Goal: Task Accomplishment & Management: Complete application form

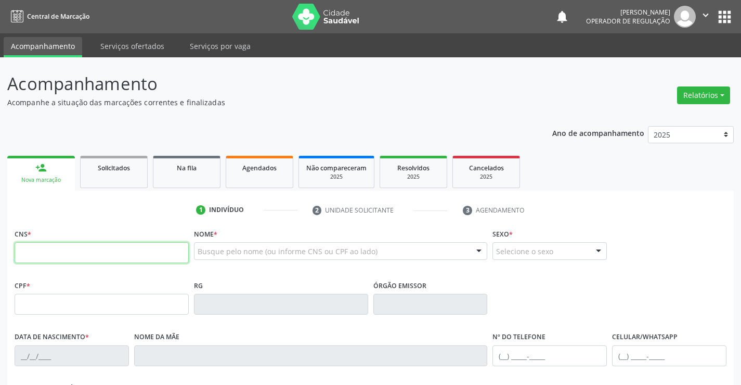
click at [82, 255] on input "text" at bounding box center [102, 252] width 174 height 21
click at [95, 254] on input "text" at bounding box center [102, 252] width 174 height 21
type input "700 0066 4009 9300"
type input "1117705560"
type input "28/10/1980"
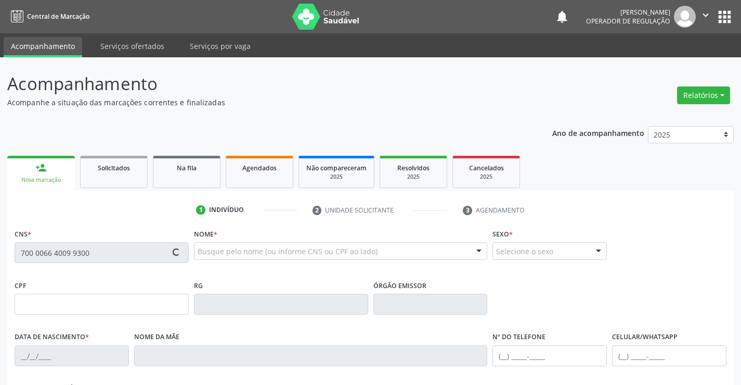
type input "010.215.355-83"
type input "S/N"
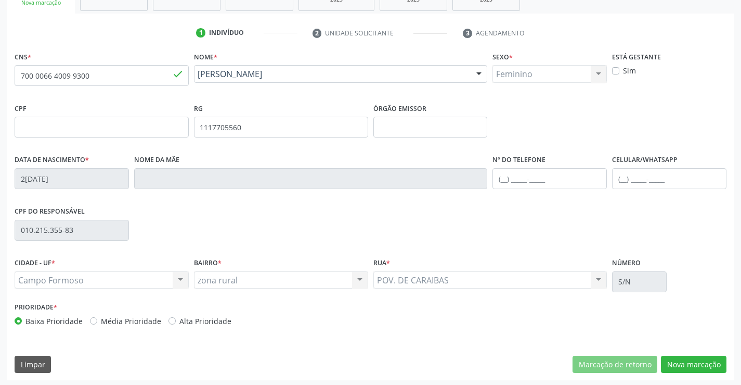
scroll to position [180, 0]
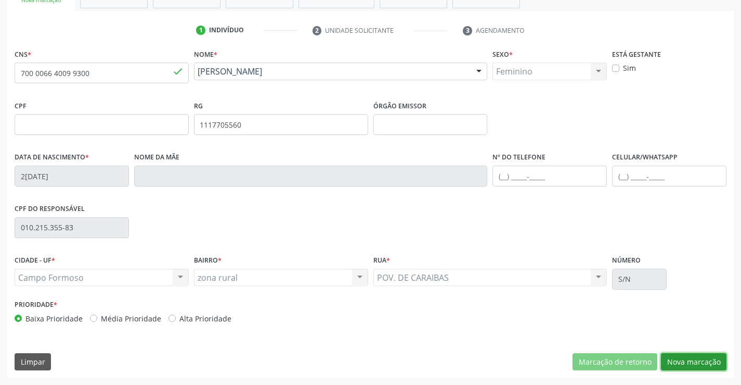
click at [672, 362] on button "Nova marcação" at bounding box center [694, 362] width 66 height 18
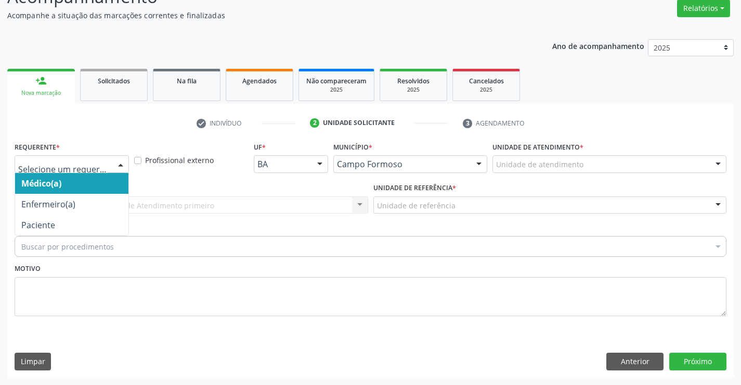
click at [125, 163] on div at bounding box center [121, 165] width 16 height 18
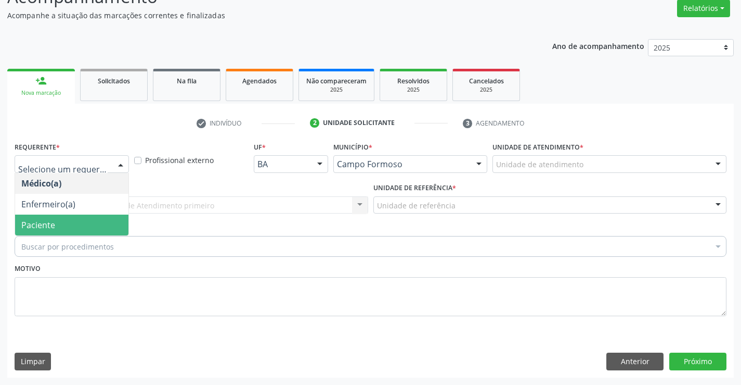
click at [85, 226] on span "Paciente" at bounding box center [71, 224] width 113 height 21
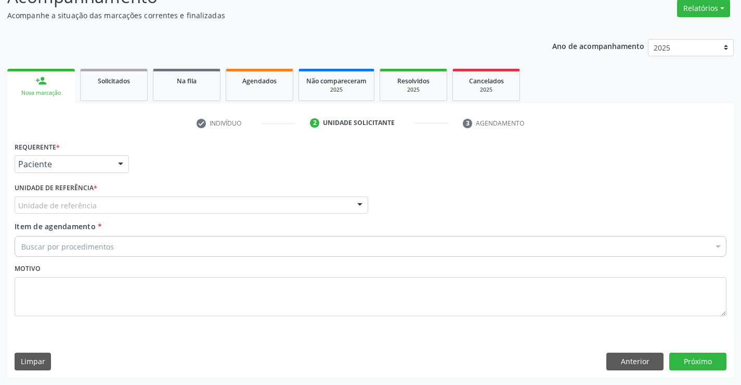
click at [150, 206] on div "Unidade de referência" at bounding box center [192, 205] width 354 height 18
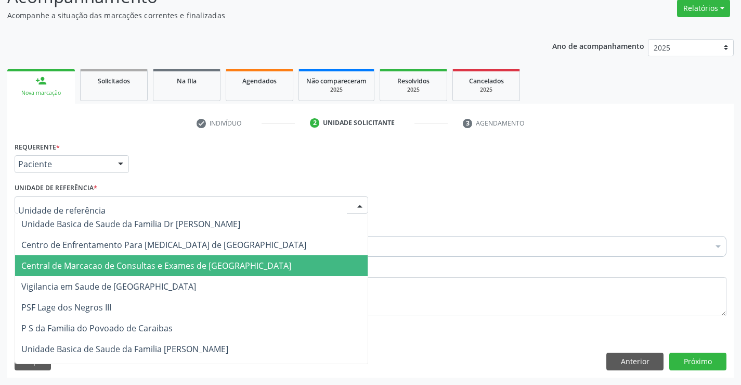
click at [155, 265] on span "Central de Marcacao de Consultas e Exames de [GEOGRAPHIC_DATA]" at bounding box center [156, 265] width 270 height 11
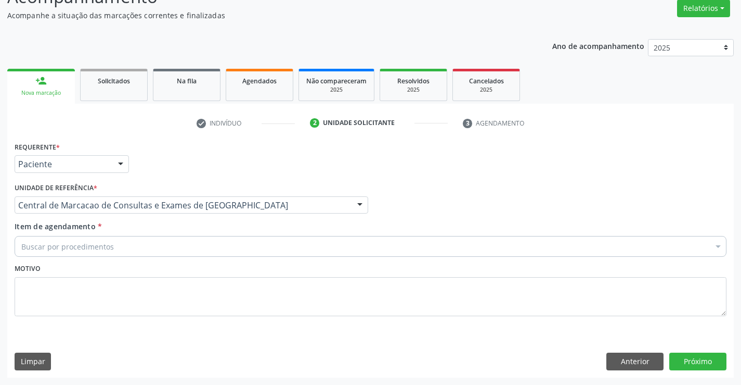
click at [169, 235] on div "Item de agendamento * Buscar por procedimentos Selecionar todos 0202040089 - 3X…" at bounding box center [371, 237] width 712 height 33
click at [168, 237] on div "Buscar por procedimentos" at bounding box center [371, 246] width 712 height 21
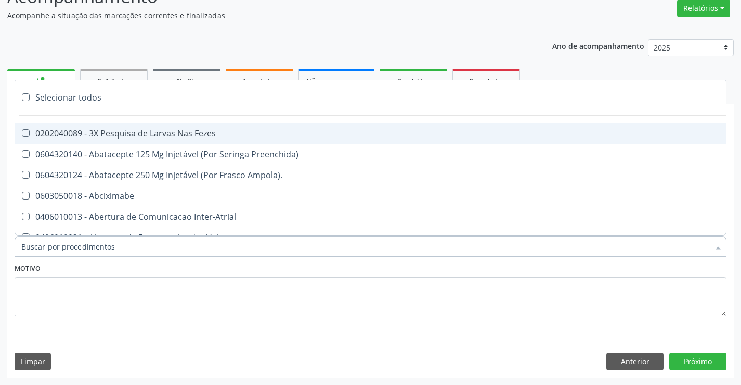
click at [161, 247] on input "Item de agendamento *" at bounding box center [365, 246] width 688 height 21
paste input "703 2016 2933 6197"
type input "703 2016 2933 6197"
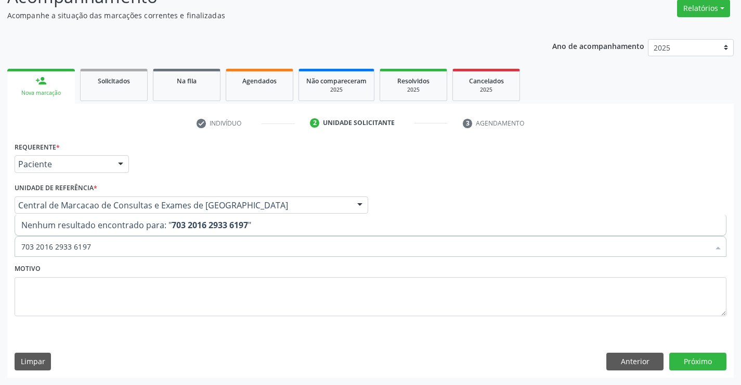
click at [122, 247] on input "703 2016 2933 6197" at bounding box center [365, 246] width 688 height 21
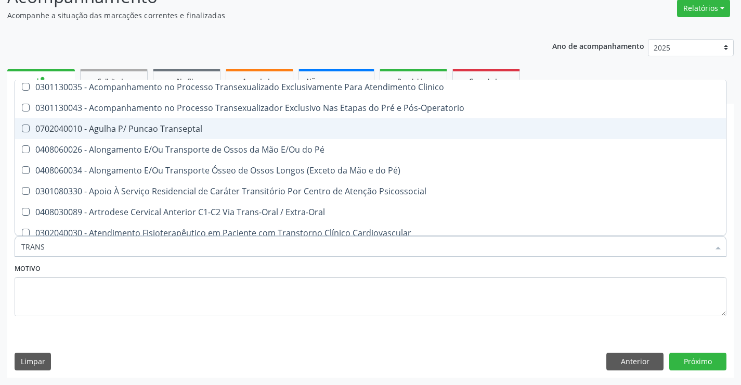
scroll to position [260, 0]
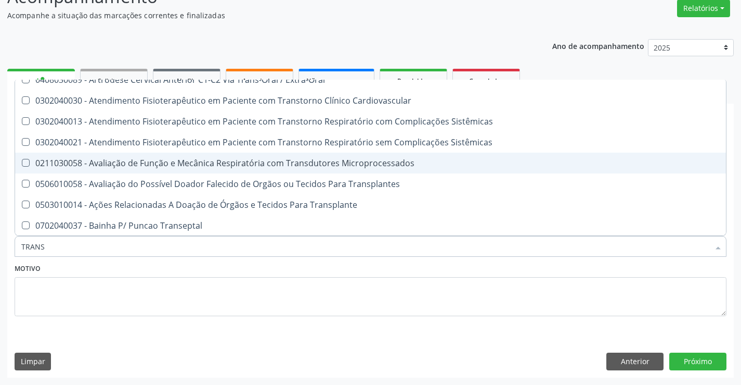
type input "TRANSV"
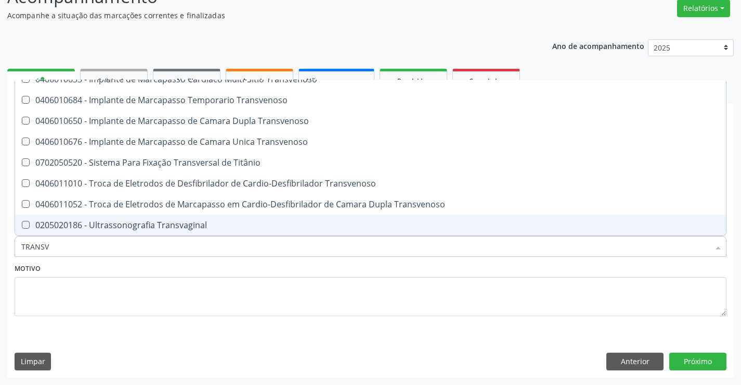
click at [168, 223] on div "0205020186 - Ultrassonografia Transvaginal" at bounding box center [370, 225] width 699 height 8
checkbox Transvaginal "true"
click at [688, 352] on div "Requerente * Paciente Médico(a) Enfermeiro(a) Paciente Nenhum resultado encontr…" at bounding box center [370, 258] width 727 height 238
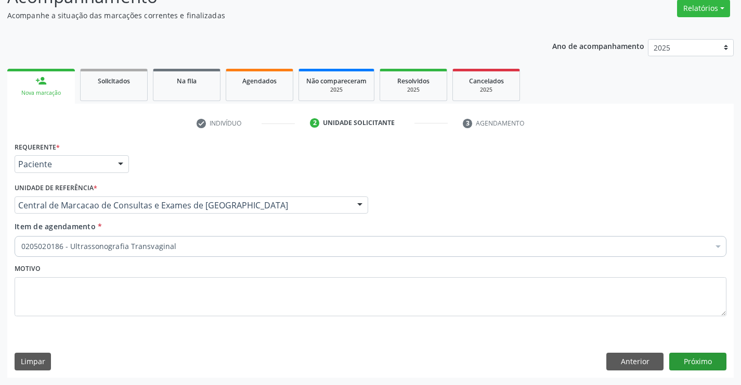
scroll to position [0, 0]
click at [693, 362] on button "Próximo" at bounding box center [698, 361] width 57 height 18
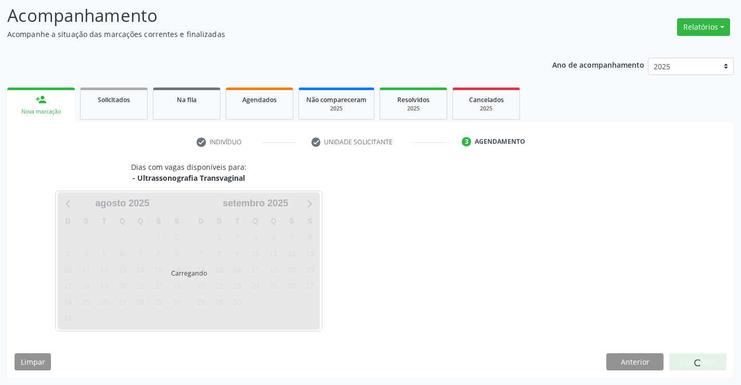
scroll to position [68, 0]
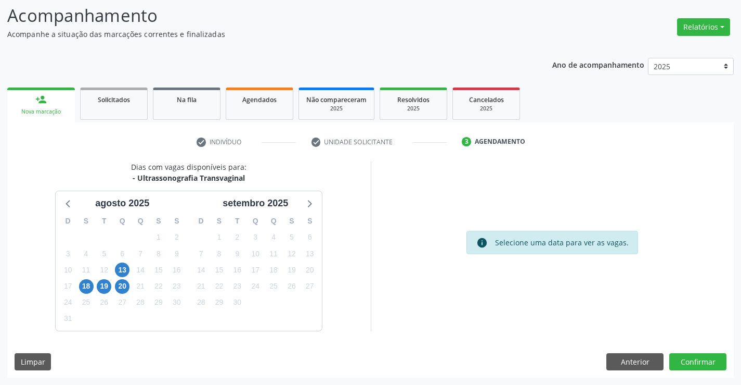
drag, startPoint x: 151, startPoint y: 176, endPoint x: 247, endPoint y: 175, distance: 95.7
click at [247, 175] on div "Dias com vagas disponíveis para: - Ultrassonografia Transvaginal agosto 2025 D …" at bounding box center [189, 245] width 364 height 169
copy div "Ultrassonografia Transvaginal"
click at [128, 286] on span "20" at bounding box center [122, 286] width 15 height 15
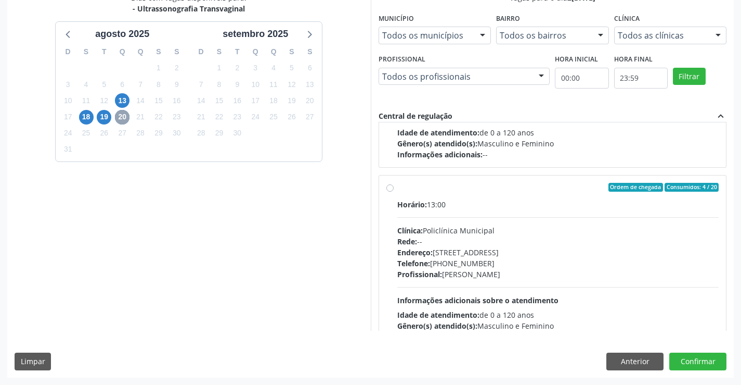
scroll to position [520, 0]
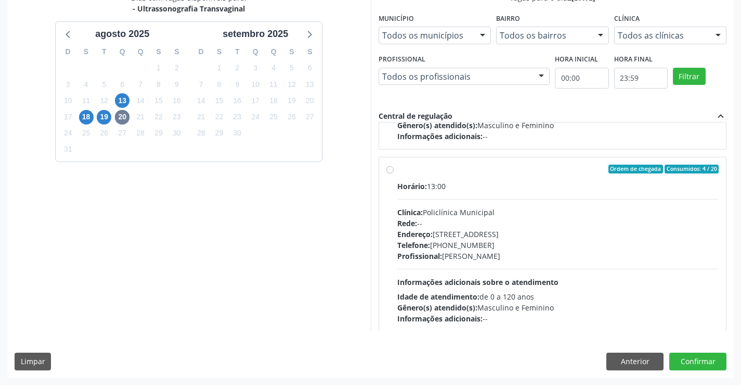
click at [487, 236] on div "Endereço: [STREET_ADDRESS]" at bounding box center [559, 233] width 322 height 11
click at [394, 174] on input "Ordem de chegada Consumidos: 4 / 20 Horário: 13:00 Clínica: Policlínica Municip…" at bounding box center [390, 168] width 7 height 9
radio input "true"
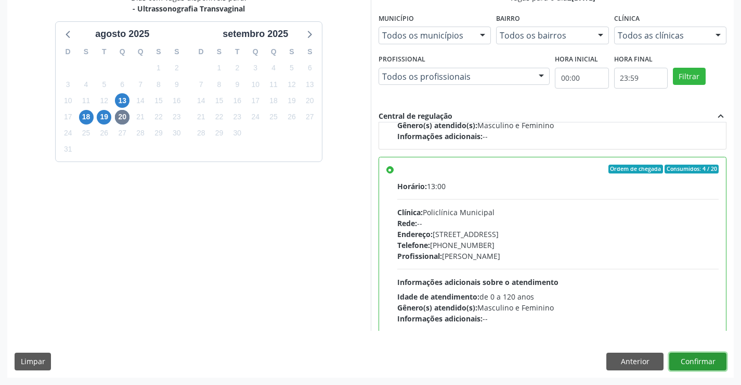
click at [691, 365] on button "Confirmar" at bounding box center [698, 361] width 57 height 18
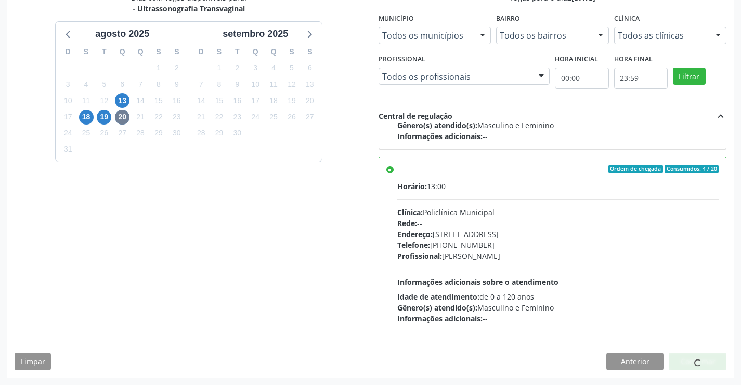
scroll to position [0, 0]
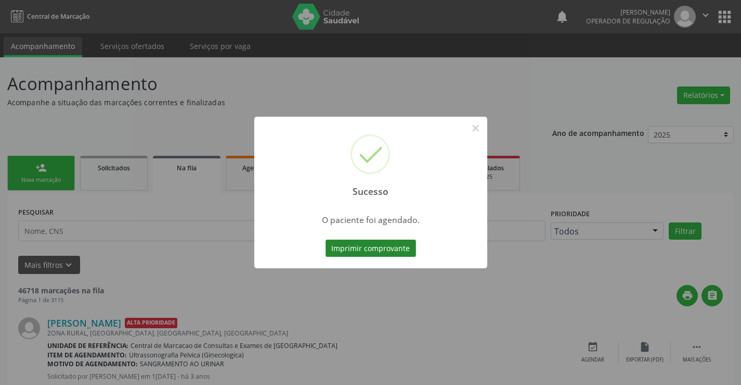
click at [404, 255] on button "Imprimir comprovante" at bounding box center [371, 248] width 91 height 18
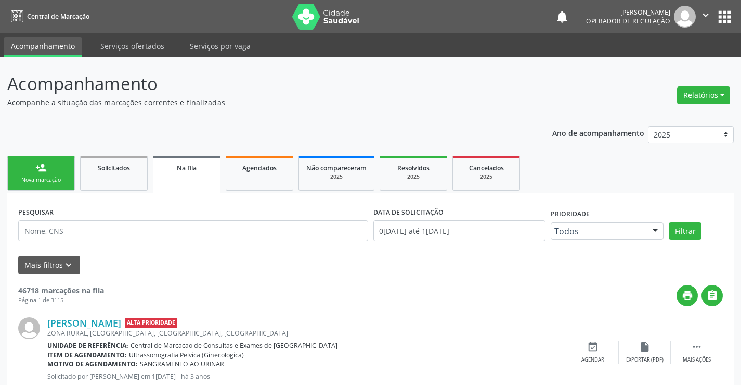
click at [56, 168] on link "person_add Nova marcação" at bounding box center [41, 173] width 68 height 35
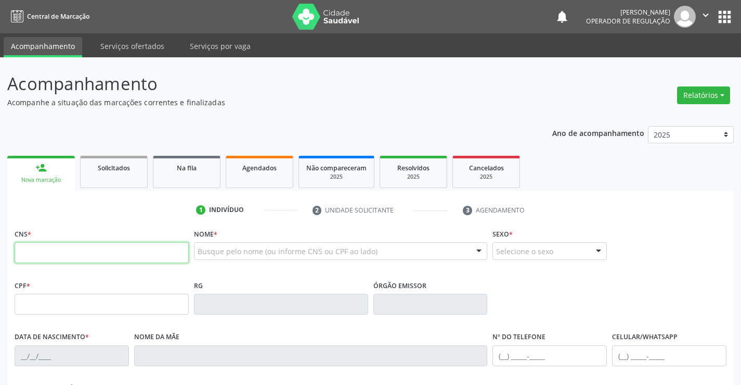
click at [55, 246] on input "text" at bounding box center [102, 252] width 174 height 21
type input "705 0018 3690 5950"
type input "2300710749"
type input "25/12/2003"
type input "(74) 98156-3141"
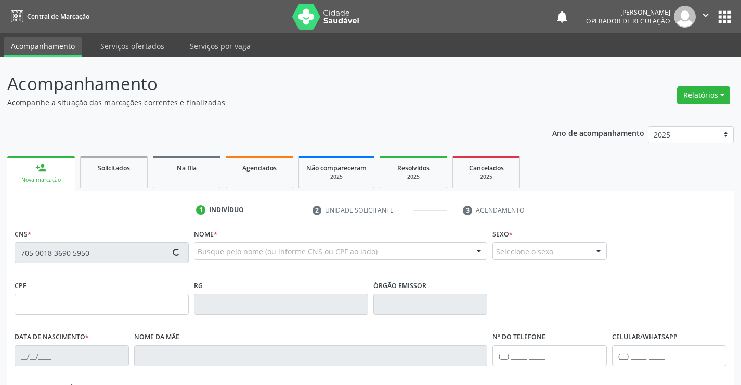
type input "(74) 98156-3141"
type input "098.182.905-85"
type input "S/N"
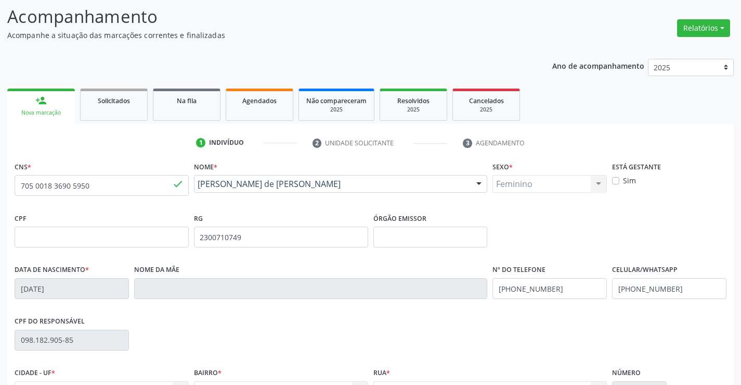
scroll to position [180, 0]
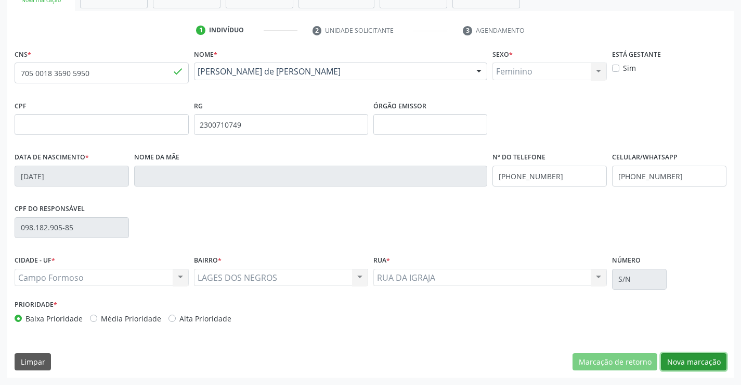
click at [697, 360] on button "Nova marcação" at bounding box center [694, 362] width 66 height 18
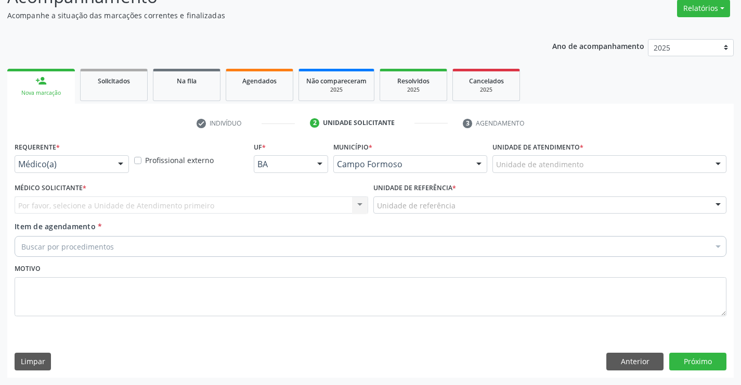
drag, startPoint x: 110, startPoint y: 164, endPoint x: 94, endPoint y: 201, distance: 40.1
click at [109, 164] on div "Médico(a) Médico(a) Enfermeiro(a) Paciente Nenhum resultado encontrado para: " …" at bounding box center [72, 164] width 114 height 18
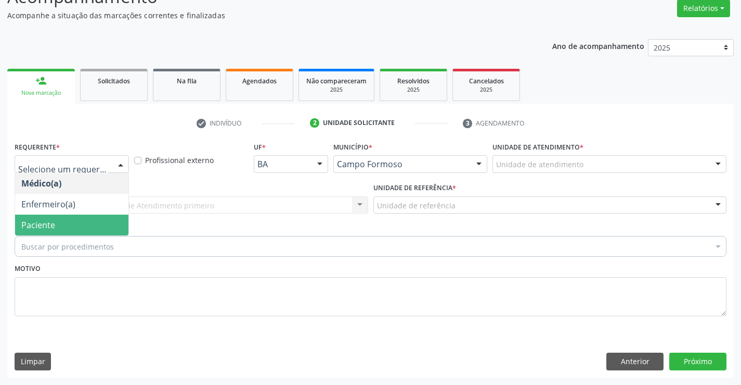
click at [70, 222] on span "Paciente" at bounding box center [71, 224] width 113 height 21
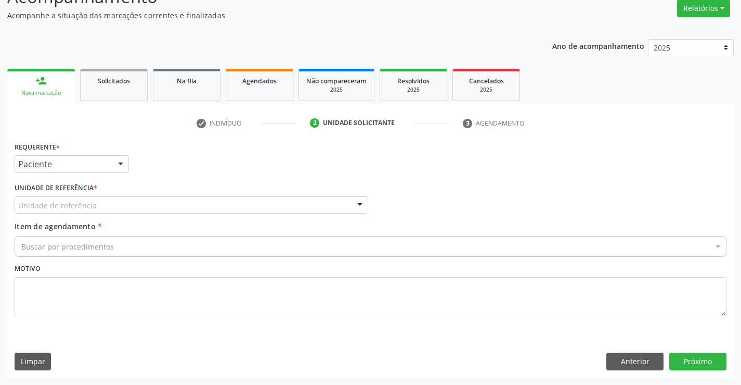
click at [144, 206] on div "Unidade de referência" at bounding box center [192, 205] width 354 height 18
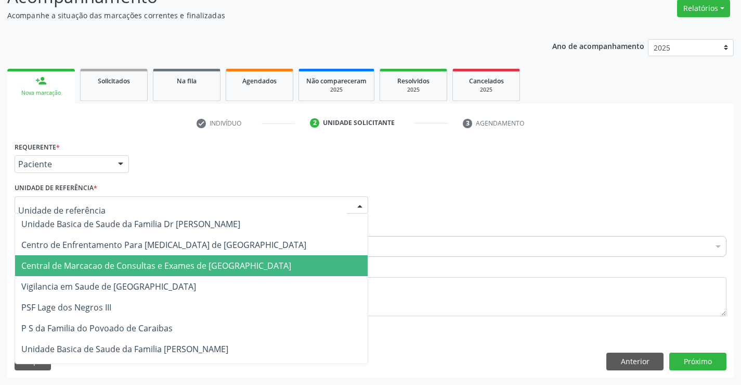
click at [151, 263] on span "Central de Marcacao de Consultas e Exames de [GEOGRAPHIC_DATA]" at bounding box center [156, 265] width 270 height 11
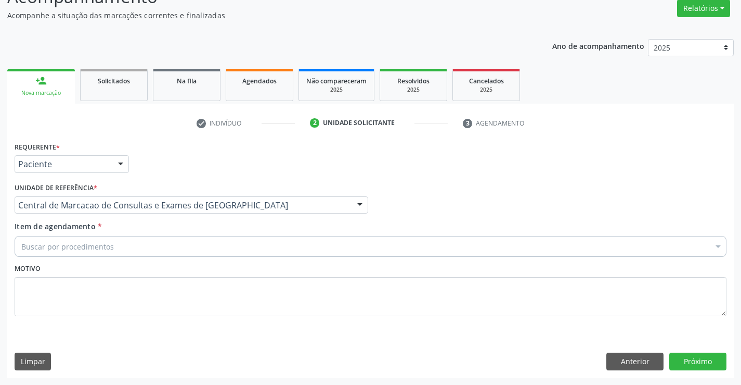
click at [191, 244] on div "Buscar por procedimentos" at bounding box center [371, 246] width 712 height 21
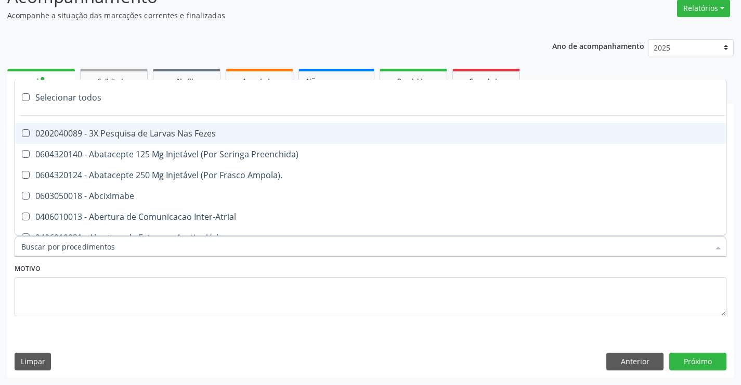
paste input "Ultrassonografia Transvaginal"
type input "Ultrassonografia Transvaginal"
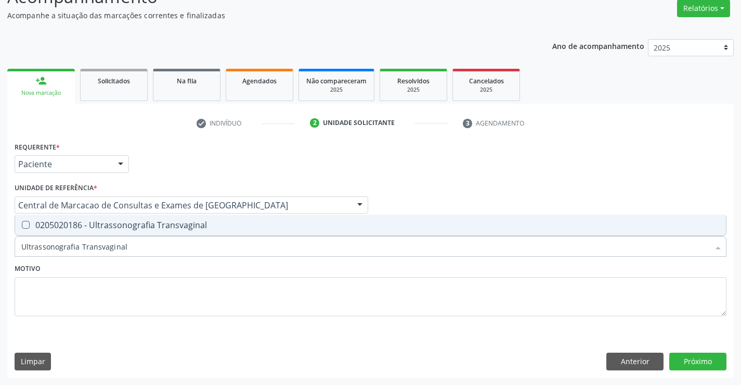
click at [144, 222] on div "0205020186 - Ultrassonografia Transvaginal" at bounding box center [370, 225] width 699 height 8
checkbox Transvaginal "true"
click at [705, 361] on button "Próximo" at bounding box center [698, 361] width 57 height 18
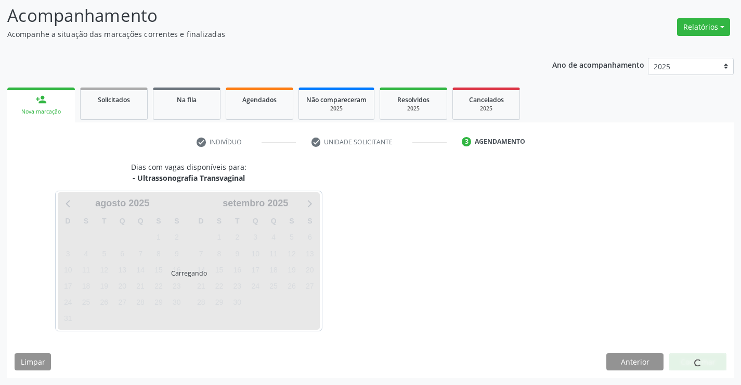
scroll to position [68, 0]
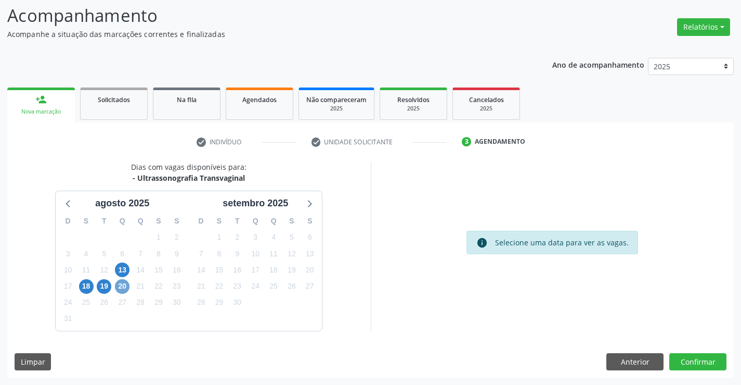
click at [123, 285] on span "20" at bounding box center [122, 286] width 15 height 15
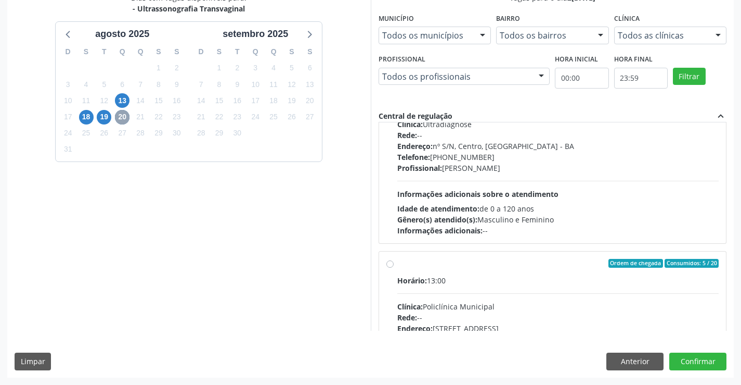
scroll to position [520, 0]
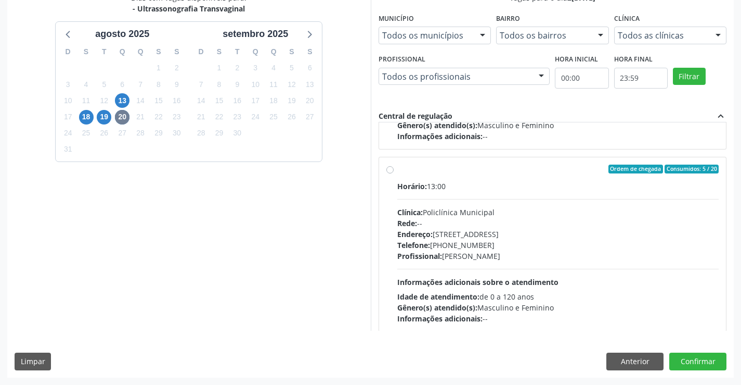
click at [492, 239] on div "Endereço: [STREET_ADDRESS]" at bounding box center [559, 233] width 322 height 11
click at [394, 174] on input "Ordem de chegada Consumidos: 5 / 20 Horário: 13:00 Clínica: Policlínica Municip…" at bounding box center [390, 168] width 7 height 9
radio input "true"
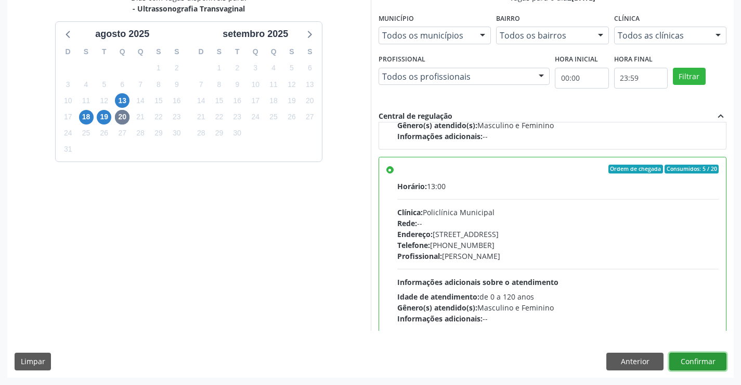
click at [714, 362] on button "Confirmar" at bounding box center [698, 361] width 57 height 18
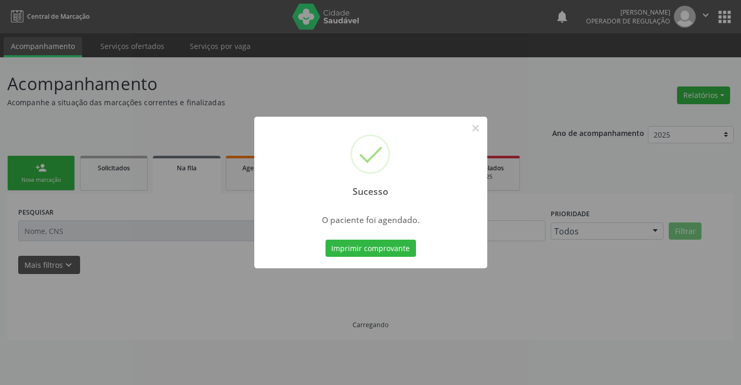
scroll to position [0, 0]
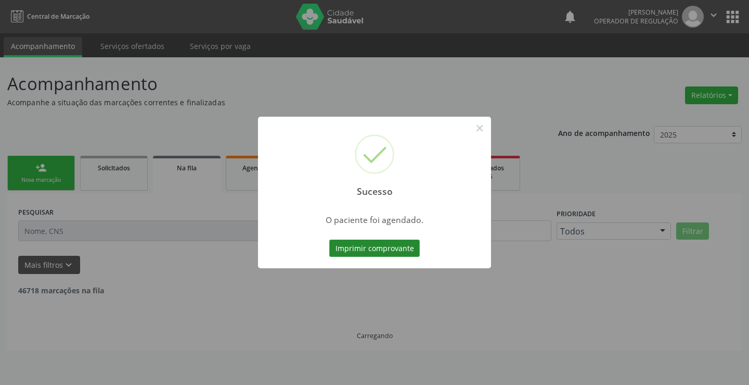
click at [389, 250] on button "Imprimir comprovante" at bounding box center [374, 248] width 91 height 18
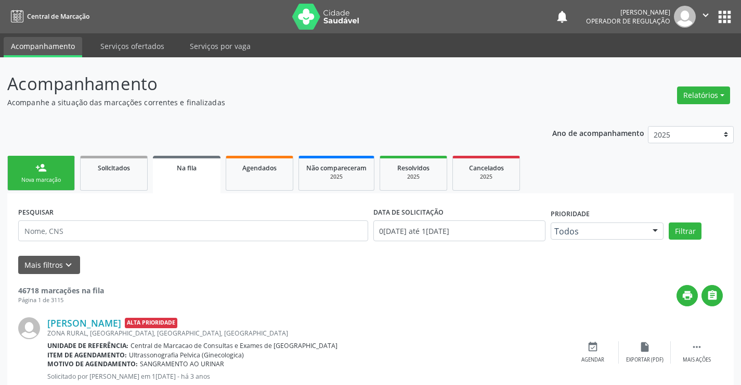
click at [50, 178] on div "Nova marcação" at bounding box center [41, 180] width 52 height 8
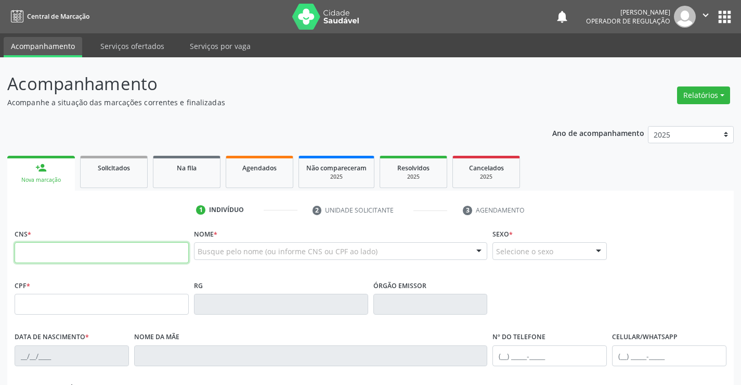
click at [61, 245] on input "text" at bounding box center [102, 252] width 174 height 21
type input "704 2087 1541 1686"
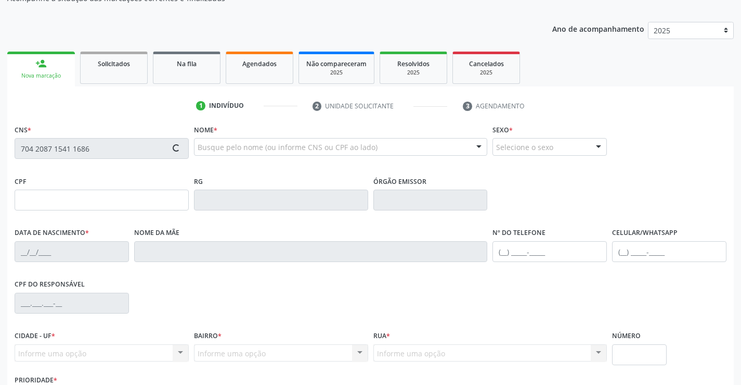
type input "1544458517"
type input "24/05/1992"
type input "(74) 99112-3174"
type input "057.046.705-55"
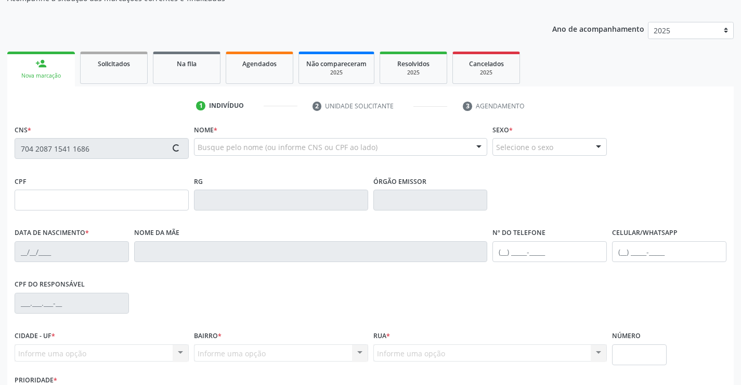
type input "93"
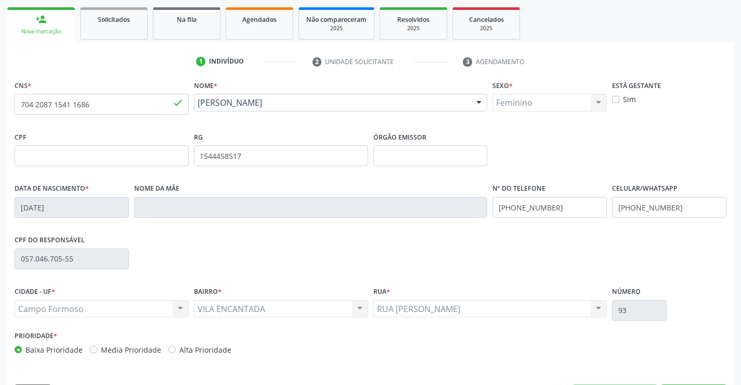
scroll to position [180, 0]
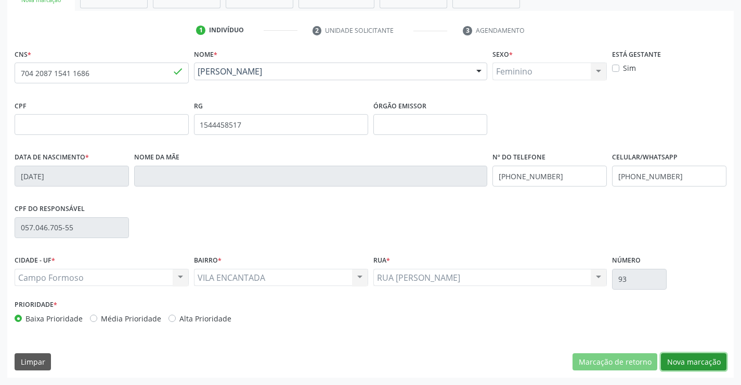
click at [688, 365] on button "Nova marcação" at bounding box center [694, 362] width 66 height 18
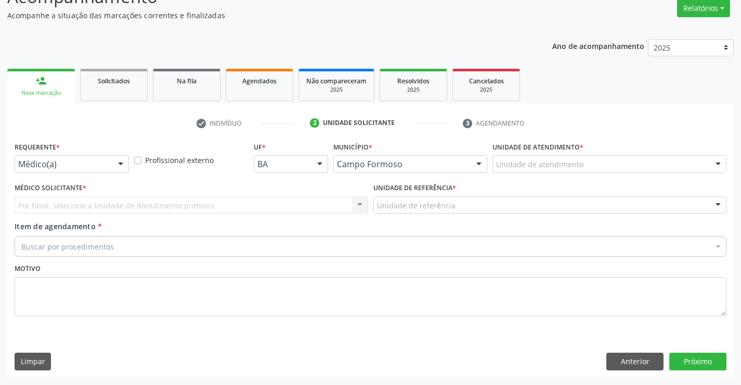
scroll to position [87, 0]
drag, startPoint x: 96, startPoint y: 159, endPoint x: 79, endPoint y: 199, distance: 43.4
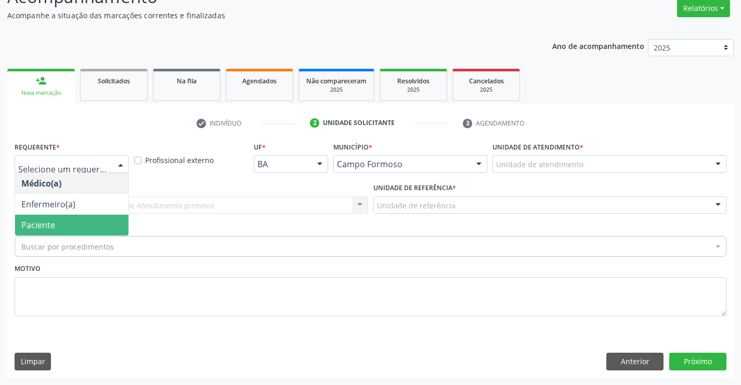
click at [64, 217] on span "Paciente" at bounding box center [71, 224] width 113 height 21
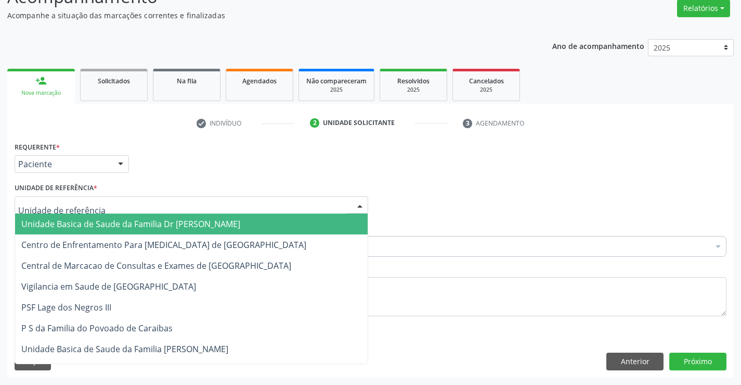
drag, startPoint x: 176, startPoint y: 203, endPoint x: 172, endPoint y: 237, distance: 34.6
click at [176, 203] on div at bounding box center [192, 205] width 354 height 18
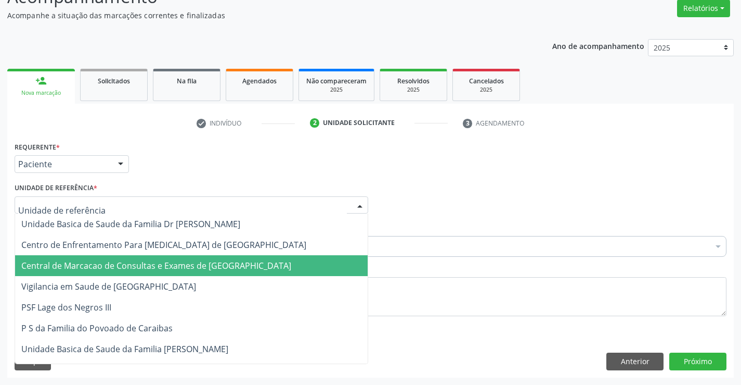
click at [170, 266] on span "Central de Marcacao de Consultas e Exames de [GEOGRAPHIC_DATA]" at bounding box center [156, 265] width 270 height 11
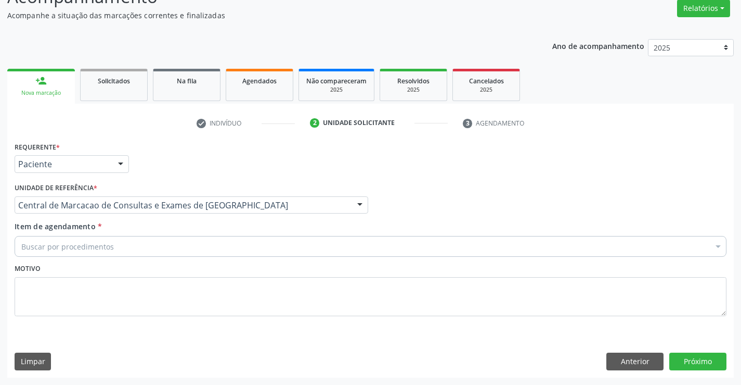
click at [191, 250] on div "Buscar por procedimentos" at bounding box center [371, 246] width 712 height 21
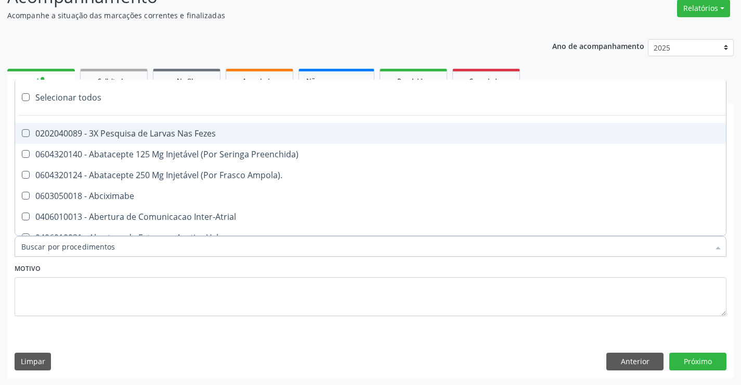
paste input "Ultrassonografia Transvaginal"
type input "Ultrassonografia Transvaginal"
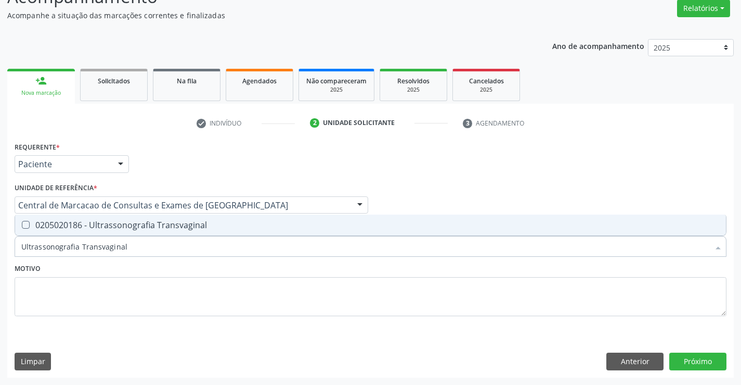
click at [119, 229] on div "0205020186 - Ultrassonografia Transvaginal" at bounding box center [370, 225] width 699 height 8
checkbox Transvaginal "true"
click at [707, 365] on button "Próximo" at bounding box center [698, 361] width 57 height 18
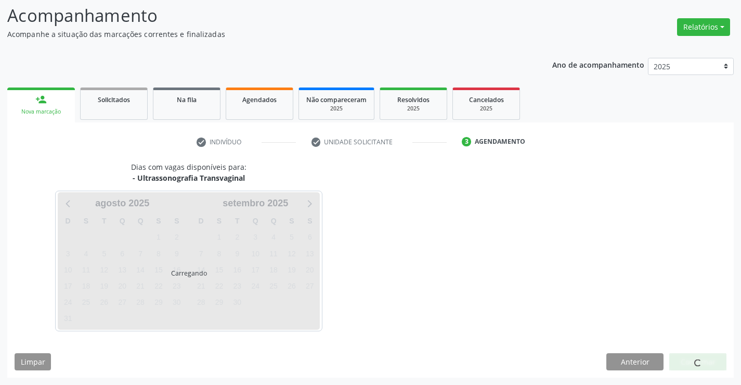
scroll to position [68, 0]
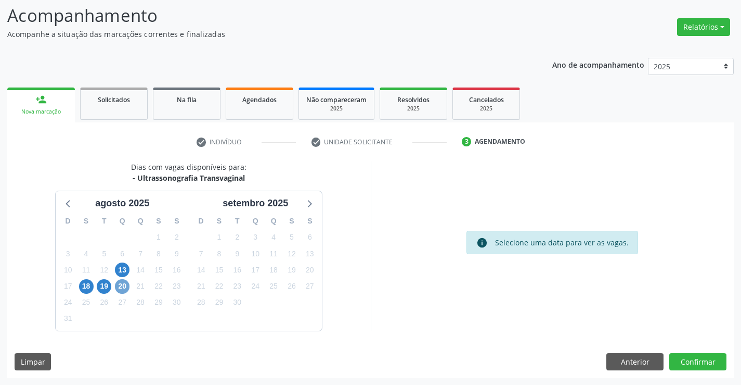
click at [128, 289] on span "20" at bounding box center [122, 286] width 15 height 15
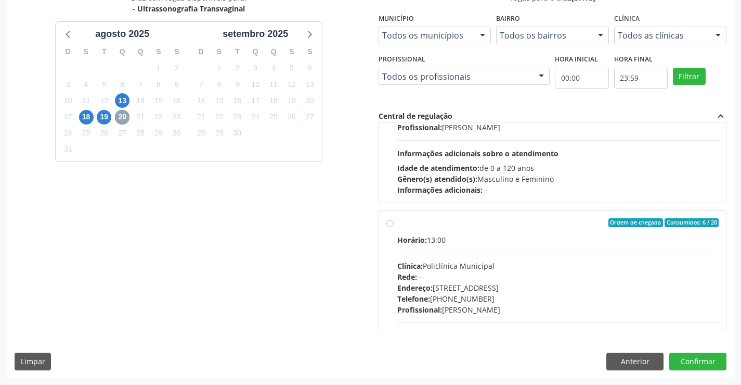
scroll to position [529, 0]
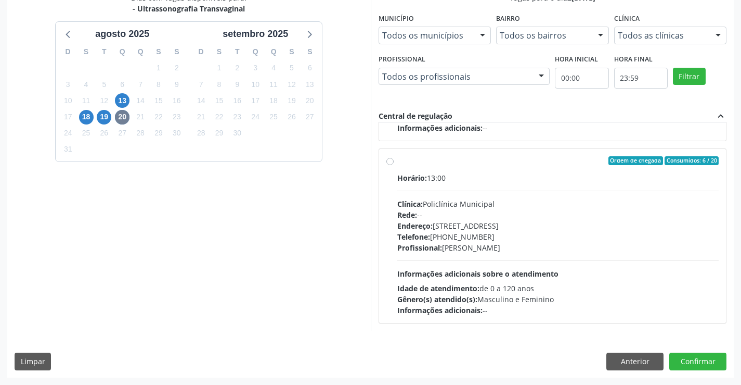
click at [475, 245] on div "Profissional: [PERSON_NAME]" at bounding box center [559, 247] width 322 height 11
click at [394, 165] on input "Ordem de chegada Consumidos: 6 / 20 Horário: 13:00 Clínica: Policlínica Municip…" at bounding box center [390, 160] width 7 height 9
radio input "true"
click at [705, 360] on button "Confirmar" at bounding box center [698, 361] width 57 height 18
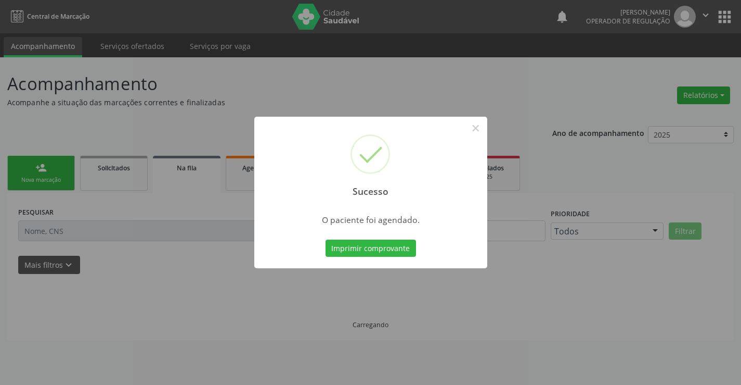
scroll to position [0, 0]
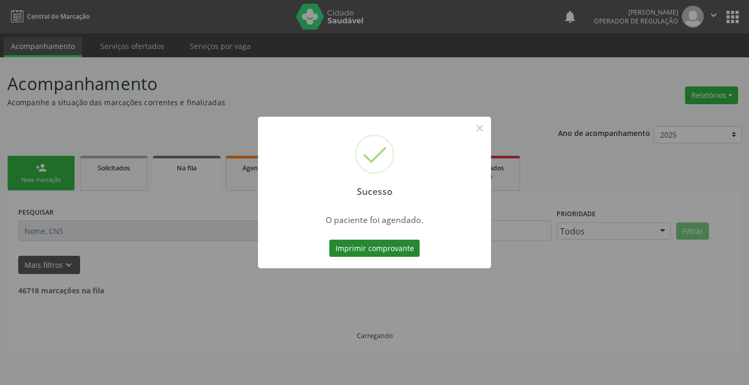
click at [381, 246] on button "Imprimir comprovante" at bounding box center [374, 248] width 91 height 18
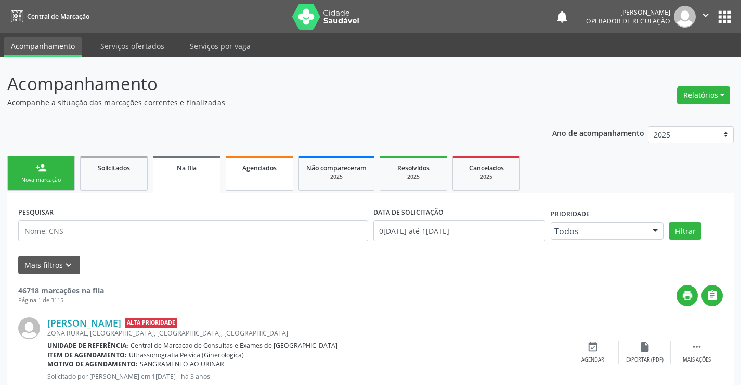
click at [247, 168] on span "Agendados" at bounding box center [259, 167] width 34 height 9
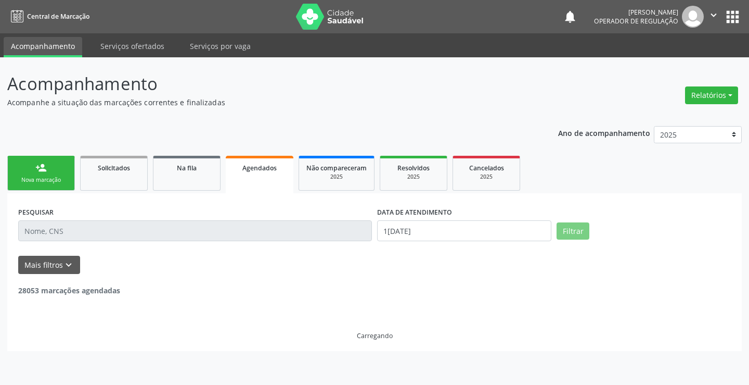
click at [346, 232] on input "text" at bounding box center [195, 230] width 354 height 21
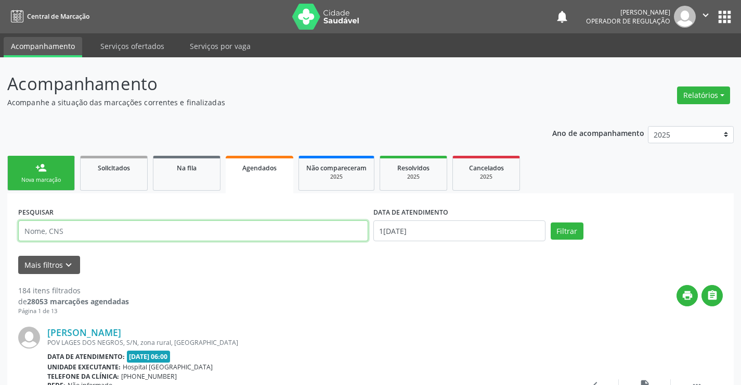
click at [346, 232] on input "text" at bounding box center [193, 230] width 350 height 21
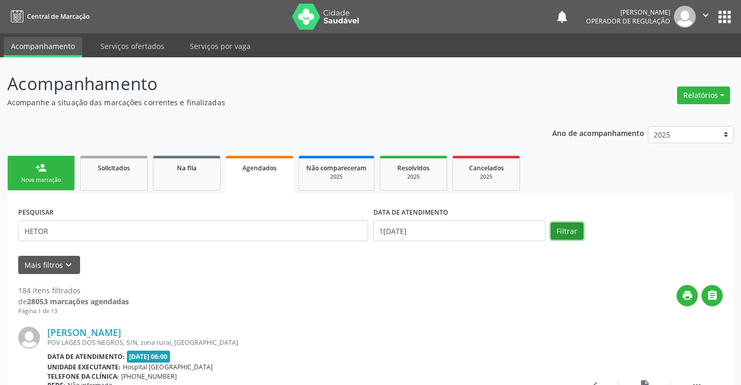
click at [568, 235] on button "Filtrar" at bounding box center [567, 231] width 33 height 18
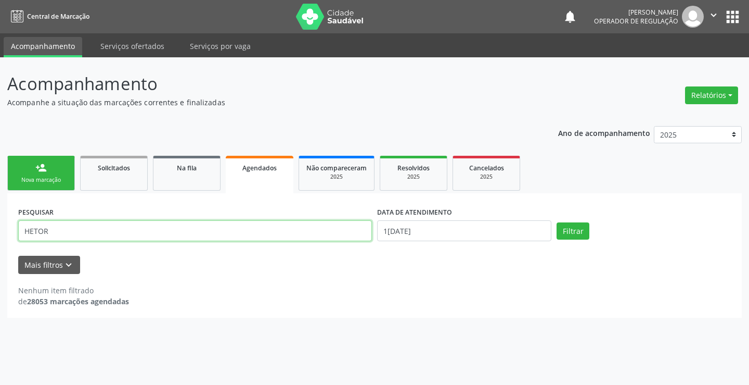
click at [34, 231] on input "HETOR" at bounding box center [195, 230] width 354 height 21
type input "HEITOR"
click at [587, 226] on button "Filtrar" at bounding box center [573, 231] width 33 height 18
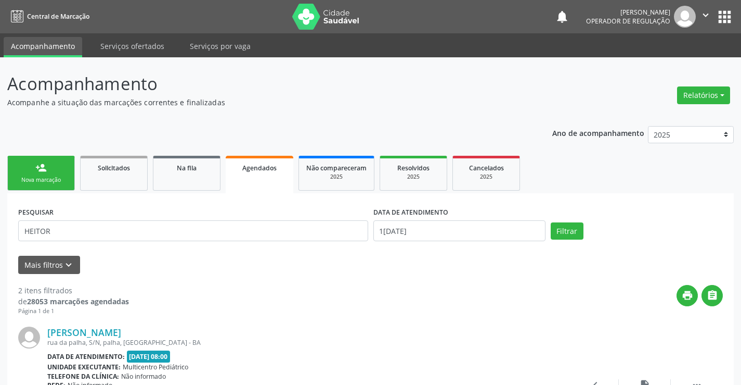
click at [59, 169] on link "person_add Nova marcação" at bounding box center [41, 173] width 68 height 35
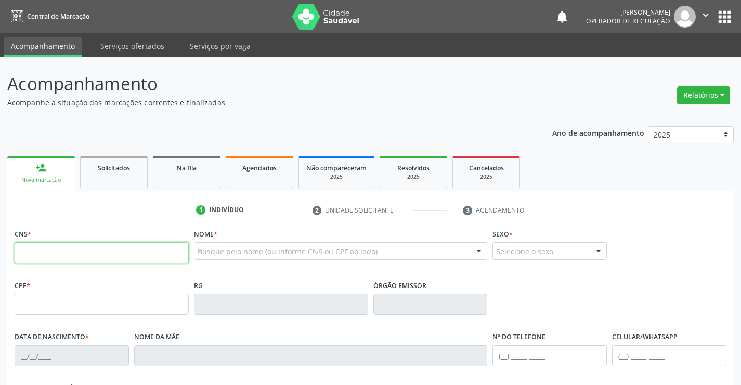
click at [112, 260] on input "text" at bounding box center [102, 252] width 174 height 21
type input "700 0045 3890 8902"
type input "862.746.365-44"
type input "22/01/1994"
type input "Claudete da Silva Araujo"
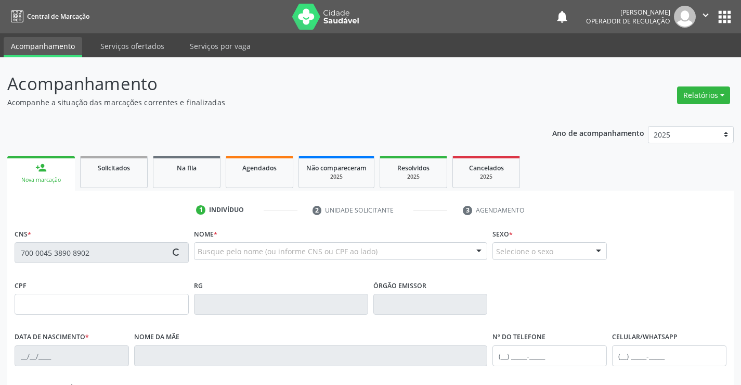
type input "(71) 99102-4083"
type input "S/N"
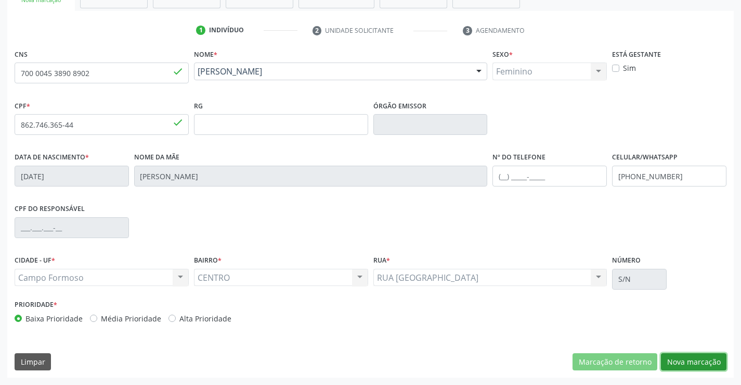
click at [682, 362] on button "Nova marcação" at bounding box center [694, 362] width 66 height 18
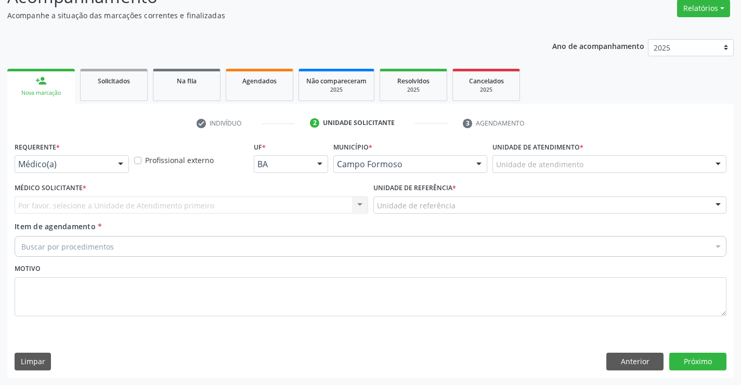
drag, startPoint x: 112, startPoint y: 166, endPoint x: 93, endPoint y: 215, distance: 52.6
click at [112, 167] on div "Médico(a) Médico(a) Enfermeiro(a) Paciente Nenhum resultado encontrado para: " …" at bounding box center [72, 164] width 114 height 18
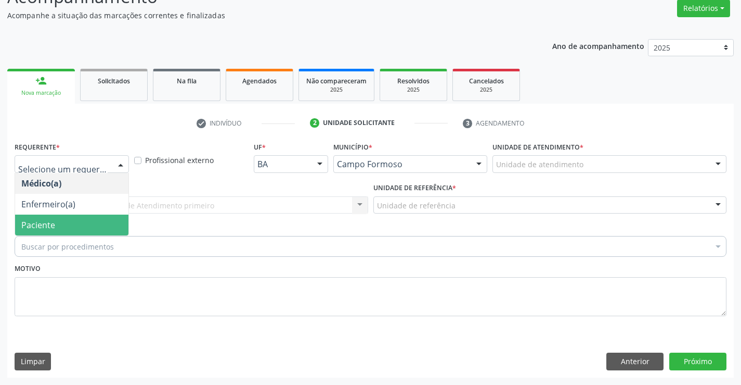
click at [91, 215] on span "Paciente" at bounding box center [71, 224] width 113 height 21
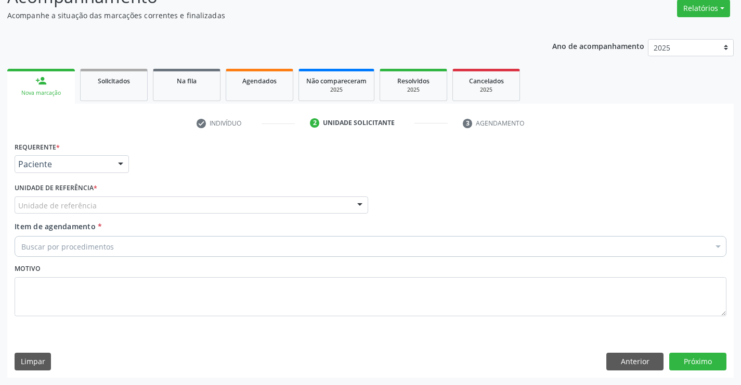
click at [132, 202] on div "Unidade de referência" at bounding box center [192, 205] width 354 height 18
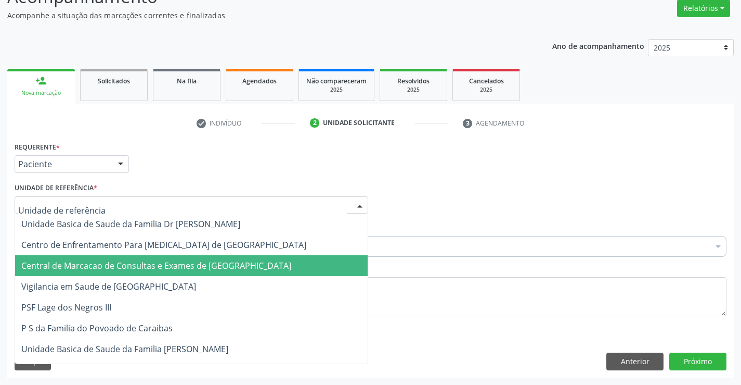
drag, startPoint x: 130, startPoint y: 260, endPoint x: 148, endPoint y: 250, distance: 20.7
click at [130, 261] on span "Central de Marcacao de Consultas e Exames de [GEOGRAPHIC_DATA]" at bounding box center [156, 265] width 270 height 11
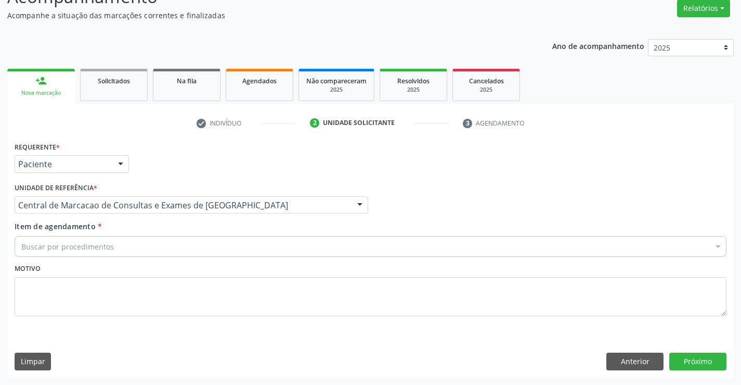
click at [149, 249] on div "Buscar por procedimentos" at bounding box center [371, 246] width 712 height 21
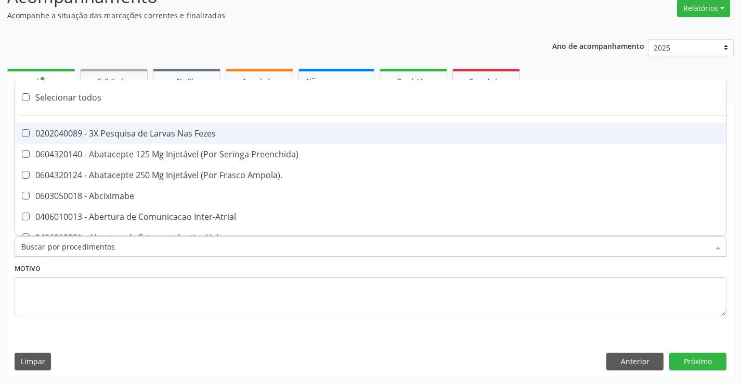
paste input "Ultrassonografia Transvaginal"
type input "Ultrassonografia Transvaginal"
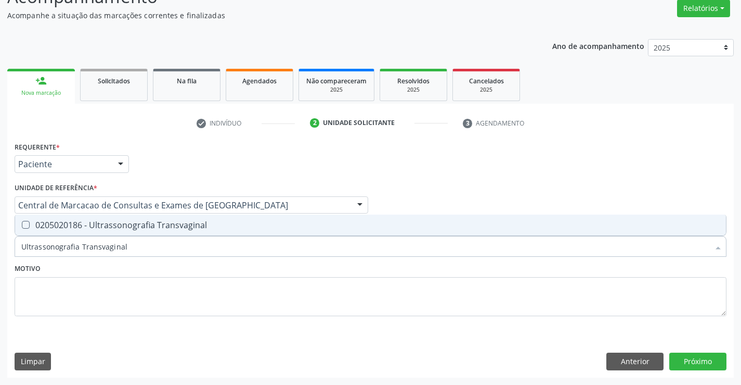
click at [202, 226] on div "0205020186 - Ultrassonografia Transvaginal" at bounding box center [370, 225] width 699 height 8
checkbox Transvaginal "true"
click at [697, 359] on button "Próximo" at bounding box center [698, 361] width 57 height 18
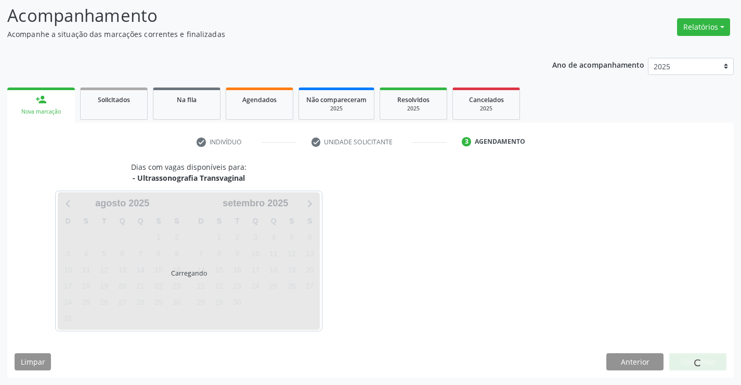
scroll to position [68, 0]
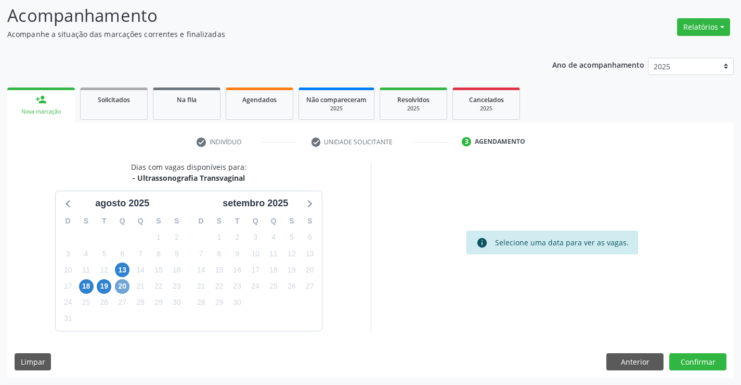
click at [122, 285] on span "20" at bounding box center [122, 286] width 15 height 15
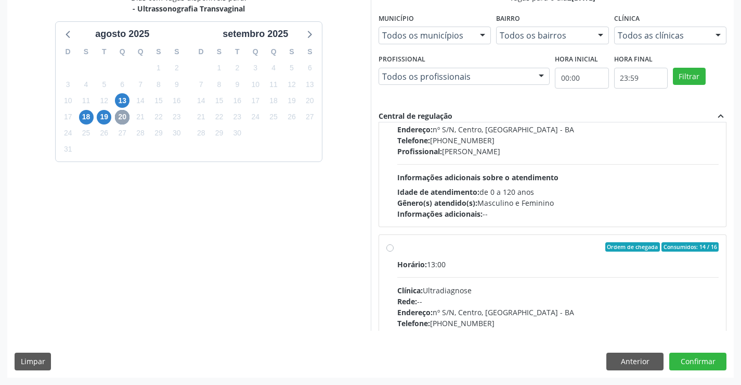
scroll to position [529, 0]
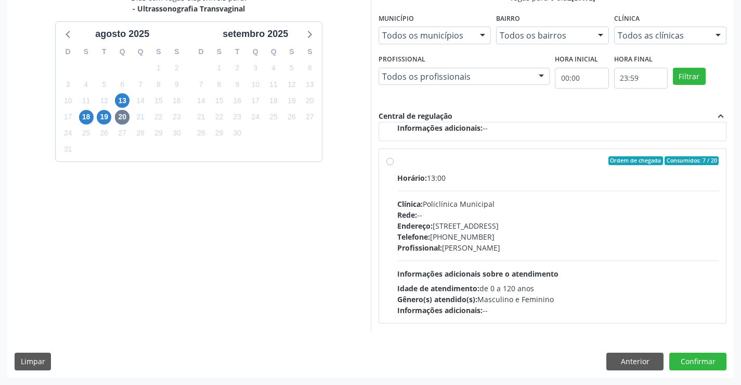
click at [493, 261] on hr at bounding box center [559, 260] width 322 height 1
click at [394, 165] on input "Ordem de chegada Consumidos: 7 / 20 Horário: 13:00 Clínica: Policlínica Municip…" at bounding box center [390, 160] width 7 height 9
radio input "true"
click at [722, 366] on button "Confirmar" at bounding box center [698, 361] width 57 height 18
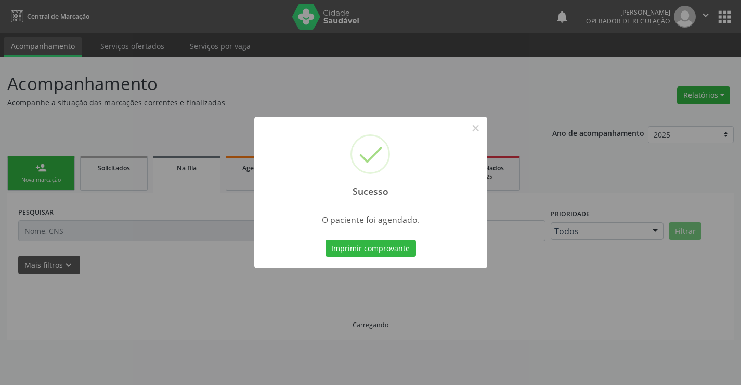
scroll to position [0, 0]
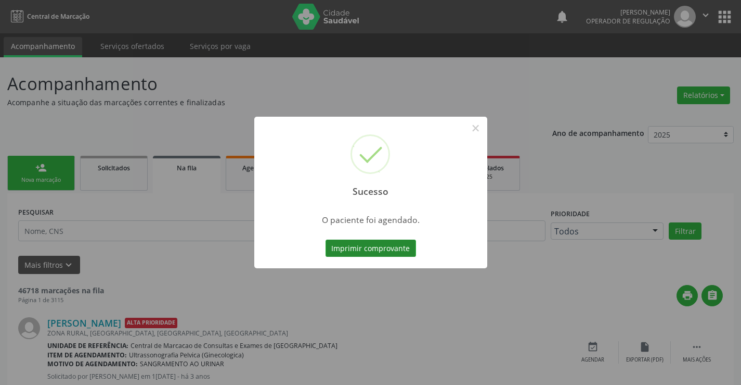
click at [370, 247] on button "Imprimir comprovante" at bounding box center [371, 248] width 91 height 18
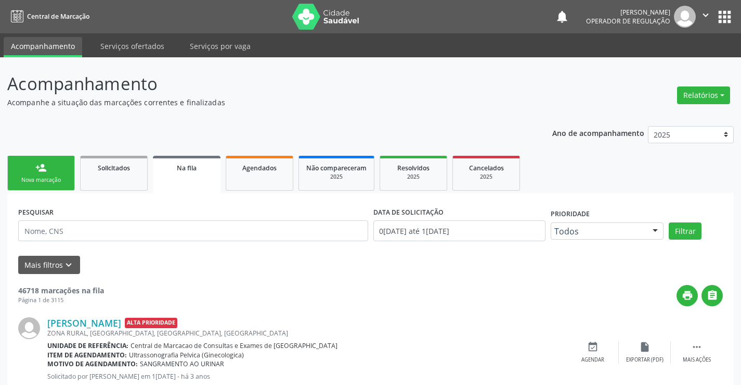
click at [50, 161] on link "person_add Nova marcação" at bounding box center [41, 173] width 68 height 35
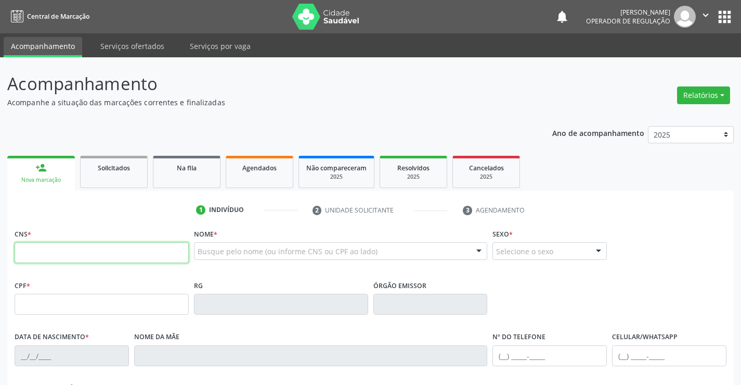
click at [86, 252] on input "text" at bounding box center [102, 252] width 174 height 21
type input "708 0083 2101 2027"
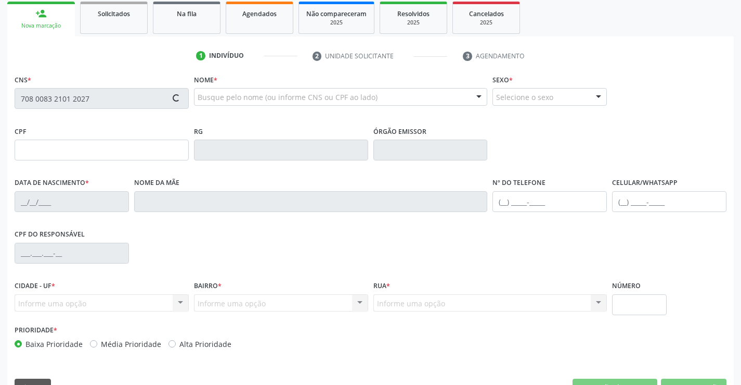
scroll to position [180, 0]
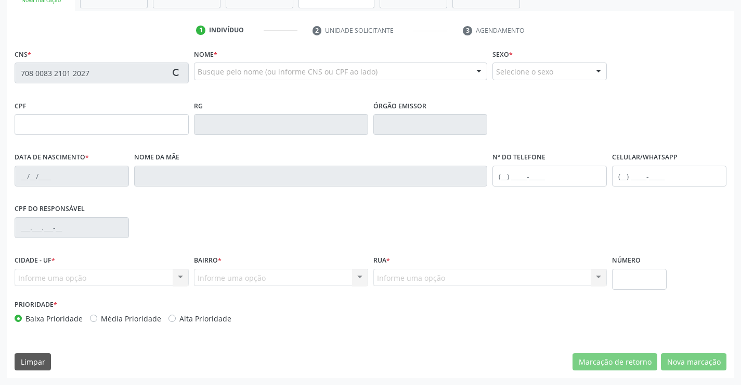
type input "1395604240"
type input "02/04/1955"
type input "(74) 99191-2848"
type input "SN"
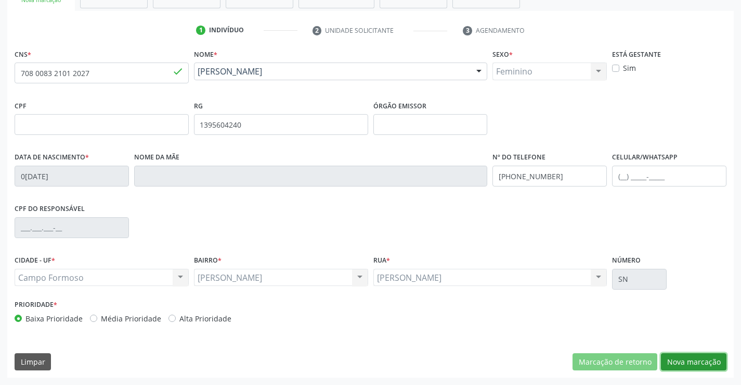
click at [681, 360] on button "Nova marcação" at bounding box center [694, 362] width 66 height 18
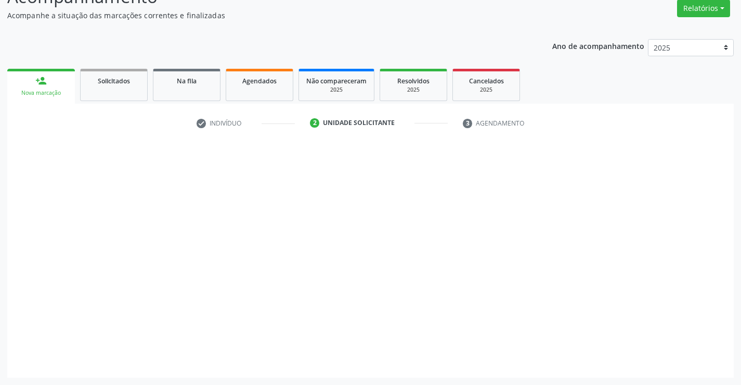
scroll to position [87, 0]
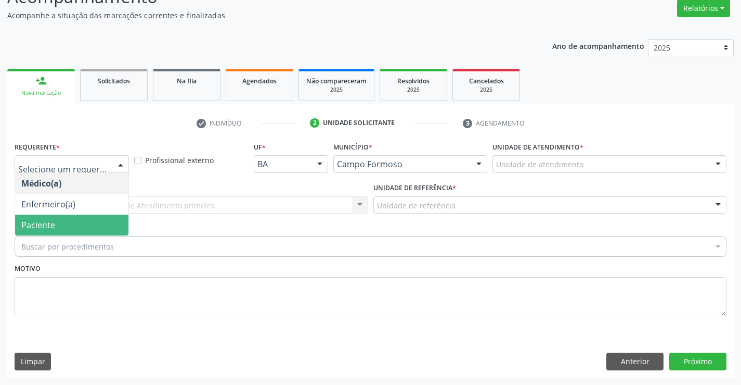
click at [67, 232] on span "Paciente" at bounding box center [71, 224] width 113 height 21
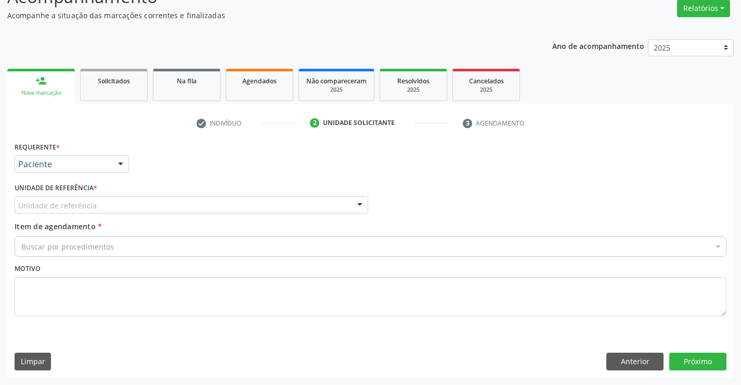
click at [190, 201] on div "Unidade de referência" at bounding box center [192, 205] width 354 height 18
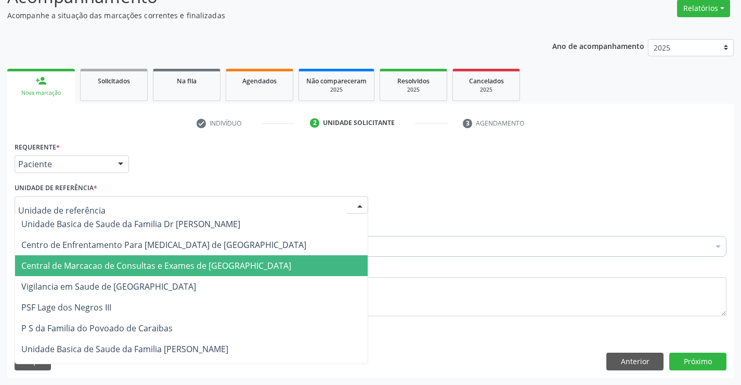
click at [216, 260] on span "Central de Marcacao de Consultas e Exames de [GEOGRAPHIC_DATA]" at bounding box center [156, 265] width 270 height 11
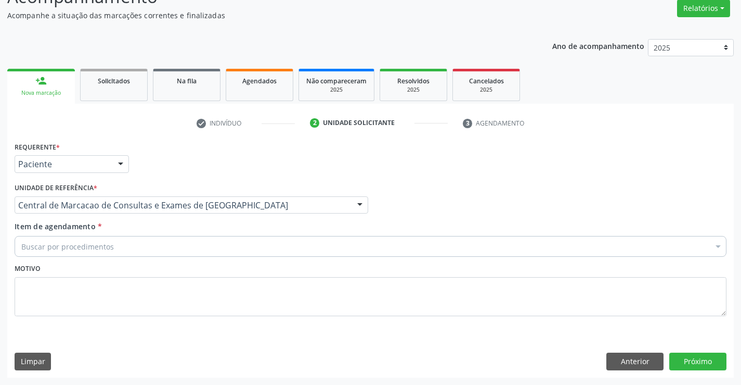
click at [259, 241] on div "Buscar por procedimentos" at bounding box center [371, 246] width 712 height 21
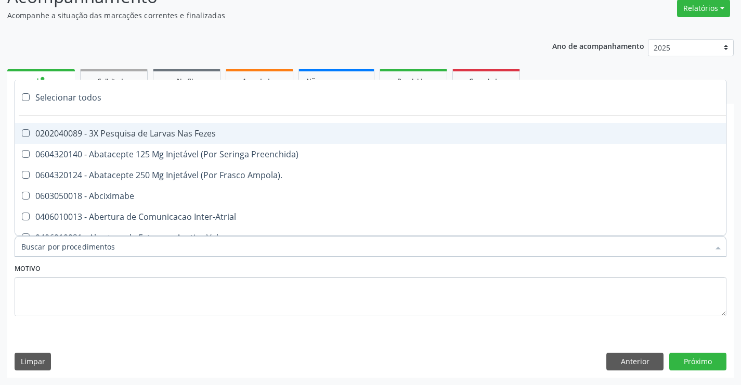
paste input "Ultrassonografia Transvaginal"
type input "Ultrassonografia Transvaginal"
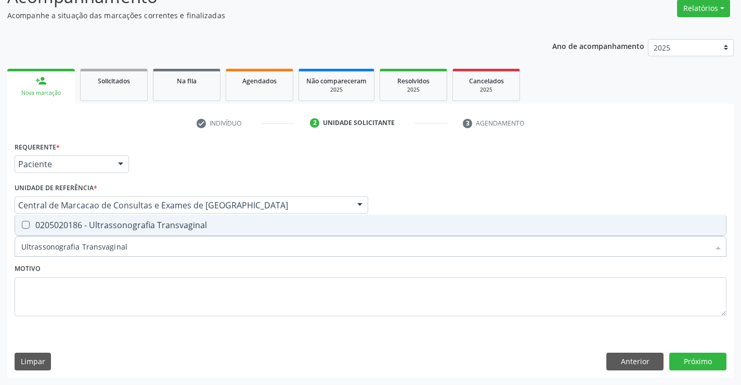
click at [160, 224] on div "0205020186 - Ultrassonografia Transvaginal" at bounding box center [370, 225] width 699 height 8
checkbox Transvaginal "true"
click at [709, 364] on button "Próximo" at bounding box center [698, 361] width 57 height 18
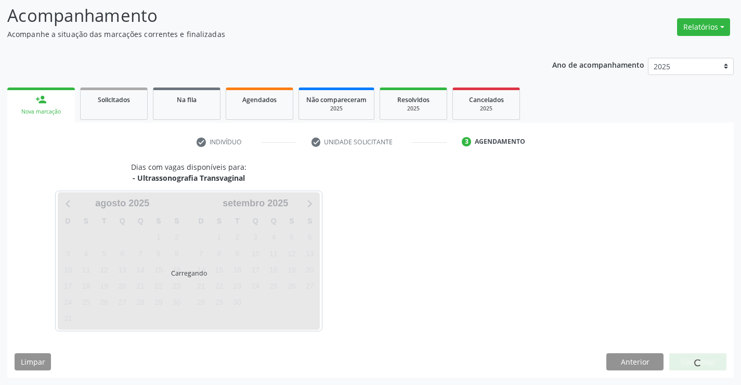
scroll to position [68, 0]
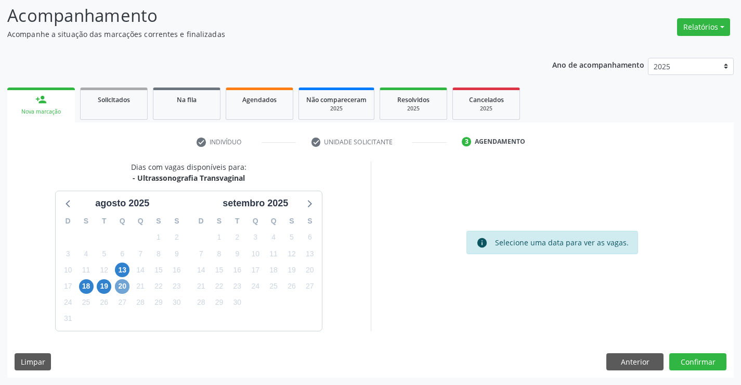
click at [126, 283] on span "20" at bounding box center [122, 286] width 15 height 15
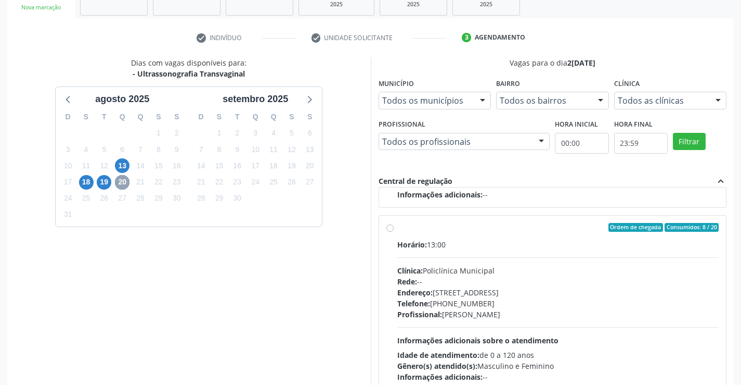
scroll to position [529, 0]
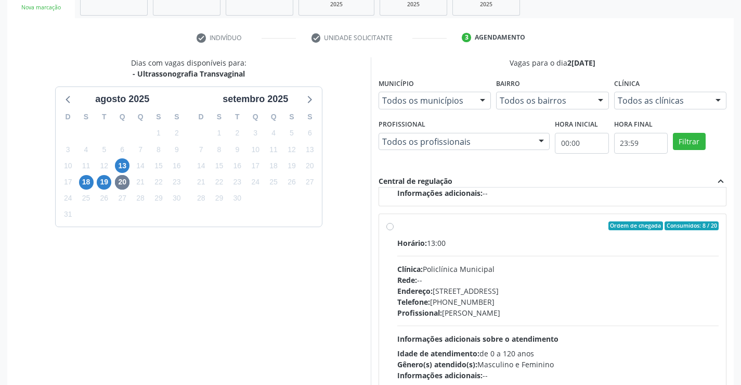
click at [443, 289] on div "Endereço: [STREET_ADDRESS]" at bounding box center [559, 290] width 322 height 11
click at [394, 231] on input "Ordem de chegada Consumidos: 8 / 20 Horário: 13:00 Clínica: Policlínica Municip…" at bounding box center [390, 225] width 7 height 9
radio input "true"
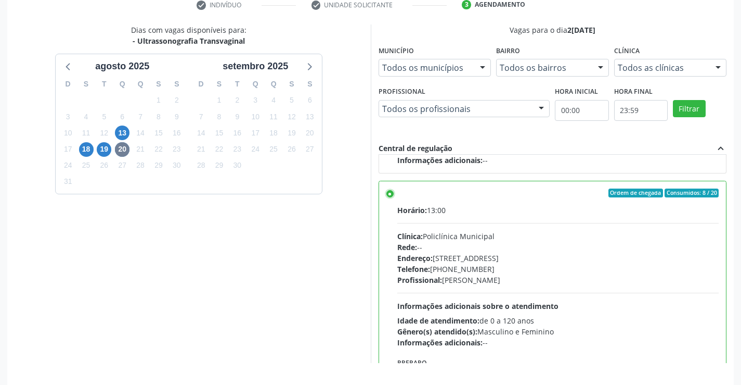
scroll to position [237, 0]
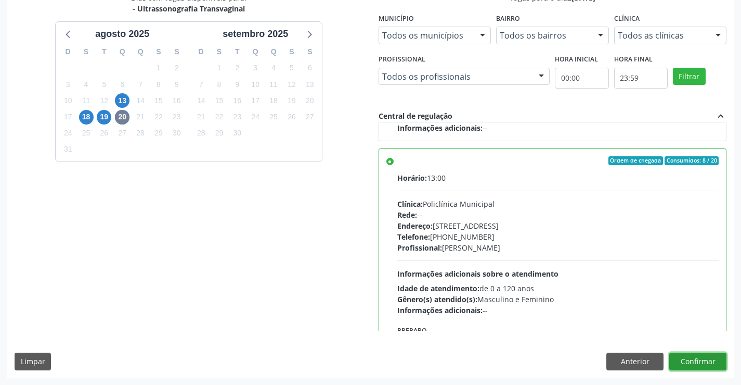
click at [713, 364] on button "Confirmar" at bounding box center [698, 361] width 57 height 18
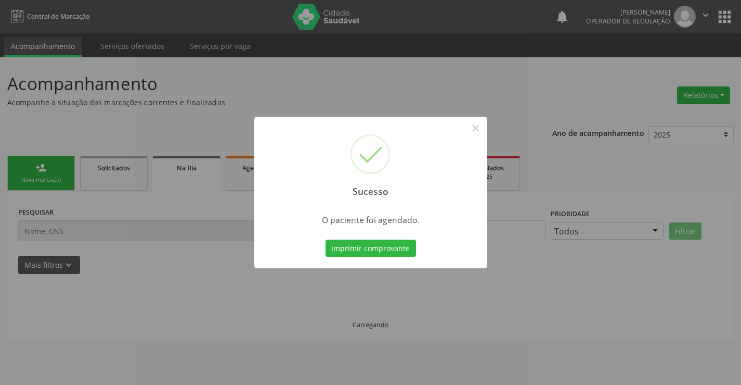
scroll to position [0, 0]
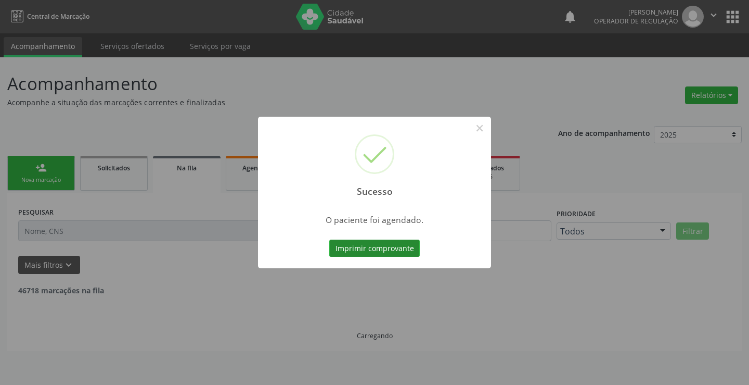
click at [388, 242] on button "Imprimir comprovante" at bounding box center [374, 248] width 91 height 18
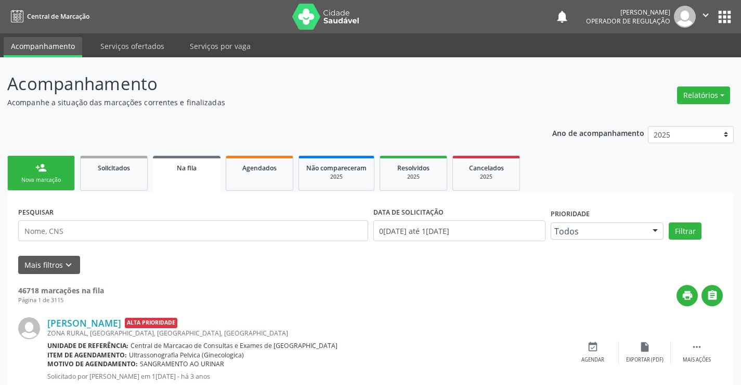
click at [61, 173] on link "person_add Nova marcação" at bounding box center [41, 173] width 68 height 35
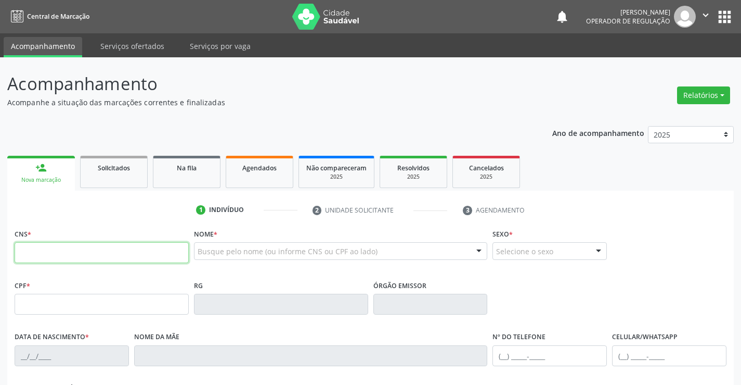
click at [88, 253] on input "text" at bounding box center [102, 252] width 174 height 21
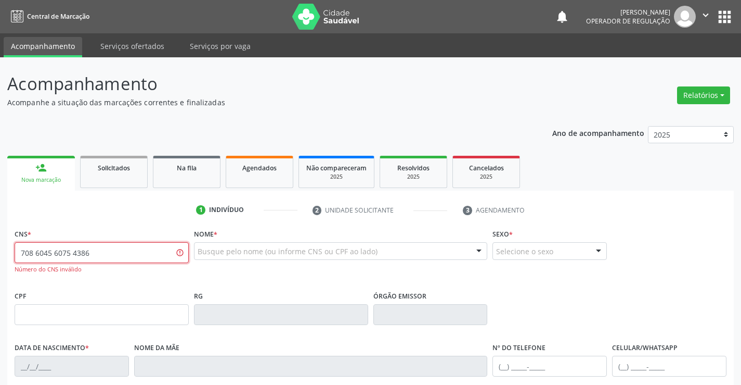
type input "708 6045 6075 4386"
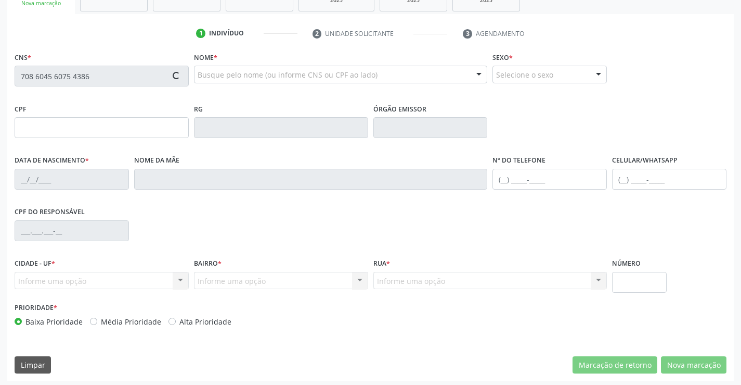
scroll to position [180, 0]
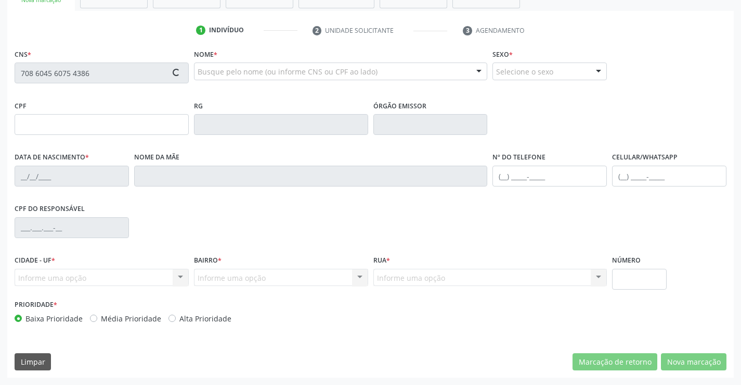
type input "1000472620"
type input "21/11/1978"
type input "(74) 98853-0105"
type input "(74) 98867-3435"
type input "016.486.585-39"
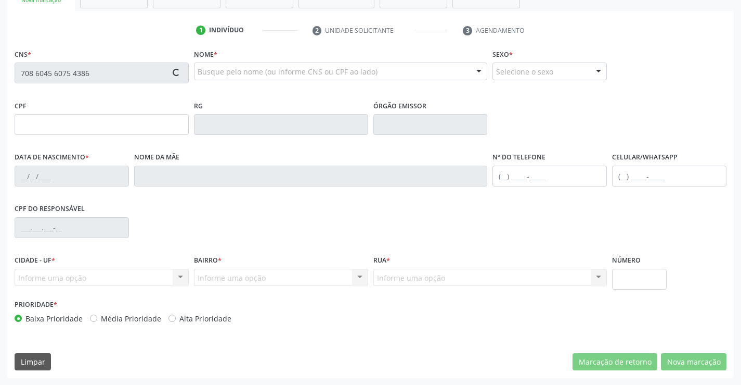
type input "S/N"
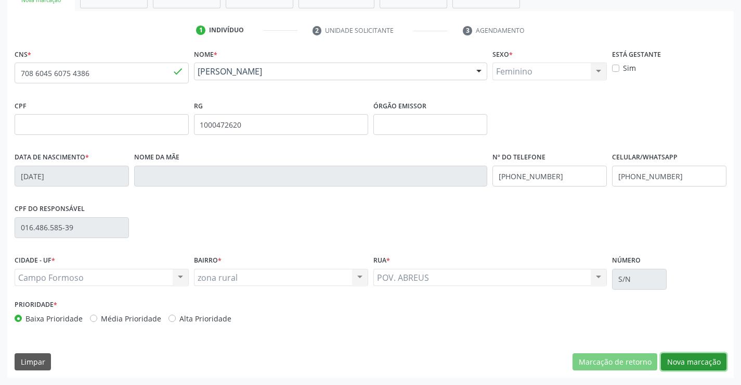
click at [696, 362] on button "Nova marcação" at bounding box center [694, 362] width 66 height 18
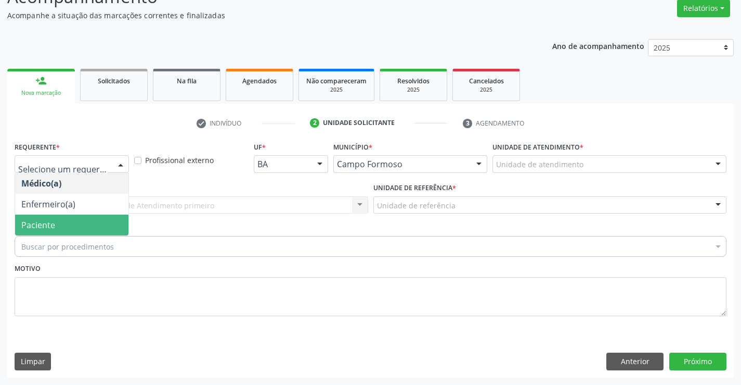
drag, startPoint x: 80, startPoint y: 219, endPoint x: 140, endPoint y: 210, distance: 61.0
click at [81, 220] on span "Paciente" at bounding box center [71, 224] width 113 height 21
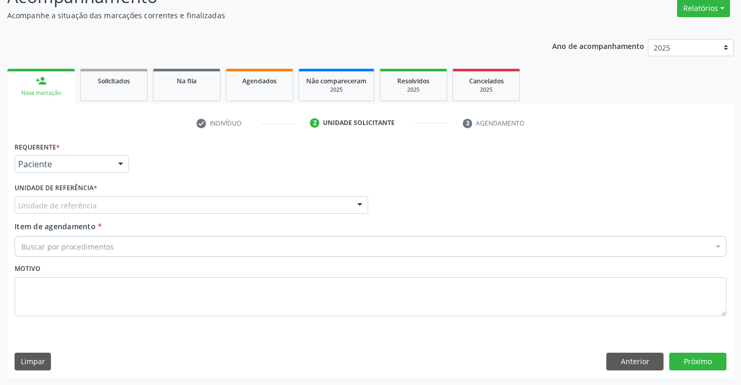
click at [147, 205] on div "Unidade de referência" at bounding box center [192, 205] width 354 height 18
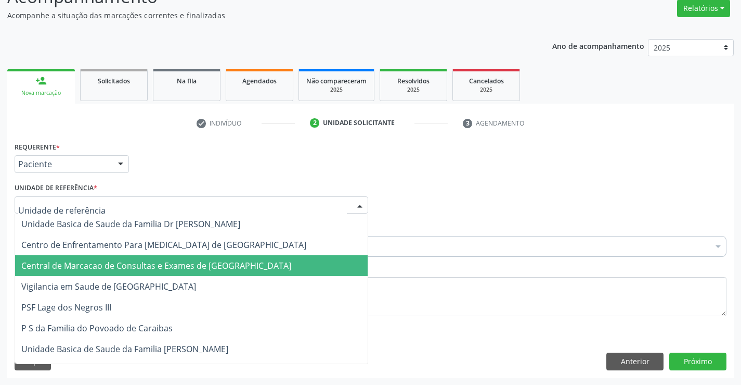
click at [147, 266] on span "Central de Marcacao de Consultas e Exames de [GEOGRAPHIC_DATA]" at bounding box center [156, 265] width 270 height 11
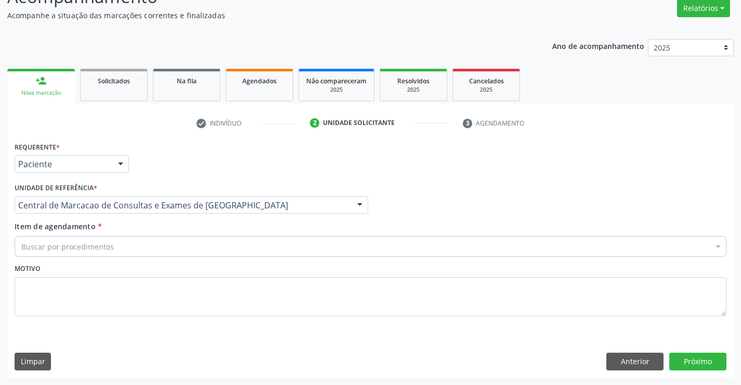
click at [176, 245] on div "Buscar por procedimentos" at bounding box center [371, 246] width 712 height 21
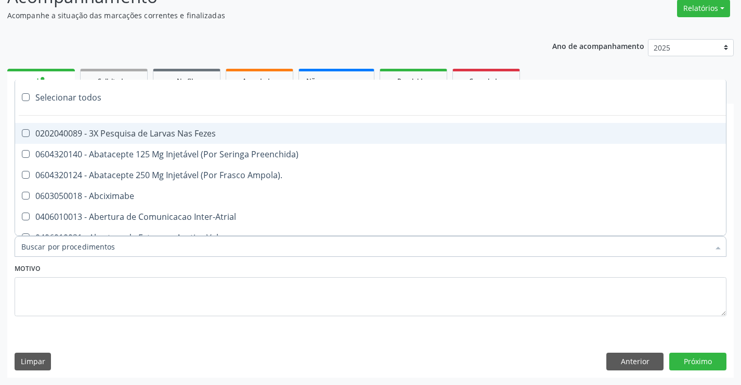
paste input "Ultrassonografia Transvaginal"
type input "Ultrassonografia Transvaginal"
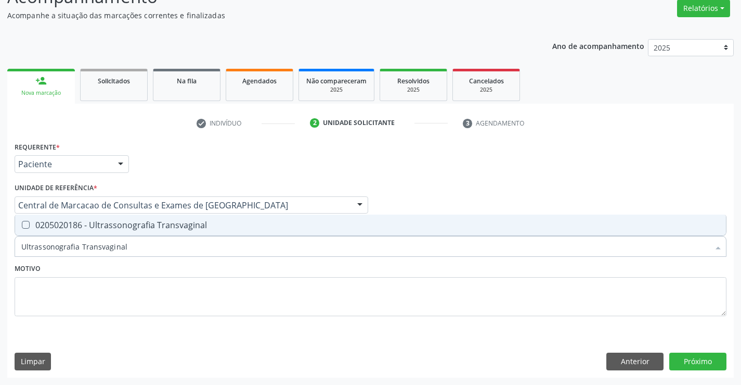
click at [140, 225] on div "0205020186 - Ultrassonografia Transvaginal" at bounding box center [370, 225] width 699 height 8
checkbox Transvaginal "true"
click at [709, 363] on button "Próximo" at bounding box center [698, 361] width 57 height 18
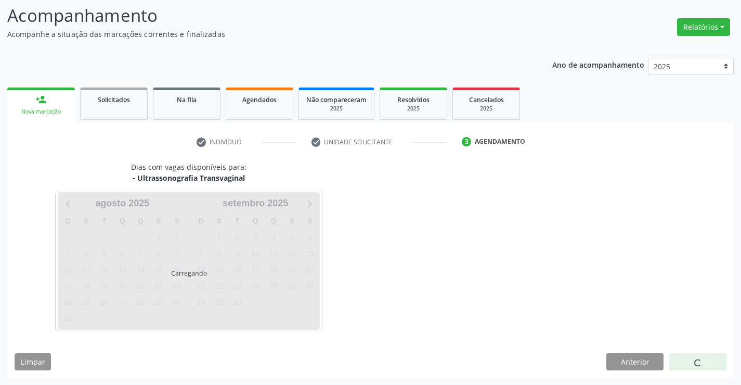
scroll to position [68, 0]
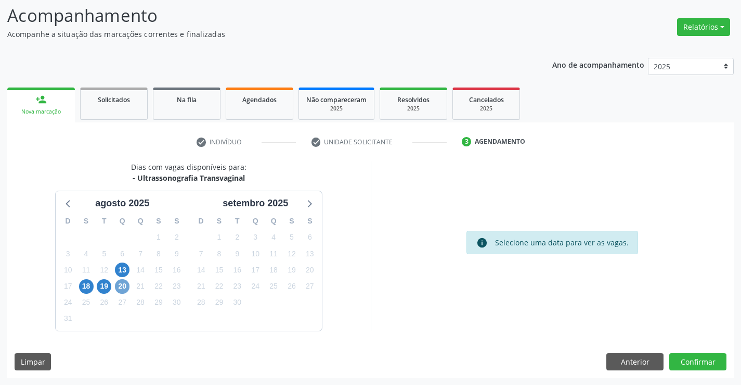
click at [119, 281] on span "20" at bounding box center [122, 286] width 15 height 15
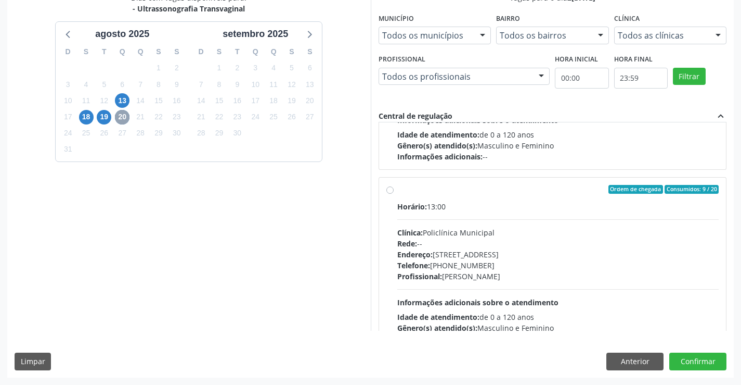
scroll to position [529, 0]
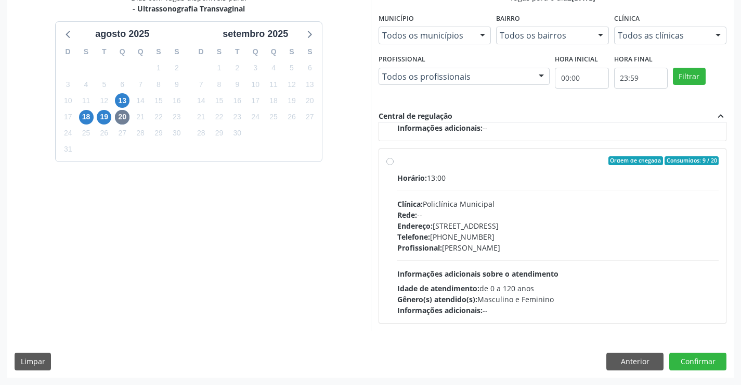
click at [461, 239] on div "Telefone: (74) 6451312" at bounding box center [559, 236] width 322 height 11
click at [394, 165] on input "Ordem de chegada Consumidos: 9 / 20 Horário: 13:00 Clínica: Policlínica Municip…" at bounding box center [390, 160] width 7 height 9
radio input "true"
click at [694, 362] on button "Confirmar" at bounding box center [698, 361] width 57 height 18
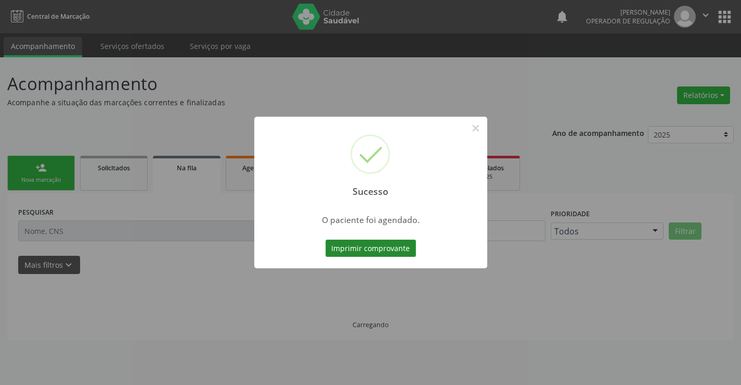
scroll to position [0, 0]
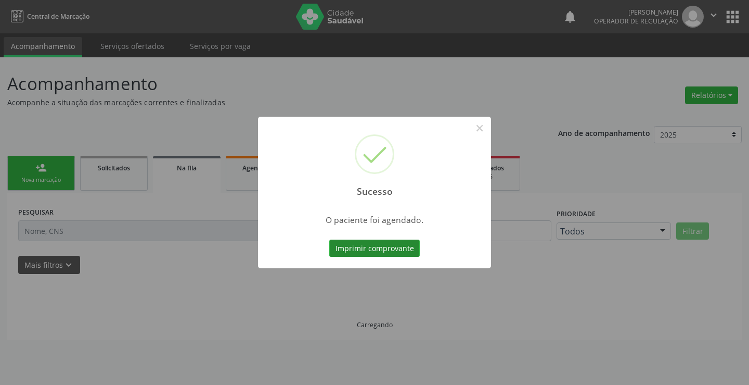
click at [390, 245] on button "Imprimir comprovante" at bounding box center [374, 248] width 91 height 18
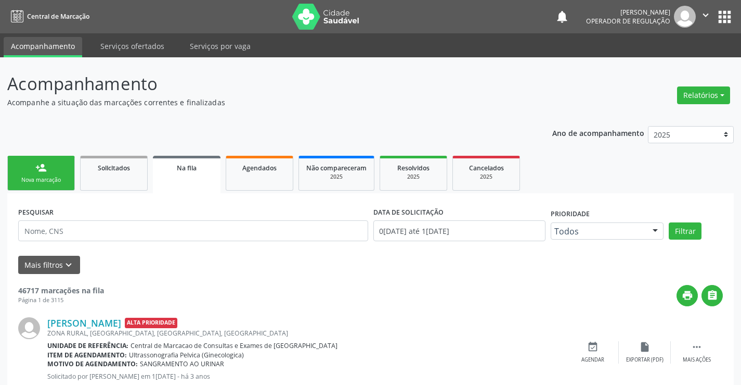
click at [55, 172] on link "person_add Nova marcação" at bounding box center [41, 173] width 68 height 35
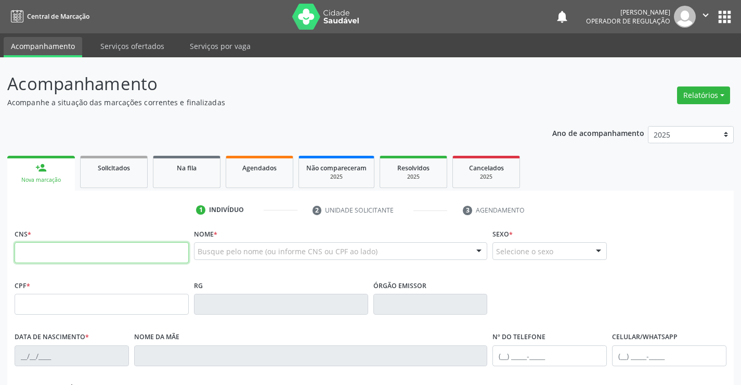
click at [57, 250] on input "text" at bounding box center [102, 252] width 174 height 21
type input "704 1011 3230 3679"
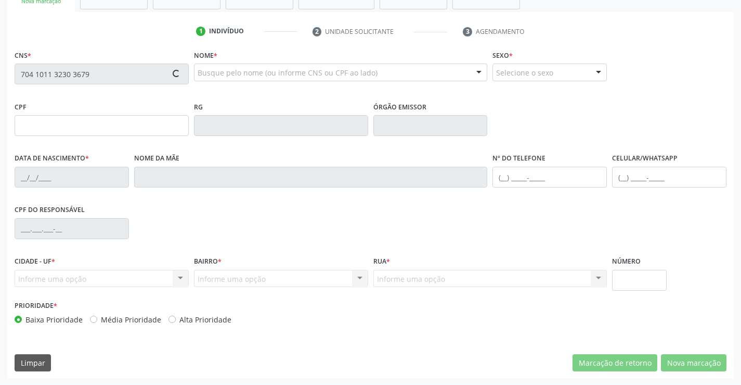
type input "1666816876"
type input "25/11/2003"
type input "(74) 98157-7596"
type input "863.629.195-05"
type input "S/N"
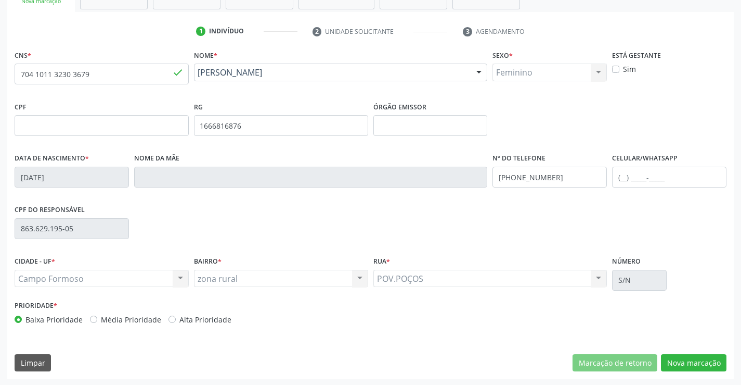
scroll to position [180, 0]
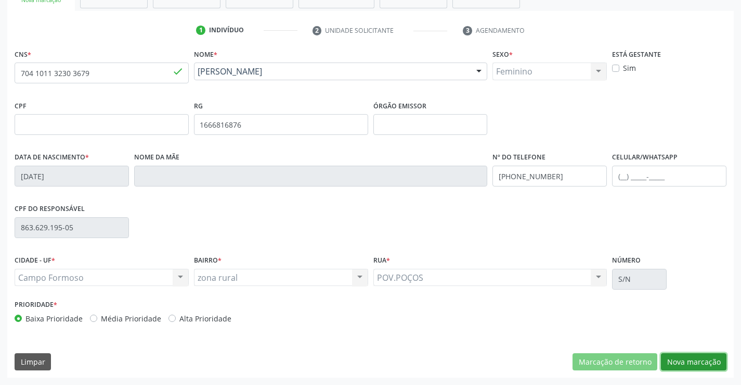
click at [681, 358] on button "Nova marcação" at bounding box center [694, 362] width 66 height 18
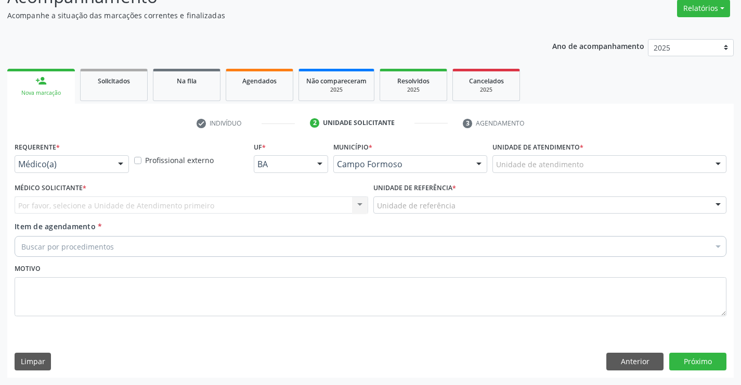
scroll to position [87, 0]
click at [115, 161] on div at bounding box center [121, 165] width 16 height 18
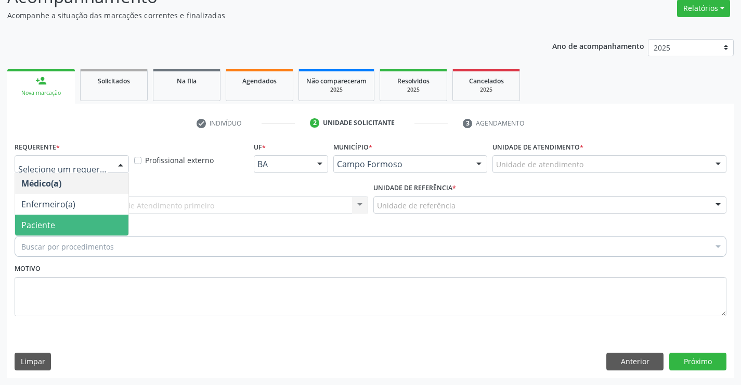
click at [66, 225] on span "Paciente" at bounding box center [71, 224] width 113 height 21
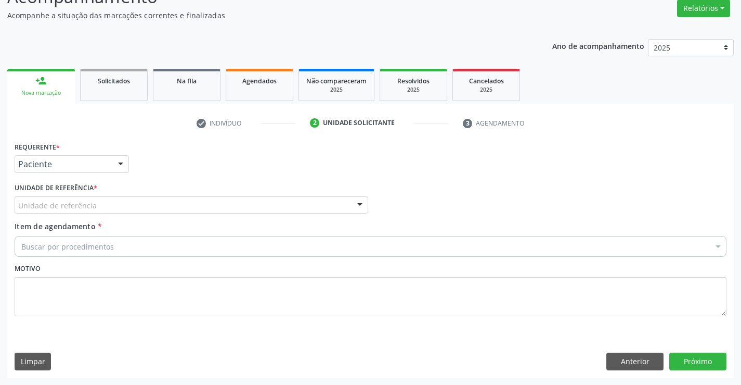
click at [158, 207] on div "Unidade de referência" at bounding box center [192, 205] width 354 height 18
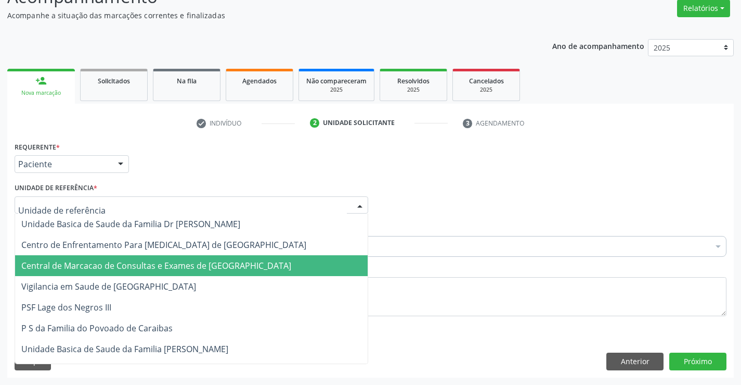
click at [175, 261] on span "Central de Marcacao de Consultas e Exames de [GEOGRAPHIC_DATA]" at bounding box center [156, 265] width 270 height 11
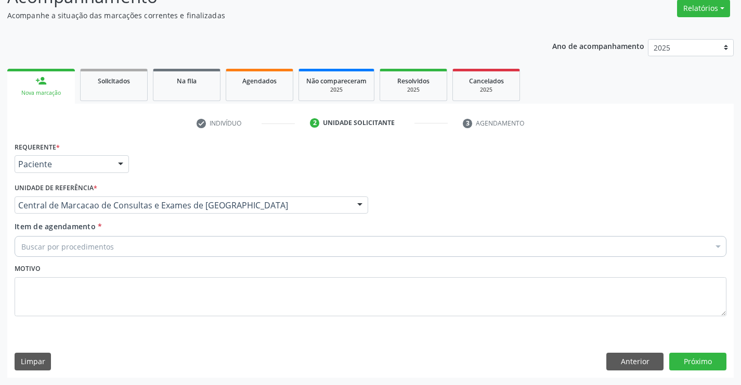
click at [191, 245] on div "Buscar por procedimentos" at bounding box center [371, 246] width 712 height 21
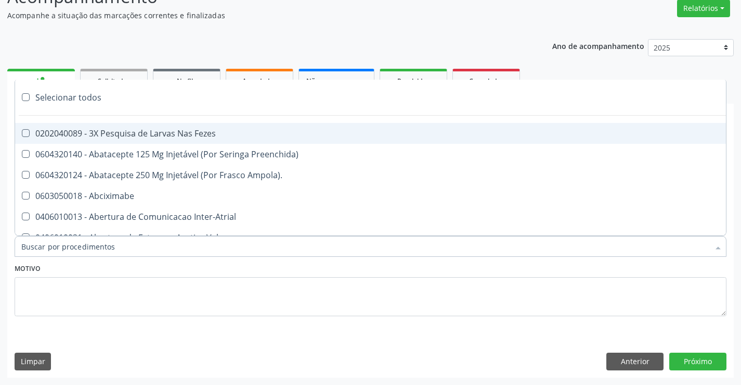
paste input "Ultrassonografia Transvaginal"
type input "Ultrassonografia Transvaginal"
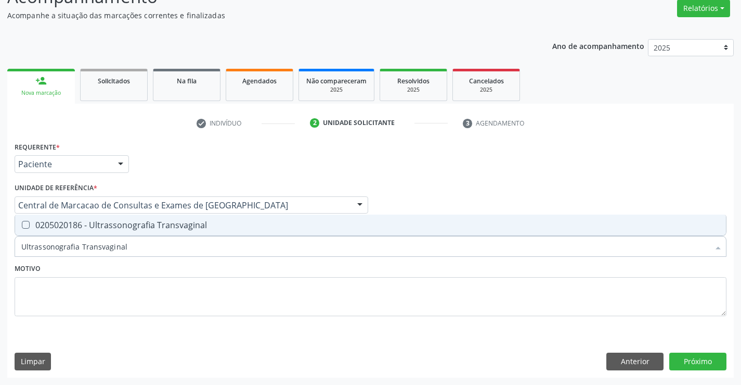
click at [194, 225] on div "0205020186 - Ultrassonografia Transvaginal" at bounding box center [370, 225] width 699 height 8
checkbox Transvaginal "true"
click at [693, 357] on button "Próximo" at bounding box center [698, 361] width 57 height 18
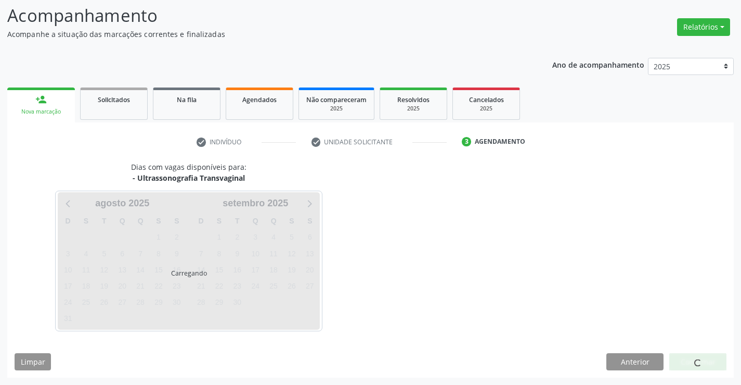
scroll to position [68, 0]
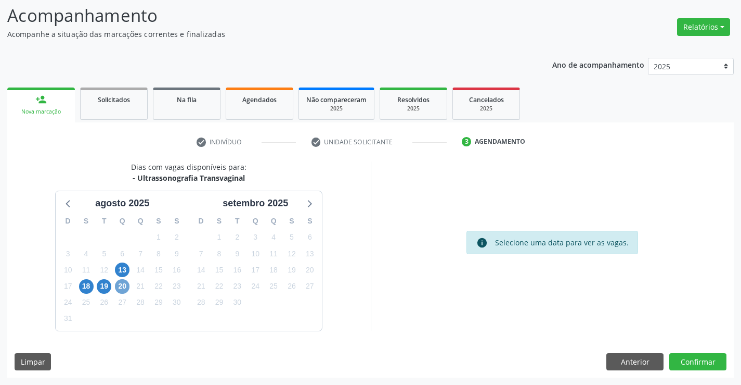
click at [123, 287] on span "20" at bounding box center [122, 286] width 15 height 15
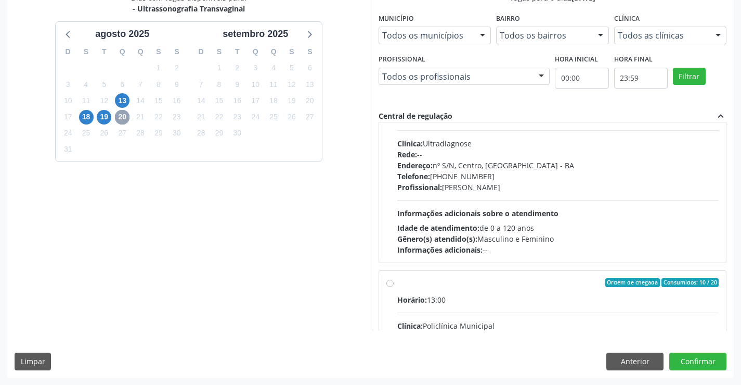
scroll to position [529, 0]
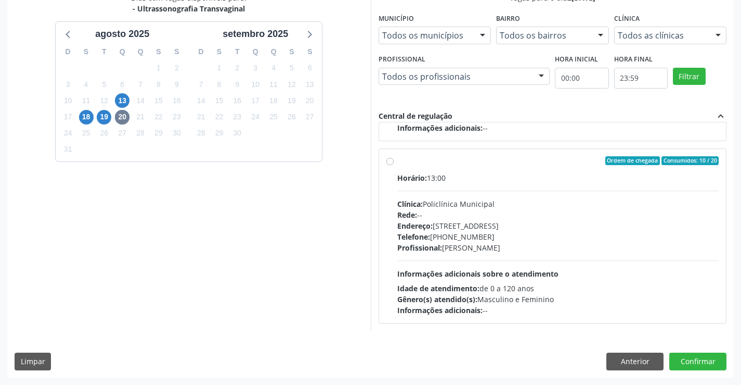
click at [478, 248] on div "Profissional: [PERSON_NAME]" at bounding box center [559, 247] width 322 height 11
click at [394, 165] on input "Ordem de chegada Consumidos: 10 / 20 Horário: 13:00 Clínica: Policlínica Munici…" at bounding box center [390, 160] width 7 height 9
radio input "true"
click at [695, 357] on button "Confirmar" at bounding box center [698, 361] width 57 height 18
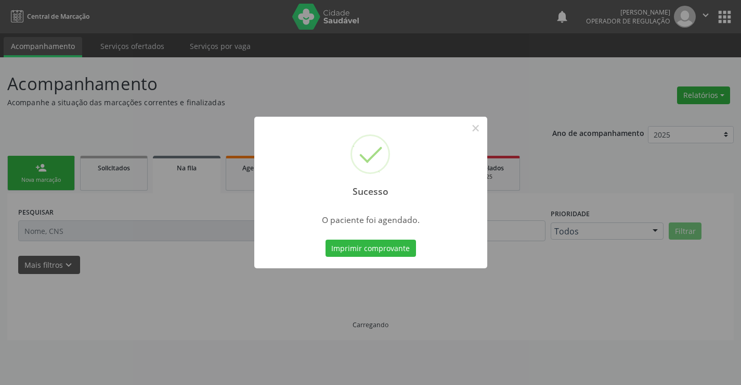
scroll to position [0, 0]
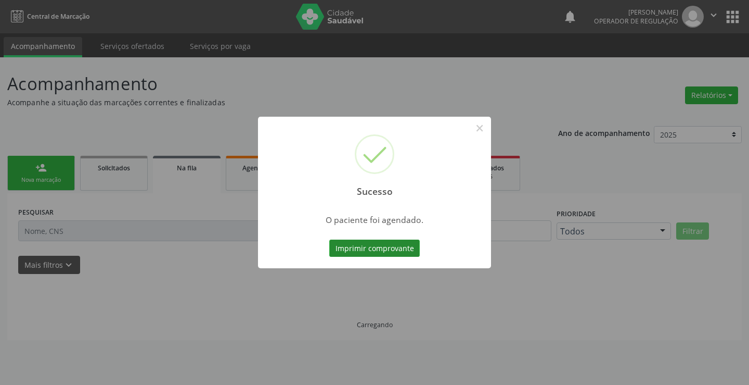
click at [391, 248] on button "Imprimir comprovante" at bounding box center [374, 248] width 91 height 18
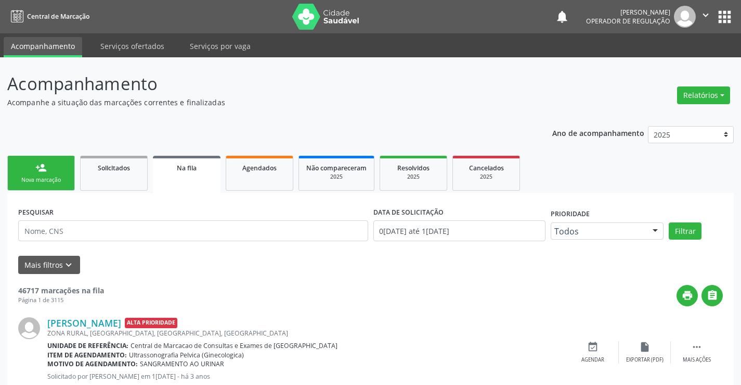
click at [36, 167] on div "person_add" at bounding box center [40, 167] width 11 height 11
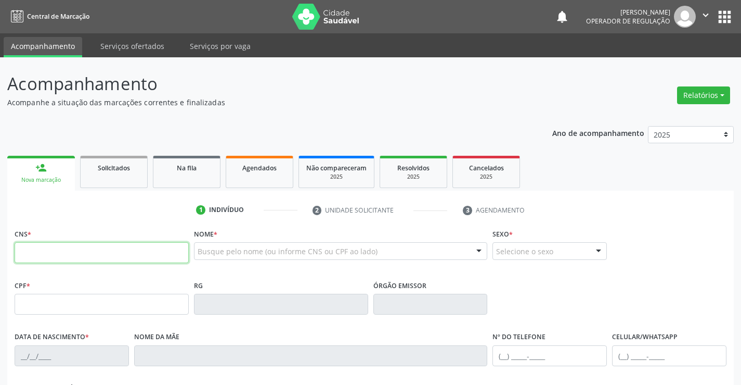
click at [80, 260] on input "text" at bounding box center [102, 252] width 174 height 21
type input "704 2062 2554 3886"
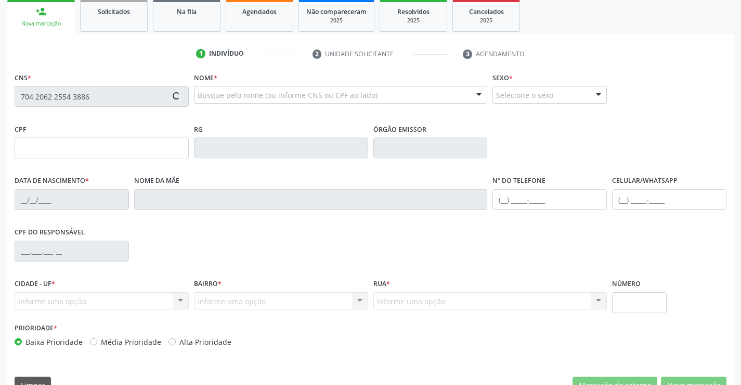
type input "0979957893"
type input "0[DATE]"
type input "[PHONE_NUMBER]"
type input "018.642.635-63"
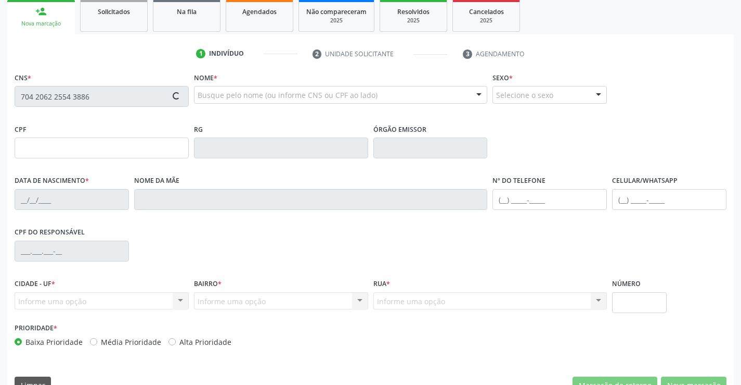
type input "S/N"
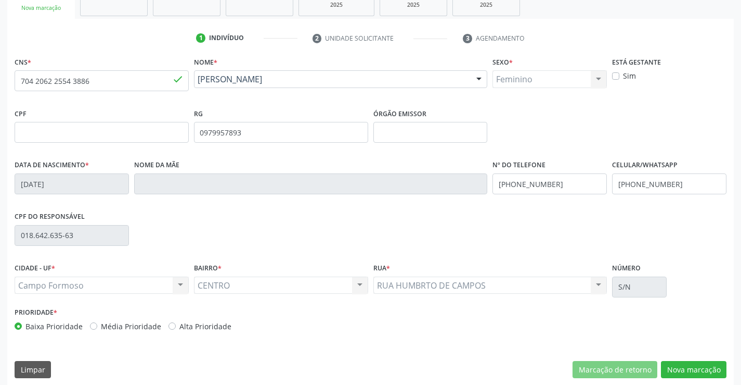
scroll to position [180, 0]
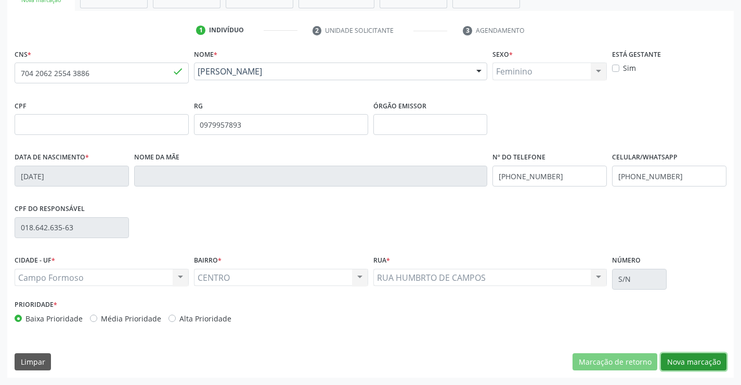
click at [700, 365] on button "Nova marcação" at bounding box center [694, 362] width 66 height 18
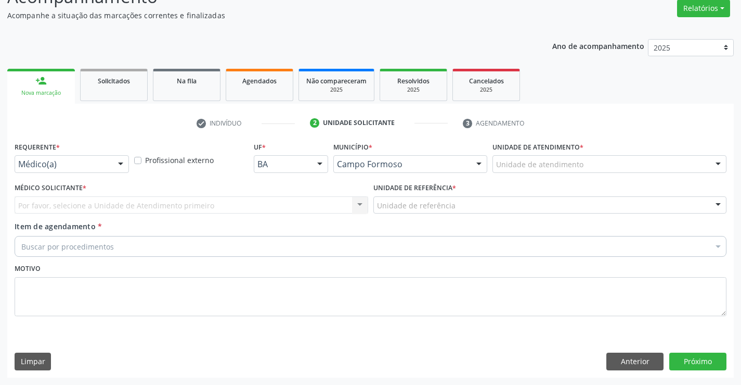
scroll to position [87, 0]
click at [113, 166] on div at bounding box center [121, 165] width 16 height 18
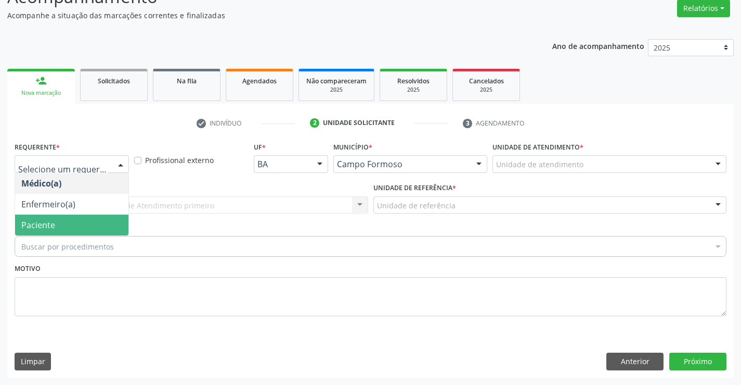
click at [67, 223] on span "Paciente" at bounding box center [71, 224] width 113 height 21
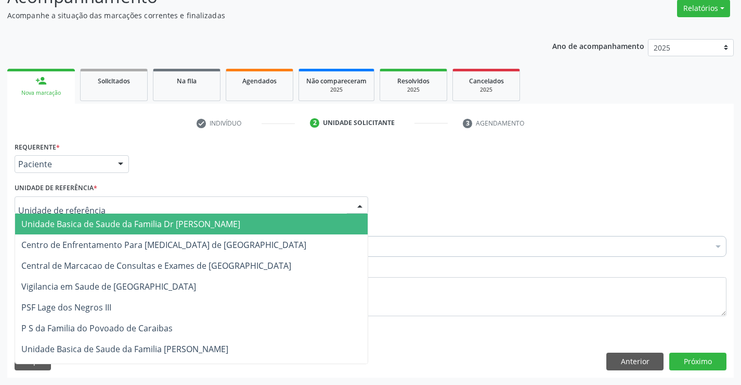
click at [180, 207] on div at bounding box center [192, 205] width 354 height 18
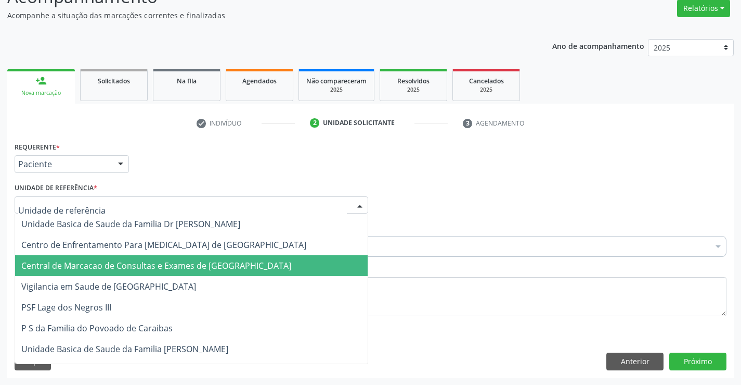
drag, startPoint x: 170, startPoint y: 270, endPoint x: 184, endPoint y: 261, distance: 16.3
click at [170, 271] on span "Central de Marcacao de Consultas e Exames de [GEOGRAPHIC_DATA]" at bounding box center [156, 265] width 270 height 11
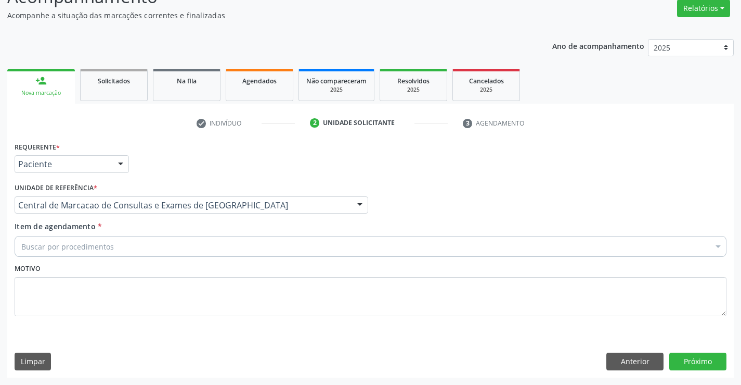
click at [195, 254] on div "Buscar por procedimentos" at bounding box center [371, 246] width 712 height 21
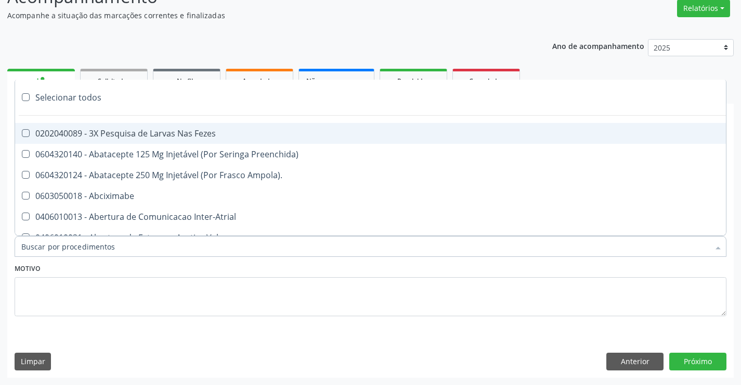
paste input "Ultrassonografia Transvaginal"
type input "Ultrassonografia Transvaginal"
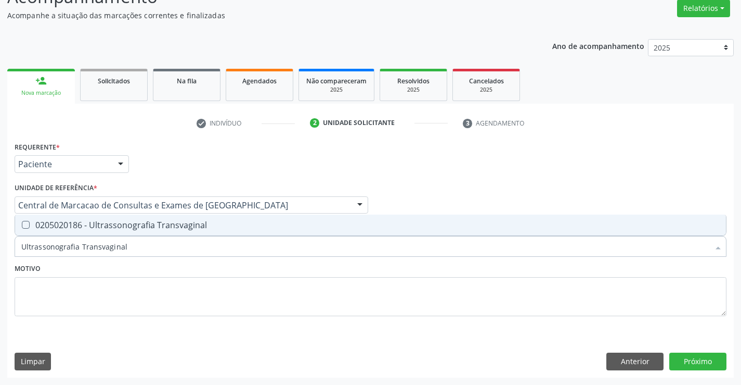
click at [178, 228] on div "0205020186 - Ultrassonografia Transvaginal" at bounding box center [370, 225] width 699 height 8
checkbox Transvaginal "true"
click at [700, 352] on button "Próximo" at bounding box center [698, 361] width 57 height 18
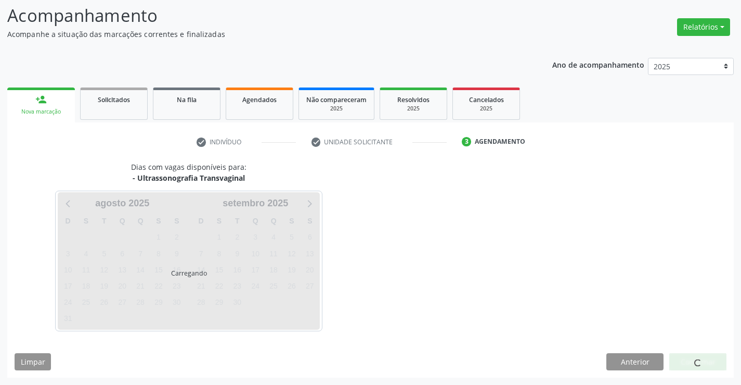
scroll to position [68, 0]
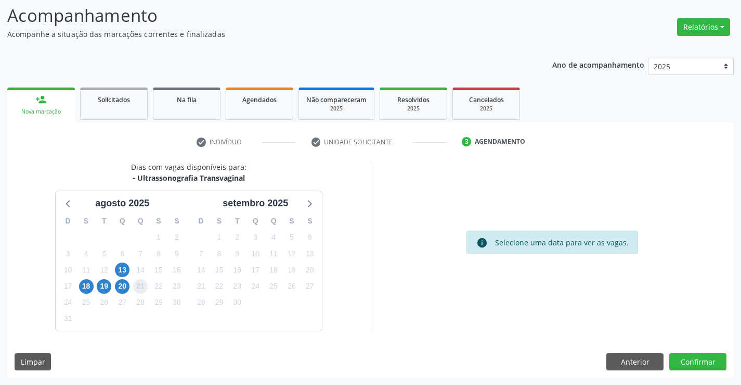
click at [135, 287] on span "21" at bounding box center [140, 286] width 15 height 15
click at [129, 287] on span "20" at bounding box center [122, 286] width 15 height 15
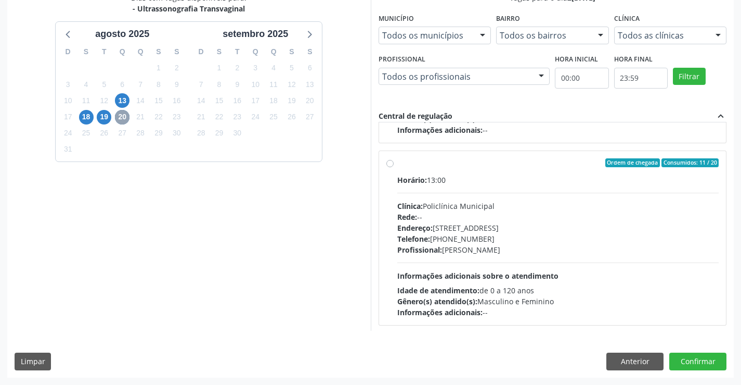
scroll to position [529, 0]
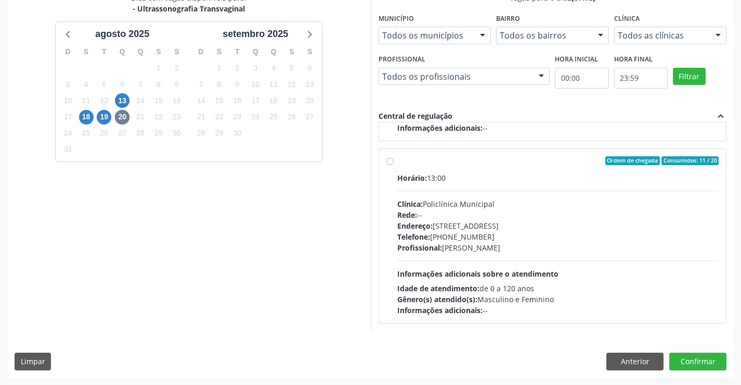
click at [463, 258] on div "Horário: 13:00 Clínica: Policlínica Municipal Rede: -- Endereço: Predio, nº 386…" at bounding box center [559, 243] width 322 height 143
click at [394, 165] on input "Ordem de chegada Consumidos: 11 / 20 Horário: 13:00 Clínica: Policlínica Munici…" at bounding box center [390, 160] width 7 height 9
radio input "true"
click at [693, 360] on button "Confirmar" at bounding box center [698, 361] width 57 height 18
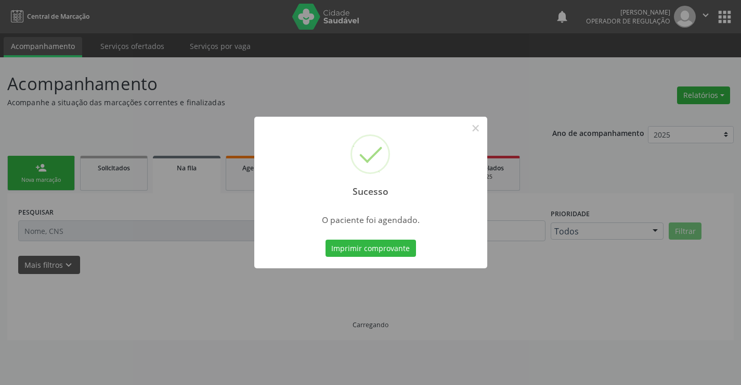
scroll to position [0, 0]
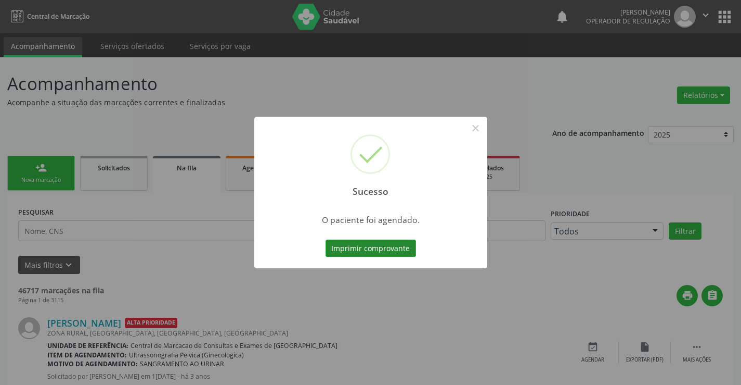
click at [400, 251] on button "Imprimir comprovante" at bounding box center [371, 248] width 91 height 18
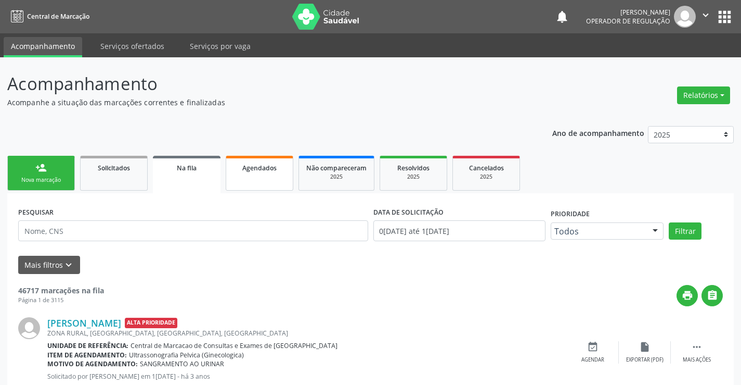
click at [251, 169] on span "Agendados" at bounding box center [259, 167] width 34 height 9
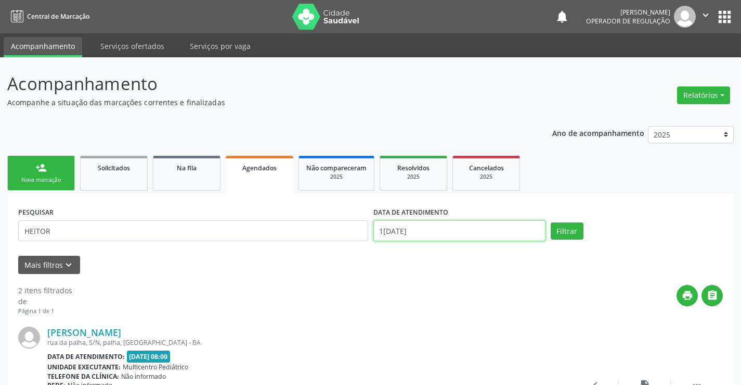
click at [421, 231] on input "[DATE]" at bounding box center [460, 230] width 172 height 21
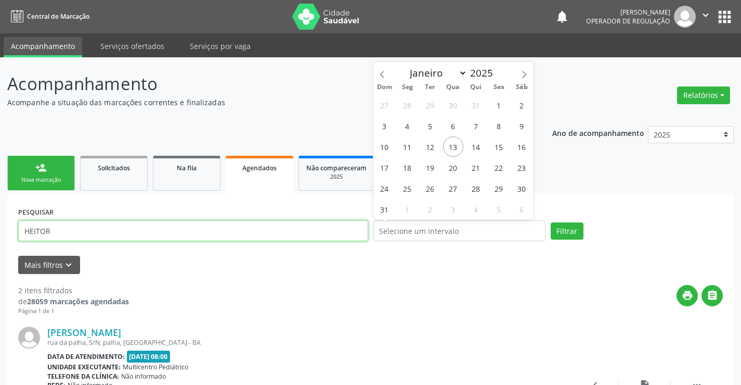
click at [253, 232] on input "HEITOR" at bounding box center [193, 230] width 350 height 21
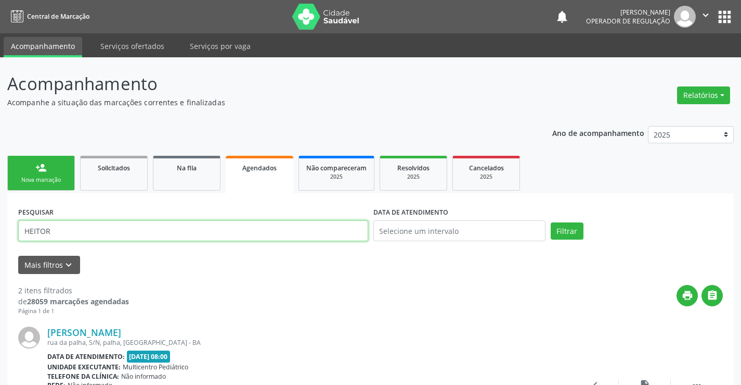
click at [253, 232] on input "HEITOR" at bounding box center [193, 230] width 350 height 21
type input "HEITOR"
click at [253, 232] on input "HEITOR" at bounding box center [193, 230] width 350 height 21
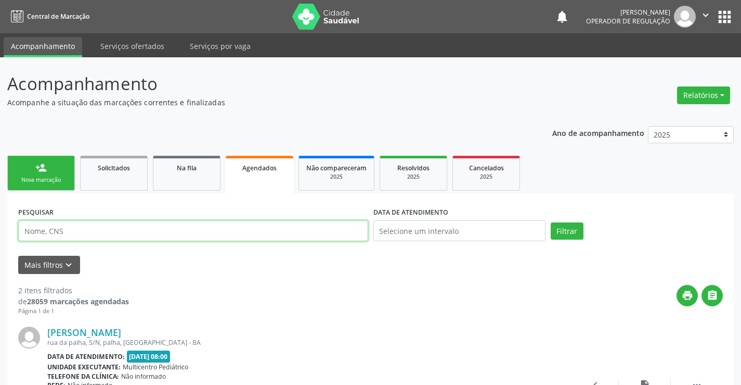
paste input "704 2062 2554 3886"
type input "704 2062 2554 3886"
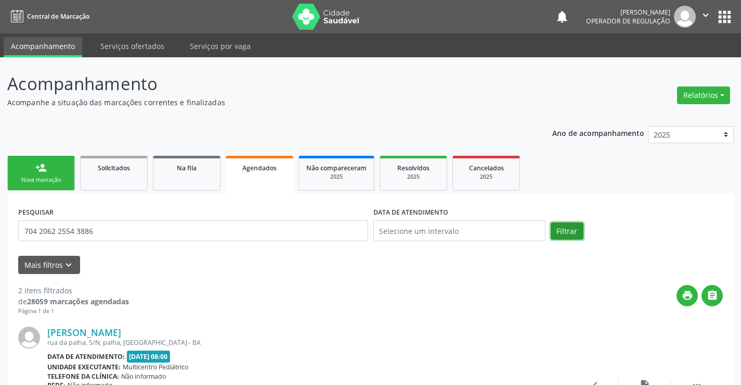
click at [557, 227] on button "Filtrar" at bounding box center [567, 231] width 33 height 18
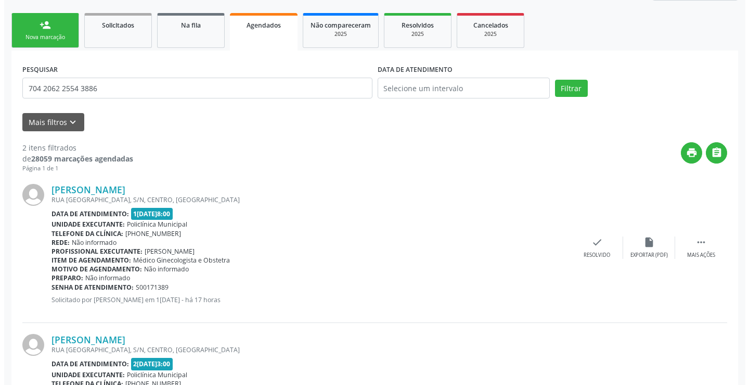
scroll to position [248, 0]
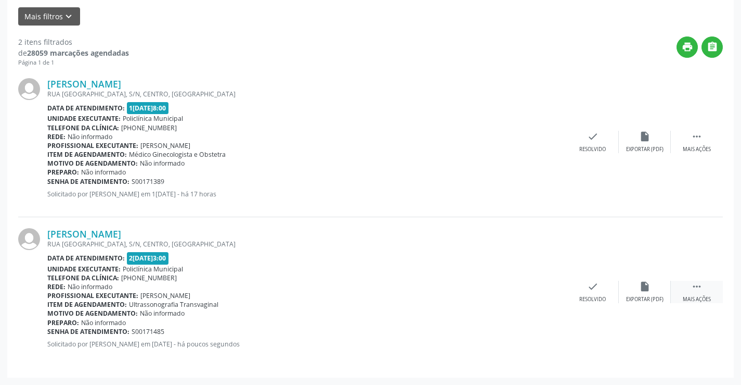
click at [696, 284] on icon "" at bounding box center [697, 285] width 11 height 11
click at [532, 287] on div "cancel Cancelar" at bounding box center [541, 291] width 52 height 22
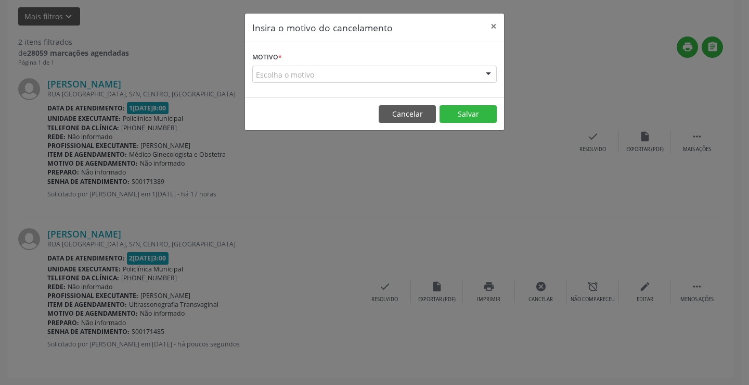
click at [495, 66] on div "Escolha o motivo" at bounding box center [374, 75] width 245 height 18
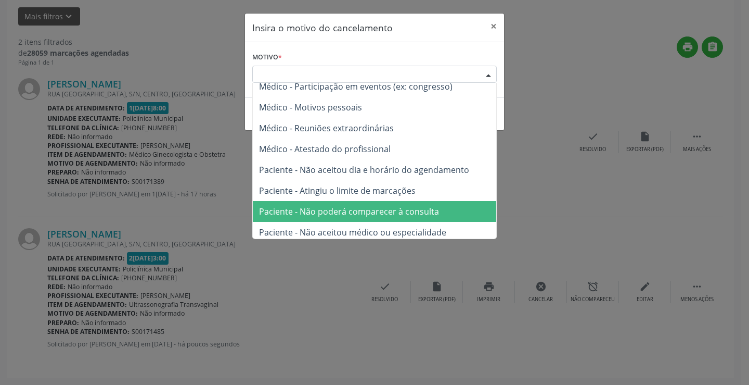
scroll to position [52, 0]
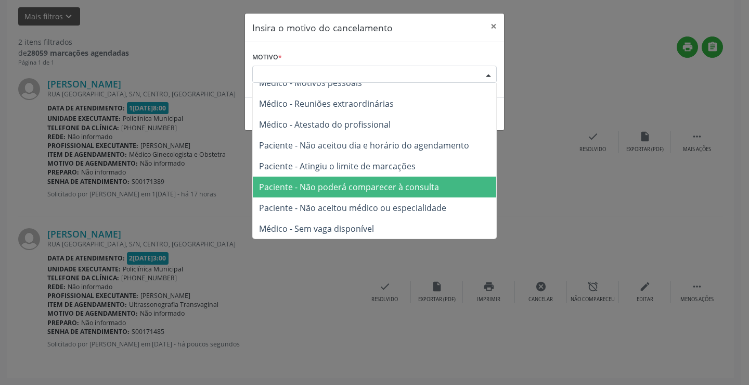
click at [372, 191] on span "Paciente - Não poderá comparecer à consulta" at bounding box center [349, 186] width 180 height 11
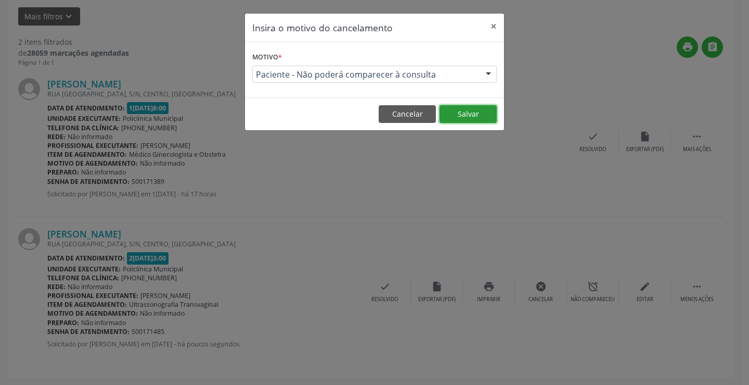
click at [462, 115] on button "Salvar" at bounding box center [468, 114] width 57 height 18
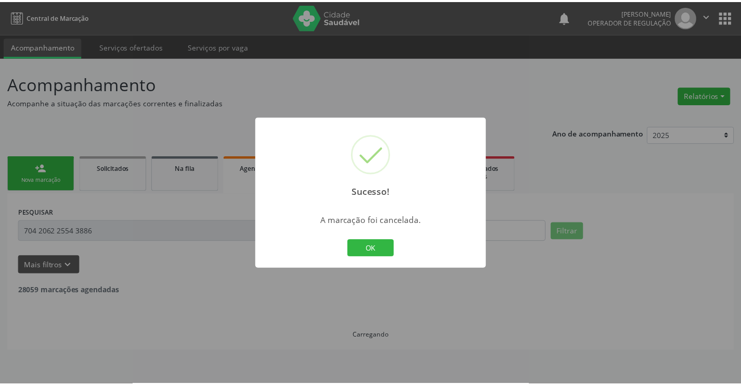
scroll to position [0, 0]
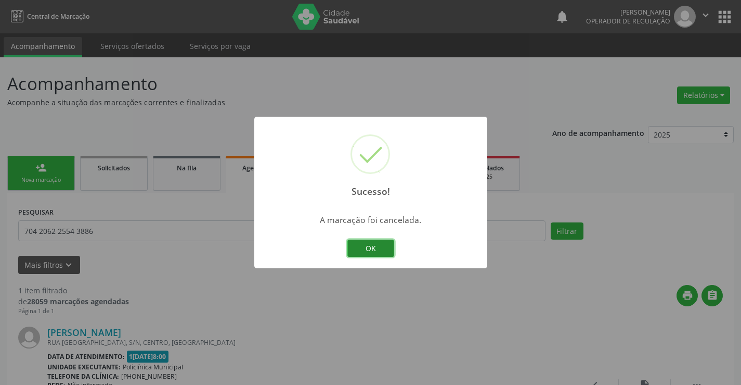
click at [390, 247] on button "OK" at bounding box center [371, 248] width 47 height 18
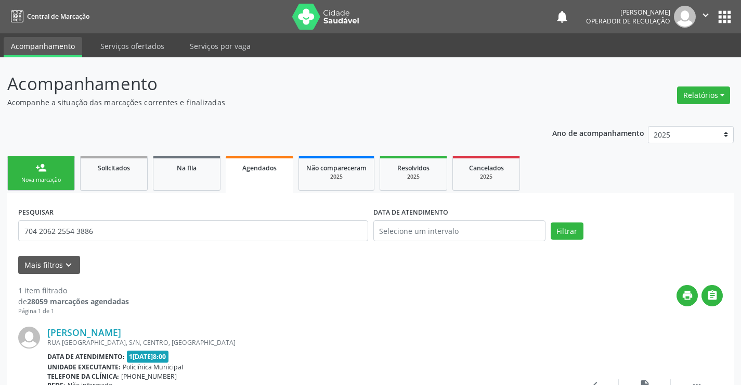
click at [27, 173] on link "person_add Nova marcação" at bounding box center [41, 173] width 68 height 35
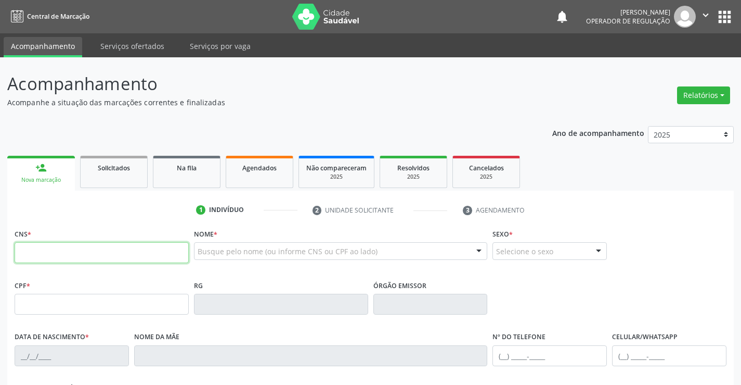
click at [81, 258] on input "text" at bounding box center [102, 252] width 174 height 21
type input "704 2062 2554 3886"
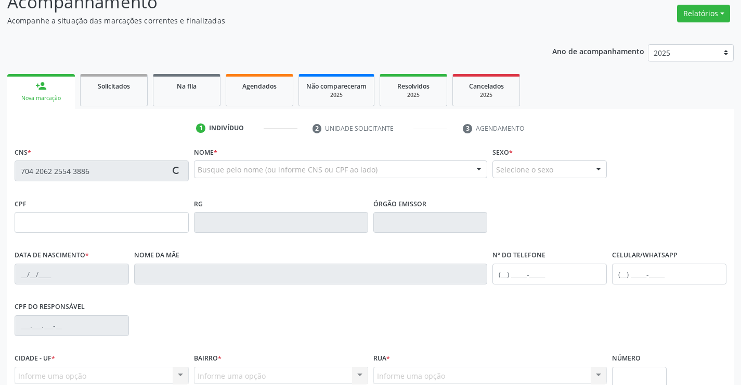
scroll to position [180, 0]
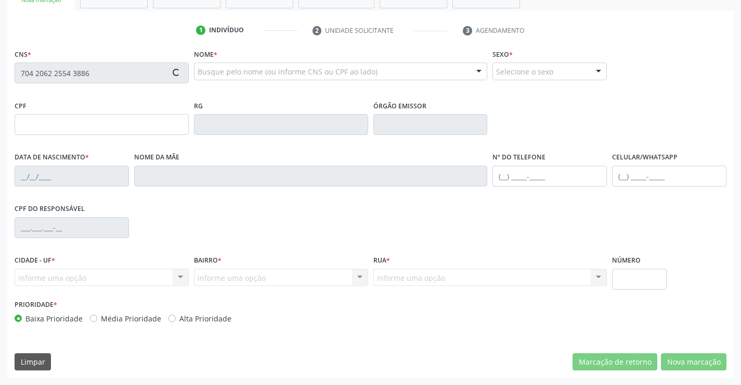
type input "0979957893"
type input "0[DATE]"
type input "[PHONE_NUMBER]"
type input "018.642.635-63"
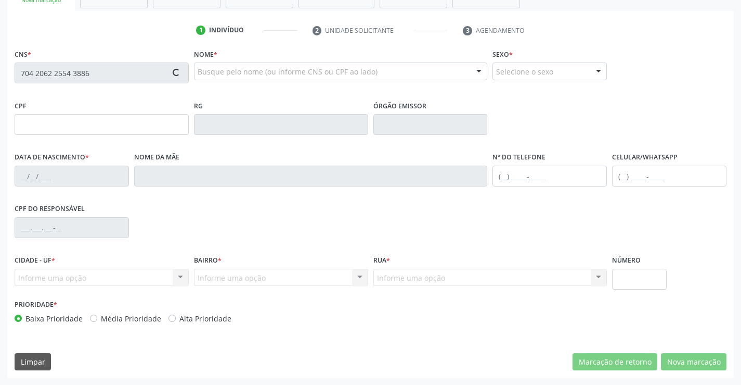
type input "S/N"
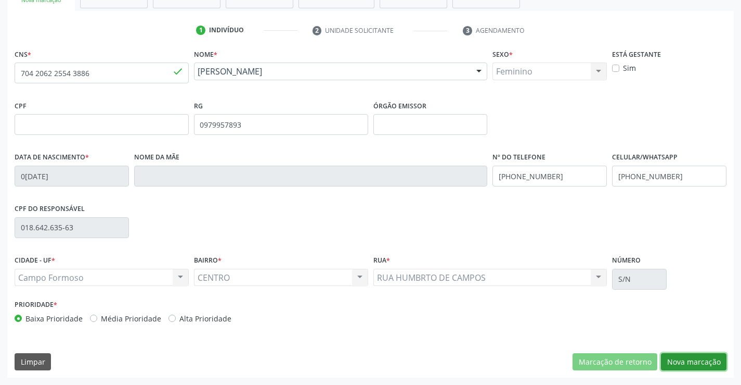
click at [682, 356] on button "Nova marcação" at bounding box center [694, 362] width 66 height 18
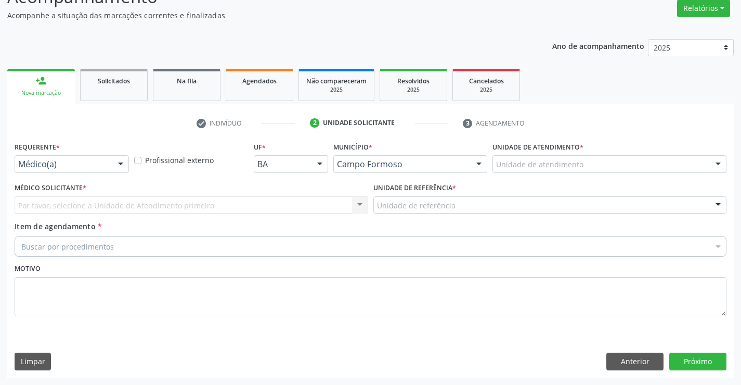
scroll to position [87, 0]
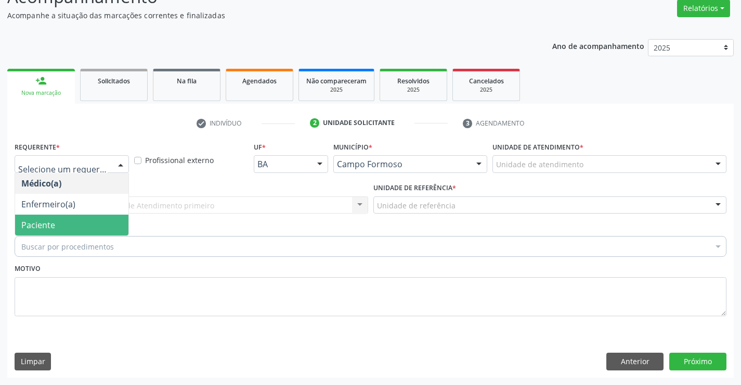
click at [58, 227] on span "Paciente" at bounding box center [71, 224] width 113 height 21
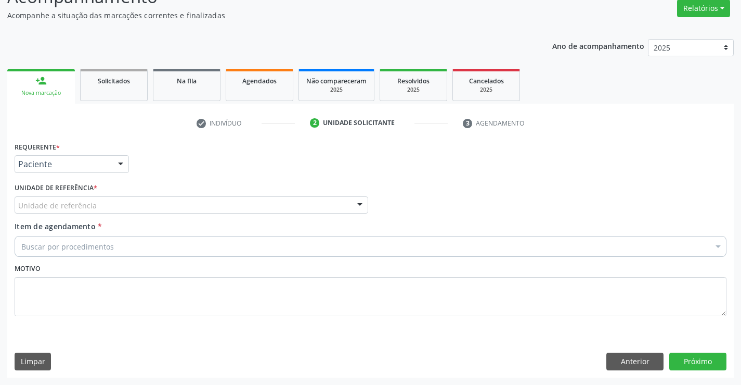
click at [167, 201] on div "Unidade de referência" at bounding box center [192, 205] width 354 height 18
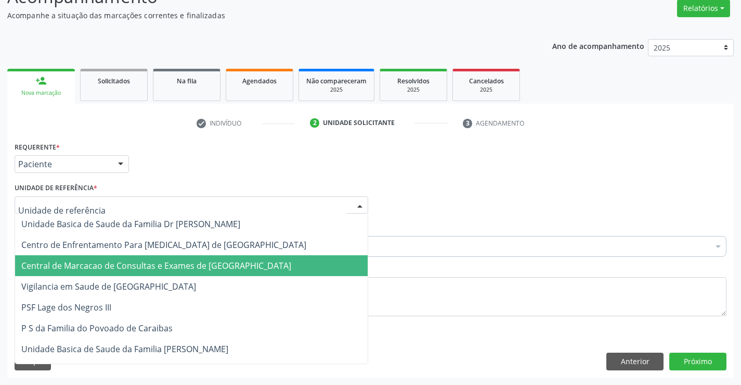
click at [165, 265] on span "Central de Marcacao de Consultas e Exames de [GEOGRAPHIC_DATA]" at bounding box center [156, 265] width 270 height 11
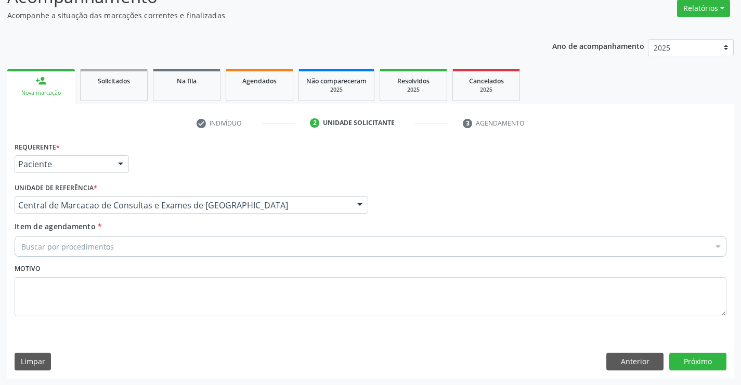
click at [200, 249] on div "Buscar por procedimentos" at bounding box center [371, 246] width 712 height 21
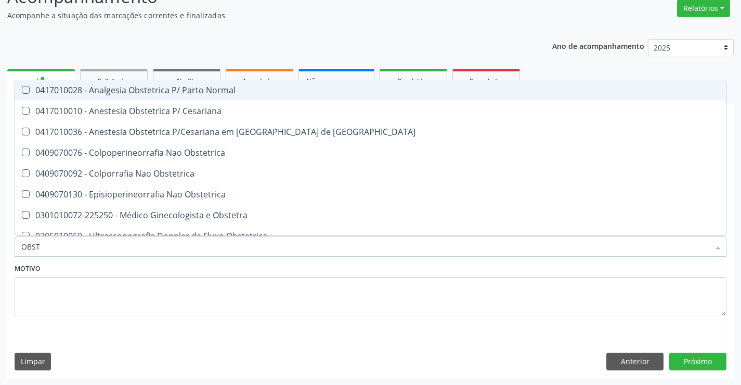
type input "OBSTE"
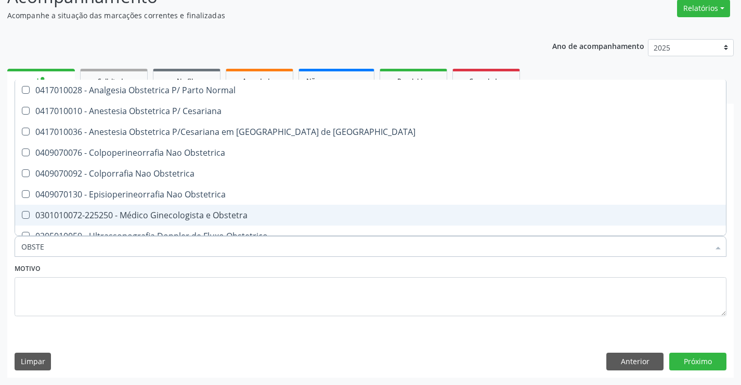
click at [185, 218] on div "0301010072-225250 - Médico Ginecologista e Obstetra" at bounding box center [370, 215] width 699 height 8
checkbox Obstetra "true"
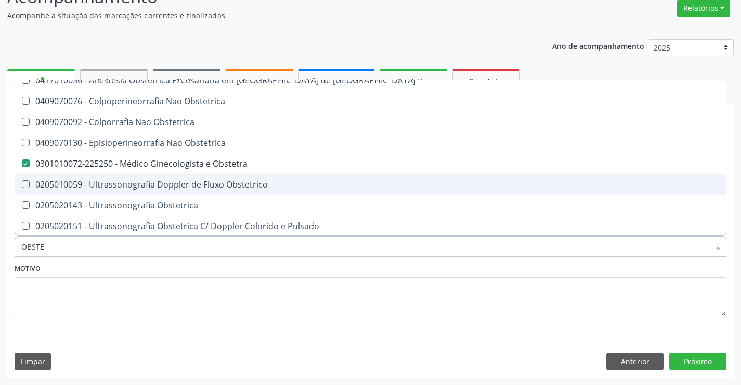
scroll to position [53, 0]
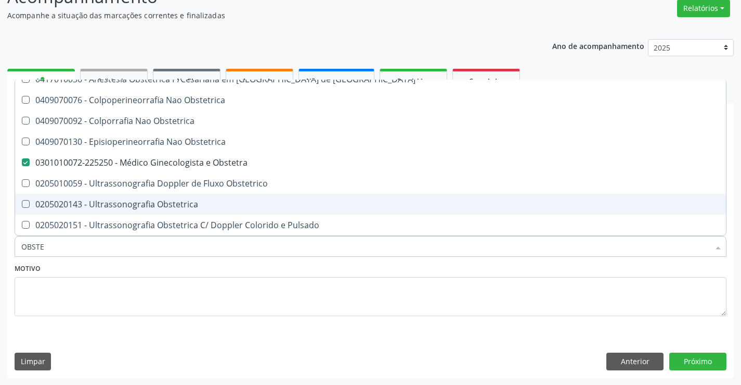
click at [181, 200] on div "0205020143 - Ultrassonografia Obstetrica" at bounding box center [370, 204] width 699 height 8
checkbox Obstetrica "true"
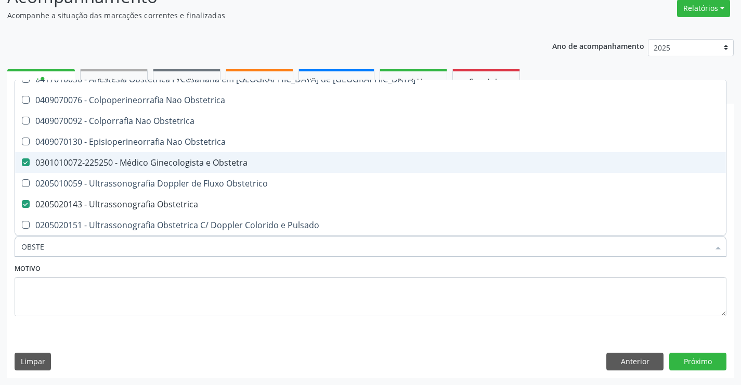
click at [198, 163] on div "0301010072-225250 - Médico Ginecologista e Obstetra" at bounding box center [370, 162] width 699 height 8
checkbox Obstetra "false"
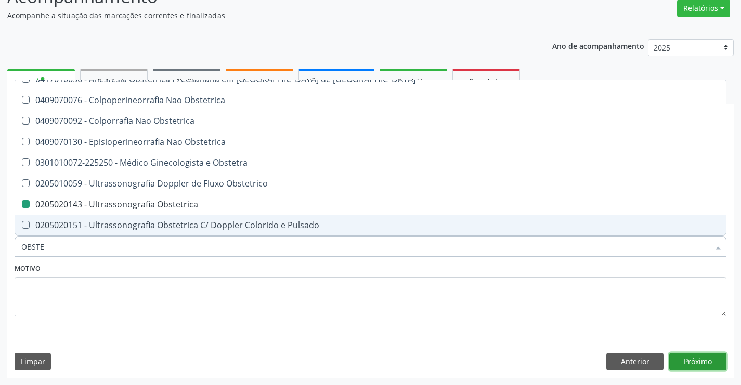
click at [683, 359] on button "Próximo" at bounding box center [698, 361] width 57 height 18
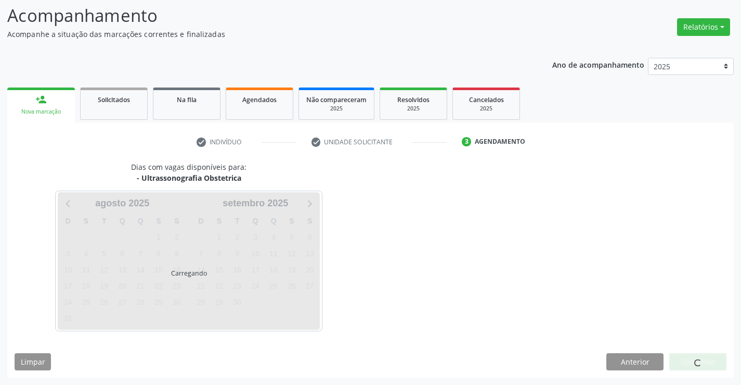
scroll to position [0, 0]
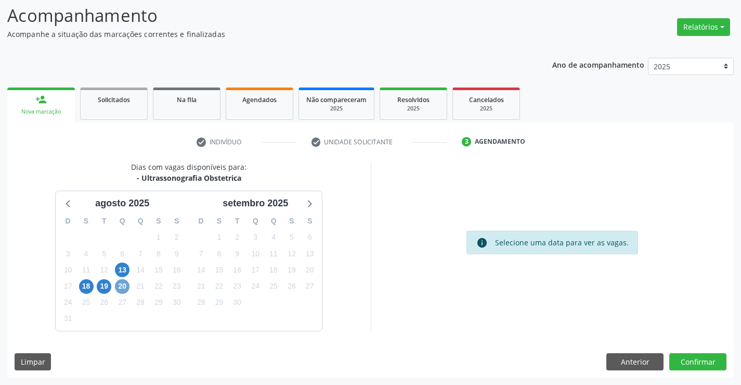
click at [122, 284] on span "20" at bounding box center [122, 286] width 15 height 15
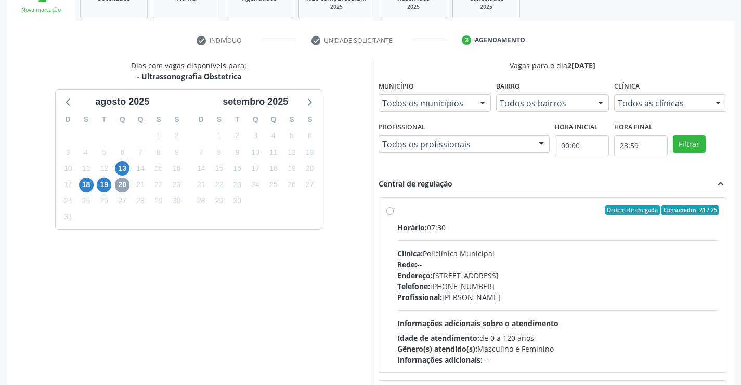
scroll to position [237, 0]
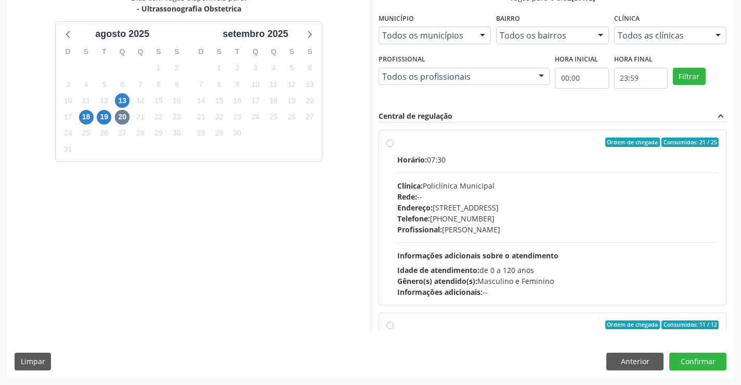
click at [445, 228] on div "Profissional: [PERSON_NAME]" at bounding box center [559, 229] width 322 height 11
click at [394, 147] on input "Ordem de chegada Consumidos: 21 / 25 Horário: 07:30 Clínica: Policlínica Munici…" at bounding box center [390, 141] width 7 height 9
radio input "true"
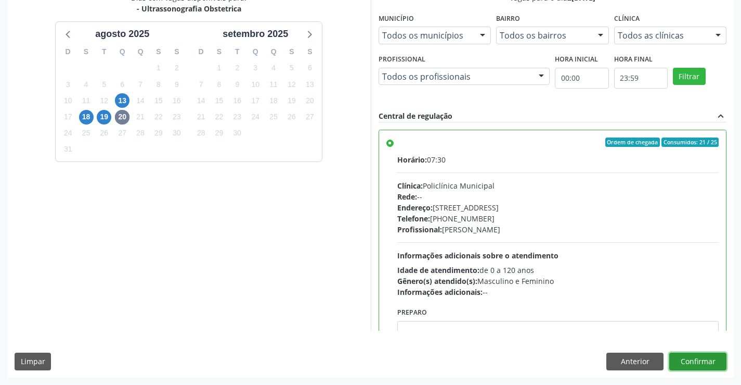
click at [713, 360] on button "Confirmar" at bounding box center [698, 361] width 57 height 18
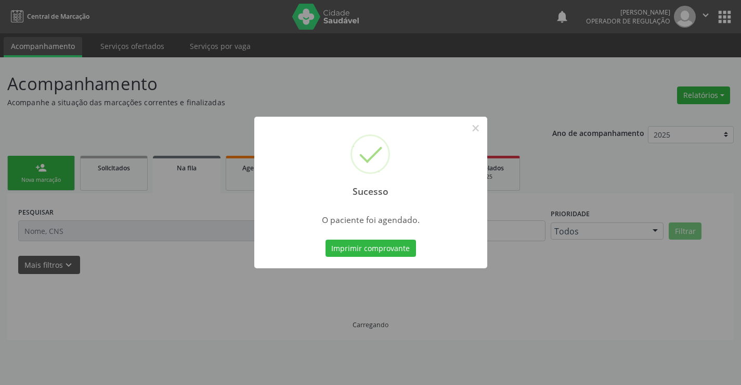
scroll to position [0, 0]
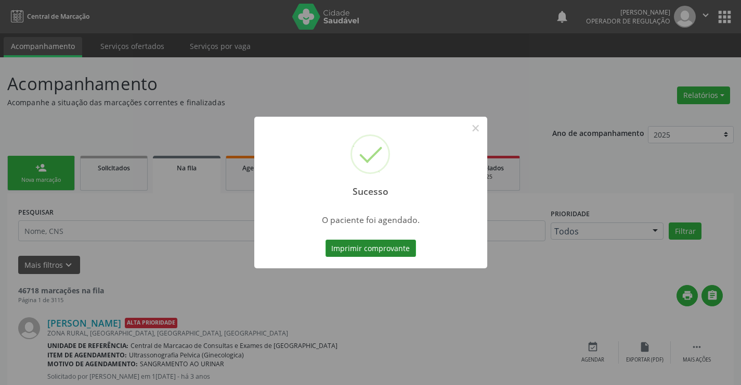
click at [389, 250] on button "Imprimir comprovante" at bounding box center [371, 248] width 91 height 18
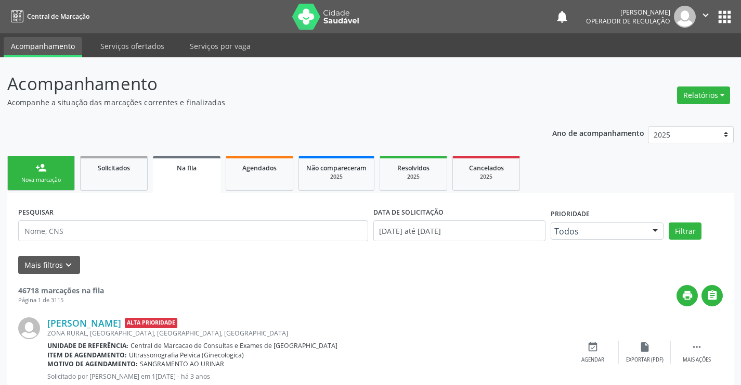
click at [41, 172] on div "person_add" at bounding box center [40, 167] width 11 height 11
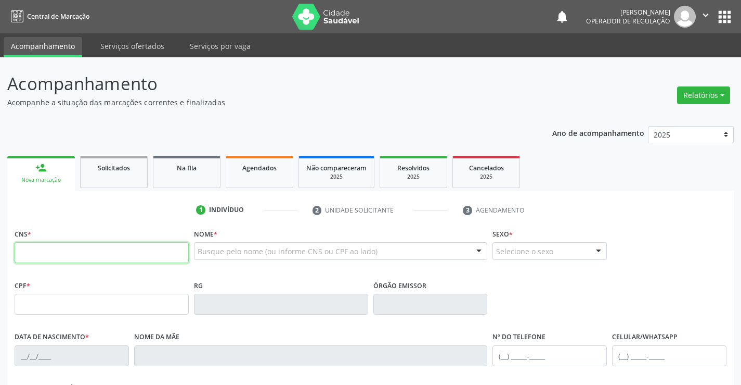
click at [75, 250] on input "text" at bounding box center [102, 252] width 174 height 21
type input "707 4010 4347 1276"
type input "0317153544"
type input "[DATE]"
type input "[PHONE_NUMBER]"
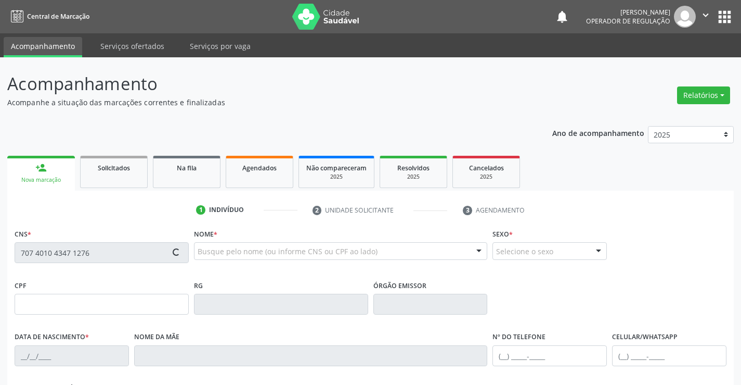
type input "S/N"
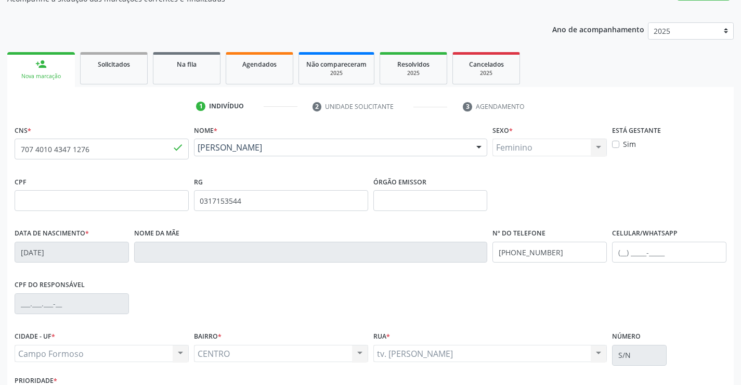
scroll to position [180, 0]
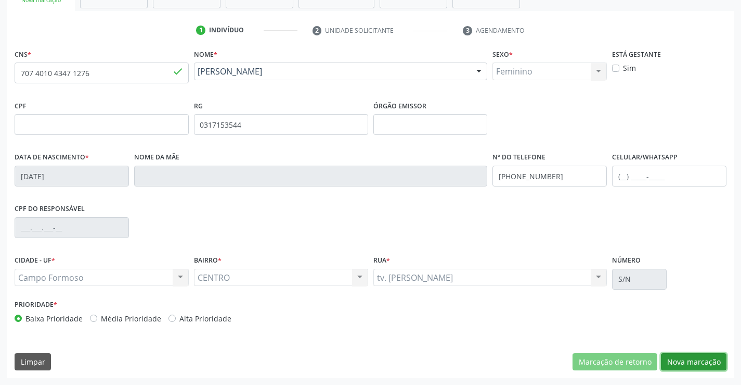
click at [710, 364] on button "Nova marcação" at bounding box center [694, 362] width 66 height 18
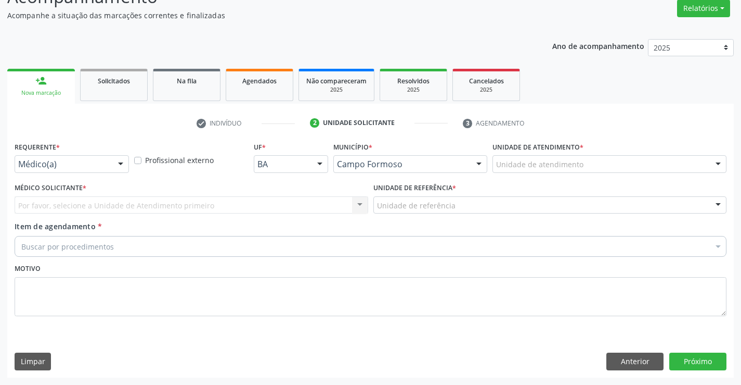
scroll to position [87, 0]
click at [96, 152] on div "Requerente * Médico(a) Médico(a) Enfermeiro(a) Paciente Nenhum resultado encont…" at bounding box center [72, 155] width 114 height 33
click at [100, 173] on div "Requerente * Médico(a) Médico(a) Enfermeiro(a) Paciente Nenhum resultado encont…" at bounding box center [72, 159] width 120 height 41
click at [118, 168] on div at bounding box center [121, 165] width 16 height 18
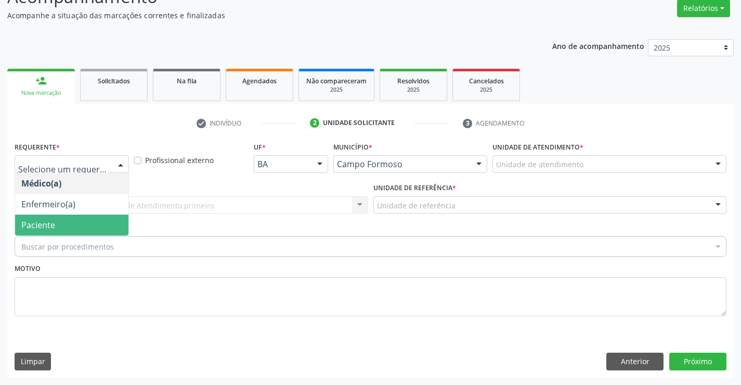
click at [69, 225] on span "Paciente" at bounding box center [71, 224] width 113 height 21
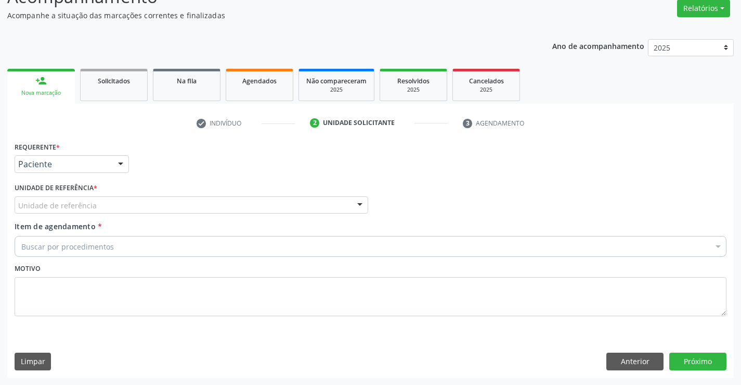
drag, startPoint x: 152, startPoint y: 208, endPoint x: 156, endPoint y: 241, distance: 33.5
click at [152, 209] on div "Unidade de referência" at bounding box center [192, 205] width 354 height 18
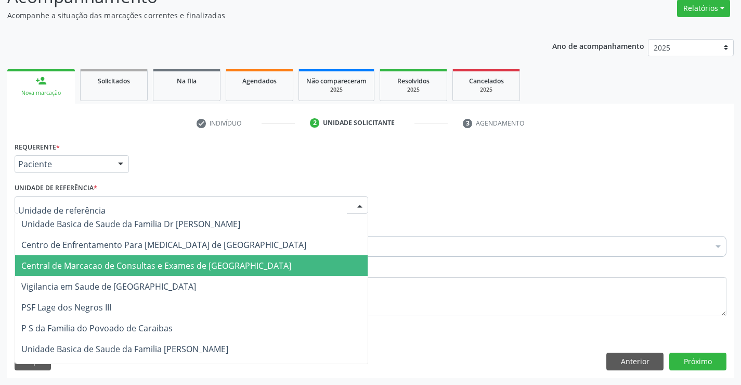
drag, startPoint x: 159, startPoint y: 262, endPoint x: 185, endPoint y: 255, distance: 26.2
click at [159, 262] on span "Central de Marcacao de Consultas e Exames de [GEOGRAPHIC_DATA]" at bounding box center [156, 265] width 270 height 11
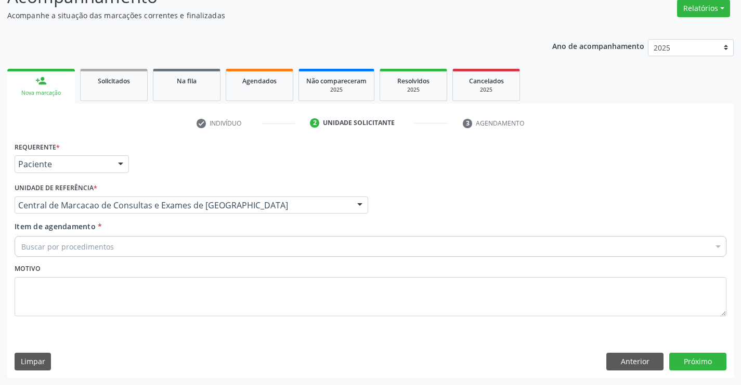
click at [207, 241] on div "Buscar por procedimentos" at bounding box center [371, 246] width 712 height 21
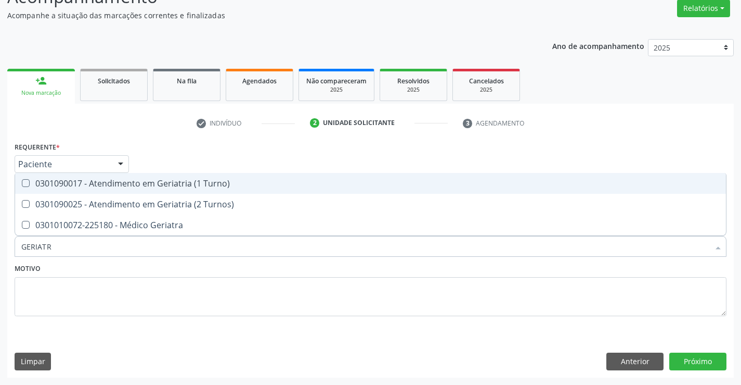
type input "GERIATRA"
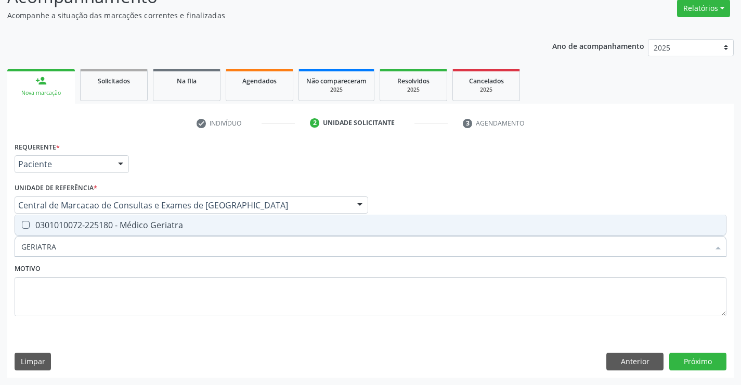
drag, startPoint x: 216, startPoint y: 236, endPoint x: 271, endPoint y: 235, distance: 54.6
click at [219, 235] on div "Selecionar todos 0301010072-225180 - Médico Geriatra Nenhum resultado encontrad…" at bounding box center [371, 224] width 712 height 21
click at [279, 232] on span "0301010072-225180 - Médico Geriatra" at bounding box center [370, 224] width 711 height 21
checkbox Geriatra "true"
click at [701, 365] on button "Próximo" at bounding box center [698, 361] width 57 height 18
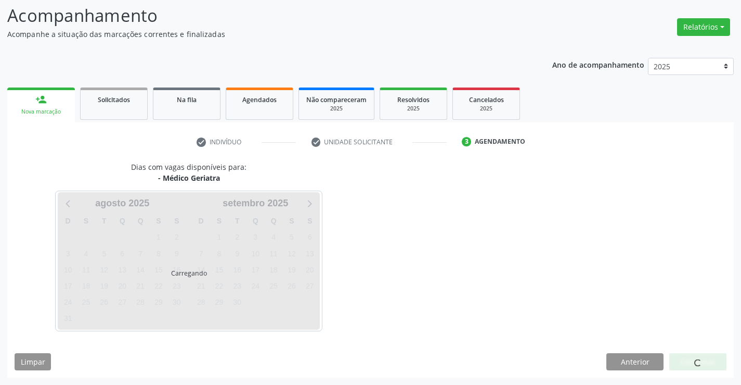
scroll to position [68, 0]
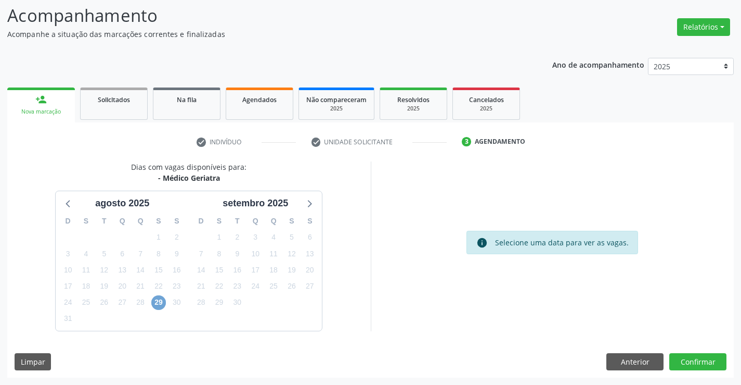
click at [154, 300] on span "29" at bounding box center [158, 302] width 15 height 15
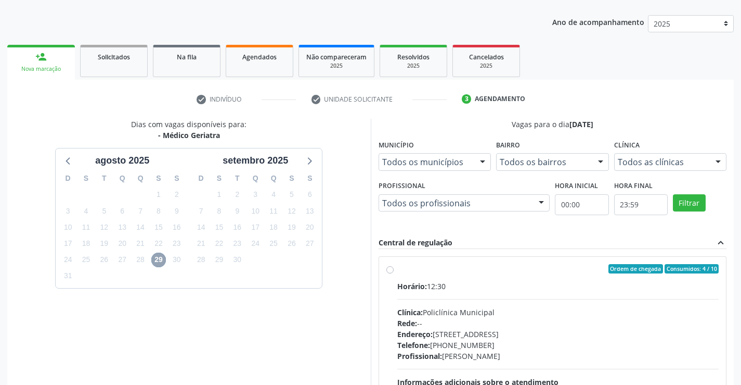
scroll to position [219, 0]
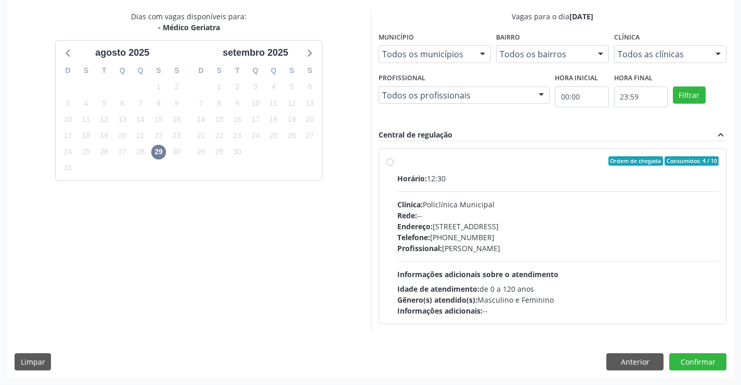
click at [482, 247] on div "Profissional: [PERSON_NAME]" at bounding box center [559, 247] width 322 height 11
click at [394, 165] on input "Ordem de chegada Consumidos: 4 / 10 Horário: 12:30 Clínica: Policlínica Municip…" at bounding box center [390, 160] width 7 height 9
radio input "true"
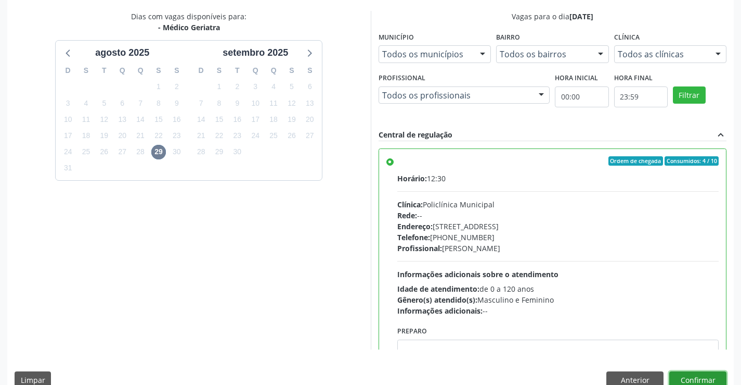
click at [708, 373] on button "Confirmar" at bounding box center [698, 380] width 57 height 18
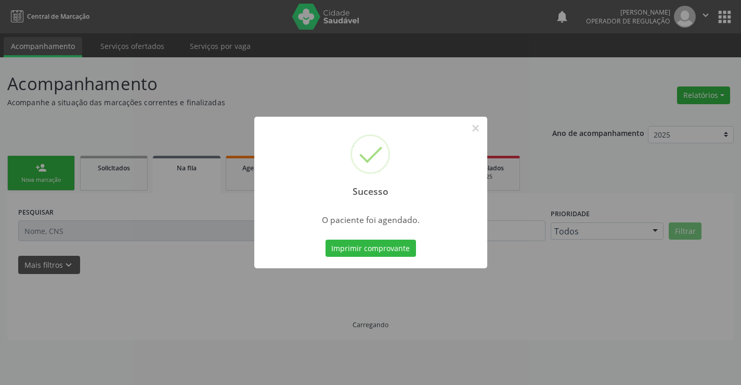
scroll to position [0, 0]
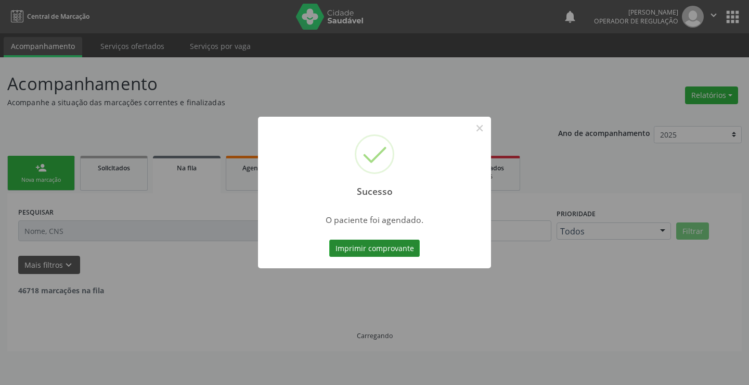
click at [391, 248] on button "Imprimir comprovante" at bounding box center [374, 248] width 91 height 18
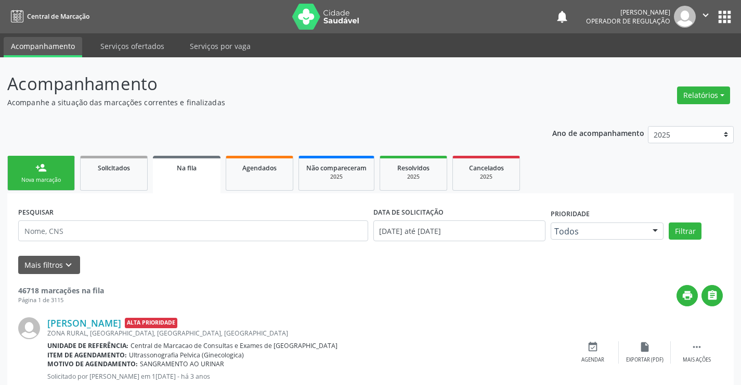
click at [52, 169] on link "person_add Nova marcação" at bounding box center [41, 173] width 68 height 35
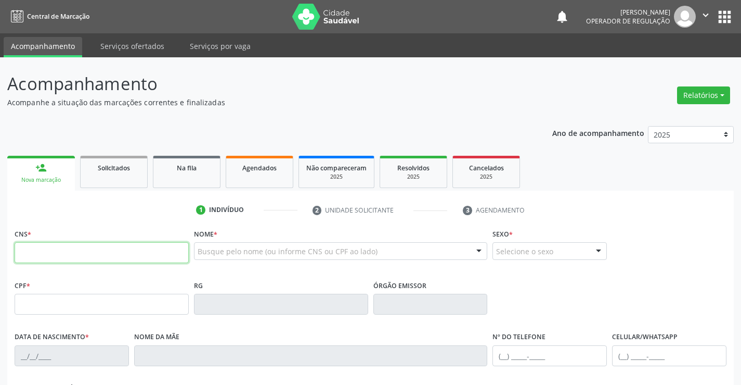
click at [80, 251] on input "text" at bounding box center [102, 252] width 174 height 21
type input "700 0060 3984 5605"
type input "1476116440"
type input "0[DATE]"
type input "[PHONE_NUMBER]"
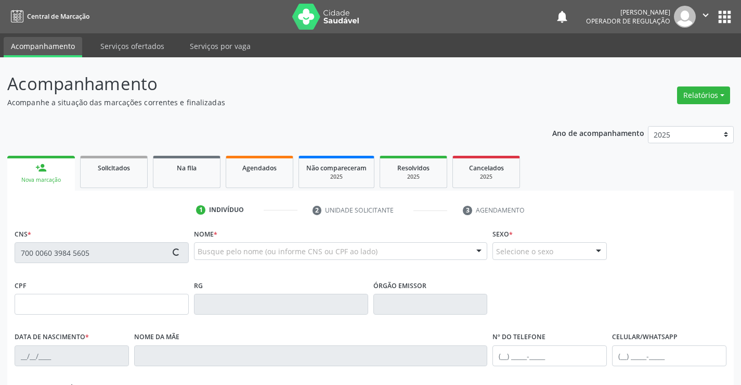
type input "[PHONE_NUMBER]"
type input "041.839.815-14"
type input "S/N"
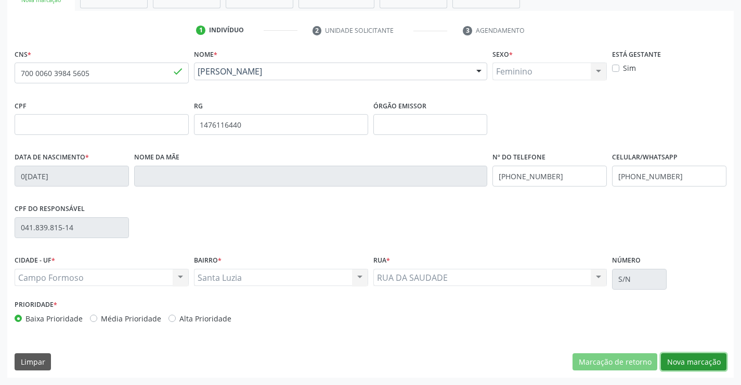
click at [690, 361] on button "Nova marcação" at bounding box center [694, 362] width 66 height 18
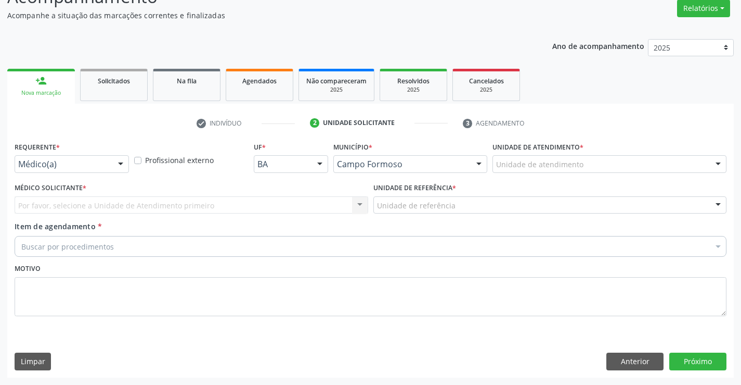
scroll to position [87, 0]
click at [120, 155] on div "Requerente * Médico(a) Médico(a) Enfermeiro(a) Paciente Nenhum resultado encont…" at bounding box center [72, 155] width 114 height 33
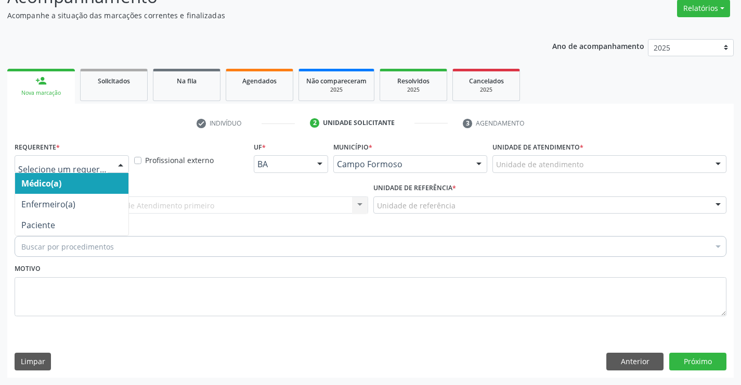
click at [119, 164] on div at bounding box center [121, 165] width 16 height 18
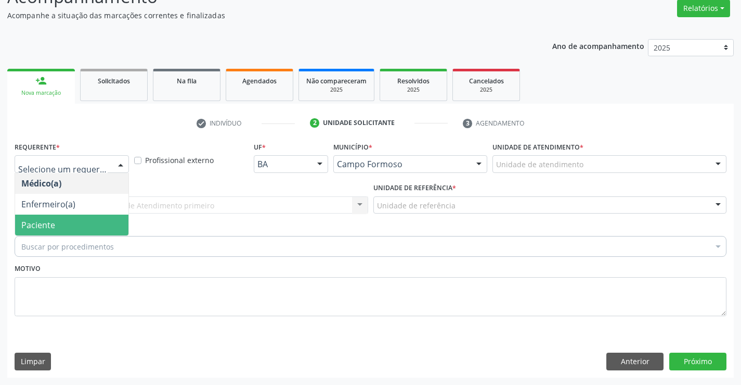
click at [68, 223] on span "Paciente" at bounding box center [71, 224] width 113 height 21
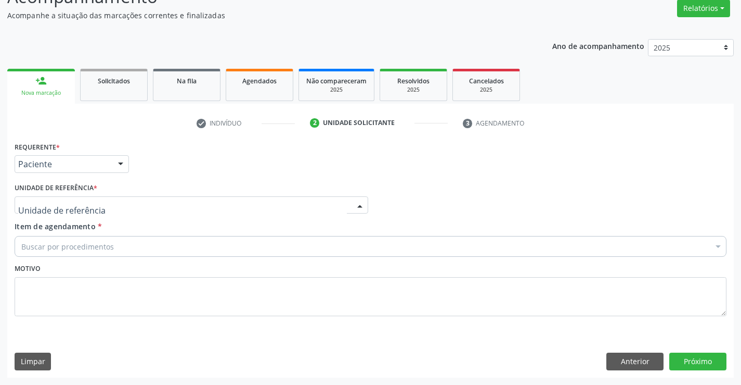
click at [140, 207] on div at bounding box center [192, 205] width 354 height 18
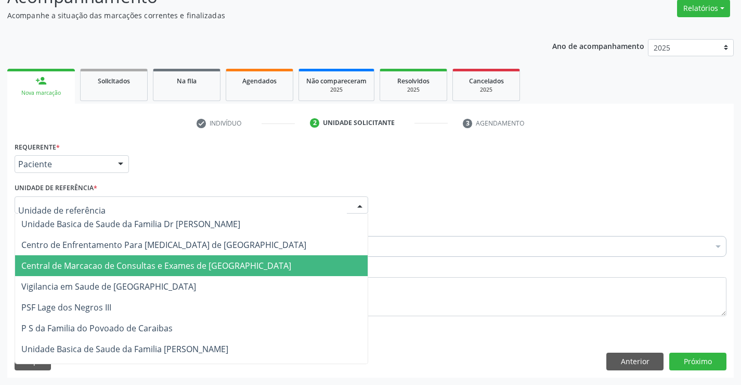
click at [163, 261] on span "Central de Marcacao de Consultas e Exames de [GEOGRAPHIC_DATA]" at bounding box center [156, 265] width 270 height 11
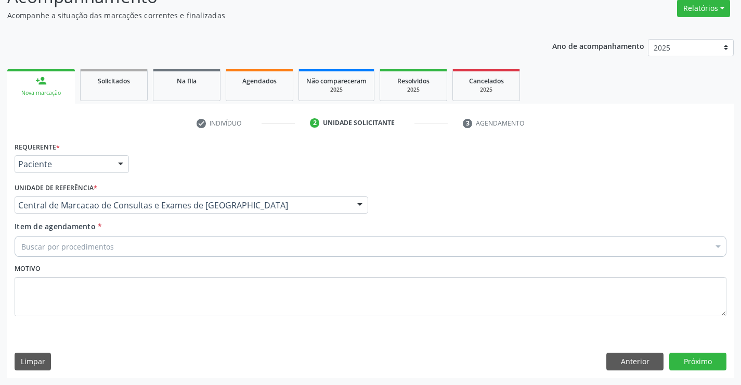
click at [200, 245] on div "Buscar por procedimentos" at bounding box center [371, 246] width 712 height 21
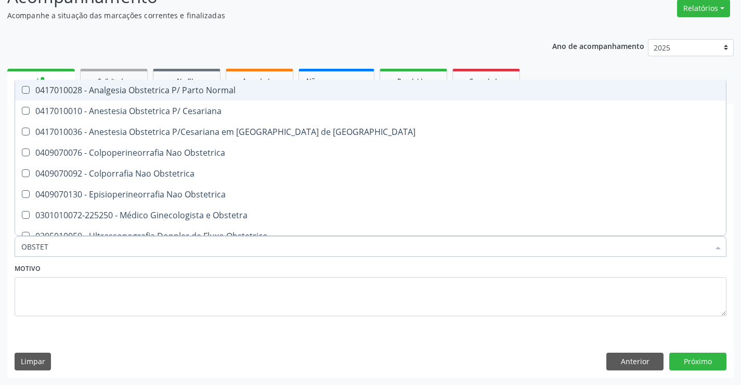
type input "OBSTETR"
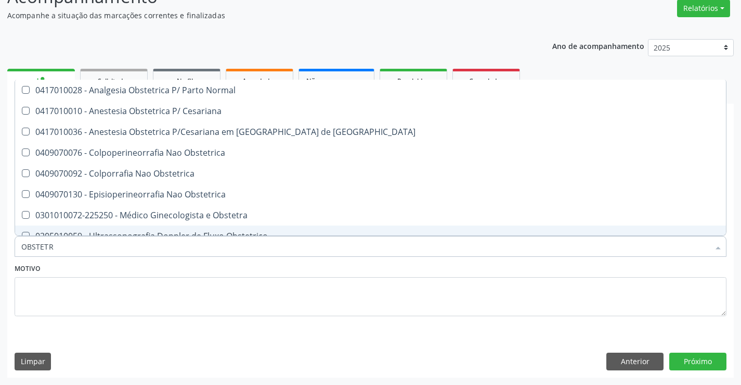
scroll to position [53, 0]
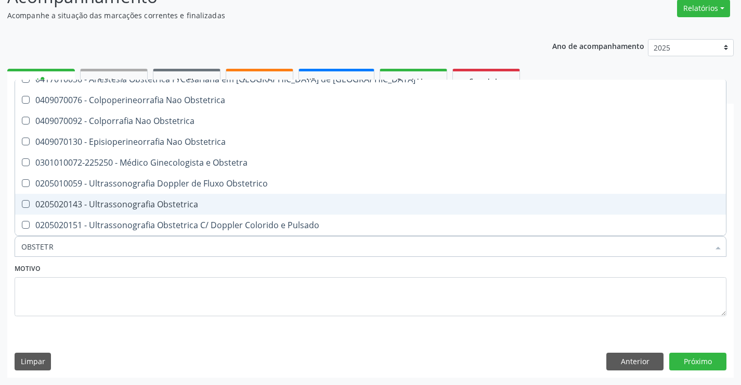
click at [208, 210] on span "0205020143 - Ultrassonografia Obstetrica" at bounding box center [370, 204] width 711 height 21
checkbox Obstetrica "true"
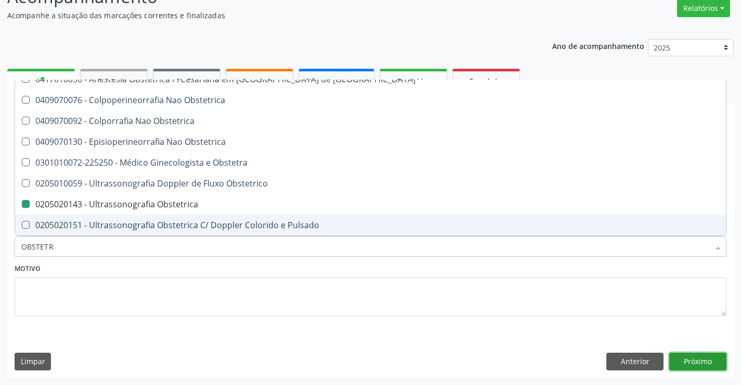
click at [699, 364] on button "Próximo" at bounding box center [698, 361] width 57 height 18
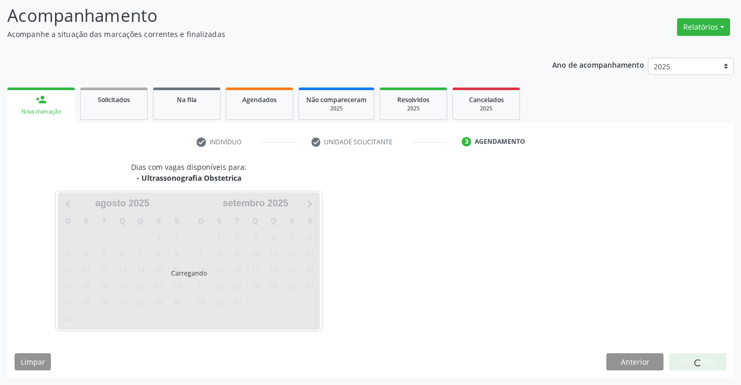
scroll to position [0, 0]
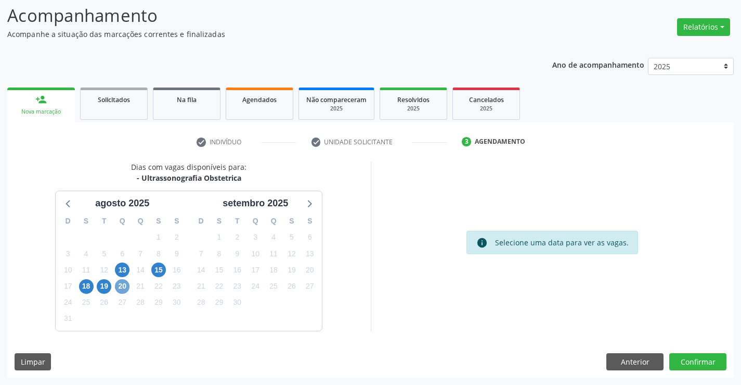
click at [125, 285] on span "20" at bounding box center [122, 286] width 15 height 15
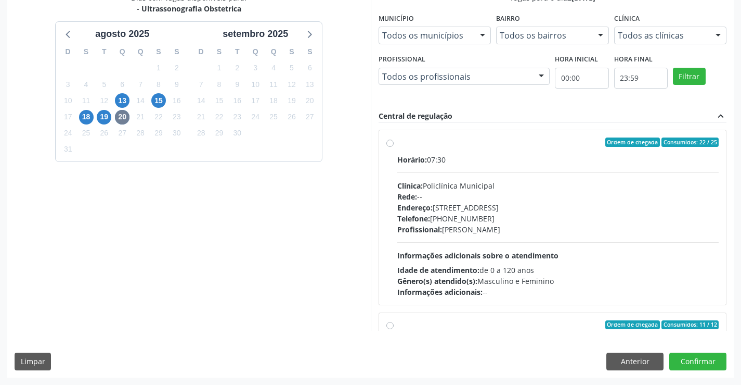
click at [506, 255] on span "Informações adicionais sobre o atendimento" at bounding box center [478, 255] width 161 height 10
click at [394, 147] on input "Ordem de chegada Consumidos: 22 / 25 Horário: 07:30 Clínica: Policlínica Munici…" at bounding box center [390, 141] width 7 height 9
radio input "true"
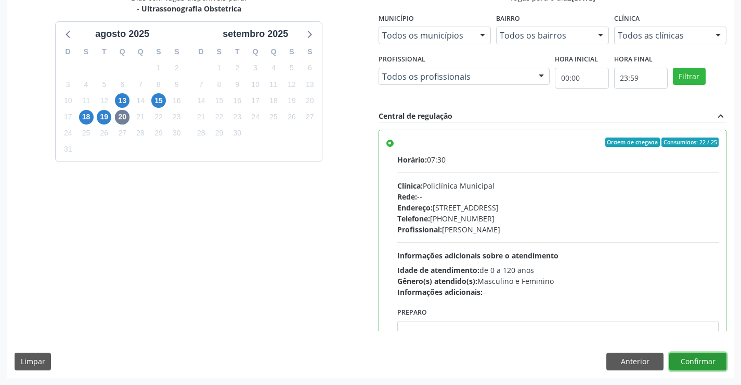
click at [702, 360] on button "Confirmar" at bounding box center [698, 361] width 57 height 18
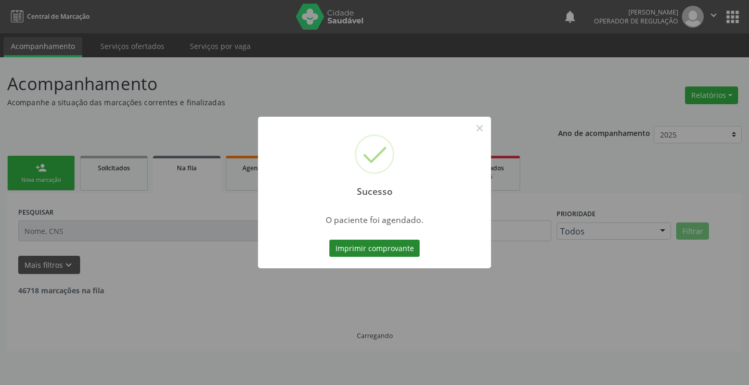
click at [394, 242] on button "Imprimir comprovante" at bounding box center [374, 248] width 91 height 18
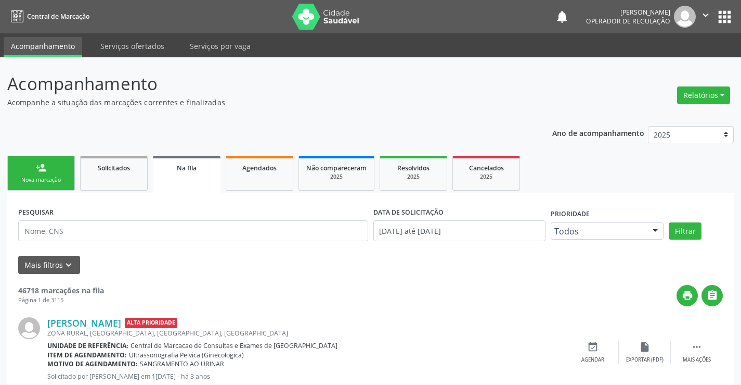
click at [61, 172] on link "person_add Nova marcação" at bounding box center [41, 173] width 68 height 35
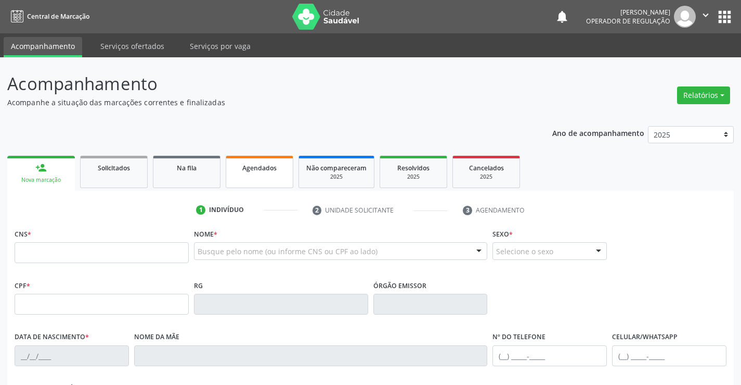
click at [247, 173] on link "Agendados" at bounding box center [260, 172] width 68 height 32
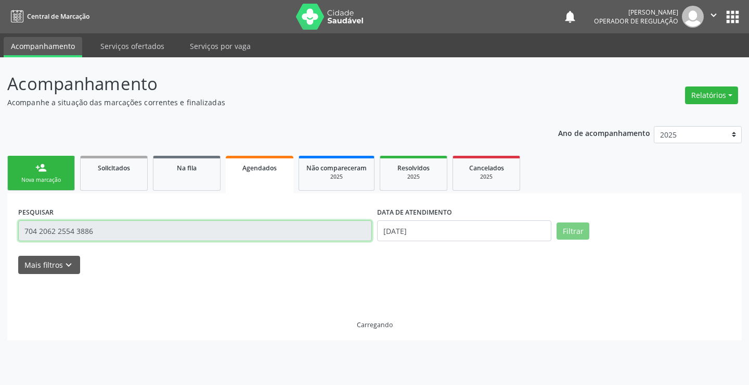
click at [148, 236] on input "704 2062 2554 3886" at bounding box center [195, 230] width 354 height 21
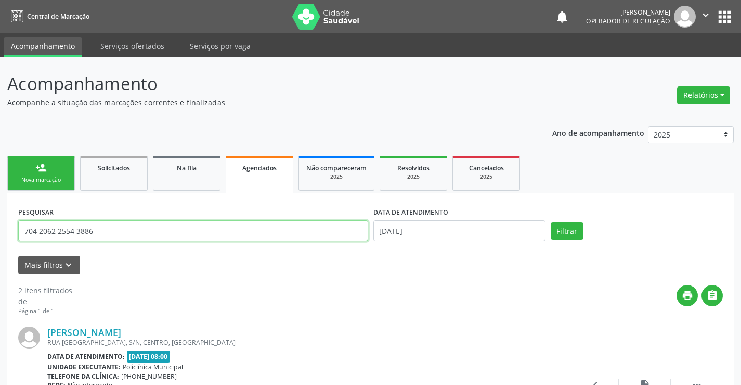
click at [148, 236] on input "704 2062 2554 3886" at bounding box center [193, 230] width 350 height 21
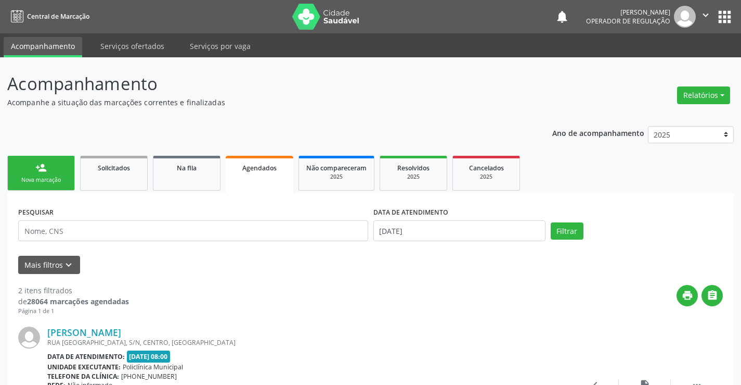
click at [44, 168] on div "person_add" at bounding box center [40, 167] width 11 height 11
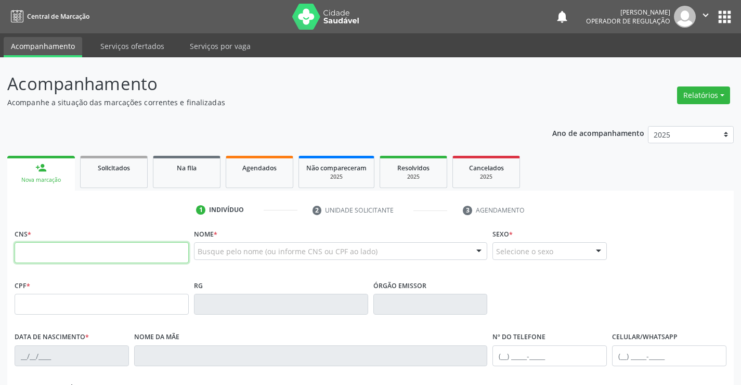
click at [46, 257] on input "text" at bounding box center [102, 252] width 174 height 21
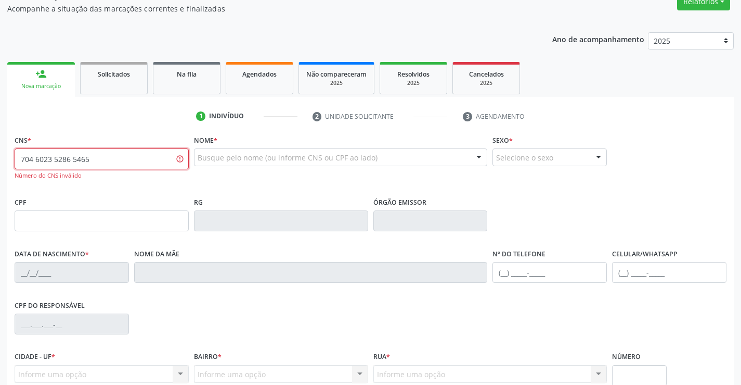
scroll to position [104, 0]
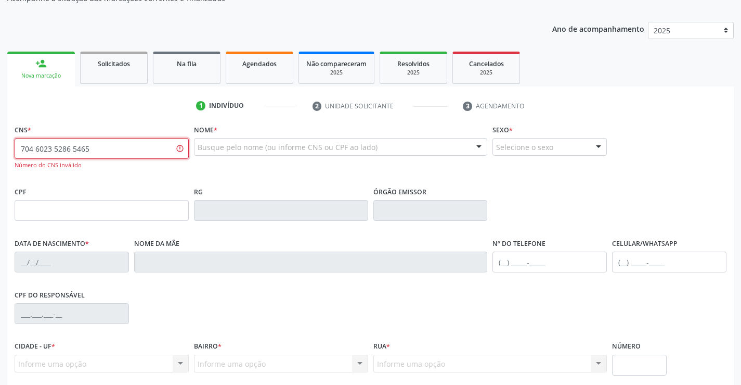
click at [114, 147] on input "704 6023 5286 5465" at bounding box center [102, 148] width 174 height 21
type input "704 0023 5286 5465"
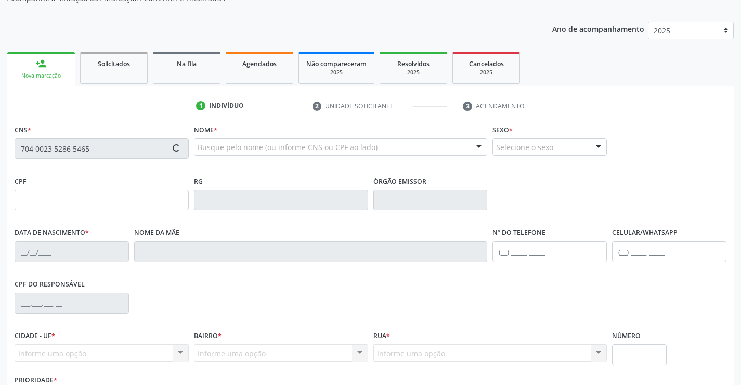
type input "2231144646"
type input "12/05/2008"
type input "(74) 99128-5497"
type input "S/N"
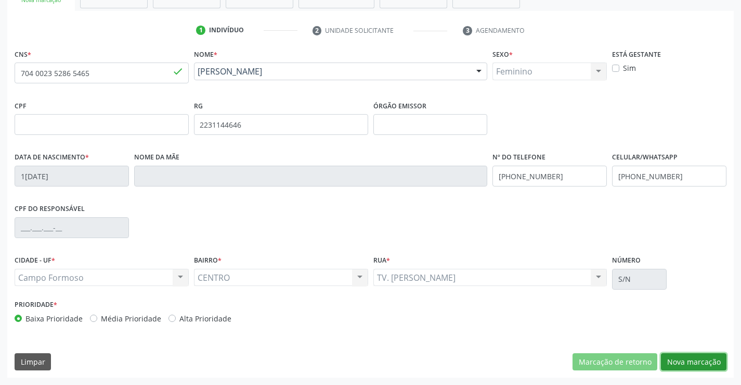
drag, startPoint x: 690, startPoint y: 360, endPoint x: 592, endPoint y: 320, distance: 105.7
click at [689, 360] on button "Nova marcação" at bounding box center [694, 362] width 66 height 18
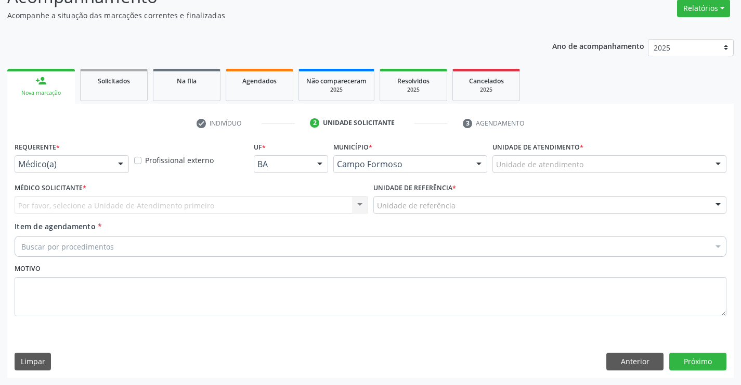
click at [112, 165] on div "Médico(a) Médico(a) Enfermeiro(a) Paciente Nenhum resultado encontrado para: " …" at bounding box center [72, 164] width 114 height 18
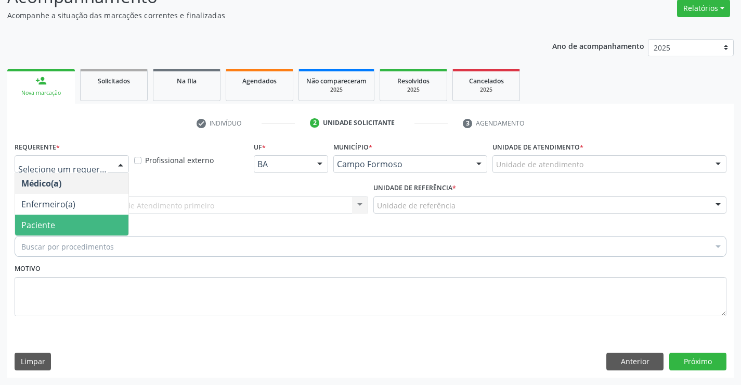
click at [40, 221] on span "Paciente" at bounding box center [38, 224] width 34 height 11
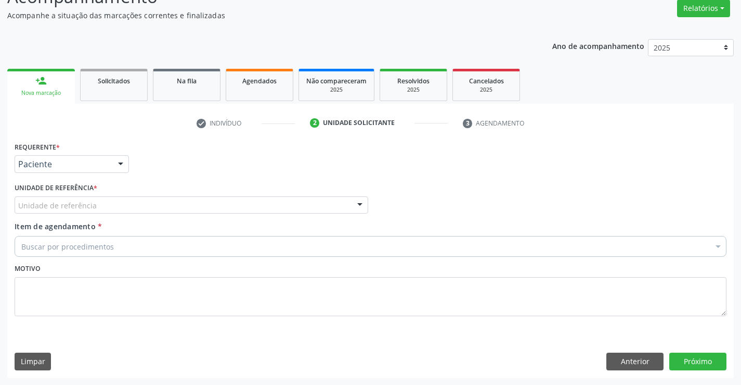
click at [107, 207] on div "Unidade de referência" at bounding box center [192, 205] width 354 height 18
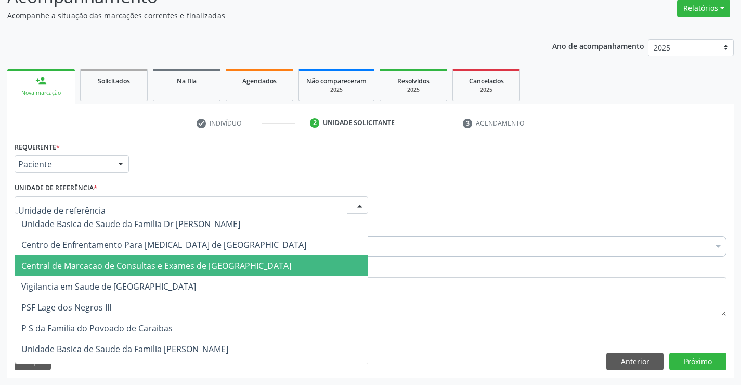
click at [110, 263] on span "Central de Marcacao de Consultas e Exames de [GEOGRAPHIC_DATA]" at bounding box center [156, 265] width 270 height 11
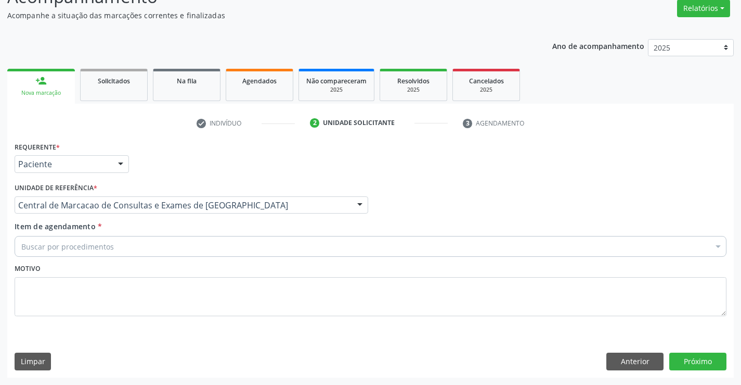
click at [139, 242] on div "Buscar por procedimentos" at bounding box center [371, 246] width 712 height 21
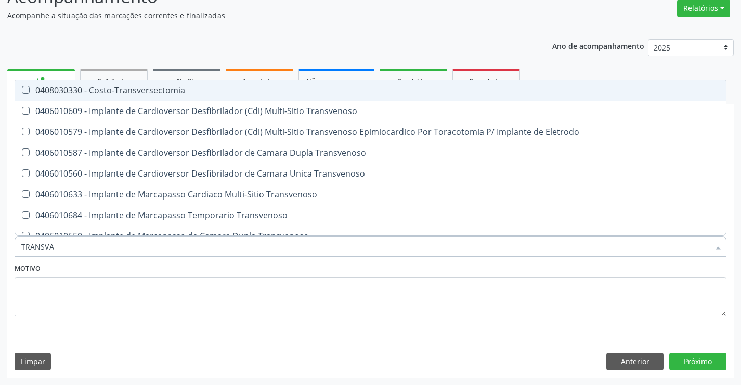
type input "TRANSVAG"
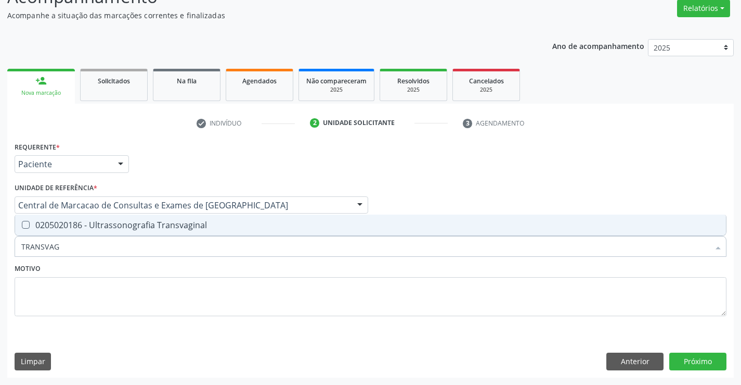
click at [164, 217] on span "0205020186 - Ultrassonografia Transvaginal" at bounding box center [370, 224] width 711 height 21
drag, startPoint x: 168, startPoint y: 227, endPoint x: 137, endPoint y: 245, distance: 34.7
click at [165, 229] on div "0205020186 - Ultrassonografia Transvaginal" at bounding box center [370, 225] width 699 height 8
checkbox Transvaginal "false"
click at [132, 246] on input "TRANSVAG" at bounding box center [365, 246] width 688 height 21
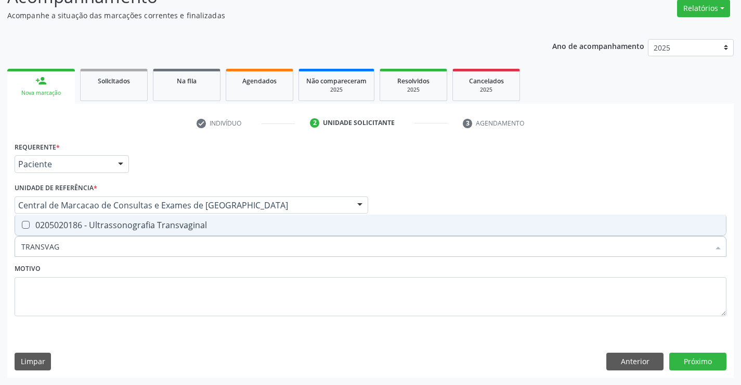
click at [132, 246] on input "TRANSVAG" at bounding box center [365, 246] width 688 height 21
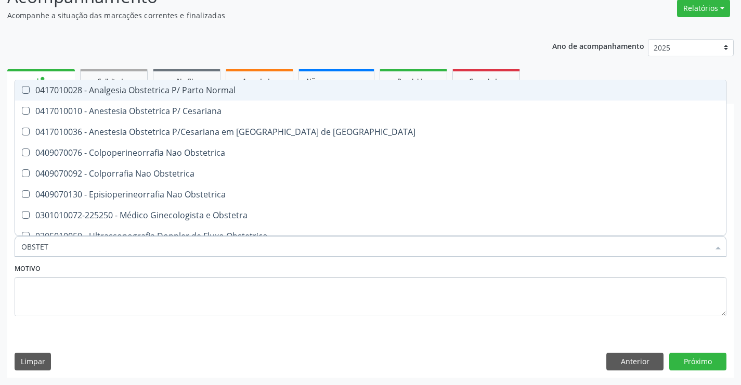
type input "OBSTETR"
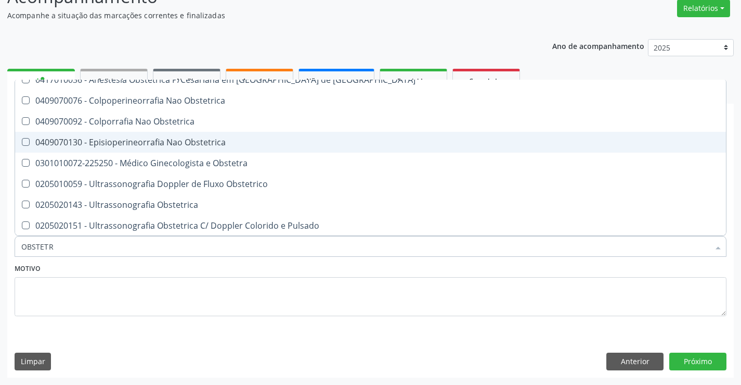
scroll to position [53, 0]
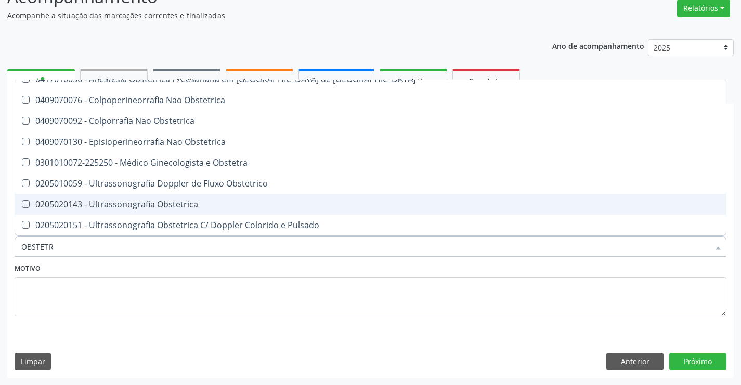
click at [146, 208] on div "0205020143 - Ultrassonografia Obstetrica" at bounding box center [370, 204] width 699 height 8
checkbox Obstetrica "true"
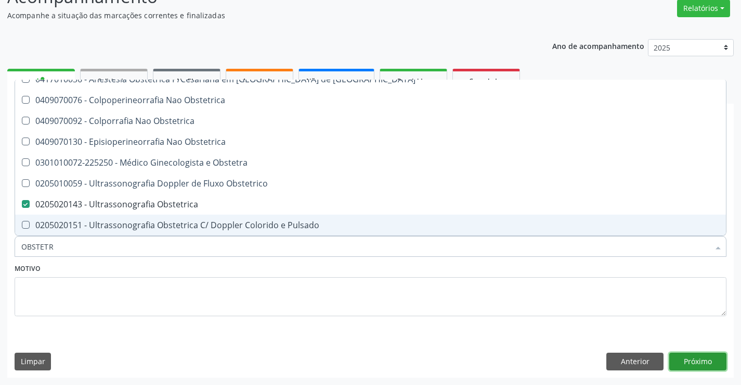
click at [702, 362] on button "Próximo" at bounding box center [698, 361] width 57 height 18
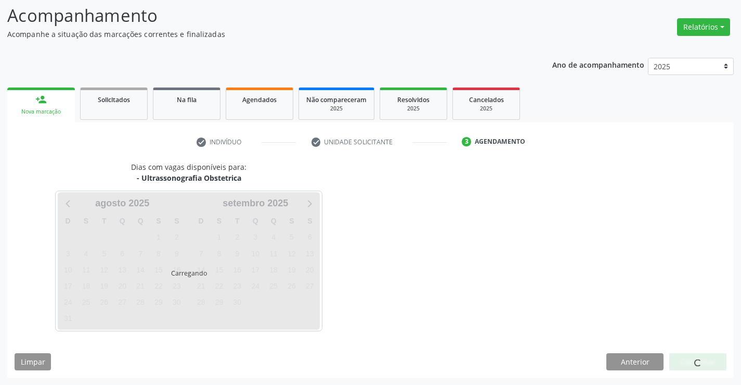
scroll to position [0, 0]
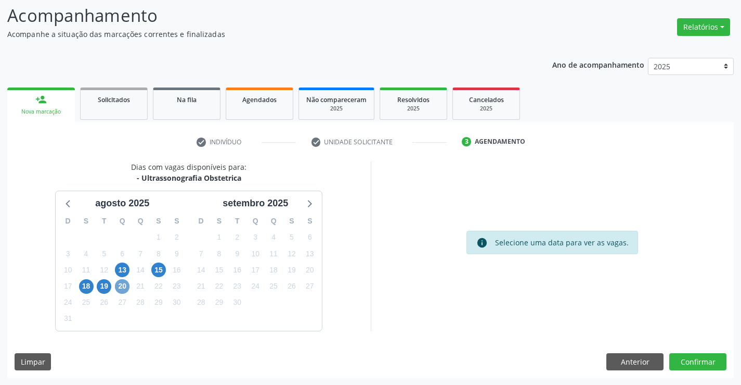
click at [123, 287] on span "20" at bounding box center [122, 286] width 15 height 15
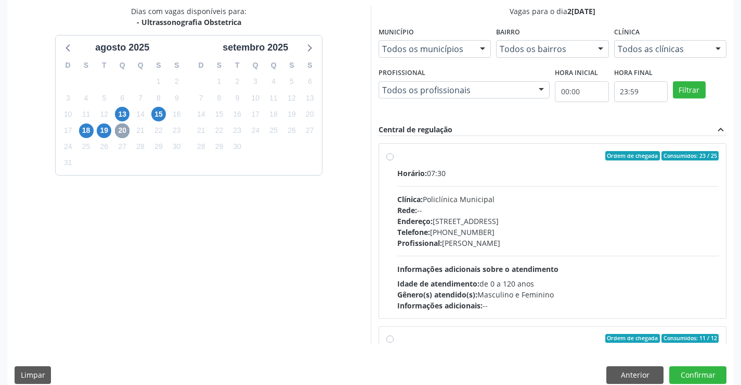
scroll to position [224, 0]
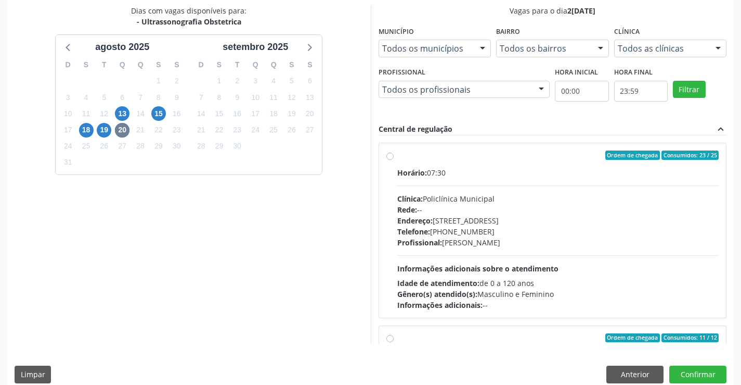
click at [457, 220] on div "Endereço: Predio, nº 386, Centro, Campo Formoso - BA" at bounding box center [559, 220] width 322 height 11
click at [394, 160] on input "Ordem de chegada Consumidos: 23 / 25 Horário: 07:30 Clínica: Policlínica Munici…" at bounding box center [390, 154] width 7 height 9
radio input "true"
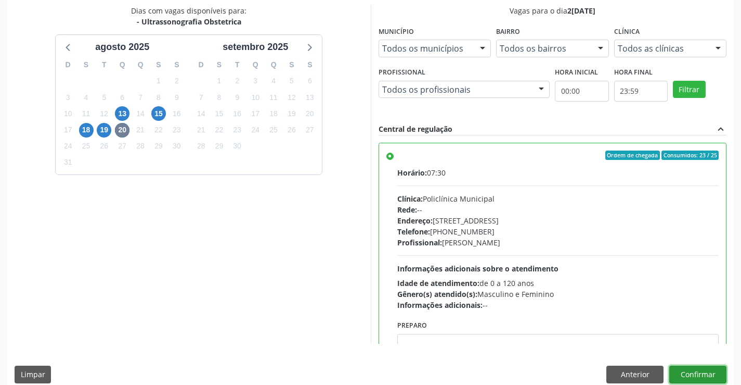
click at [697, 374] on button "Confirmar" at bounding box center [698, 374] width 57 height 18
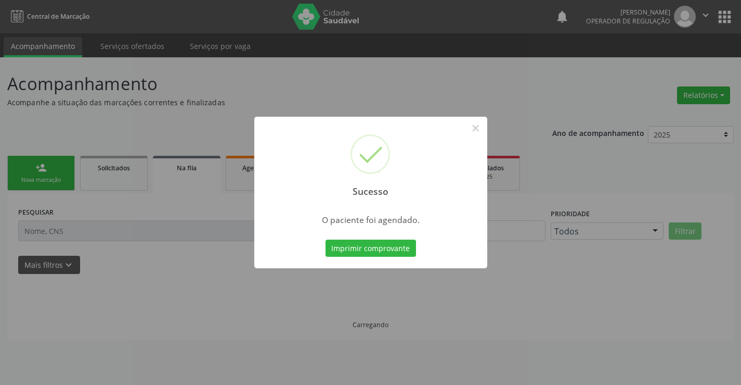
scroll to position [0, 0]
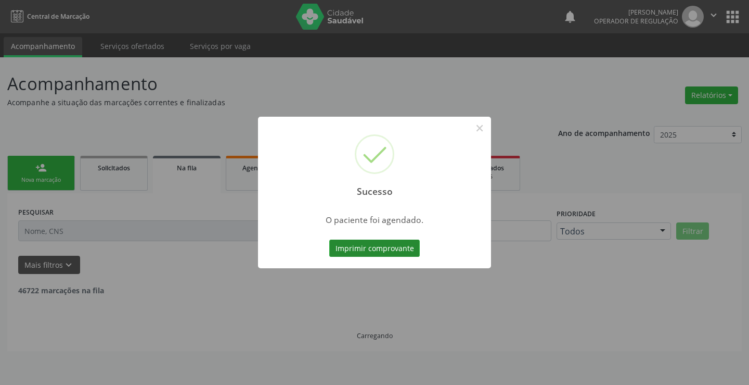
click at [370, 244] on button "Imprimir comprovante" at bounding box center [374, 248] width 91 height 18
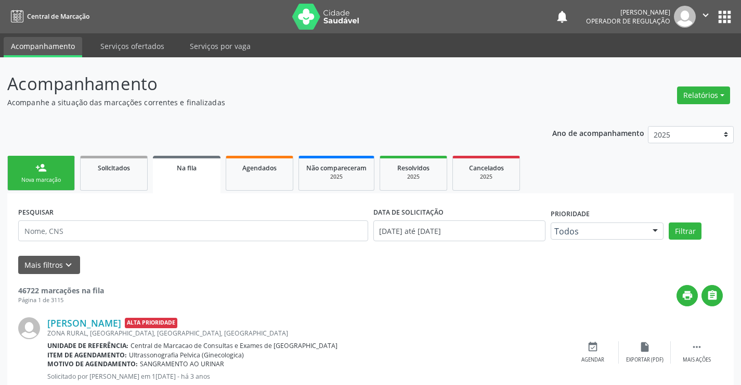
click at [63, 175] on link "person_add Nova marcação" at bounding box center [41, 173] width 68 height 35
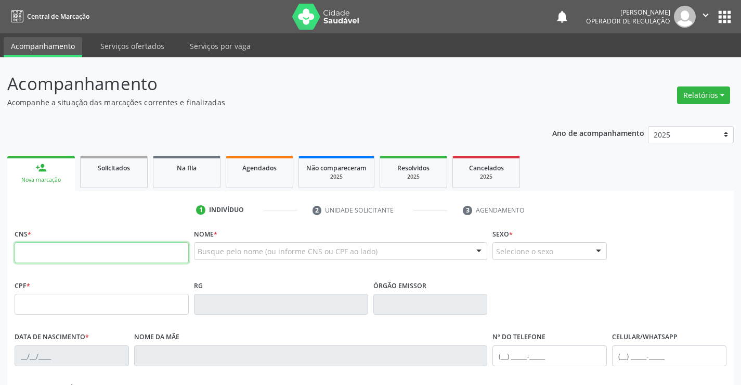
click at [91, 246] on input "text" at bounding box center [102, 252] width 174 height 21
type input "700 5061 5003 2159"
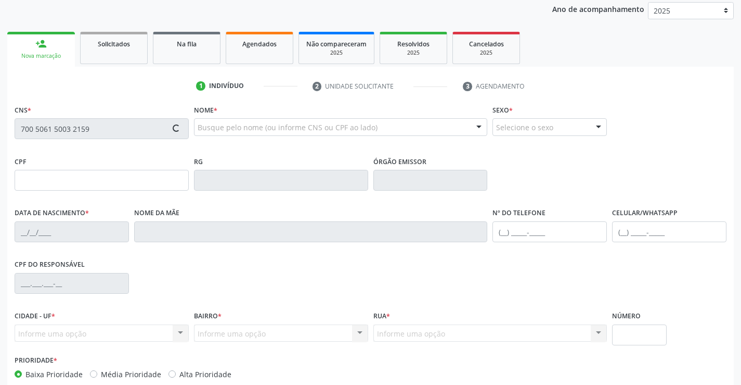
scroll to position [180, 0]
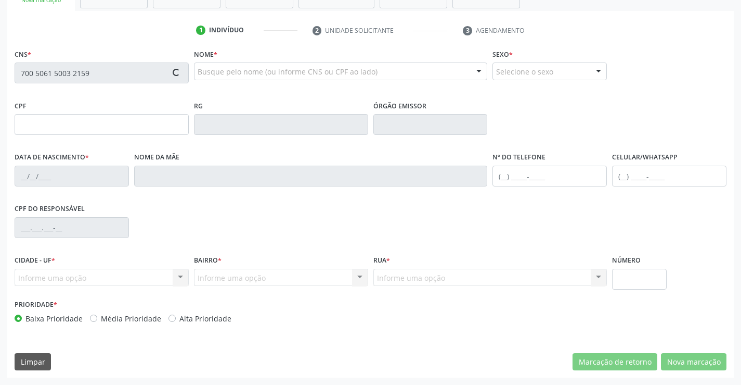
type input "1462413200"
type input "12/04/1988"
type input "(74) 9118-5012"
type input "049.743.925-57"
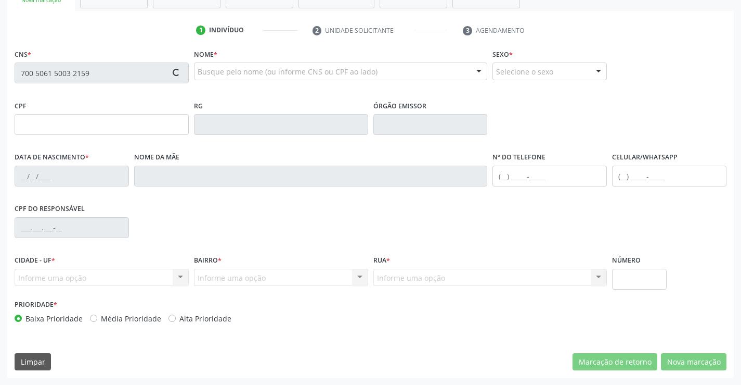
type input "S/N"
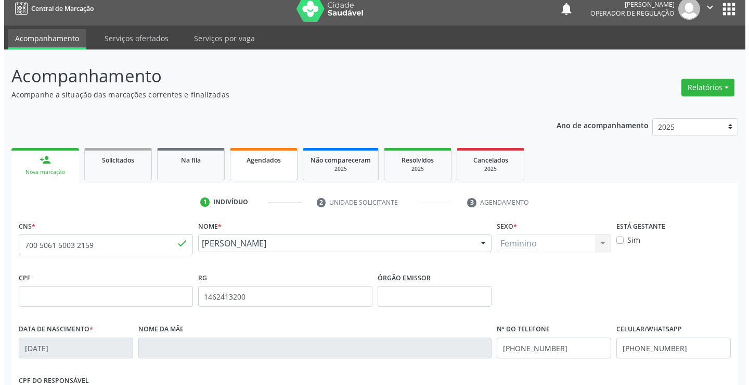
scroll to position [0, 0]
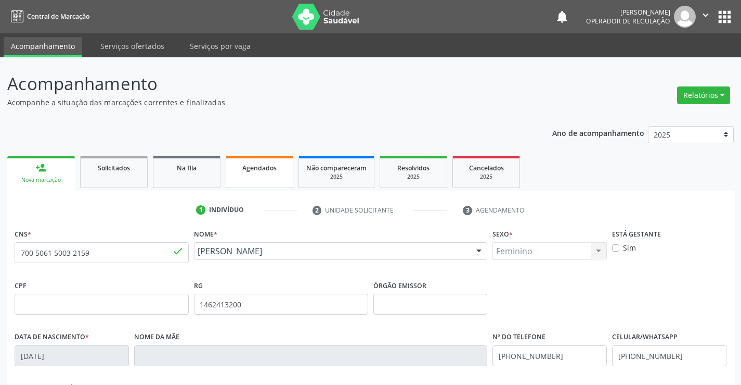
click at [267, 171] on span "Agendados" at bounding box center [259, 167] width 34 height 9
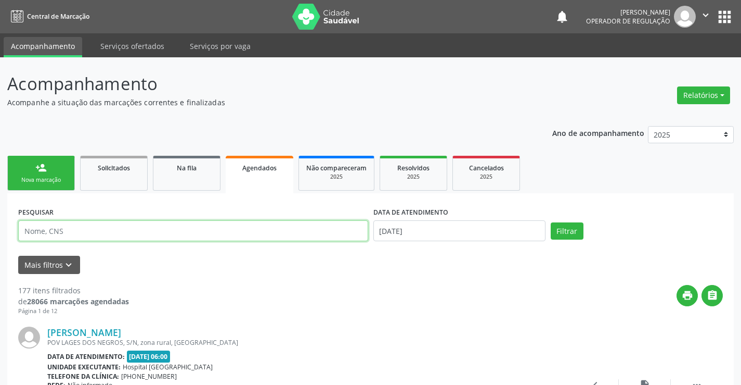
click at [274, 228] on input "text" at bounding box center [193, 230] width 350 height 21
type input "ENZO"
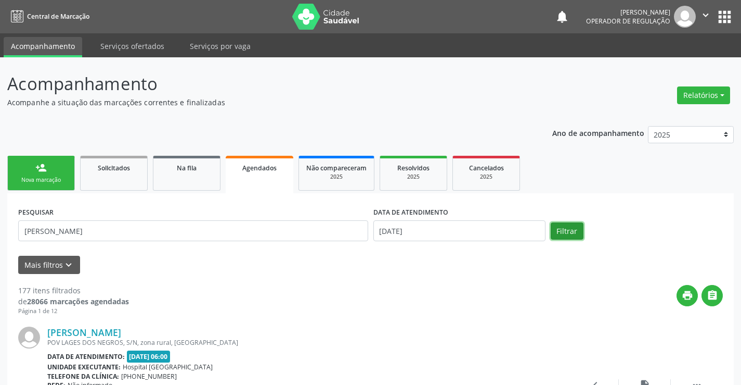
click at [575, 228] on button "Filtrar" at bounding box center [567, 231] width 33 height 18
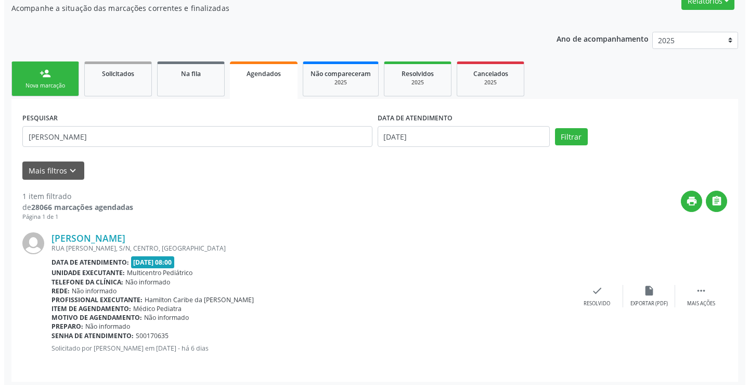
scroll to position [98, 0]
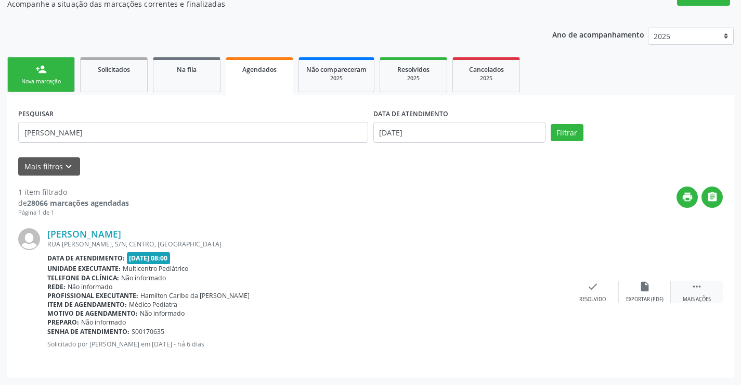
click at [693, 286] on icon "" at bounding box center [697, 285] width 11 height 11
click at [528, 286] on div "cancel Cancelar" at bounding box center [541, 291] width 52 height 22
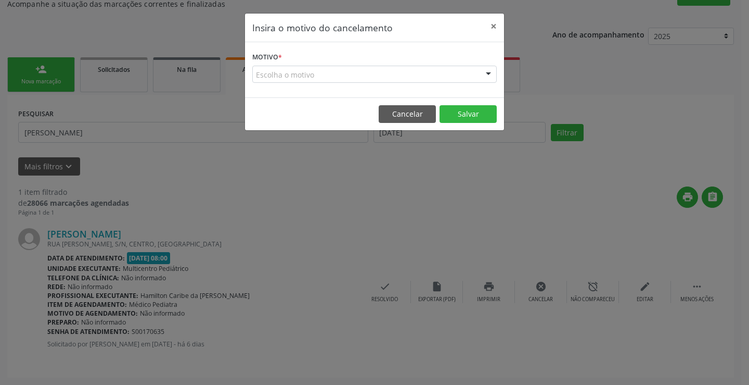
click at [476, 58] on form "Motivo * Escolha o motivo Outro Médico - Participação em eventos (ex: congresso…" at bounding box center [374, 65] width 245 height 33
click at [472, 72] on div "Escolha o motivo" at bounding box center [374, 75] width 245 height 18
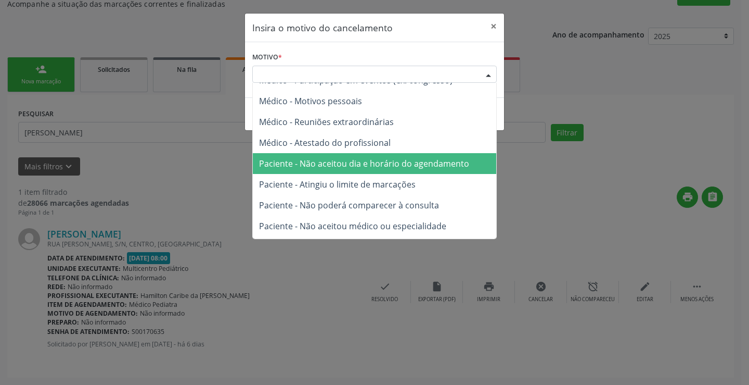
scroll to position [52, 0]
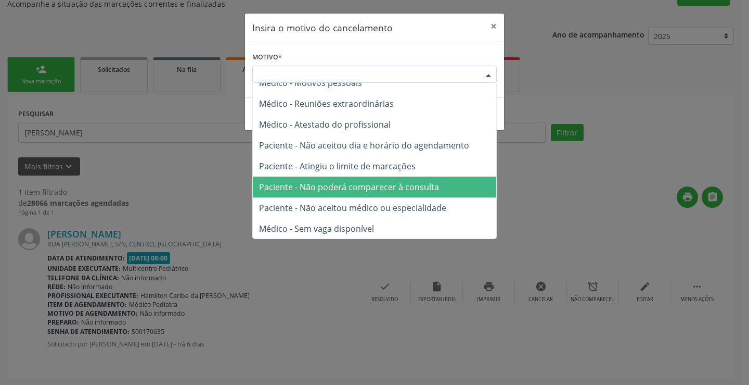
click at [375, 190] on span "Paciente - Não poderá comparecer à consulta" at bounding box center [349, 186] width 180 height 11
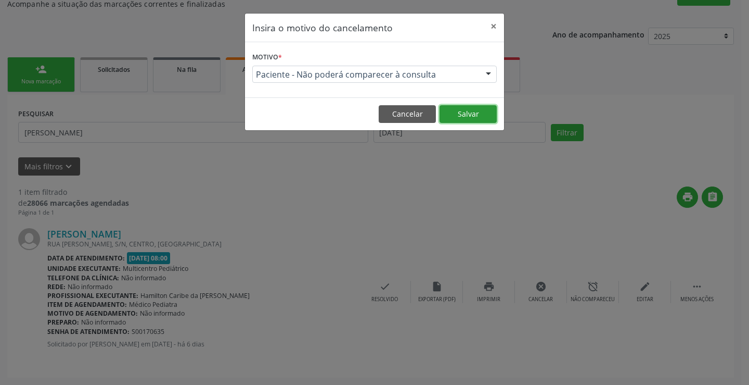
click at [460, 112] on button "Salvar" at bounding box center [468, 114] width 57 height 18
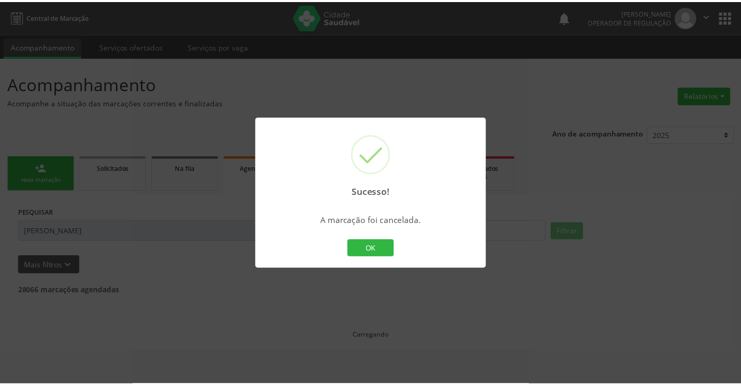
scroll to position [0, 0]
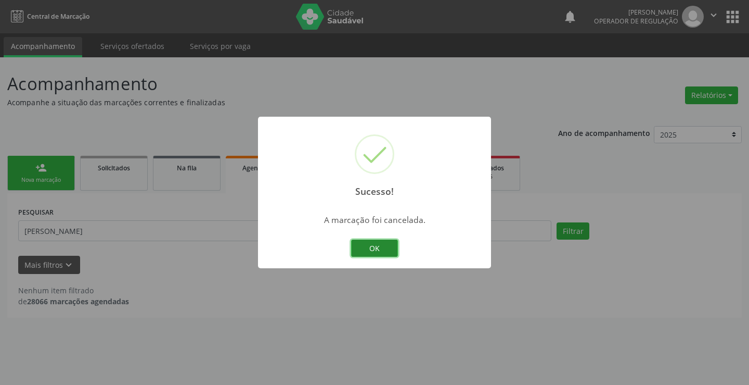
click at [374, 249] on button "OK" at bounding box center [374, 248] width 47 height 18
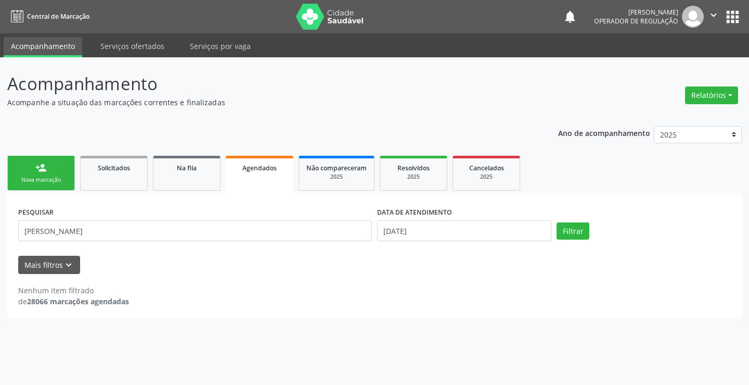
click at [44, 169] on div "person_add" at bounding box center [40, 167] width 11 height 11
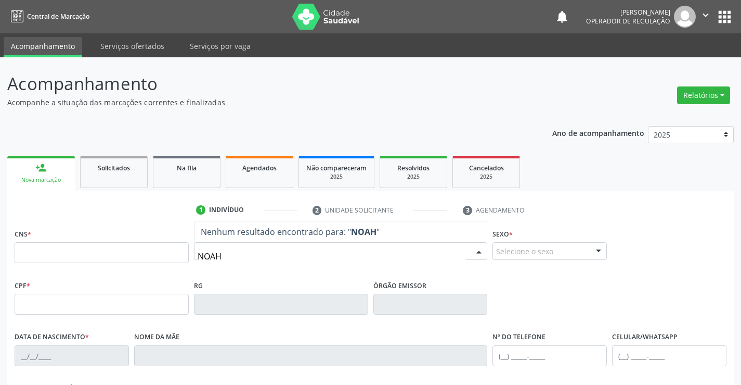
type input "NOAHN"
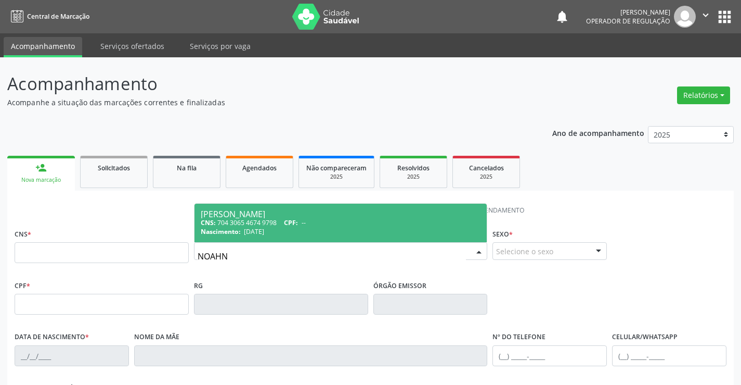
click at [236, 217] on div "Noahn Almeida de Carvalho Silva" at bounding box center [341, 214] width 280 height 8
type input "704 3065 4674 9798"
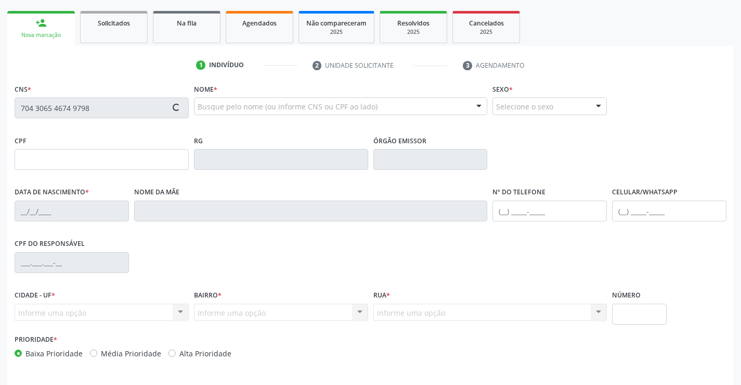
scroll to position [180, 0]
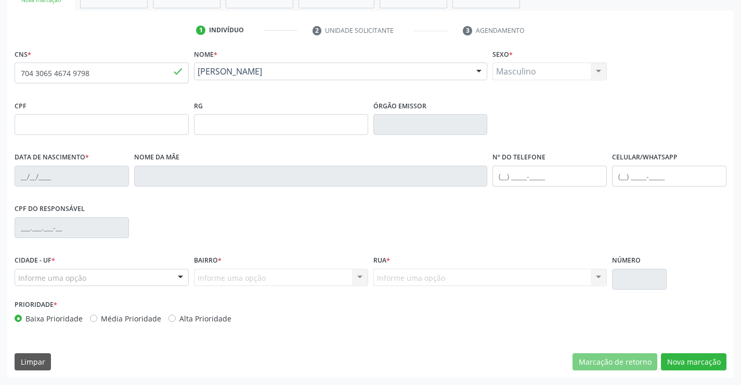
type input "26/09/2024"
type input "S/N"
click at [685, 359] on button "Nova marcação" at bounding box center [694, 362] width 66 height 18
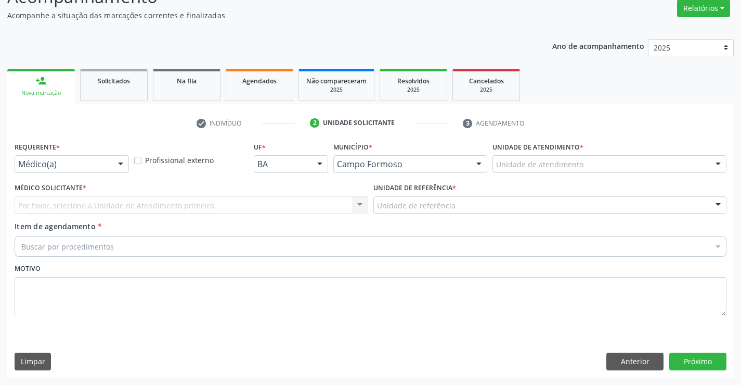
scroll to position [87, 0]
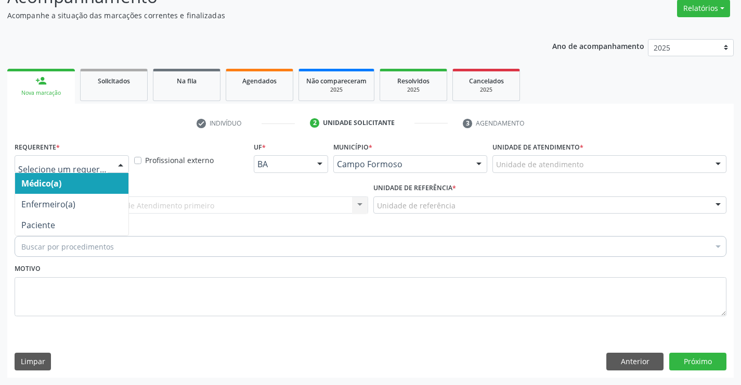
click at [92, 172] on div at bounding box center [72, 164] width 114 height 18
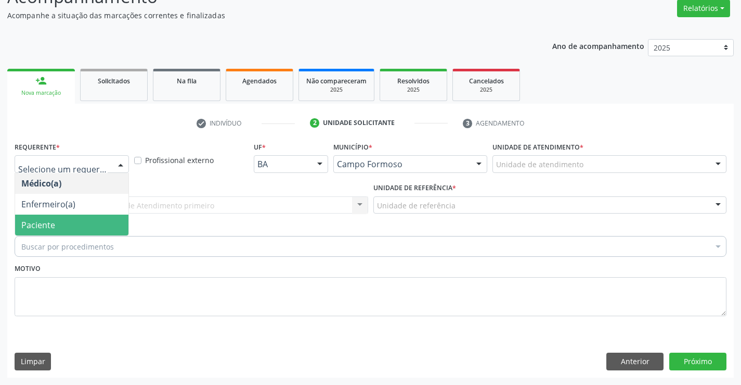
click at [56, 219] on span "Paciente" at bounding box center [71, 224] width 113 height 21
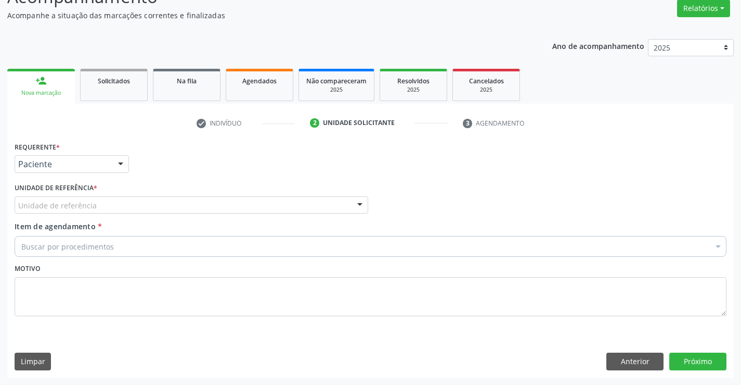
click at [147, 202] on div "Unidade de referência" at bounding box center [192, 205] width 354 height 18
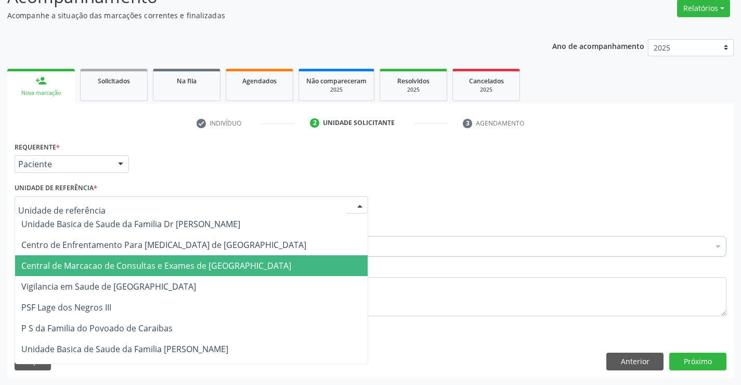
click at [165, 273] on span "Central de Marcacao de Consultas e Exames de [GEOGRAPHIC_DATA]" at bounding box center [191, 265] width 353 height 21
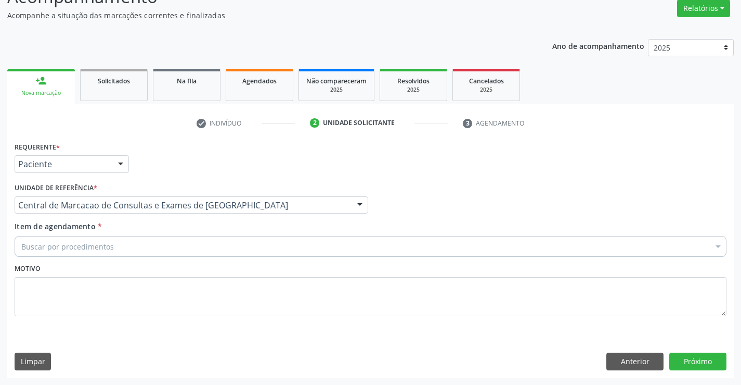
click at [191, 245] on div "Buscar por procedimentos" at bounding box center [371, 246] width 712 height 21
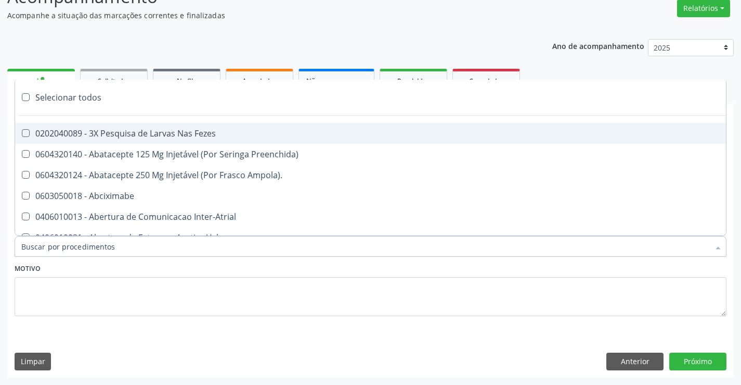
type input "O"
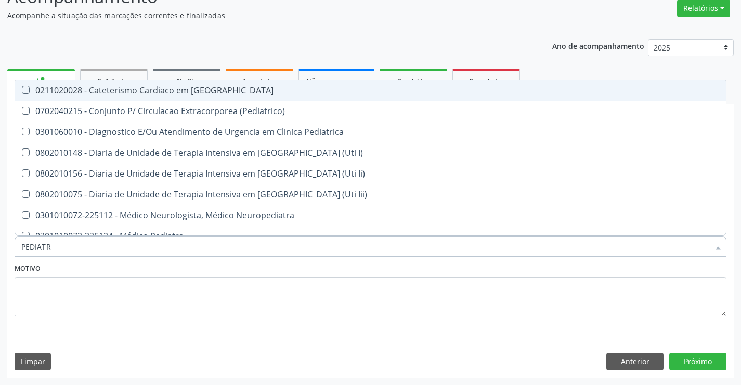
type input "PEDIATRA"
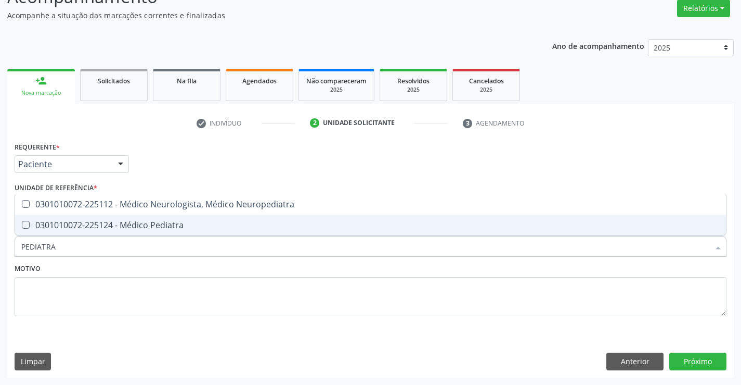
drag, startPoint x: 211, startPoint y: 220, endPoint x: 518, endPoint y: 327, distance: 325.2
click at [211, 220] on span "0301010072-225124 - Médico Pediatra" at bounding box center [370, 224] width 711 height 21
checkbox Pediatra "true"
click at [683, 363] on button "Próximo" at bounding box center [698, 361] width 57 height 18
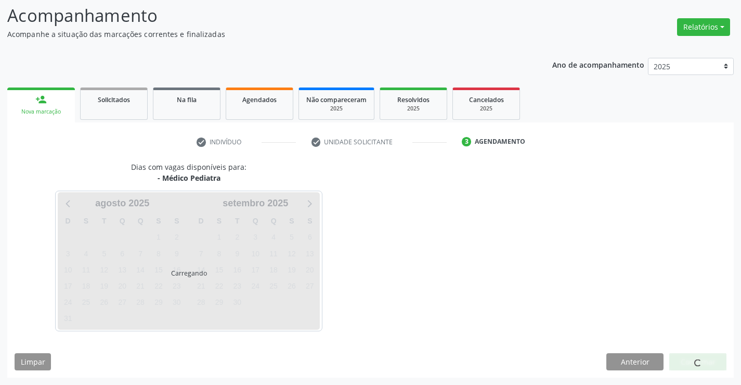
scroll to position [68, 0]
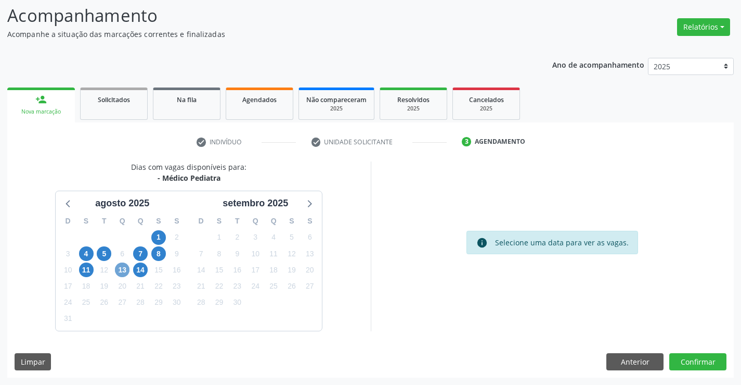
click at [125, 268] on span "13" at bounding box center [122, 269] width 15 height 15
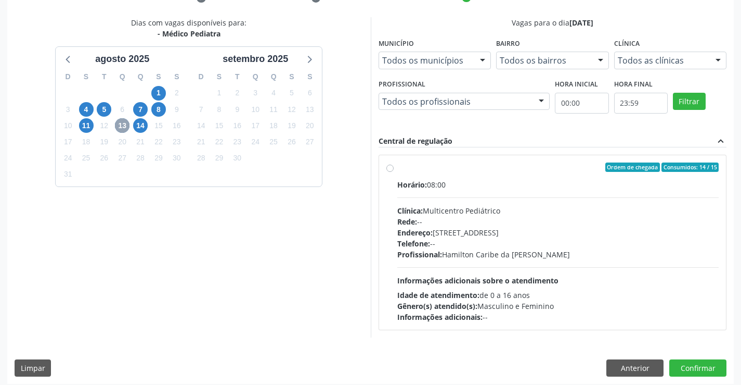
scroll to position [219, 0]
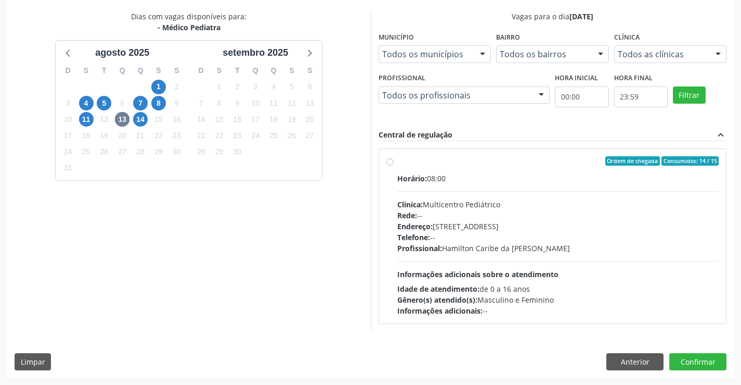
click at [507, 235] on div "Telefone: --" at bounding box center [559, 237] width 322 height 11
click at [394, 165] on input "Ordem de chegada Consumidos: 14 / 15 Horário: 08:00 Clínica: Multicentro Pediát…" at bounding box center [390, 160] width 7 height 9
radio input "true"
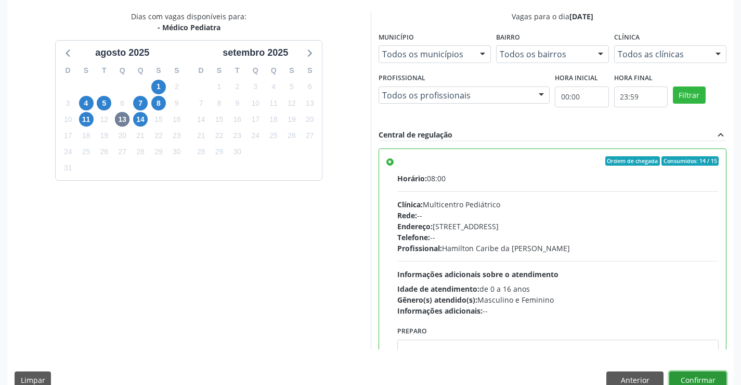
click at [681, 374] on button "Confirmar" at bounding box center [698, 380] width 57 height 18
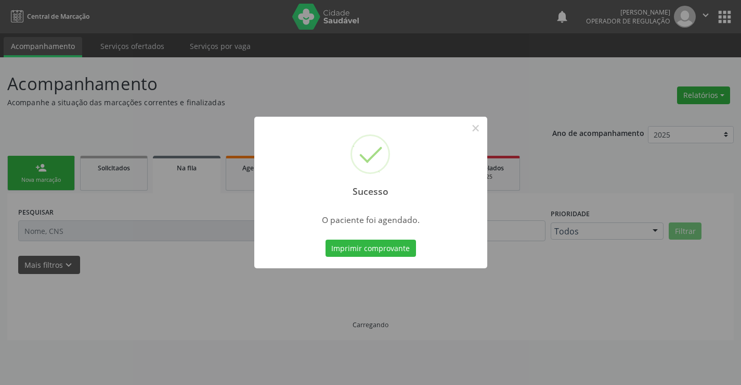
scroll to position [0, 0]
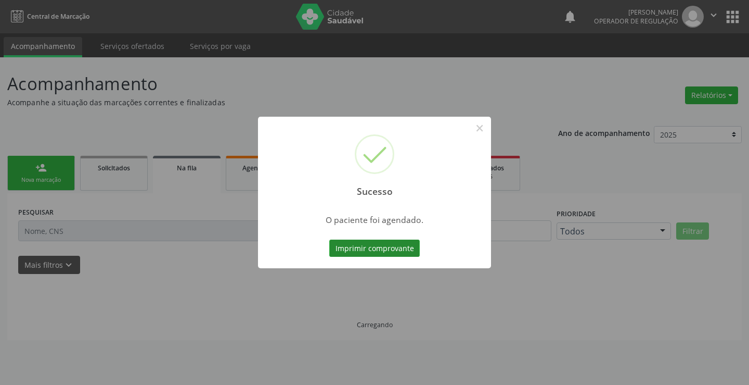
click at [368, 246] on button "Imprimir comprovante" at bounding box center [374, 248] width 91 height 18
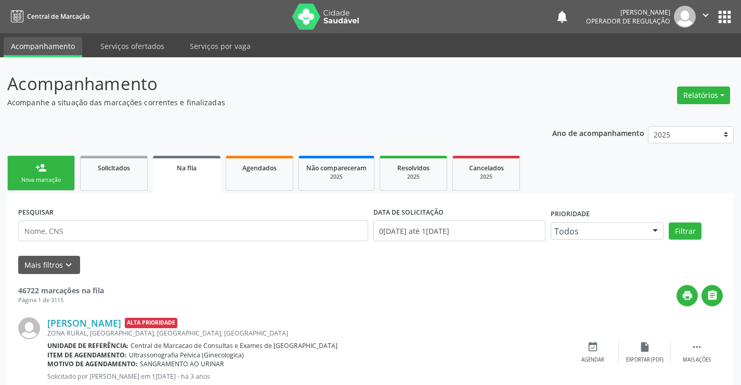
click at [39, 166] on div "person_add" at bounding box center [40, 167] width 11 height 11
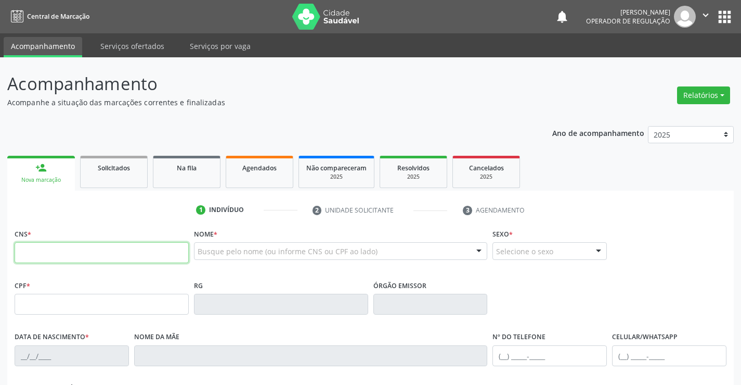
click at [44, 244] on input "text" at bounding box center [102, 252] width 174 height 21
type input "700 5061 5003 2159"
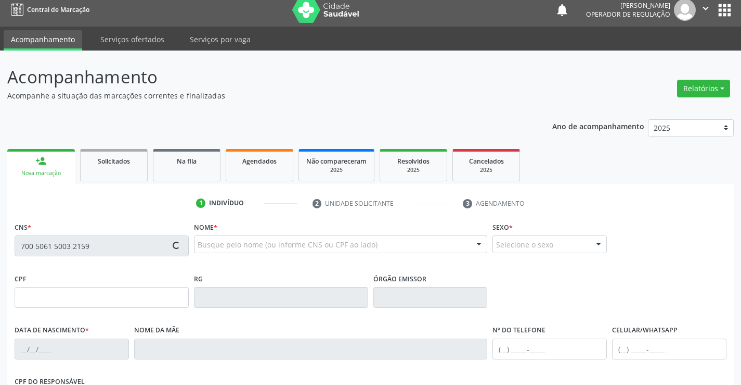
type input "1462413200"
type input "[DATE]"
type input "[PHONE_NUMBER]"
type input "049.743.925-57"
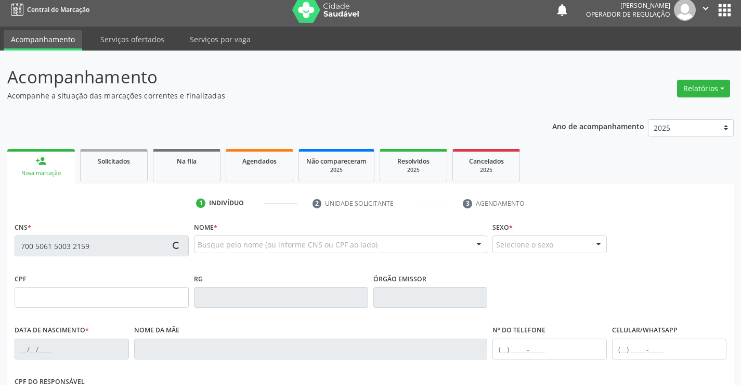
type input "S/N"
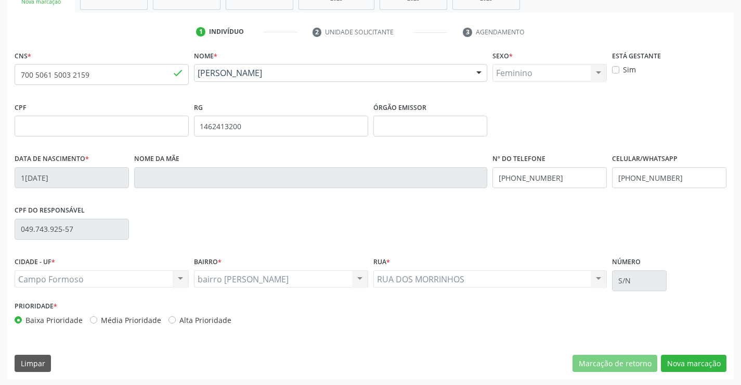
scroll to position [180, 0]
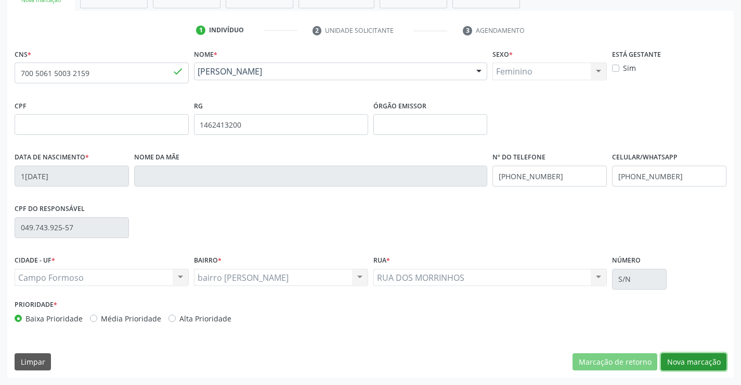
click at [711, 354] on button "Nova marcação" at bounding box center [694, 362] width 66 height 18
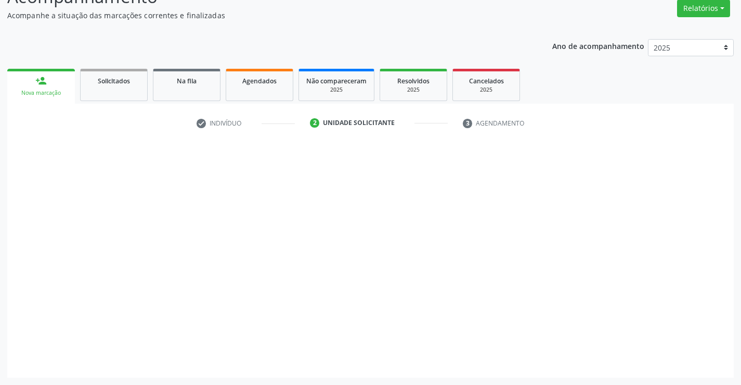
scroll to position [87, 0]
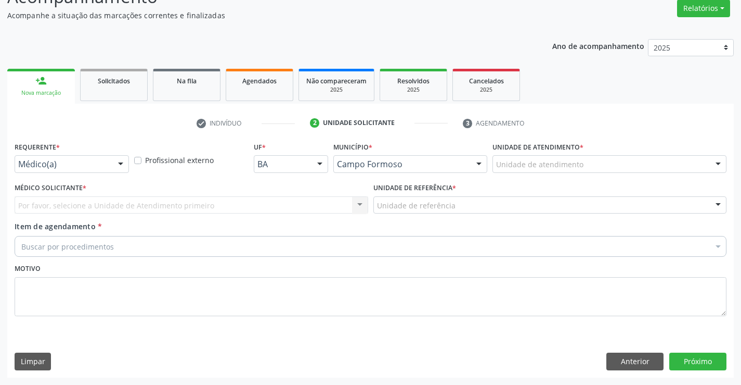
click at [109, 155] on div "Médico(a)" at bounding box center [72, 164] width 114 height 18
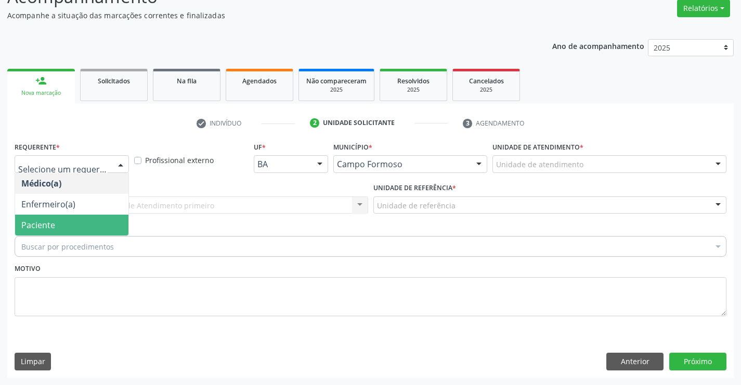
click at [48, 235] on span "Paciente" at bounding box center [71, 224] width 113 height 21
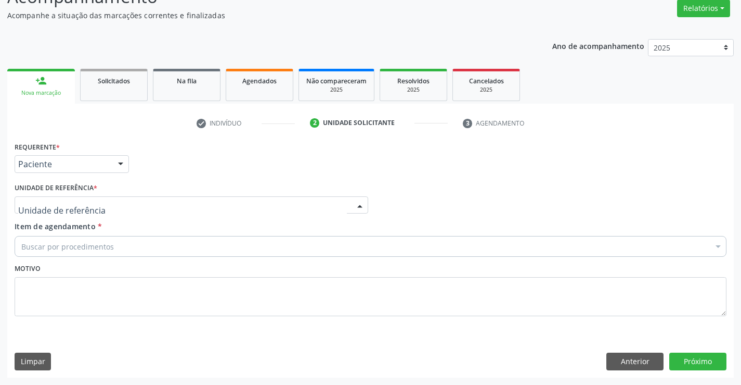
click at [132, 201] on div at bounding box center [192, 205] width 354 height 18
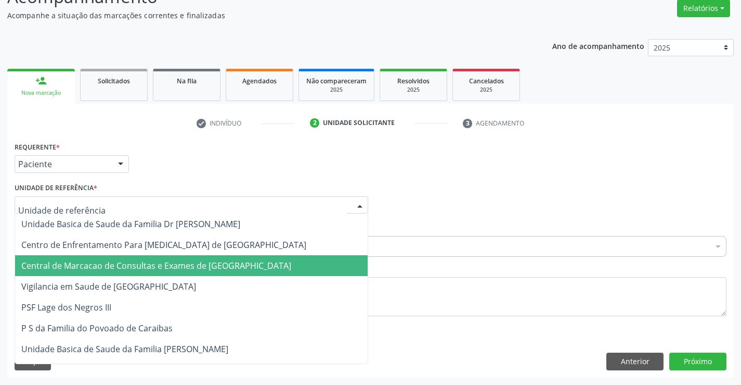
click at [130, 261] on span "Central de Marcacao de Consultas e Exames de [GEOGRAPHIC_DATA]" at bounding box center [156, 265] width 270 height 11
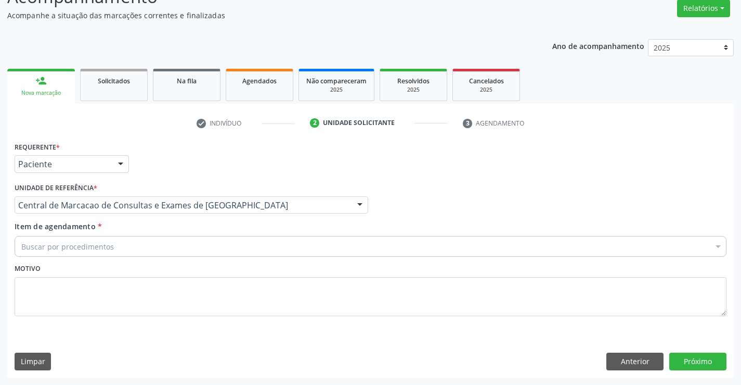
click at [159, 244] on div "Buscar por procedimentos" at bounding box center [371, 246] width 712 height 21
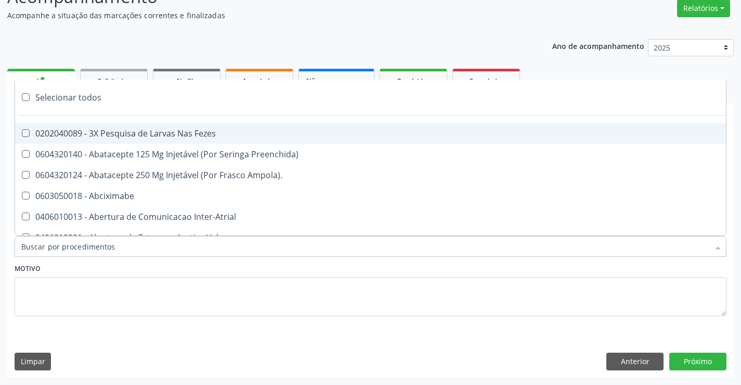
paste input "704 2062 2554 3886"
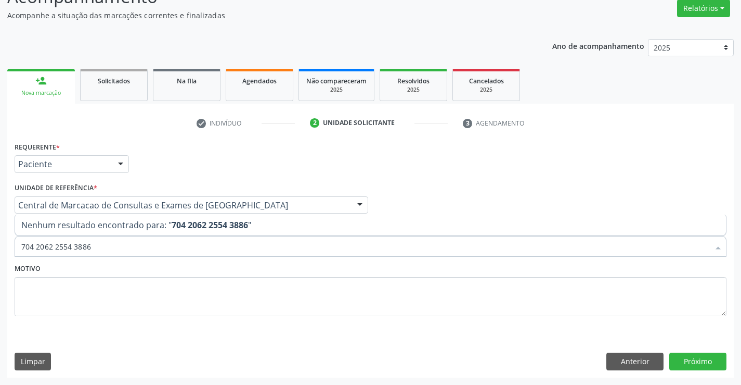
click at [126, 246] on input "704 2062 2554 3886" at bounding box center [365, 246] width 688 height 21
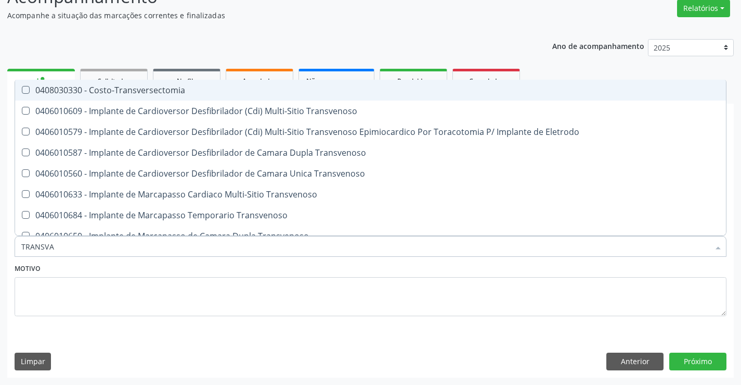
type input "TRANSVAG"
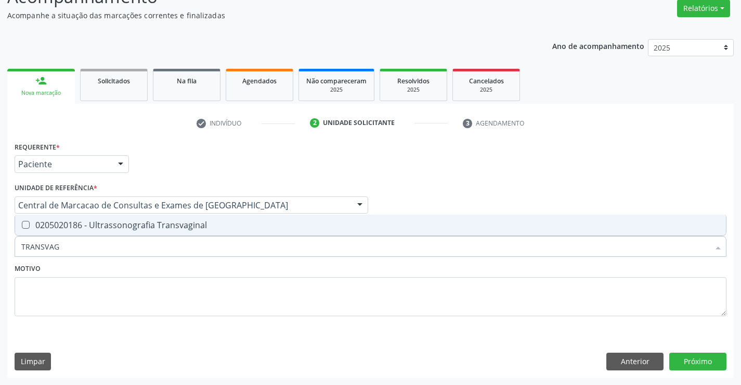
click at [143, 226] on div "0205020186 - Ultrassonografia Transvaginal" at bounding box center [370, 225] width 699 height 8
checkbox Transvaginal "true"
click at [681, 359] on button "Próximo" at bounding box center [698, 361] width 57 height 18
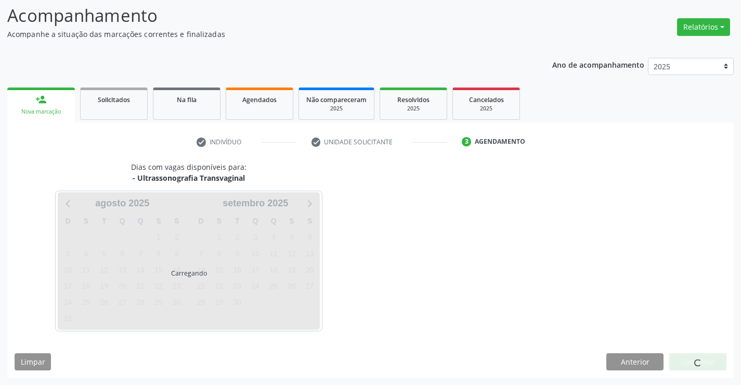
scroll to position [68, 0]
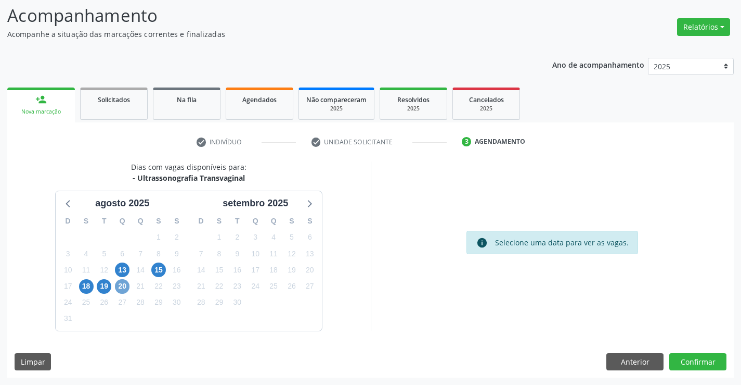
click at [121, 288] on span "20" at bounding box center [122, 286] width 15 height 15
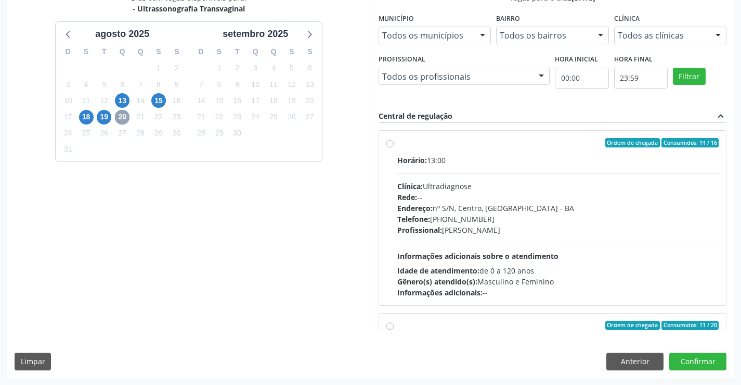
scroll to position [529, 0]
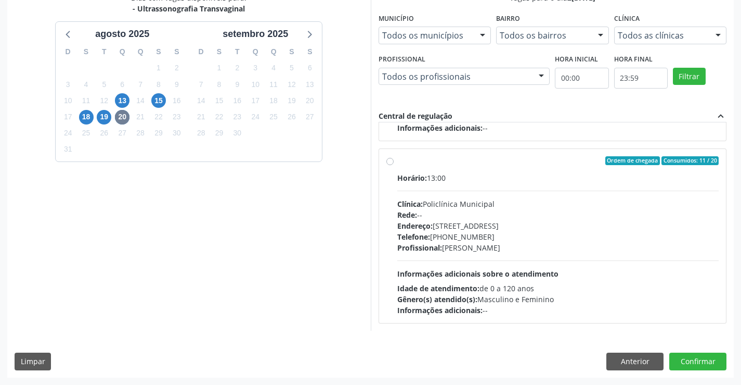
click at [478, 228] on div "Endereço: [STREET_ADDRESS]" at bounding box center [559, 225] width 322 height 11
click at [394, 165] on input "Ordem de chegada Consumidos: 11 / 20 Horário: 13:00 Clínica: Policlínica Munici…" at bounding box center [390, 160] width 7 height 9
radio input "true"
click at [695, 362] on button "Confirmar" at bounding box center [698, 361] width 57 height 18
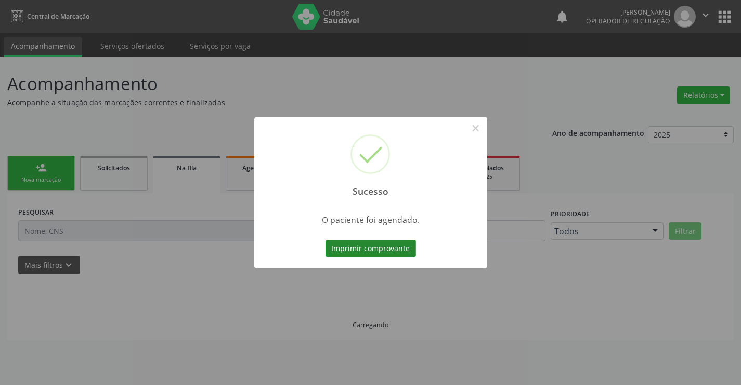
scroll to position [0, 0]
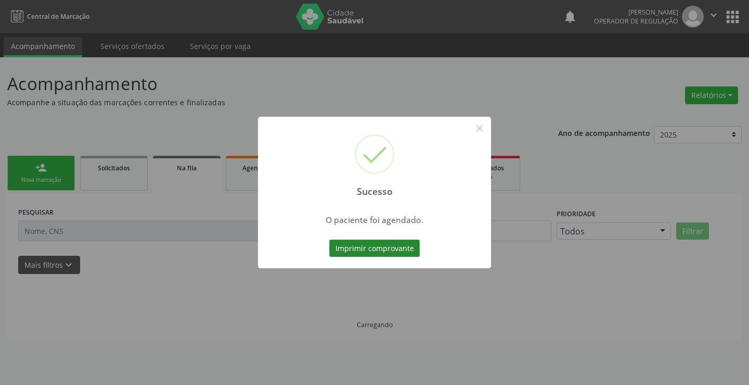
click at [356, 245] on button "Imprimir comprovante" at bounding box center [374, 248] width 91 height 18
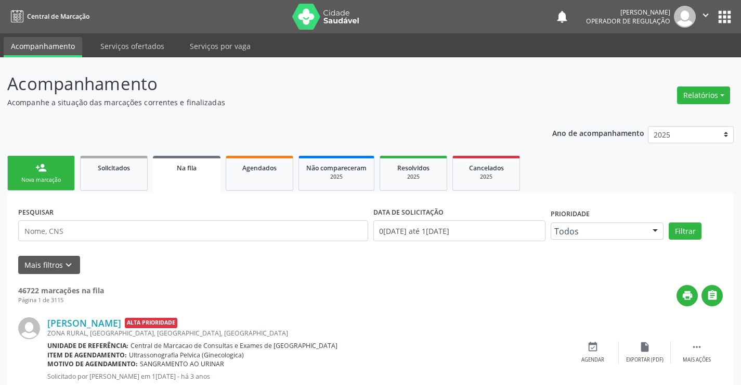
click at [41, 170] on div "person_add" at bounding box center [40, 167] width 11 height 11
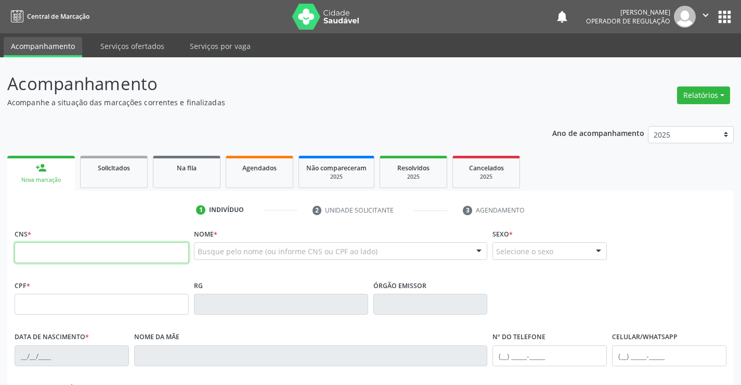
click at [89, 255] on input "text" at bounding box center [102, 252] width 174 height 21
type input "706 2040 0809 4468"
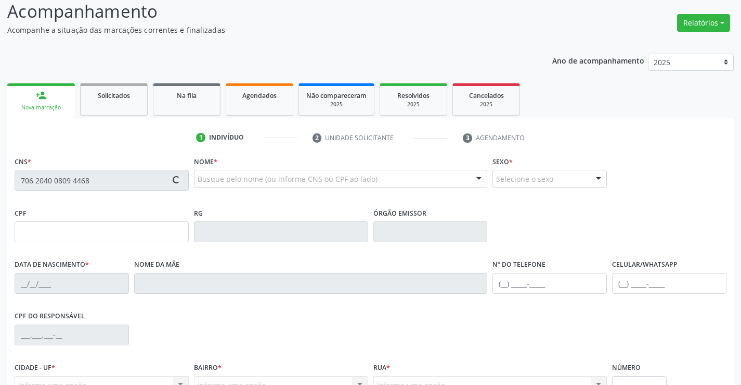
scroll to position [180, 0]
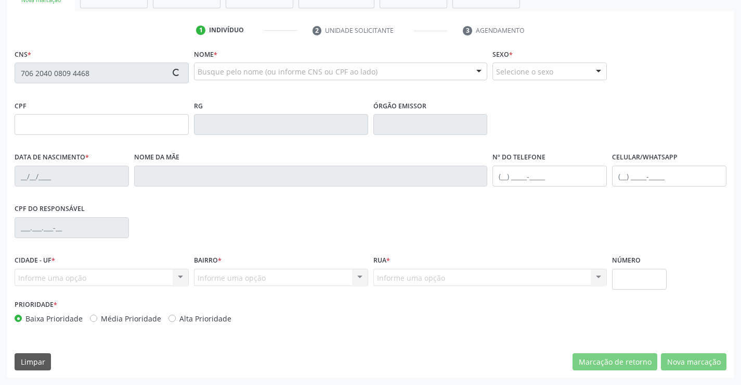
type input "1434577309"
type input "SSPBA"
type input "23/03/1996"
type input "(74) 99147-8948"
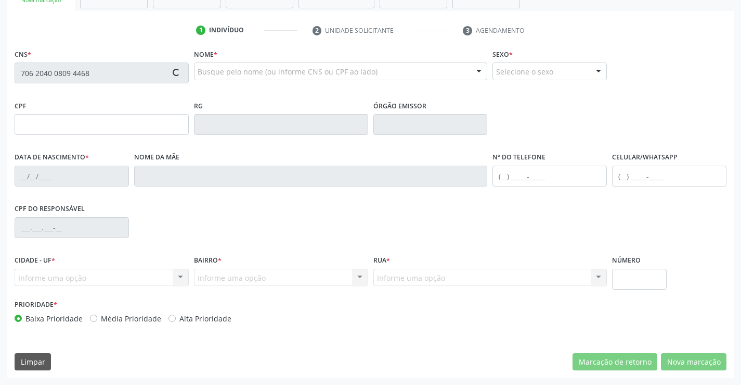
type input "028.108.545-56"
type input "SN"
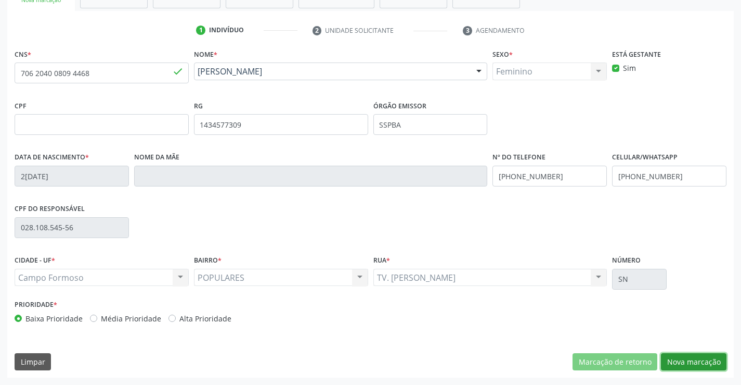
click at [693, 357] on button "Nova marcação" at bounding box center [694, 362] width 66 height 18
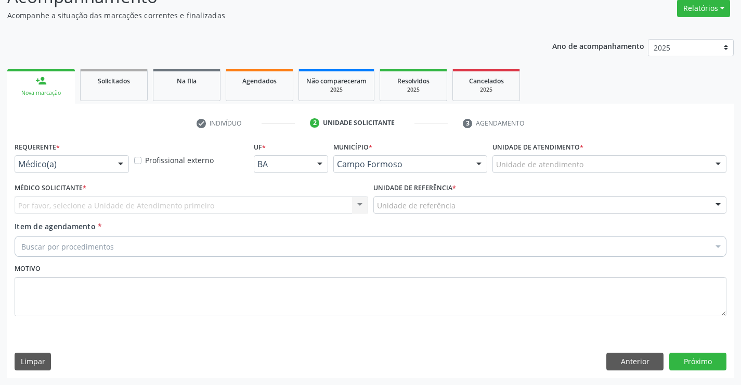
click at [124, 165] on div at bounding box center [121, 165] width 16 height 18
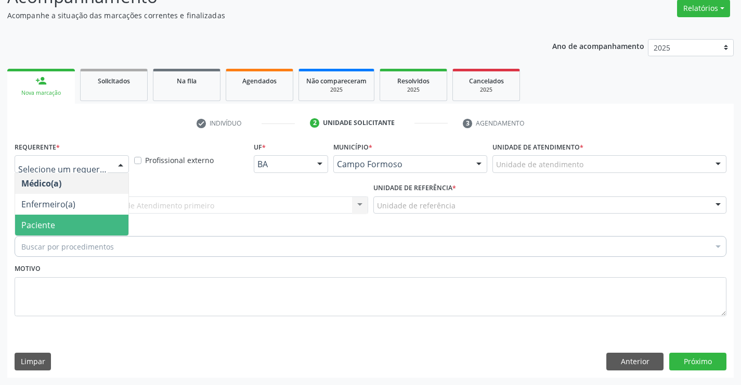
click at [100, 220] on span "Paciente" at bounding box center [71, 224] width 113 height 21
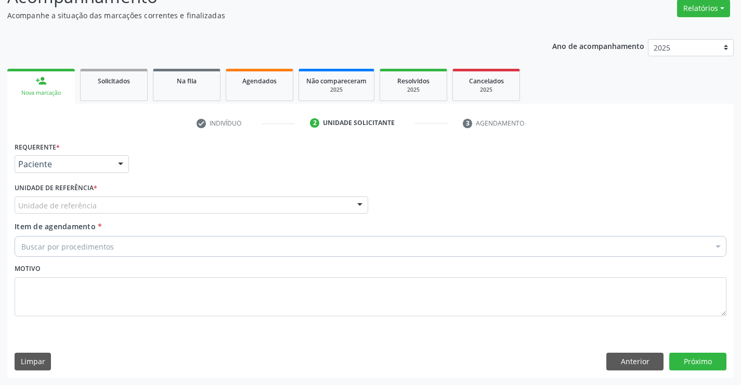
click at [157, 198] on div "Unidade de referência" at bounding box center [192, 205] width 354 height 18
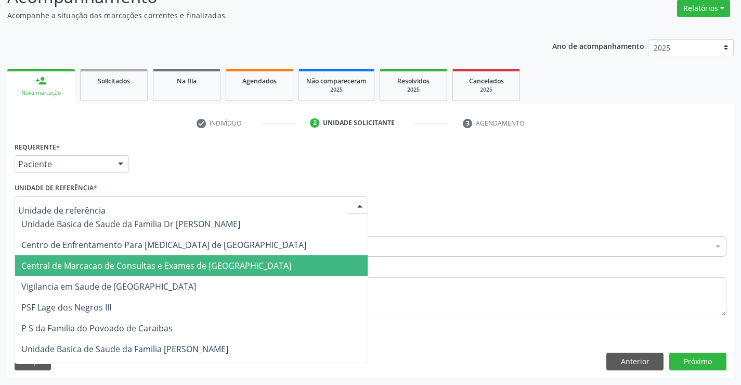
click at [160, 265] on span "Central de Marcacao de Consultas e Exames de [GEOGRAPHIC_DATA]" at bounding box center [156, 265] width 270 height 11
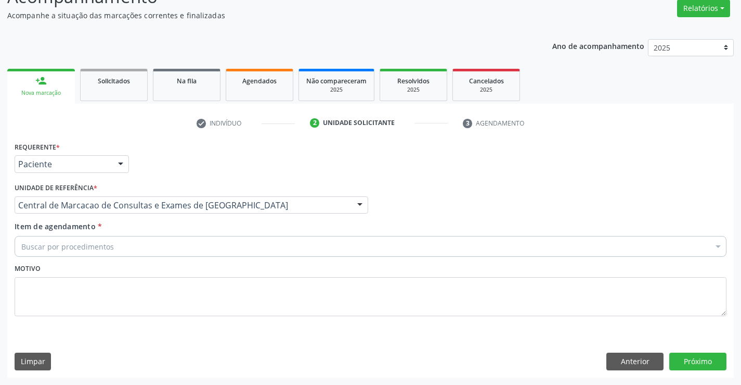
click at [182, 247] on div "Buscar por procedimentos" at bounding box center [371, 246] width 712 height 21
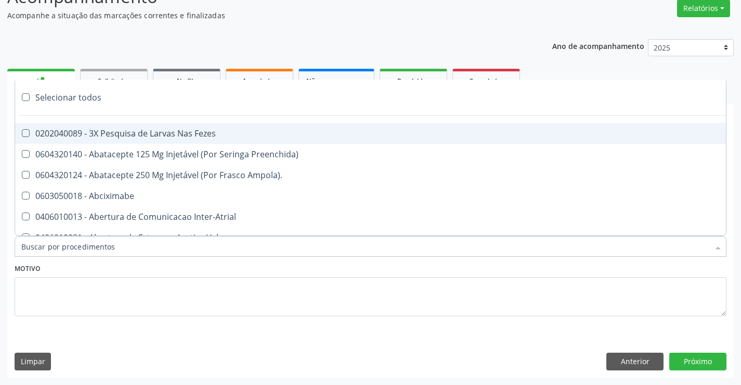
paste input "704 2062 2554 3886"
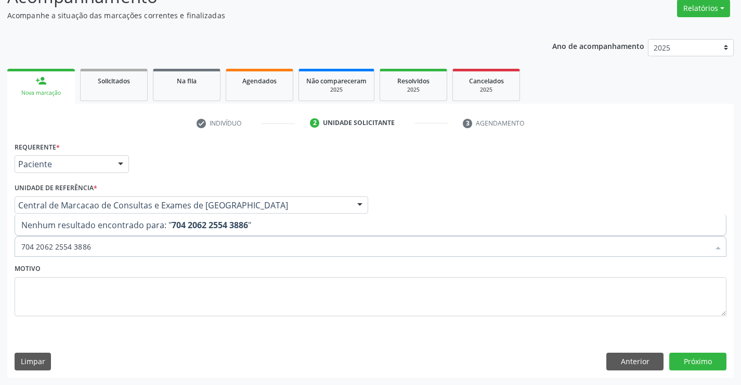
click at [163, 242] on input "704 2062 2554 3886" at bounding box center [365, 246] width 688 height 21
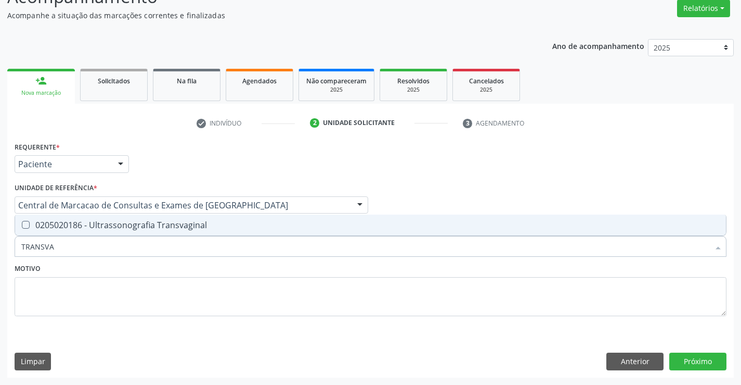
type input "TRANSVAG"
click at [176, 232] on span "0205020186 - Ultrassonografia Transvaginal" at bounding box center [370, 224] width 711 height 21
checkbox Transvaginal "true"
click at [693, 362] on button "Próximo" at bounding box center [698, 361] width 57 height 18
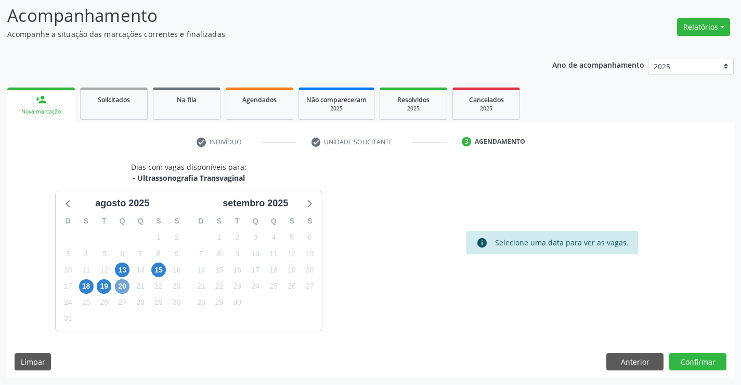
click at [121, 283] on span "20" at bounding box center [122, 286] width 15 height 15
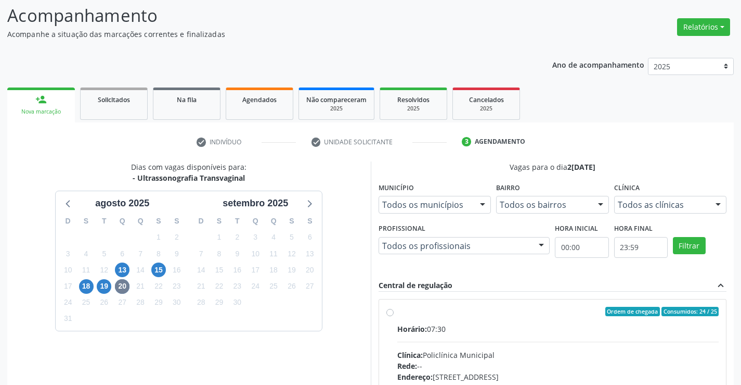
drag, startPoint x: 151, startPoint y: 181, endPoint x: 250, endPoint y: 173, distance: 99.7
click at [250, 173] on div "Dias com vagas disponíveis para: - Ultrassonografia Transvaginal agosto 2025 D …" at bounding box center [189, 330] width 364 height 338
copy div "Ultrassonografia Transvaginal"
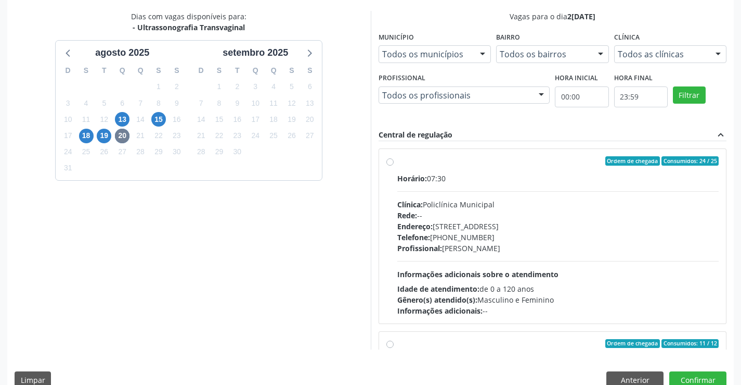
scroll to position [224, 0]
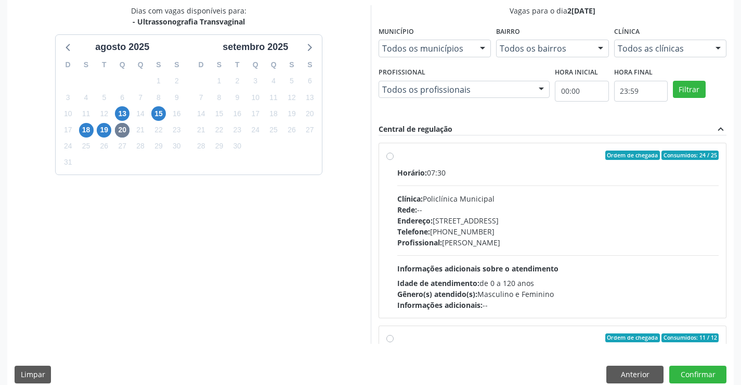
click at [464, 229] on div "Telefone: (74) 6451312" at bounding box center [559, 231] width 322 height 11
click at [394, 160] on input "Ordem de chegada Consumidos: 24 / 25 Horário: 07:30 Clínica: Policlínica Munici…" at bounding box center [390, 154] width 7 height 9
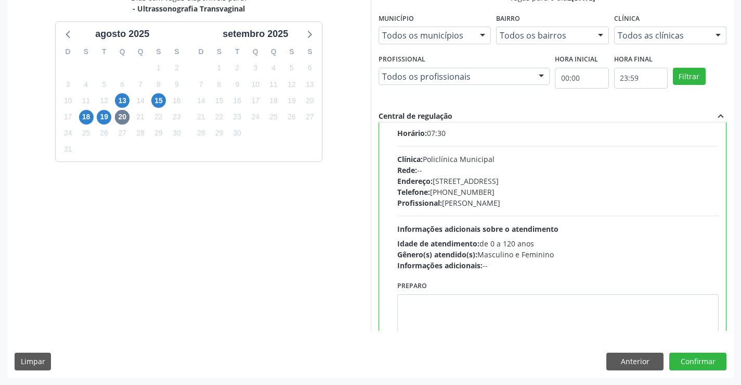
scroll to position [0, 0]
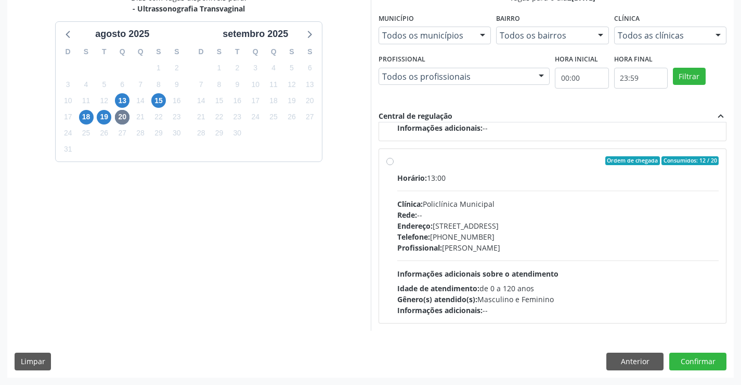
click at [482, 244] on div "Profissional: [PERSON_NAME]" at bounding box center [559, 247] width 322 height 11
click at [394, 165] on input "Ordem de chegada Consumidos: 12 / 20 Horário: 13:00 Clínica: Policlínica Munici…" at bounding box center [390, 160] width 7 height 9
radio input "false"
radio input "true"
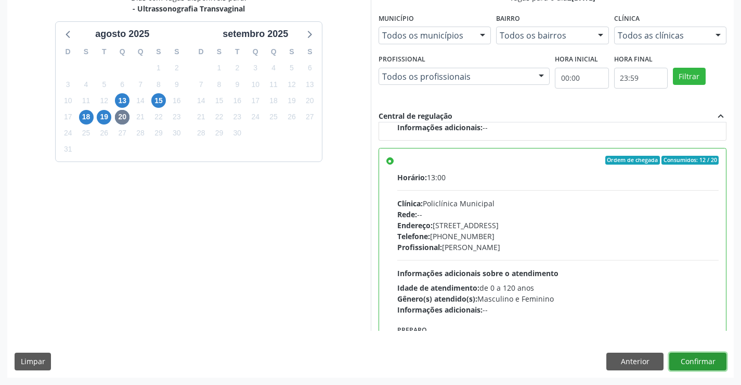
click at [705, 359] on button "Confirmar" at bounding box center [698, 361] width 57 height 18
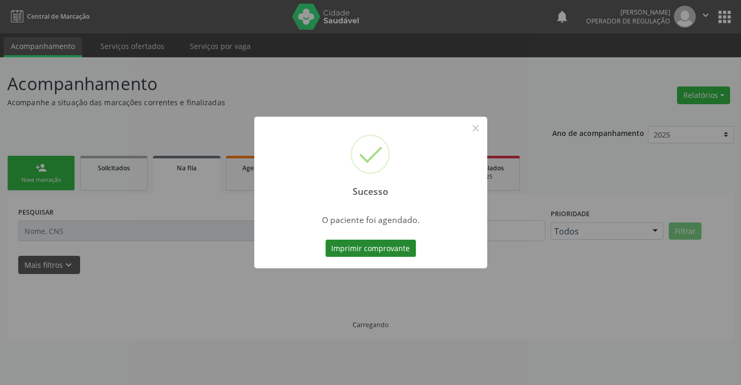
scroll to position [0, 0]
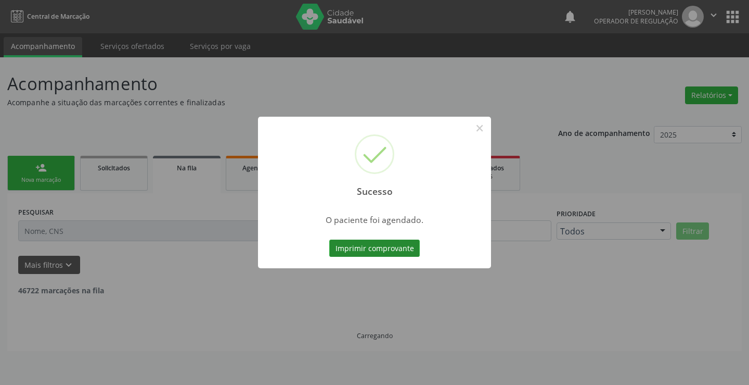
click at [404, 255] on button "Imprimir comprovante" at bounding box center [374, 248] width 91 height 18
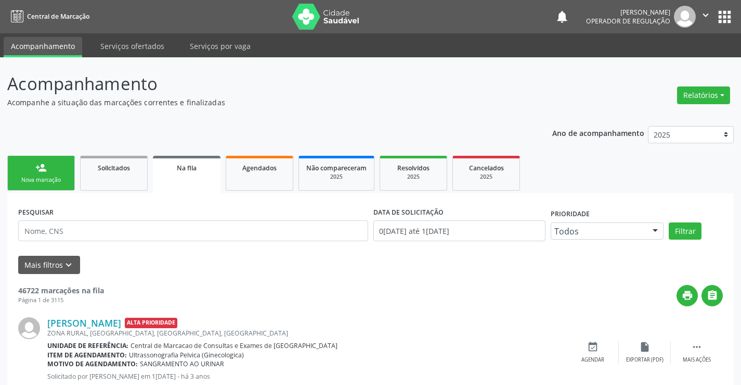
click at [24, 168] on link "person_add Nova marcação" at bounding box center [41, 173] width 68 height 35
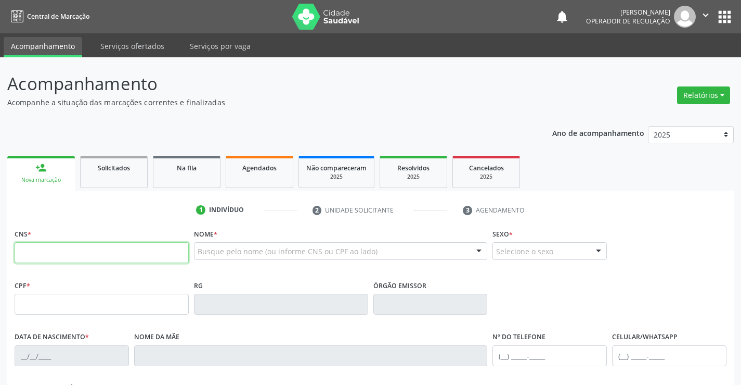
click at [59, 255] on input "text" at bounding box center [102, 252] width 174 height 21
type input "704 1041 9031 0375"
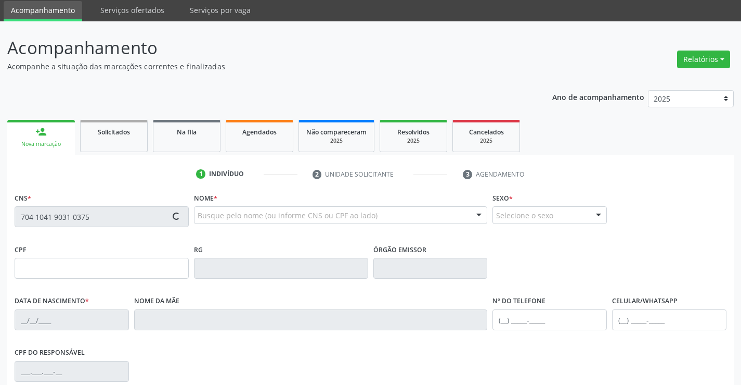
type input "1473740142"
type input "10/09/1989"
type input "050.748.695-10"
type input "S/N"
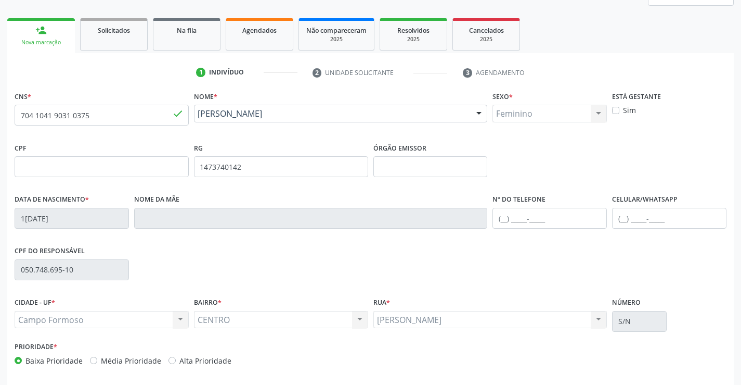
scroll to position [180, 0]
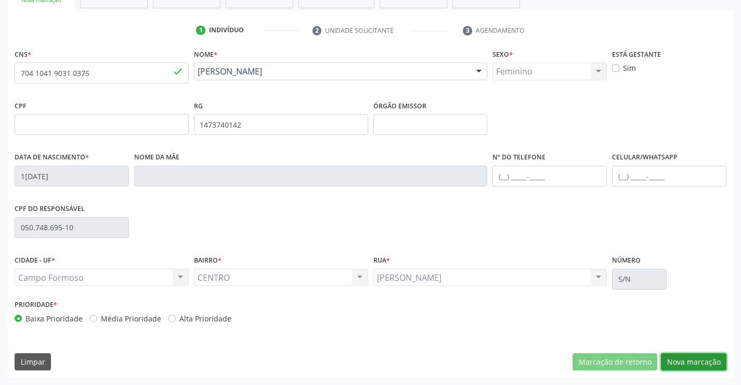
click at [707, 358] on button "Nova marcação" at bounding box center [694, 362] width 66 height 18
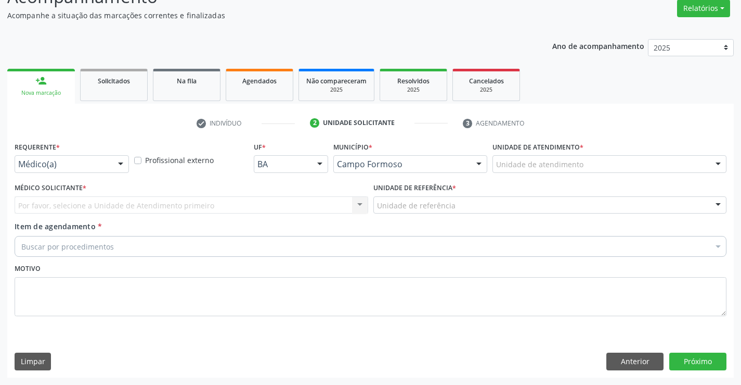
scroll to position [87, 0]
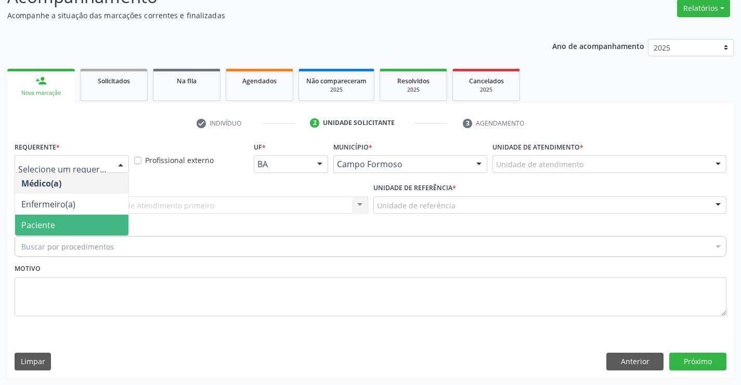
click at [78, 218] on span "Paciente" at bounding box center [71, 224] width 113 height 21
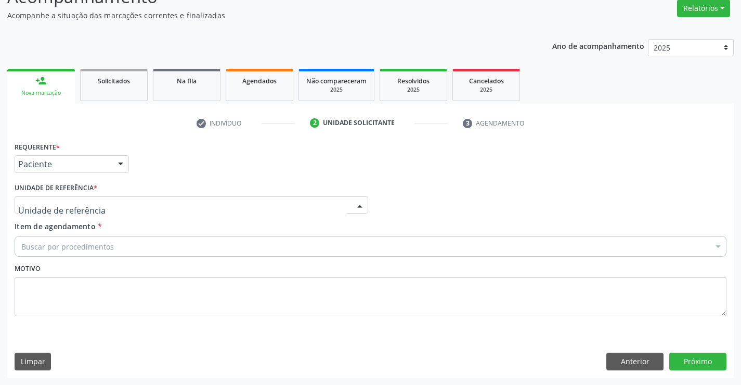
click at [163, 202] on div at bounding box center [192, 205] width 354 height 18
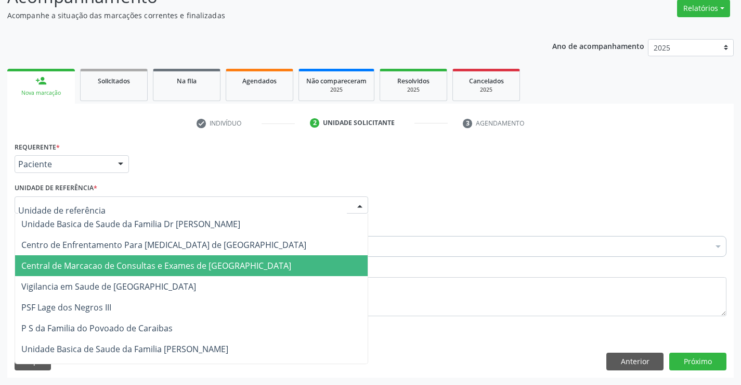
click at [176, 261] on span "Central de Marcacao de Consultas e Exames de [GEOGRAPHIC_DATA]" at bounding box center [156, 265] width 270 height 11
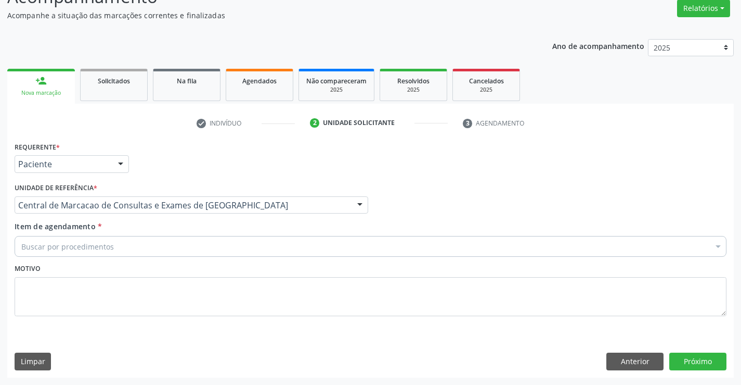
click at [212, 245] on div "Buscar por procedimentos" at bounding box center [371, 246] width 712 height 21
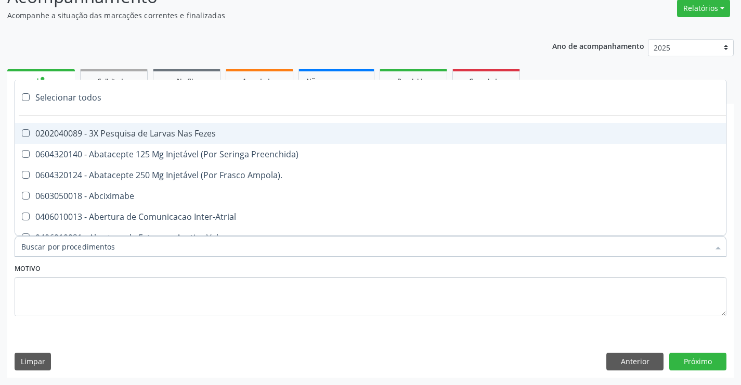
paste input "Ultrassonografia Transvaginal"
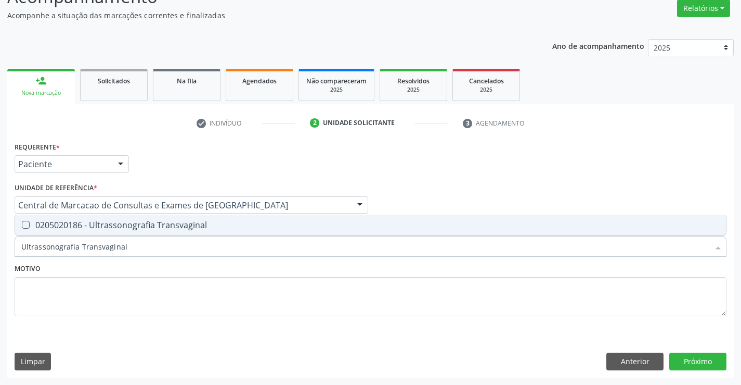
click at [147, 249] on input "Ultrassonografia Transvaginal" at bounding box center [365, 246] width 688 height 21
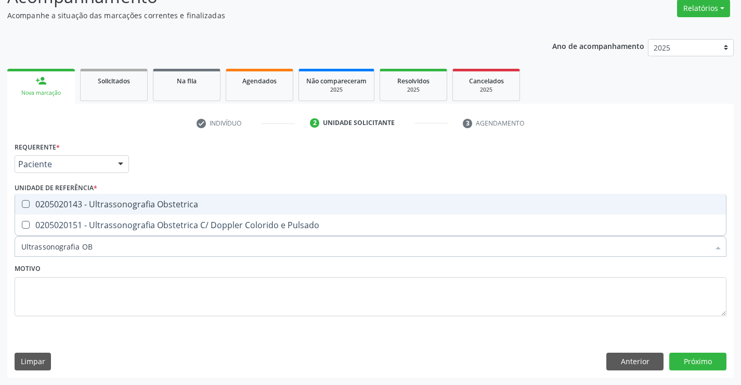
type input "Ultrassonografia OBS"
click at [158, 198] on span "0205020143 - Ultrassonografia Obstetrica" at bounding box center [370, 204] width 711 height 21
checkbox Obstetrica "true"
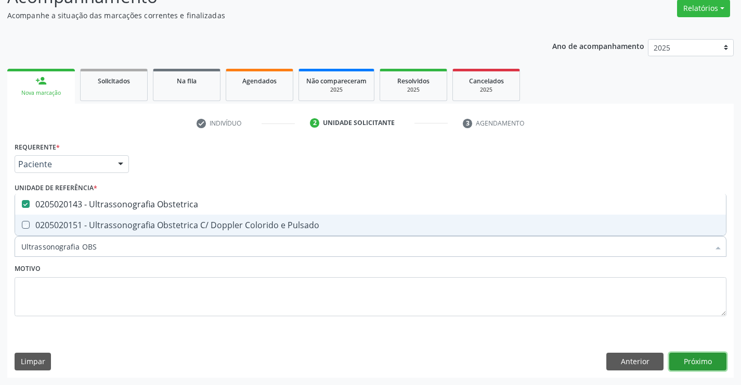
click at [711, 355] on button "Próximo" at bounding box center [698, 361] width 57 height 18
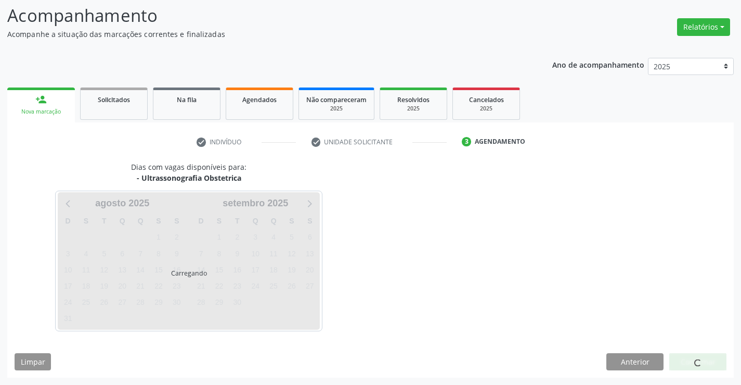
scroll to position [68, 0]
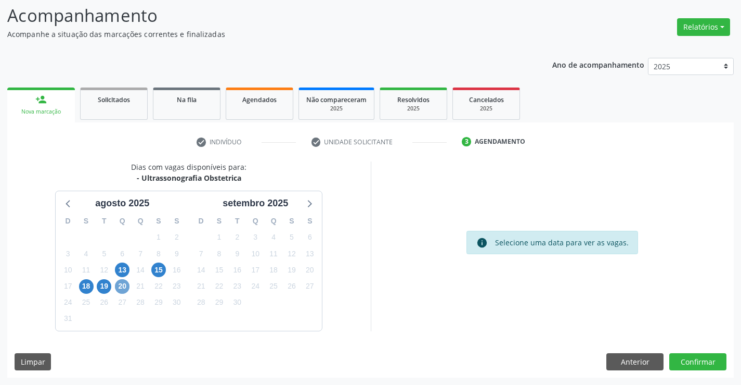
click at [121, 288] on span "20" at bounding box center [122, 286] width 15 height 15
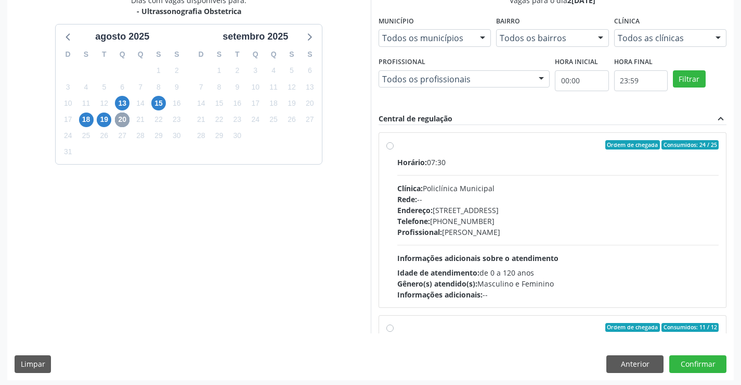
scroll to position [237, 0]
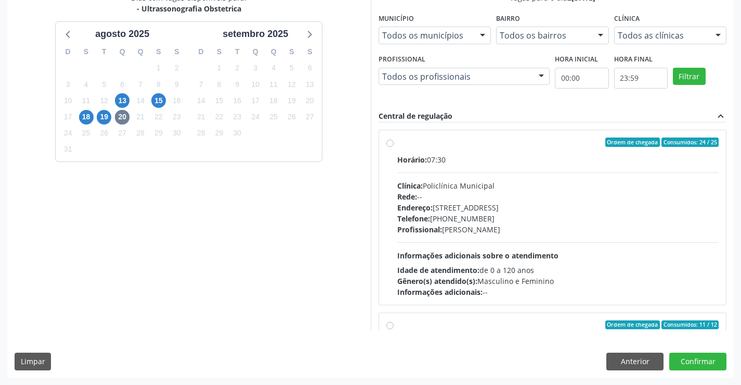
click at [453, 227] on div "Profissional: [PERSON_NAME]" at bounding box center [559, 229] width 322 height 11
click at [394, 147] on input "Ordem de chegada Consumidos: 24 / 25 Horário: 07:30 Clínica: Policlínica Munici…" at bounding box center [390, 141] width 7 height 9
radio input "true"
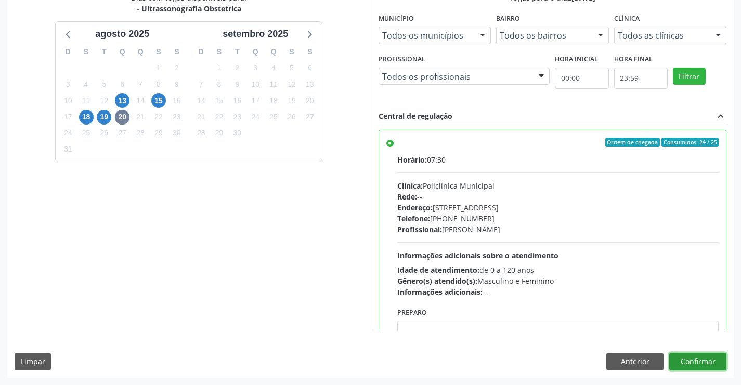
click at [694, 359] on button "Confirmar" at bounding box center [698, 361] width 57 height 18
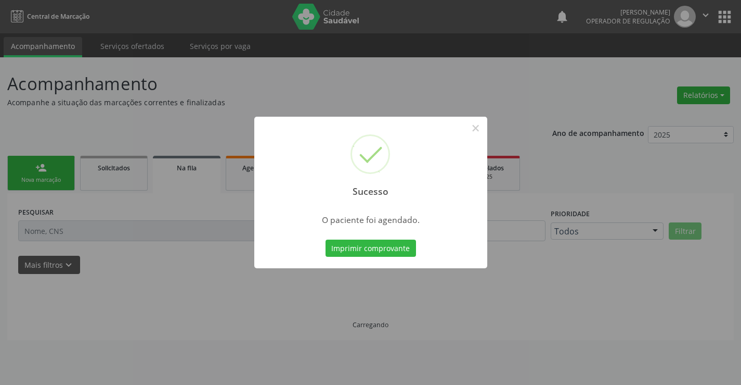
scroll to position [0, 0]
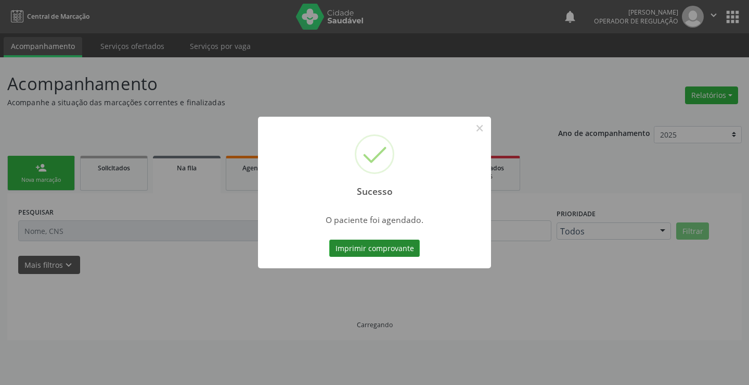
click at [404, 246] on button "Imprimir comprovante" at bounding box center [374, 248] width 91 height 18
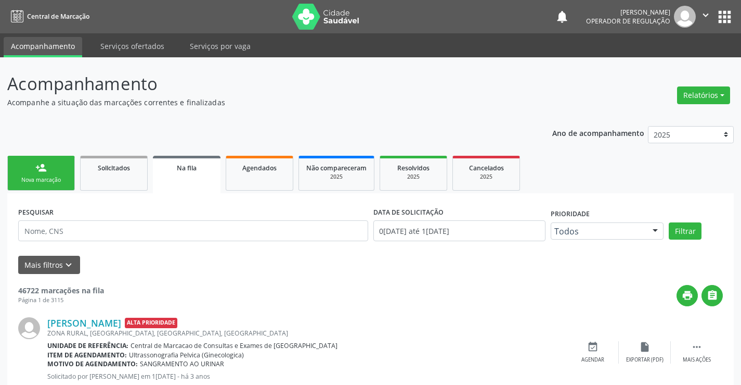
click at [49, 167] on link "person_add Nova marcação" at bounding box center [41, 173] width 68 height 35
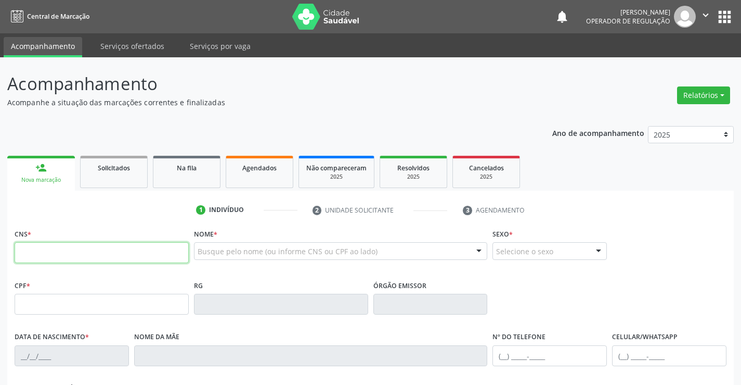
click at [80, 263] on input "text" at bounding box center [102, 252] width 174 height 21
type input "703 4092 6385 4500"
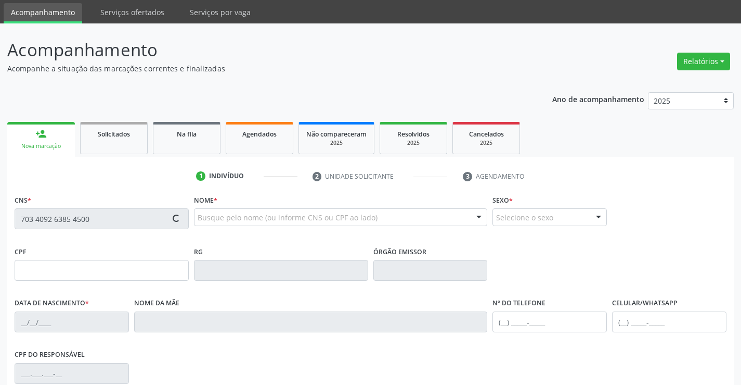
type input "1193680999"
type input "23/06/1977"
type input "(74) 98833-1800"
type input "024.989.985-00"
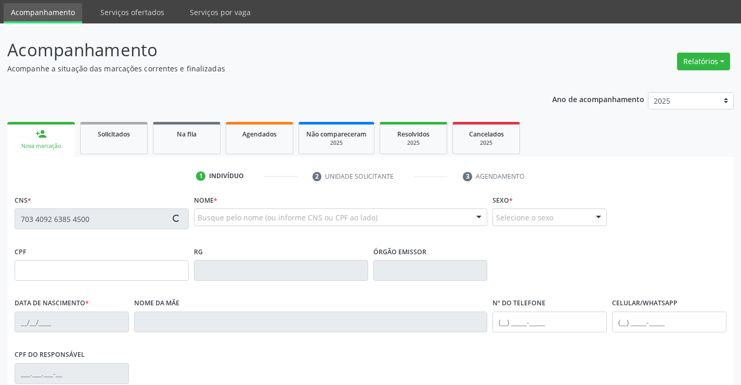
type input "S/N"
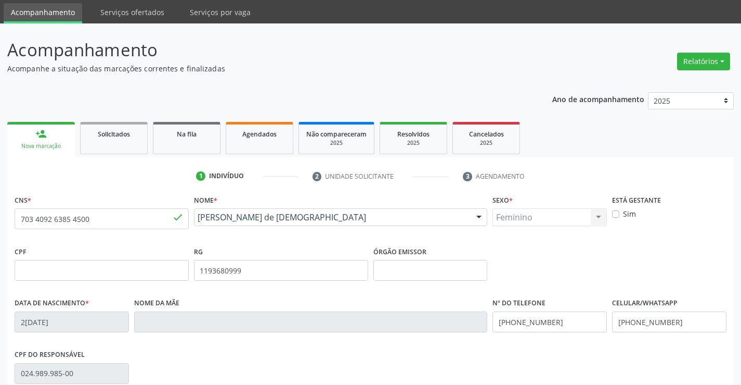
scroll to position [180, 0]
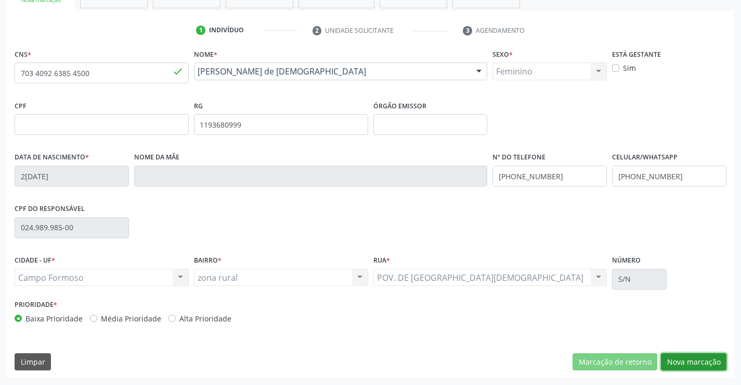
click at [692, 356] on button "Nova marcação" at bounding box center [694, 362] width 66 height 18
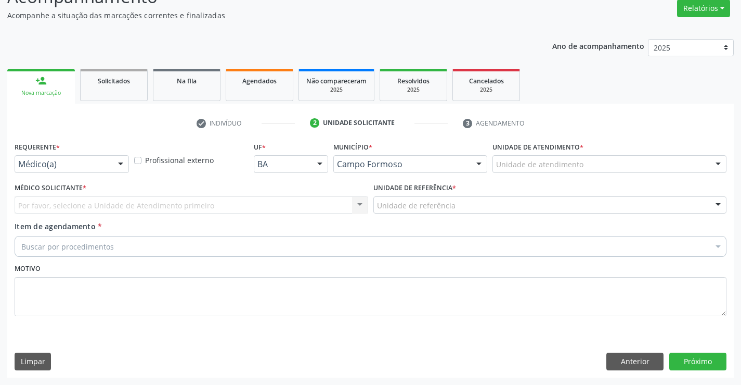
scroll to position [87, 0]
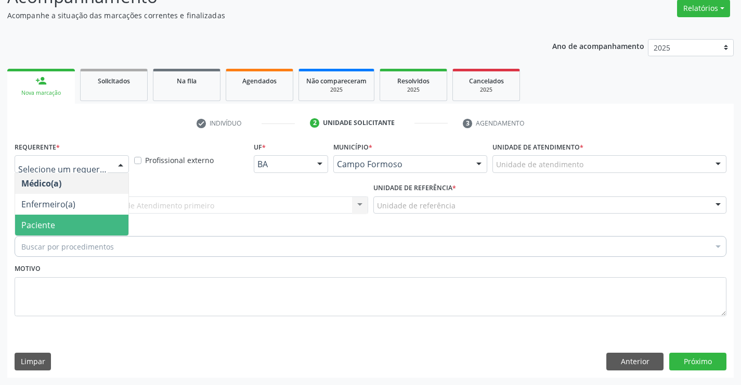
click at [74, 226] on span "Paciente" at bounding box center [71, 224] width 113 height 21
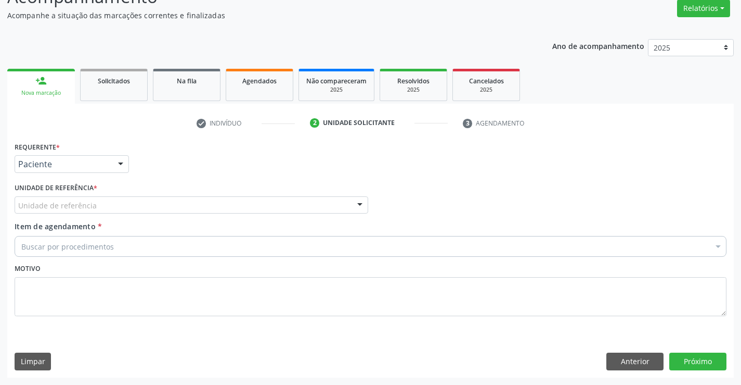
click at [173, 204] on div "Unidade de referência" at bounding box center [192, 205] width 354 height 18
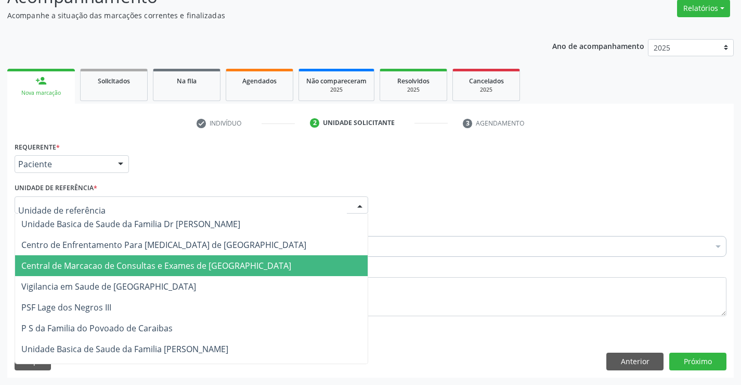
click at [171, 260] on span "Central de Marcacao de Consultas e Exames de [GEOGRAPHIC_DATA]" at bounding box center [156, 265] width 270 height 11
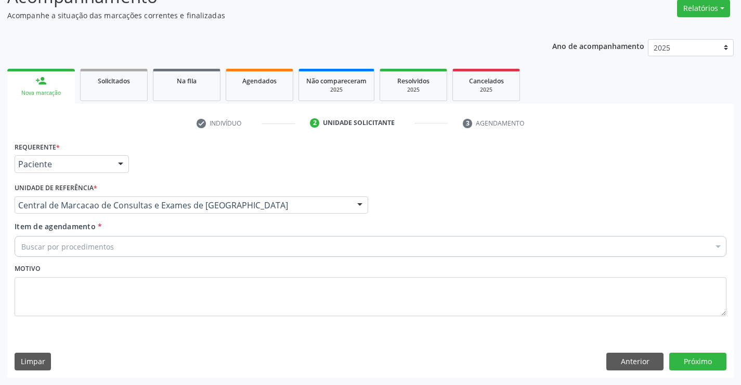
click at [184, 249] on div "Buscar por procedimentos" at bounding box center [371, 246] width 712 height 21
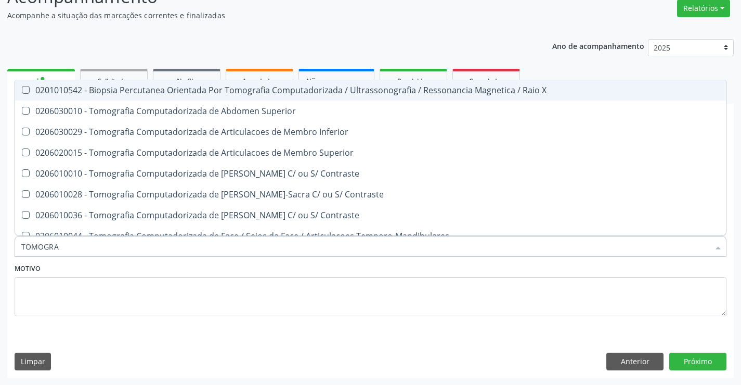
type input "TOMOGRAF"
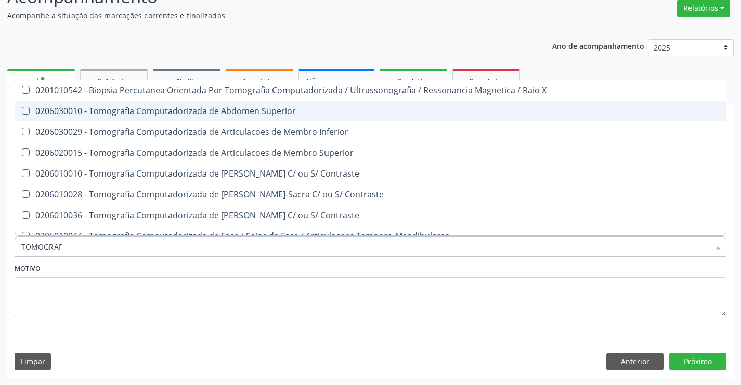
click at [235, 112] on div "0206030010 - Tomografia Computadorizada de Abdomen Superior" at bounding box center [370, 111] width 699 height 8
checkbox Superior "true"
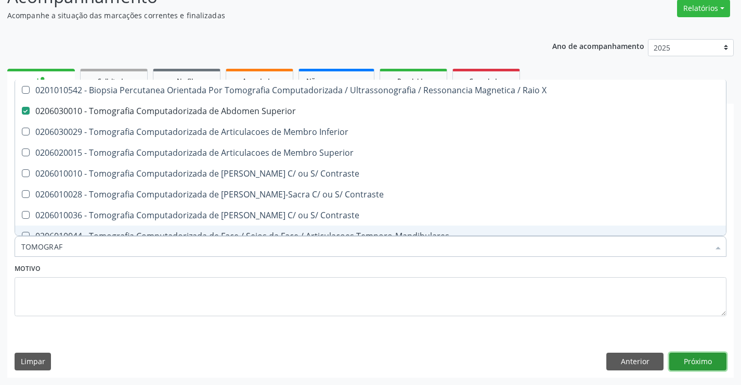
click at [700, 352] on button "Próximo" at bounding box center [698, 361] width 57 height 18
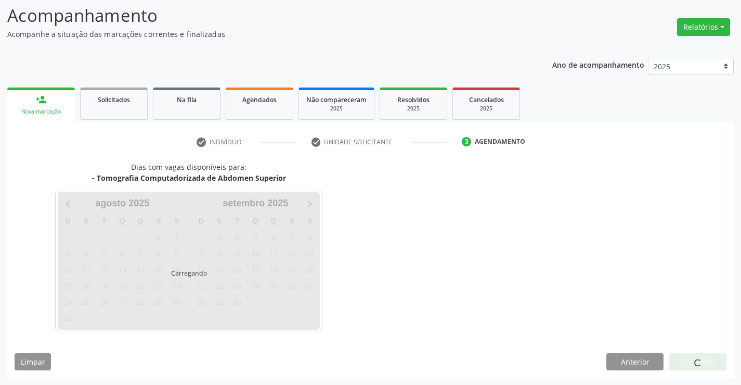
scroll to position [68, 0]
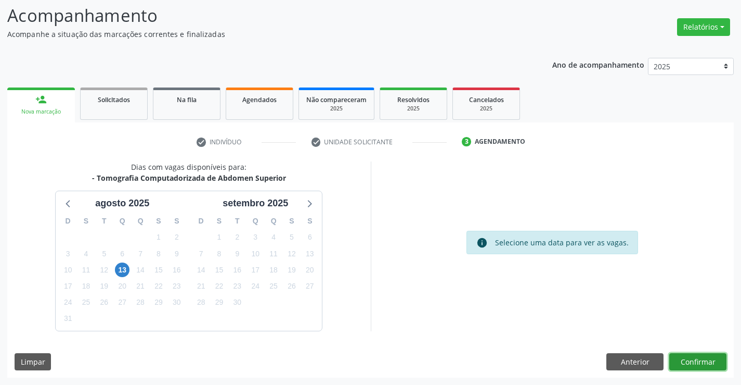
click at [700, 362] on button "Confirmar" at bounding box center [698, 362] width 57 height 18
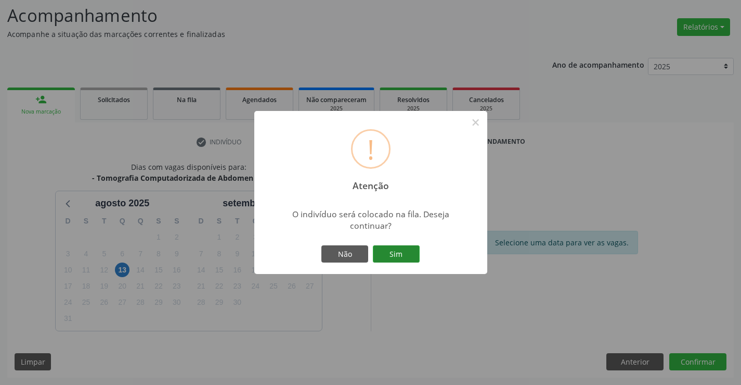
click at [395, 252] on button "Sim" at bounding box center [396, 254] width 47 height 18
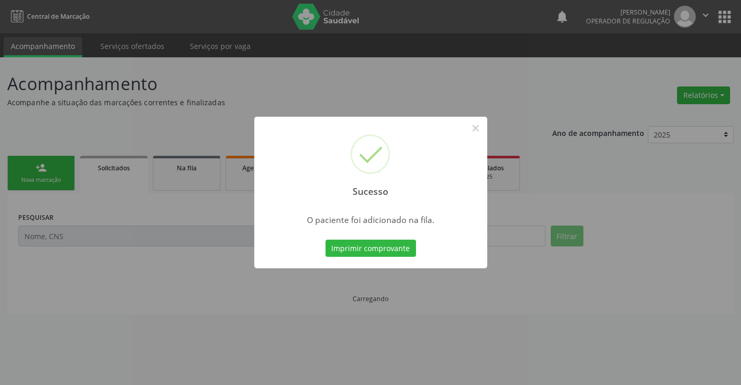
scroll to position [0, 0]
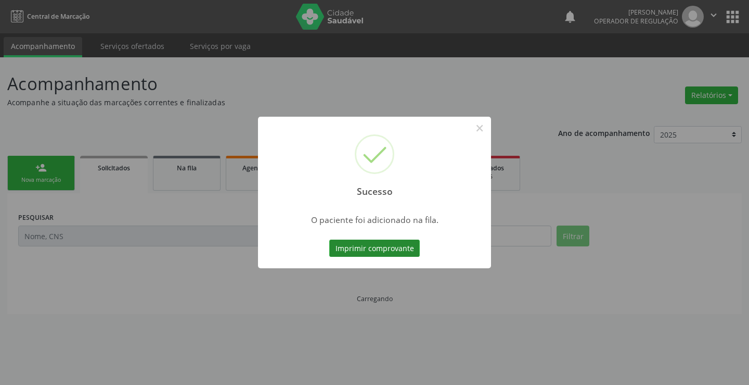
click at [347, 239] on button "Imprimir comprovante" at bounding box center [374, 248] width 91 height 18
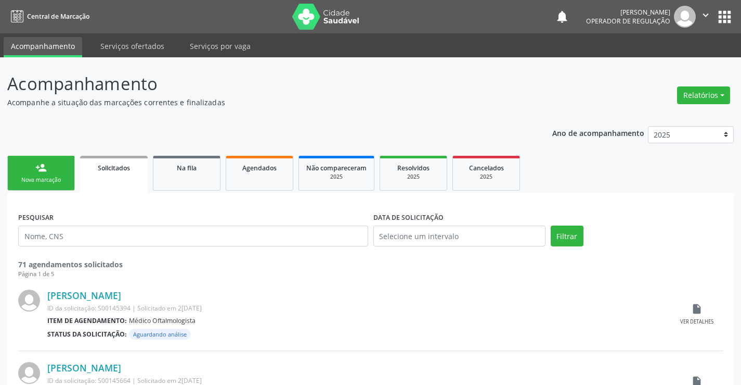
click at [36, 174] on link "person_add Nova marcação" at bounding box center [41, 173] width 68 height 35
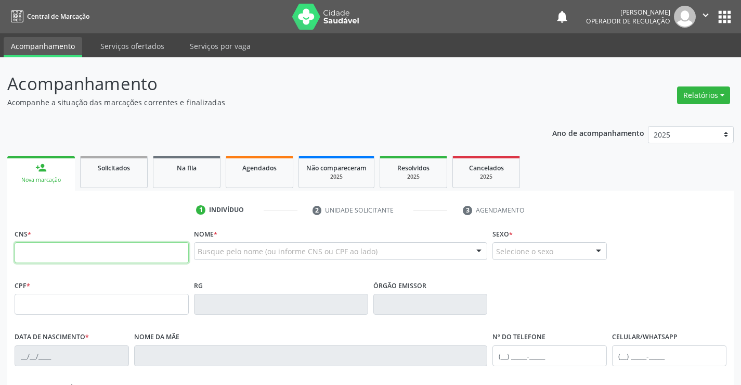
click at [44, 250] on input "text" at bounding box center [102, 252] width 174 height 21
type input "701 2090 9361 6219"
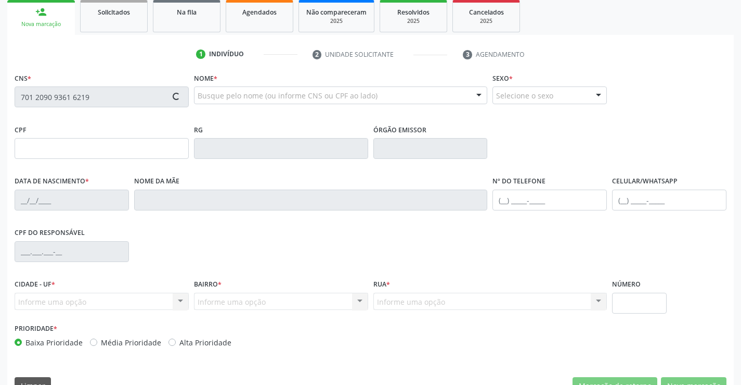
scroll to position [156, 0]
type input "034.557.675-67"
type input "1330705572"
type input "21/10/1981"
type input "(74) 9110-3673"
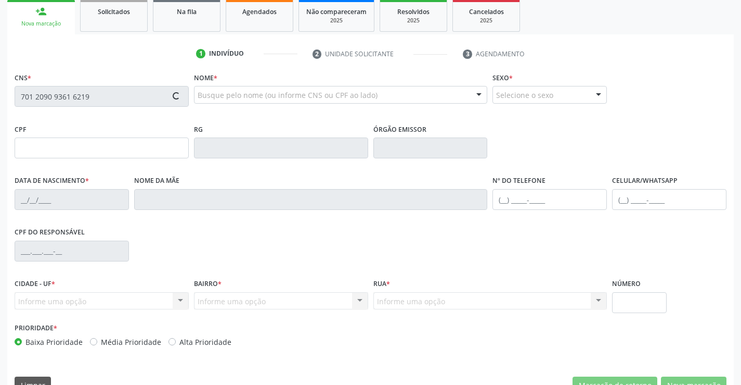
type input "(74) 9110-3673"
type input "034.557.675-67"
type input "sn"
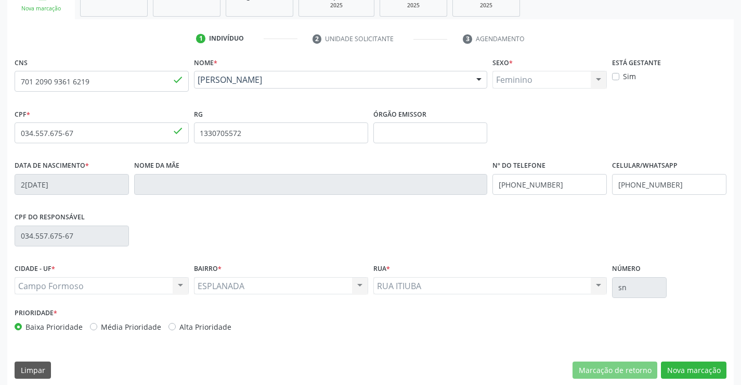
scroll to position [180, 0]
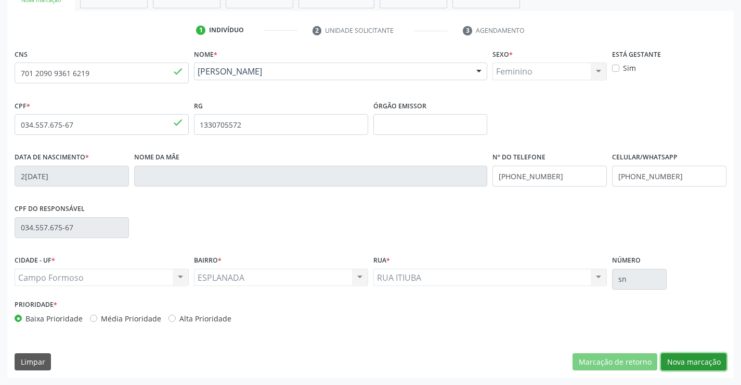
click at [685, 359] on button "Nova marcação" at bounding box center [694, 362] width 66 height 18
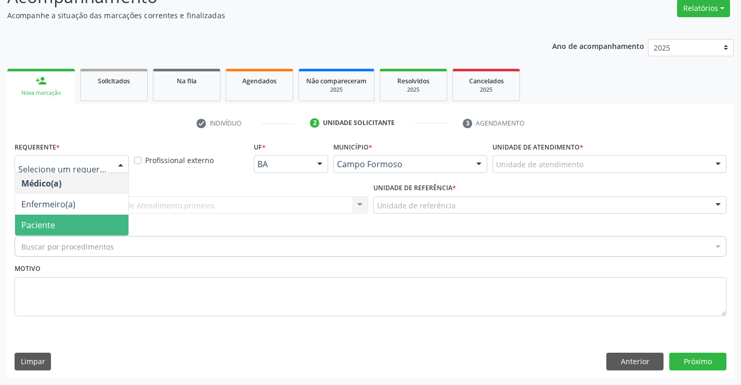
click at [77, 224] on span "Paciente" at bounding box center [71, 224] width 113 height 21
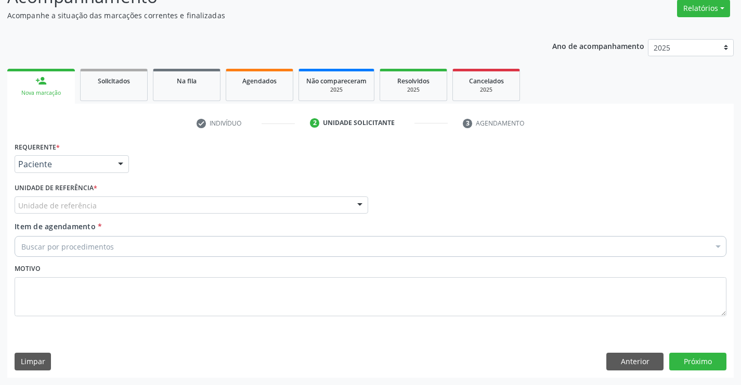
click at [153, 206] on div "Unidade de referência" at bounding box center [192, 205] width 354 height 18
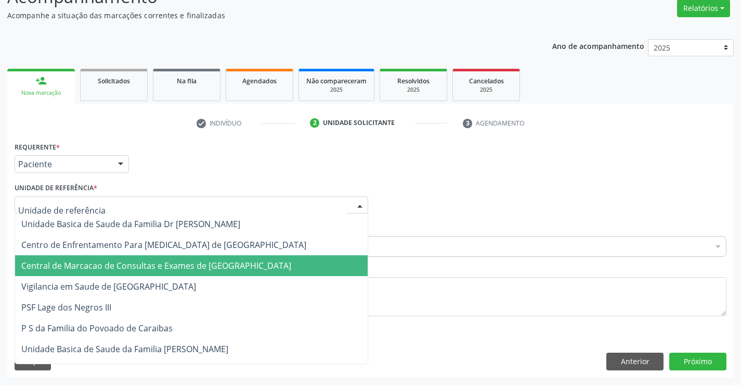
click at [166, 265] on span "Central de Marcacao de Consultas e Exames de [GEOGRAPHIC_DATA]" at bounding box center [156, 265] width 270 height 11
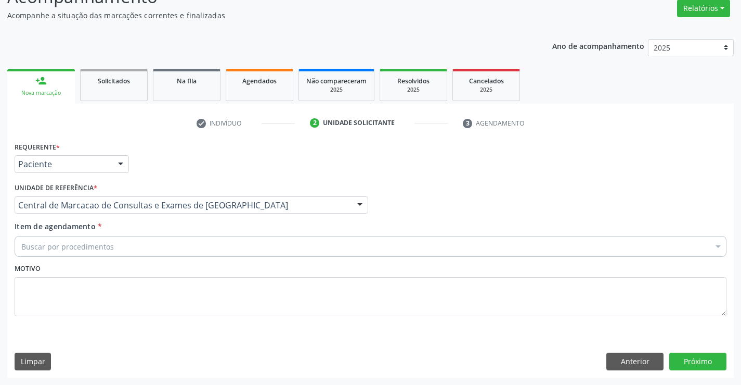
click at [193, 246] on span "Centro de Enfrentamento Para [MEDICAL_DATA] de [GEOGRAPHIC_DATA]" at bounding box center [163, 244] width 285 height 11
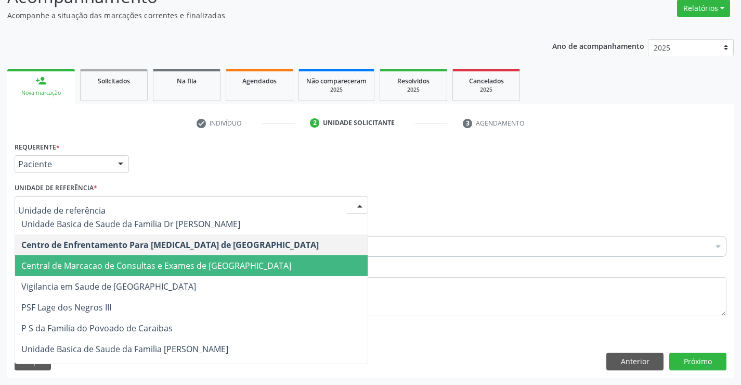
click at [207, 267] on span "Central de Marcacao de Consultas e Exames de [GEOGRAPHIC_DATA]" at bounding box center [156, 265] width 270 height 11
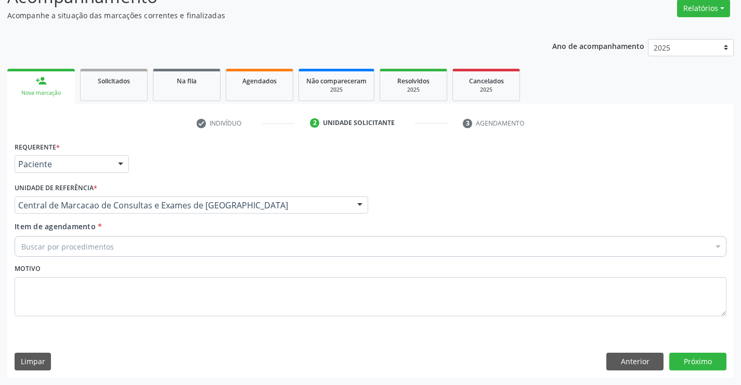
click at [222, 252] on div "Buscar por procedimentos" at bounding box center [371, 246] width 712 height 21
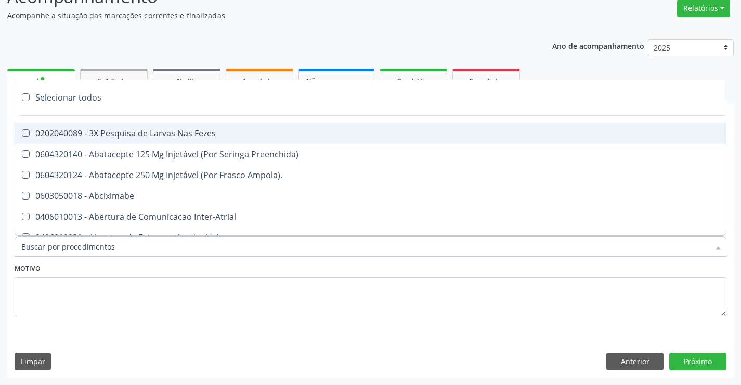
paste input "Ultrassonografia Transvaginal"
type input "Ultrassonografia Transvaginal"
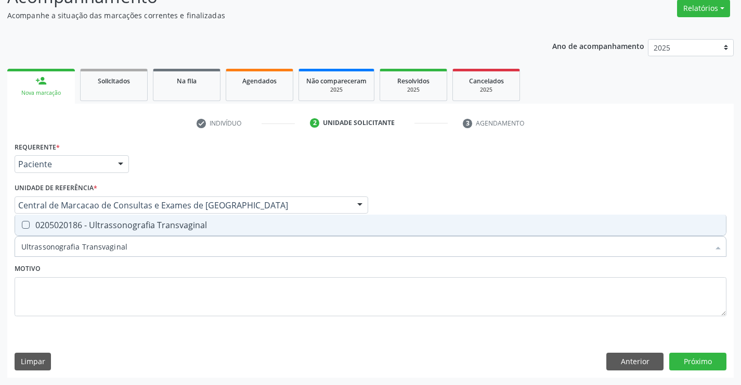
click at [134, 225] on div "0205020186 - Ultrassonografia Transvaginal" at bounding box center [370, 225] width 699 height 8
checkbox Transvaginal "true"
click at [709, 361] on button "Próximo" at bounding box center [698, 361] width 57 height 18
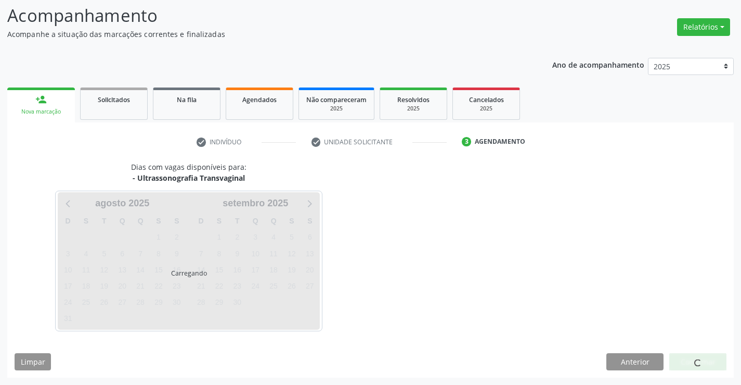
scroll to position [68, 0]
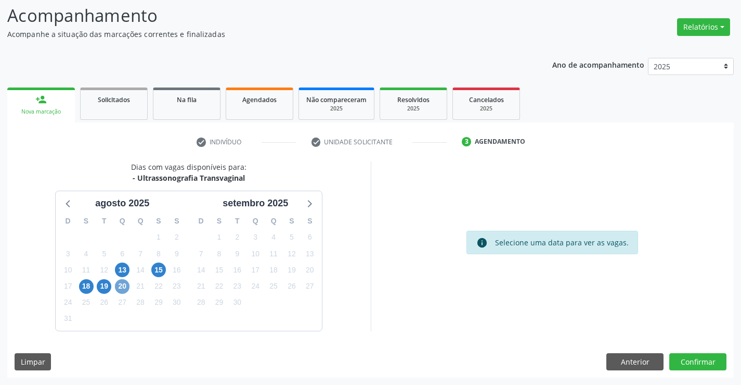
click at [123, 284] on span "20" at bounding box center [122, 286] width 15 height 15
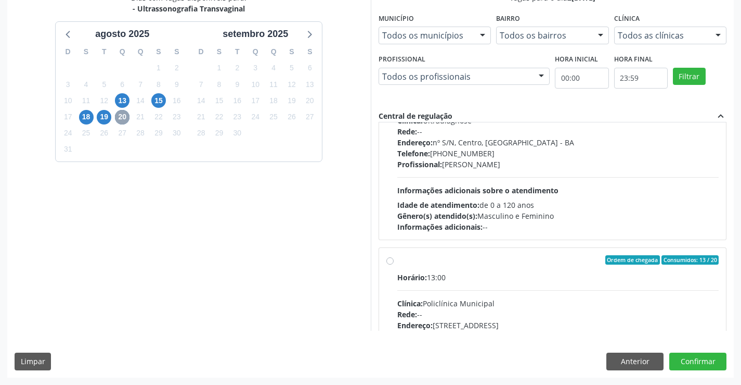
scroll to position [347, 0]
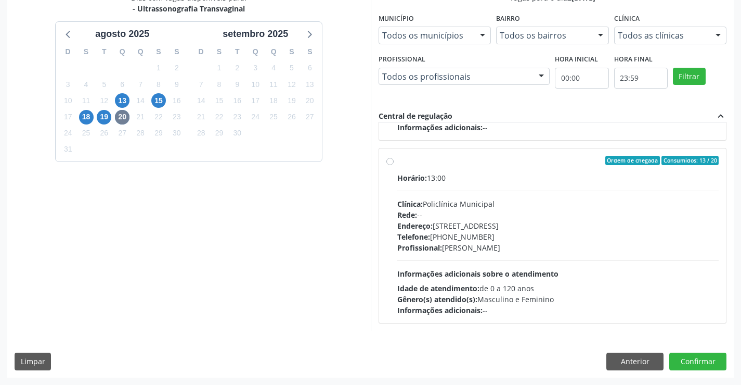
click at [454, 242] on div "Profissional: [PERSON_NAME]" at bounding box center [559, 247] width 322 height 11
click at [394, 165] on input "Ordem de chegada Consumidos: 13 / 20 Horário: 13:00 Clínica: Policlínica Munici…" at bounding box center [390, 160] width 7 height 9
radio input "true"
click at [703, 361] on button "Confirmar" at bounding box center [698, 361] width 57 height 18
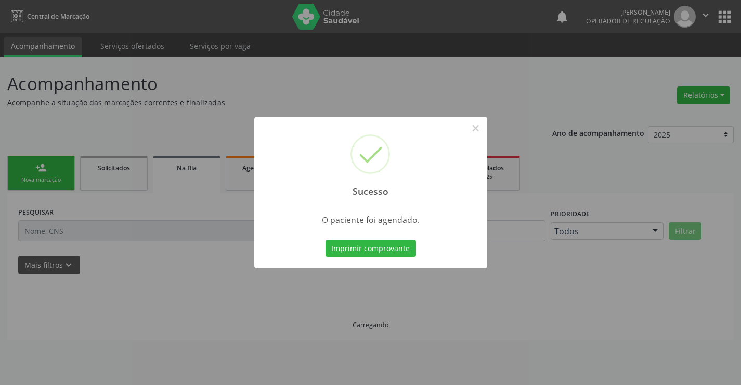
scroll to position [0, 0]
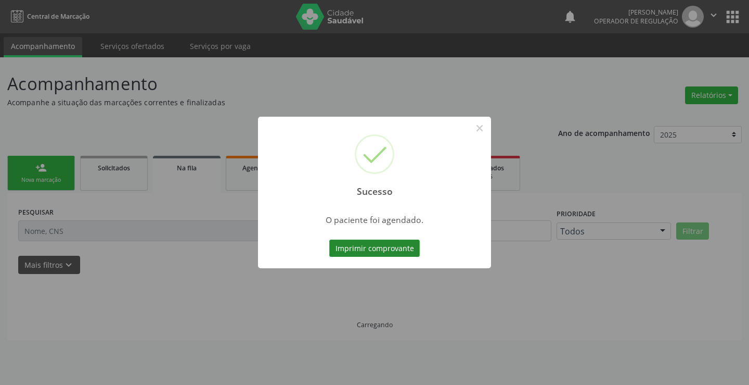
click at [374, 249] on button "Imprimir comprovante" at bounding box center [374, 248] width 91 height 18
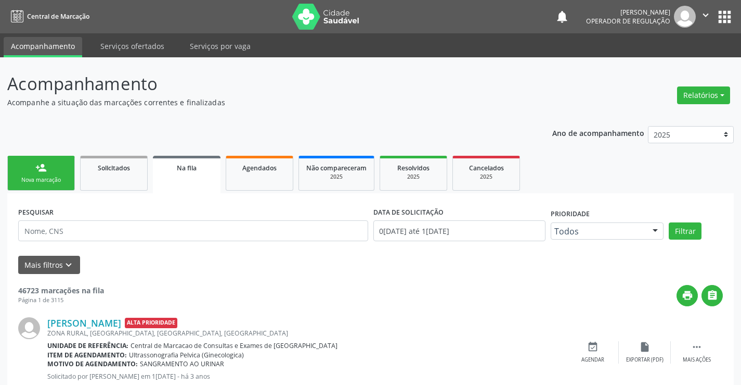
click at [43, 160] on link "person_add Nova marcação" at bounding box center [41, 173] width 68 height 35
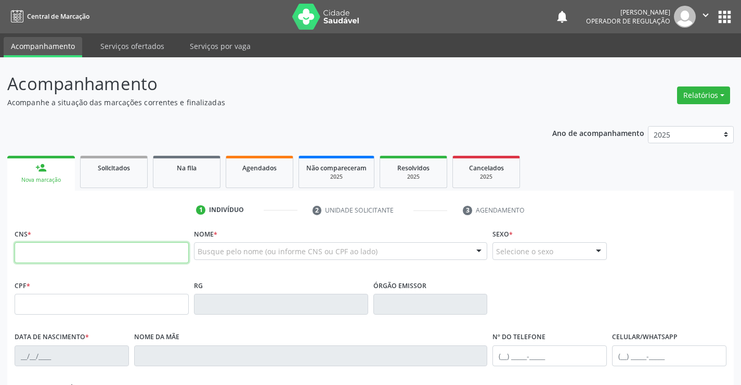
click at [68, 258] on input "text" at bounding box center [102, 252] width 174 height 21
type input "700 0037 0437 2506"
type input "1117501485"
type input "08/11/1979"
type input "(74) 99949-1686"
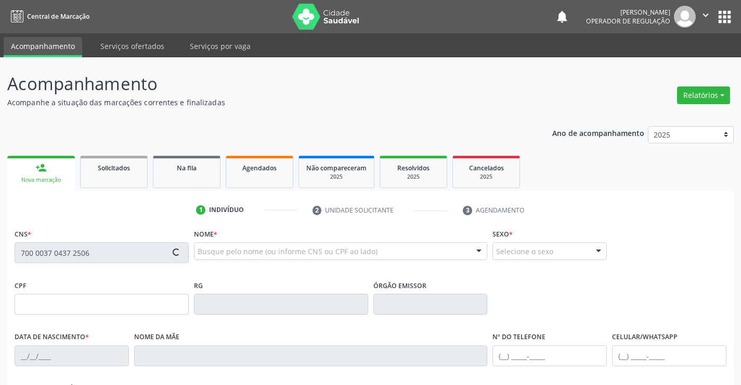
type input "(74) 3645-3639"
type input "999.923.615-49"
type input "S/N"
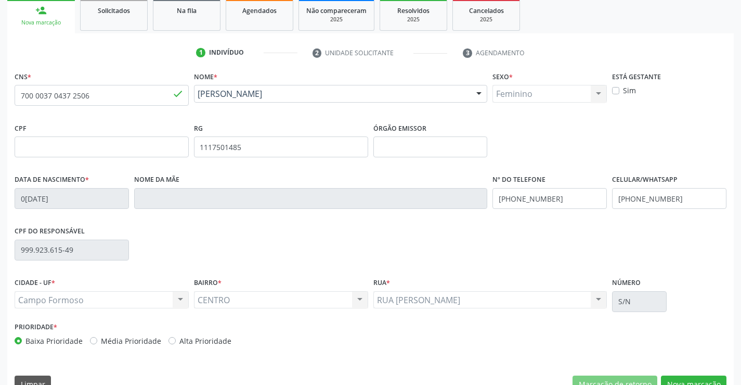
scroll to position [180, 0]
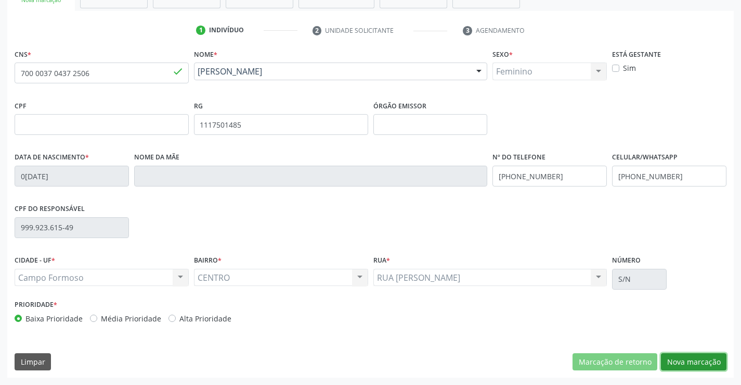
click at [698, 362] on button "Nova marcação" at bounding box center [694, 362] width 66 height 18
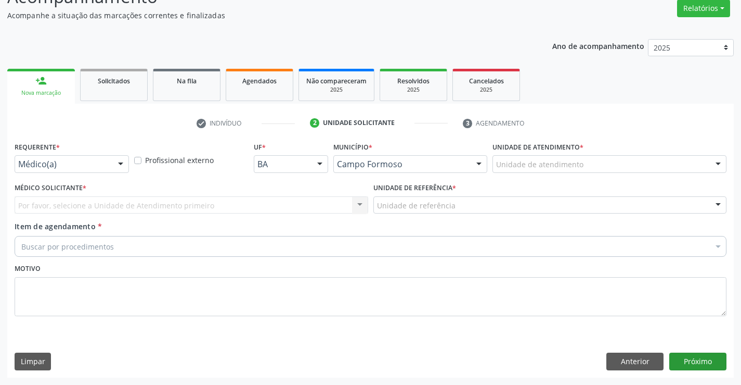
scroll to position [87, 0]
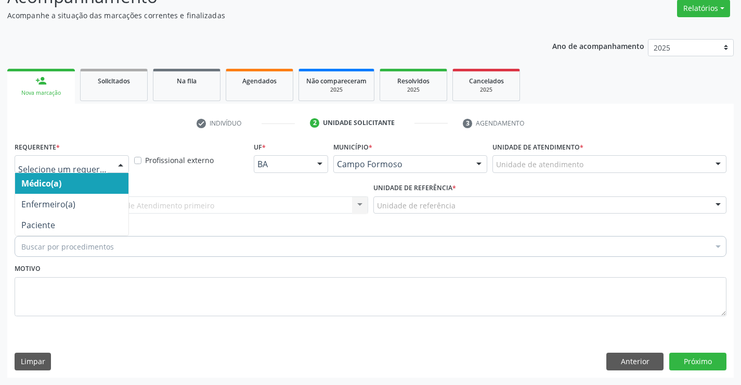
click at [126, 165] on div at bounding box center [121, 165] width 16 height 18
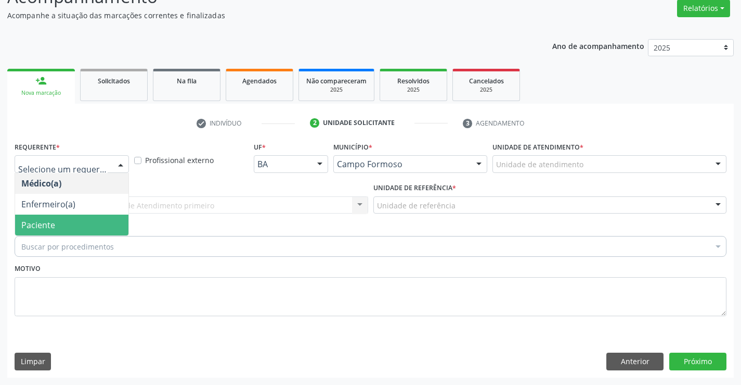
click at [86, 219] on span "Paciente" at bounding box center [71, 224] width 113 height 21
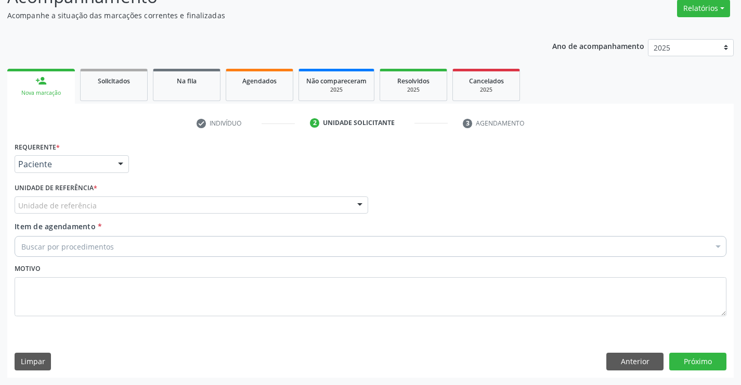
click at [177, 202] on div "Unidade de referência" at bounding box center [192, 205] width 354 height 18
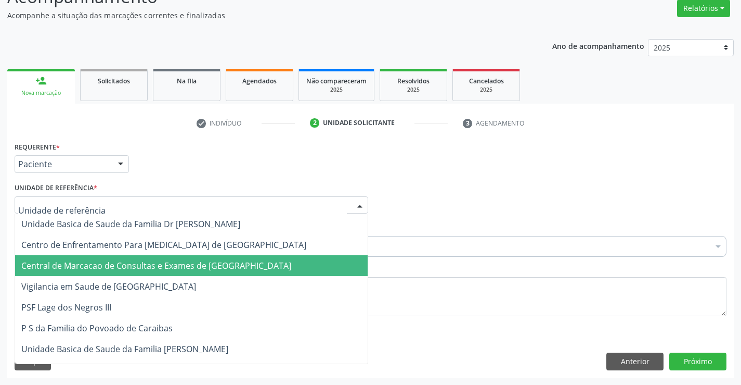
click at [183, 265] on span "Central de Marcacao de Consultas e Exames de [GEOGRAPHIC_DATA]" at bounding box center [156, 265] width 270 height 11
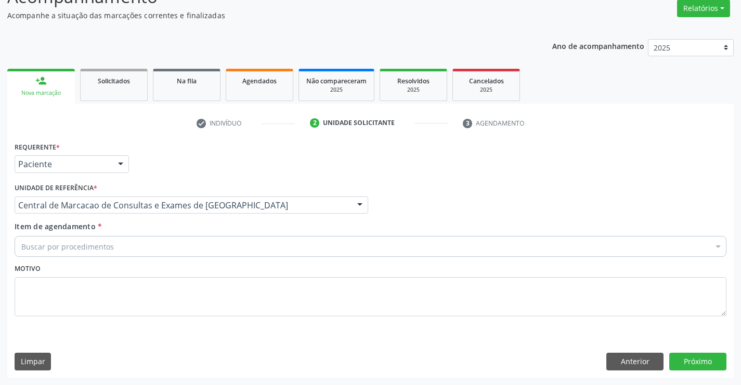
click at [235, 248] on div "Buscar por procedimentos" at bounding box center [371, 246] width 712 height 21
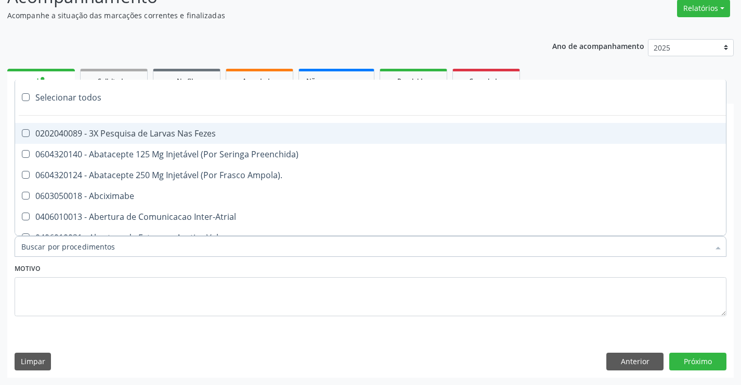
paste input "Ultrassonografia Transvaginal"
type input "Ultrassonografia Transvaginal"
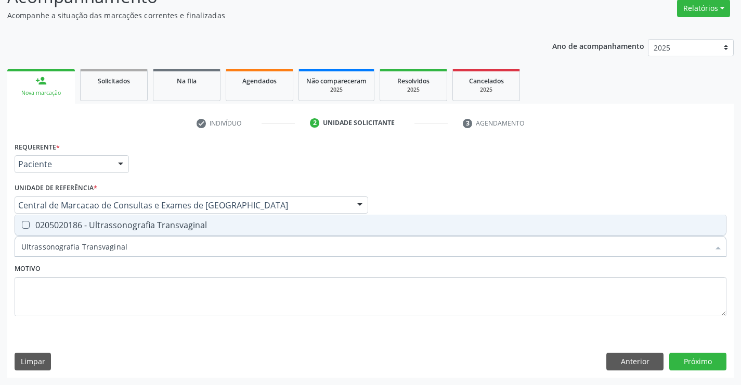
click at [195, 229] on div "0205020186 - Ultrassonografia Transvaginal" at bounding box center [370, 225] width 699 height 8
checkbox Transvaginal "true"
click at [689, 363] on button "Próximo" at bounding box center [698, 361] width 57 height 18
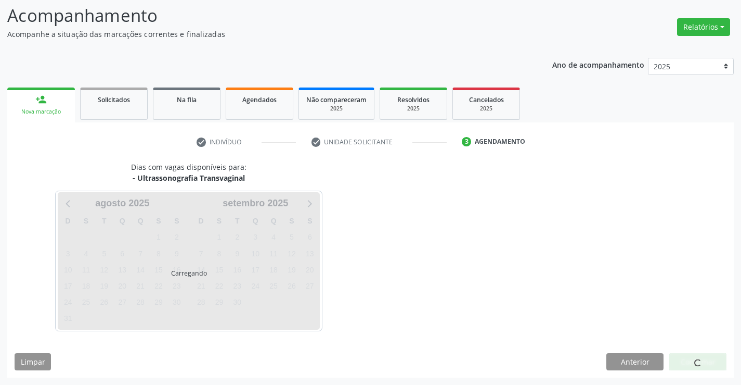
scroll to position [68, 0]
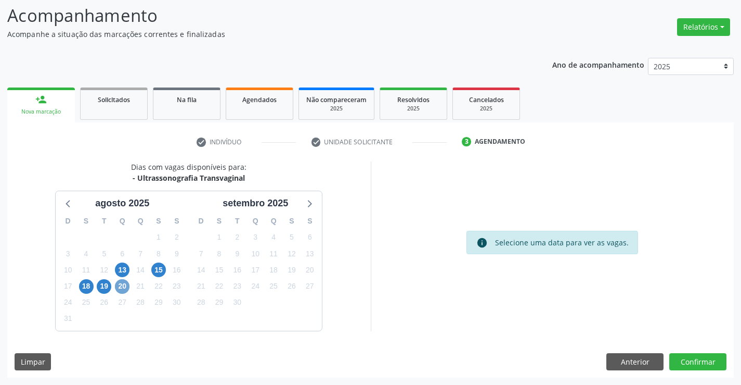
click at [123, 283] on span "20" at bounding box center [122, 286] width 15 height 15
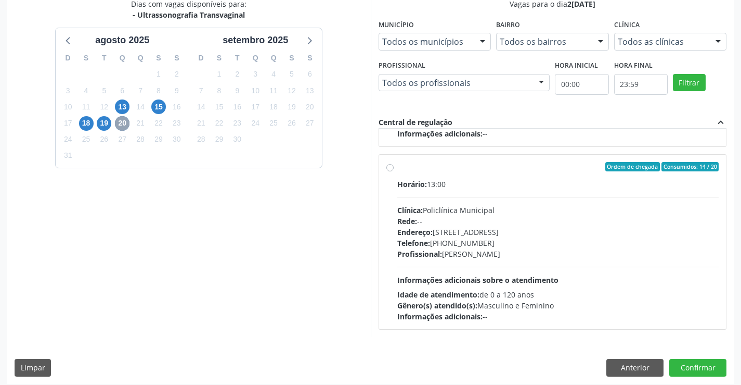
scroll to position [237, 0]
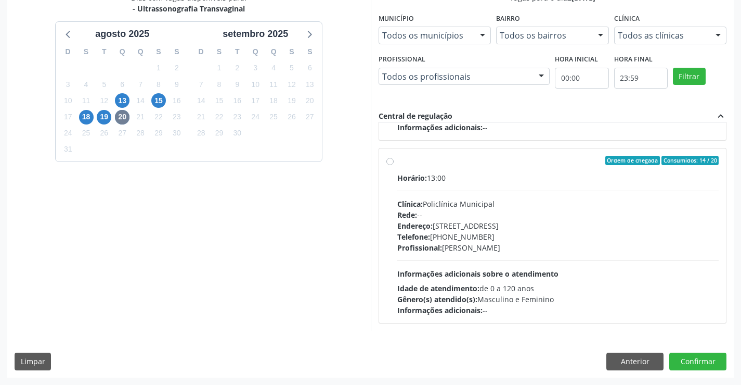
click at [471, 260] on hr at bounding box center [559, 260] width 322 height 1
click at [394, 165] on input "Ordem de chegada Consumidos: 14 / 20 Horário: 13:00 Clínica: Policlínica Munici…" at bounding box center [390, 160] width 7 height 9
radio input "true"
click at [696, 360] on button "Confirmar" at bounding box center [698, 361] width 57 height 18
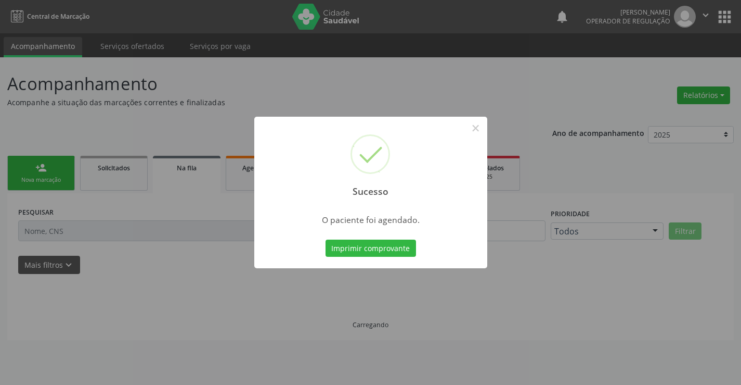
scroll to position [0, 0]
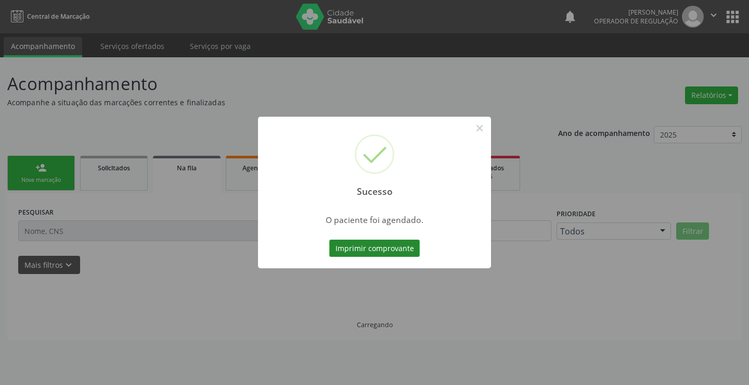
click at [377, 245] on button "Imprimir comprovante" at bounding box center [374, 248] width 91 height 18
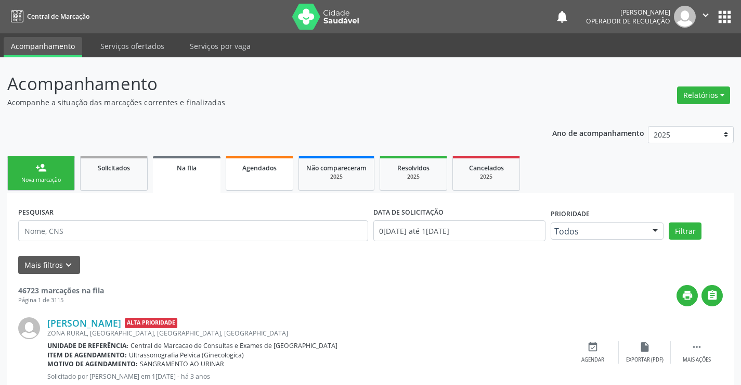
click at [264, 166] on span "Agendados" at bounding box center [259, 167] width 34 height 9
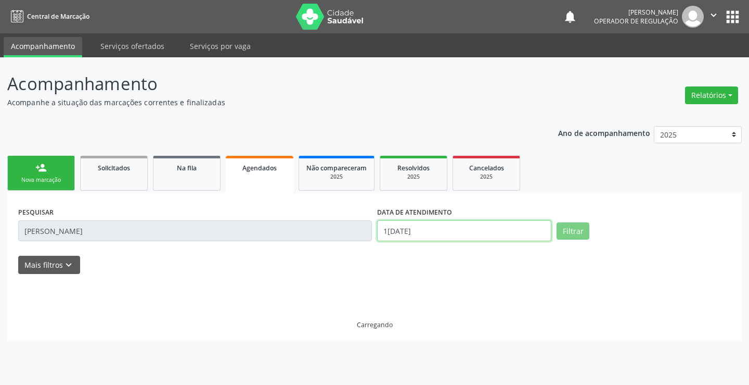
click at [418, 228] on input "[DATE]" at bounding box center [464, 230] width 174 height 21
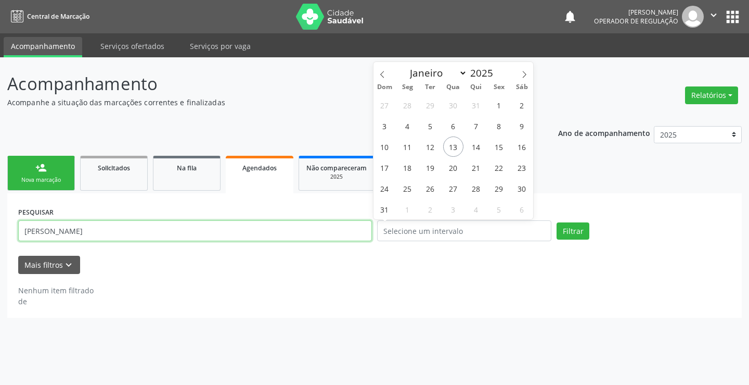
click at [330, 233] on input "[PERSON_NAME]" at bounding box center [195, 230] width 354 height 21
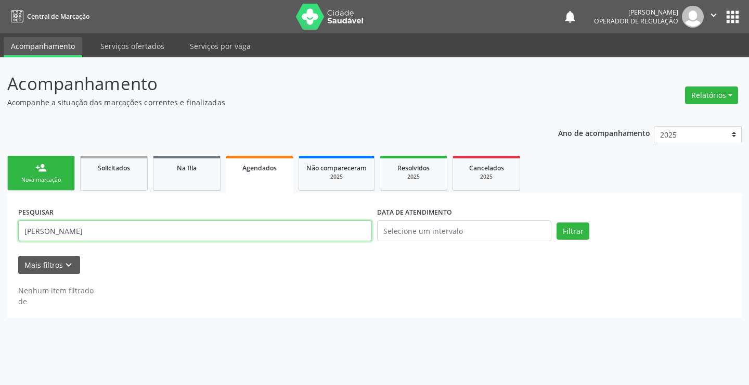
click at [330, 233] on input "[PERSON_NAME]" at bounding box center [195, 230] width 354 height 21
click at [329, 233] on input "[PERSON_NAME]" at bounding box center [195, 230] width 354 height 21
type input "GESSIANE"
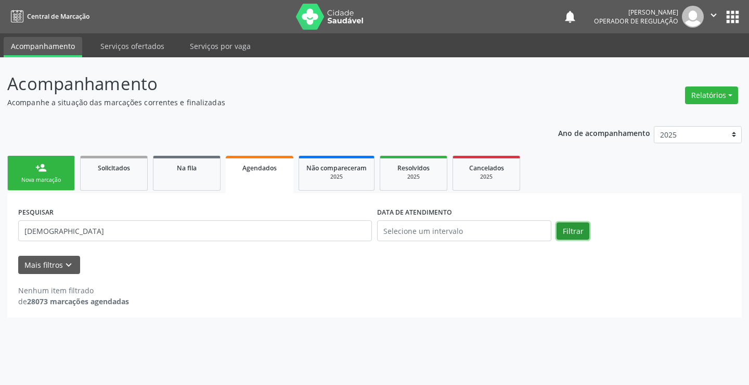
click at [574, 228] on button "Filtrar" at bounding box center [573, 231] width 33 height 18
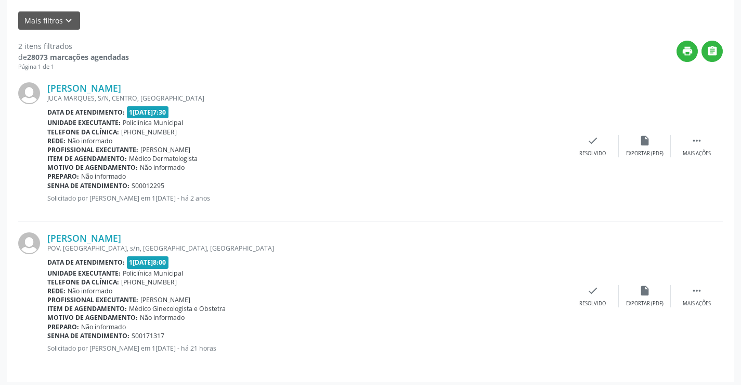
scroll to position [248, 0]
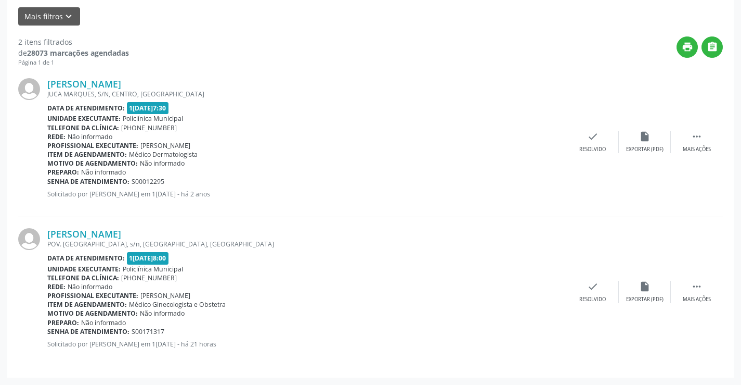
click at [697, 279] on div "Gessiane Ferreira da Silva POV. CURRAL DA PONTE, s/n, ZONA RURA, Campo Formoso …" at bounding box center [370, 291] width 705 height 149
click at [698, 286] on icon "" at bounding box center [697, 285] width 11 height 11
click at [504, 284] on div "print Imprimir" at bounding box center [489, 291] width 52 height 22
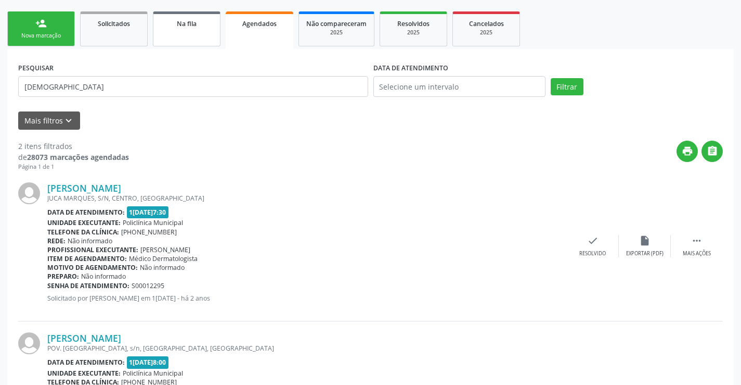
scroll to position [0, 0]
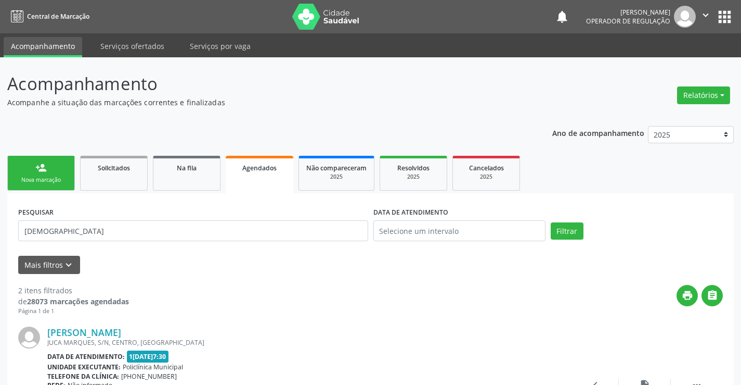
click at [57, 169] on link "person_add Nova marcação" at bounding box center [41, 173] width 68 height 35
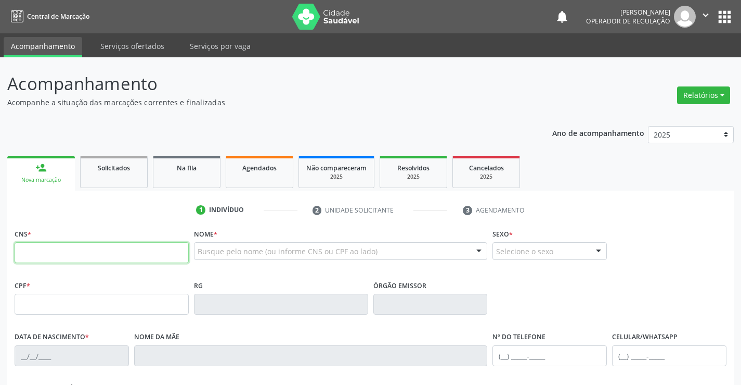
click at [112, 261] on input "text" at bounding box center [102, 252] width 174 height 21
type input "700 6044 6900 2568"
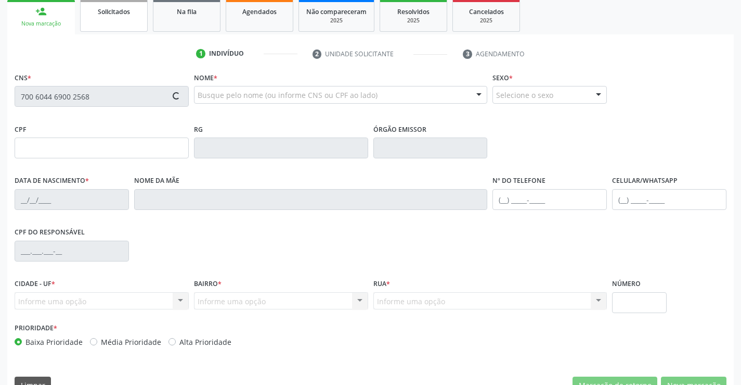
type input "0961507500"
type input "13/05/1980"
type input "(74) 99143-8410"
type input "006.877.305-62"
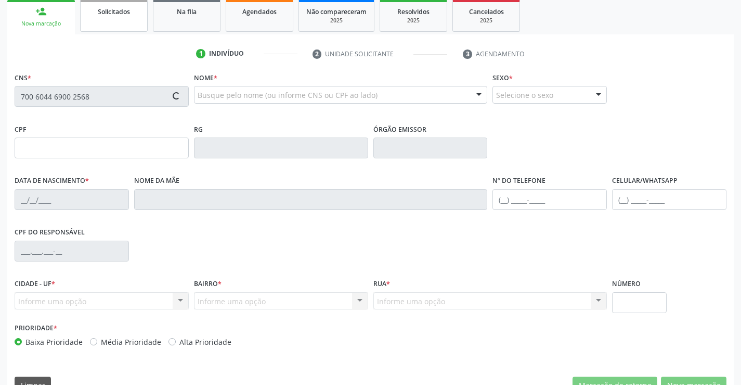
type input "295"
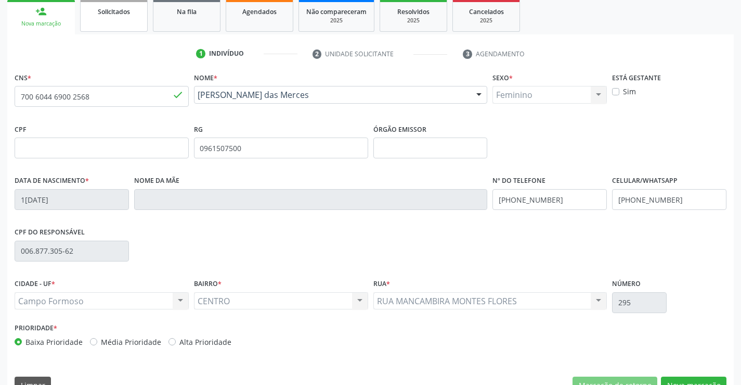
scroll to position [180, 0]
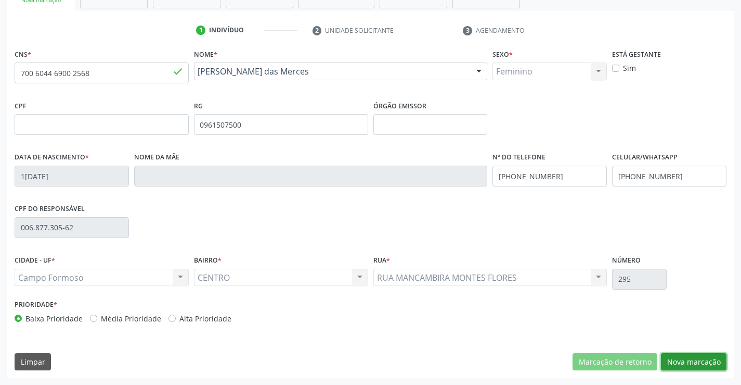
click at [672, 360] on button "Nova marcação" at bounding box center [694, 362] width 66 height 18
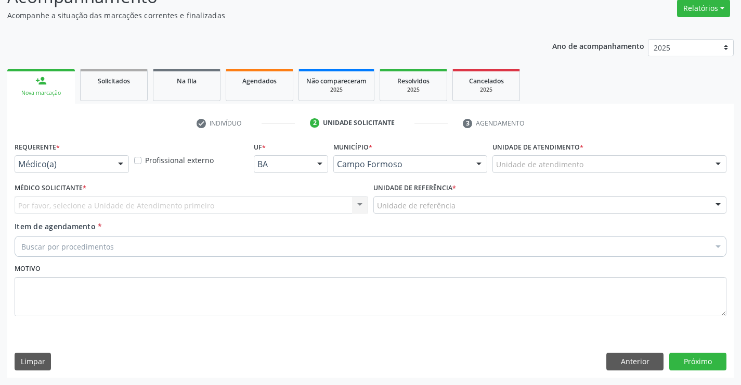
scroll to position [87, 0]
click at [115, 168] on div at bounding box center [121, 165] width 16 height 18
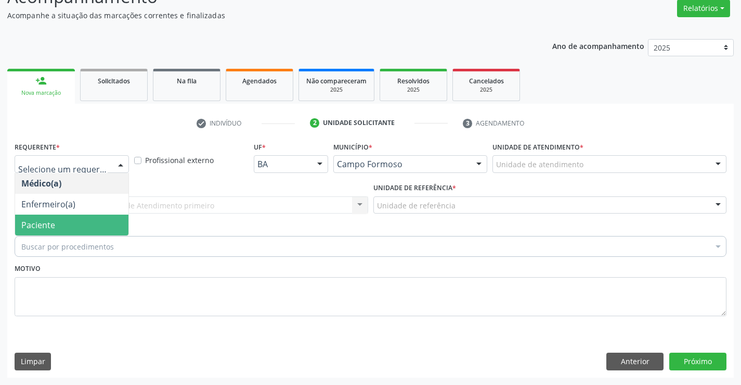
click at [75, 214] on span "Paciente" at bounding box center [71, 224] width 113 height 21
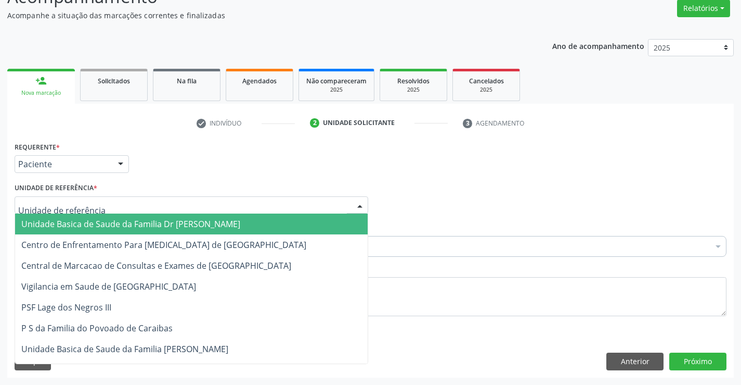
click at [140, 200] on div at bounding box center [192, 205] width 354 height 18
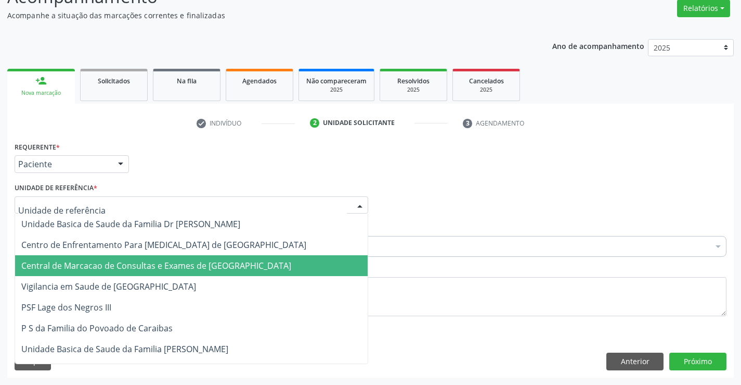
click at [141, 263] on span "Central de Marcacao de Consultas e Exames de [GEOGRAPHIC_DATA]" at bounding box center [156, 265] width 270 height 11
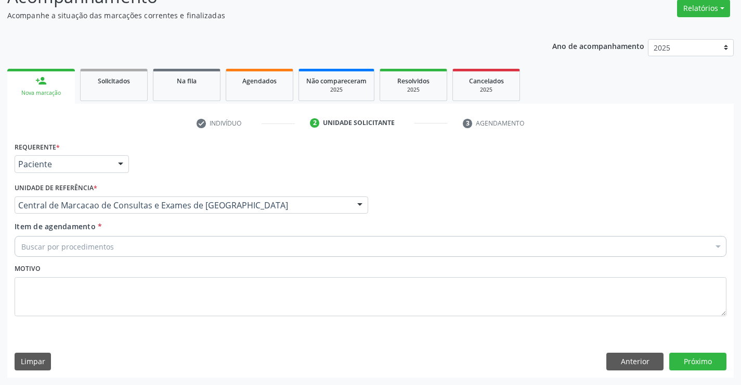
click at [188, 247] on div "Buscar por procedimentos" at bounding box center [371, 246] width 712 height 21
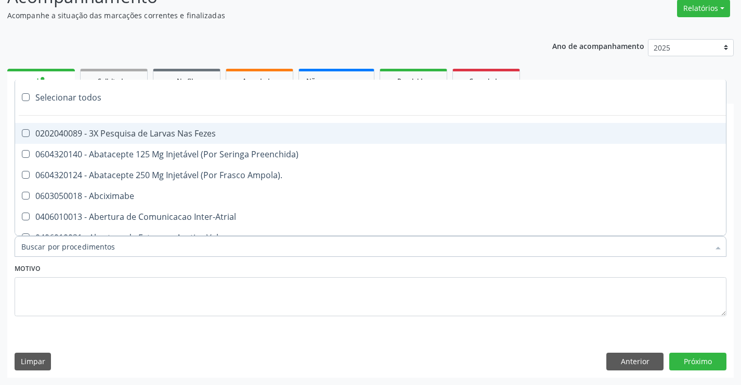
paste input "Ultrassonografia Transvaginal"
type input "Ultrassonografia Transvaginal"
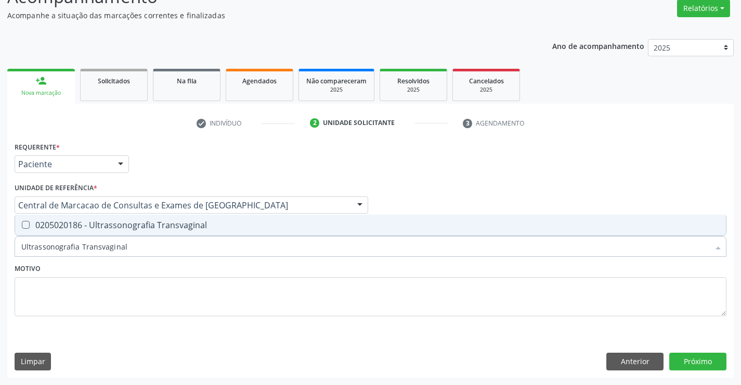
click at [190, 222] on div "0205020186 - Ultrassonografia Transvaginal" at bounding box center [370, 225] width 699 height 8
checkbox Transvaginal "true"
click at [699, 362] on button "Próximo" at bounding box center [698, 361] width 57 height 18
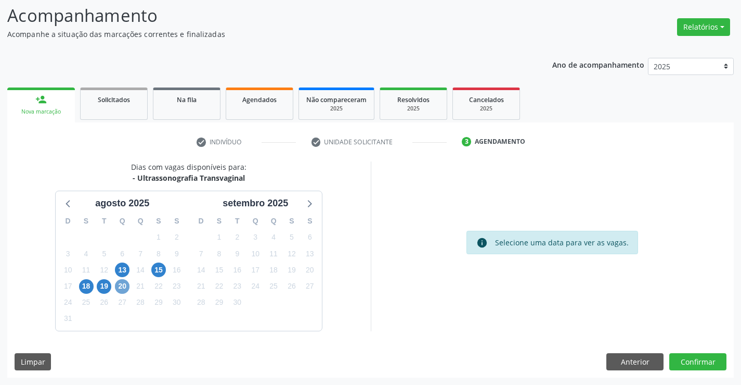
click at [122, 286] on span "20" at bounding box center [122, 286] width 15 height 15
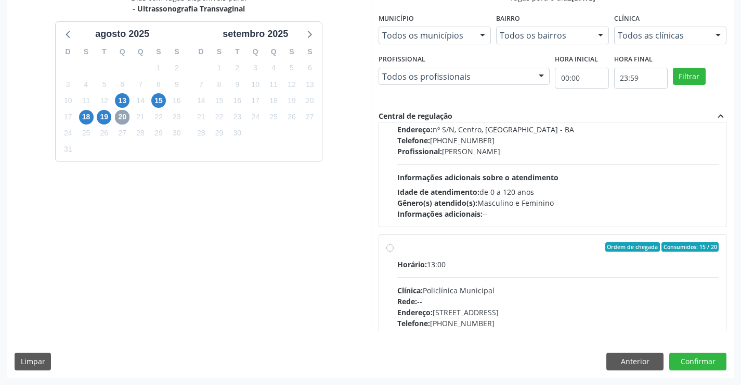
scroll to position [347, 0]
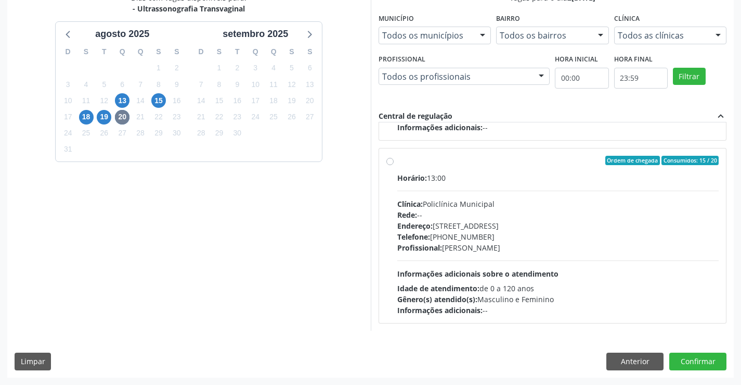
click at [504, 236] on div "Telefone: [PHONE_NUMBER]" at bounding box center [559, 236] width 322 height 11
click at [394, 165] on input "Ordem de chegada Consumidos: 15 / 20 Horário: 13:00 Clínica: Policlínica Munici…" at bounding box center [390, 160] width 7 height 9
radio input "true"
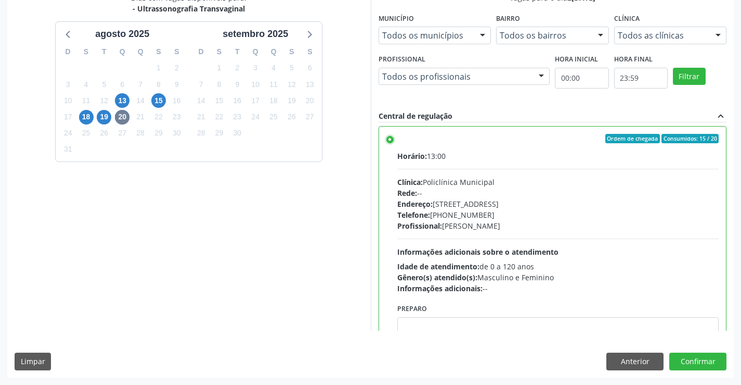
scroll to position [416, 0]
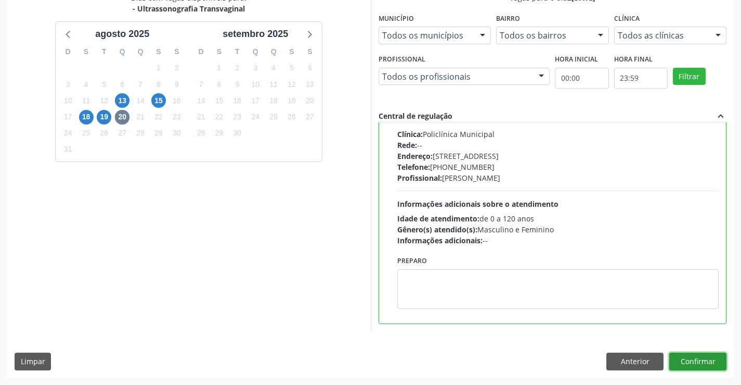
click at [689, 361] on button "Confirmar" at bounding box center [698, 361] width 57 height 18
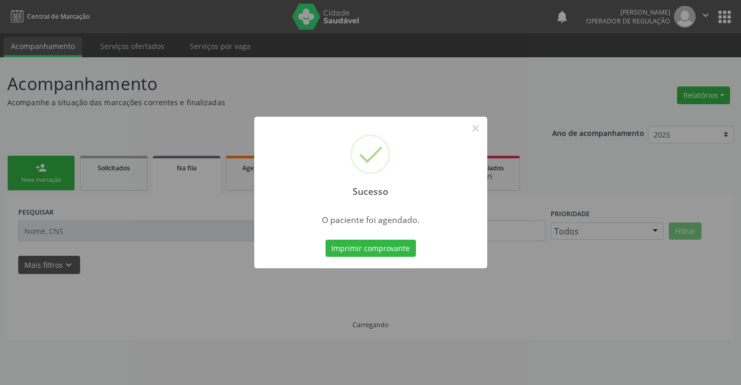
scroll to position [0, 0]
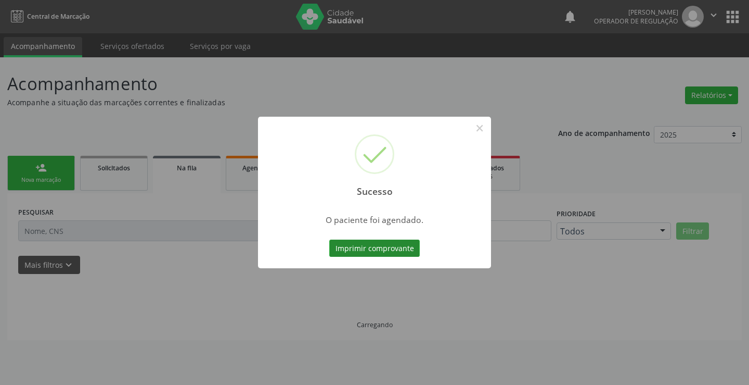
click at [379, 253] on button "Imprimir comprovante" at bounding box center [374, 248] width 91 height 18
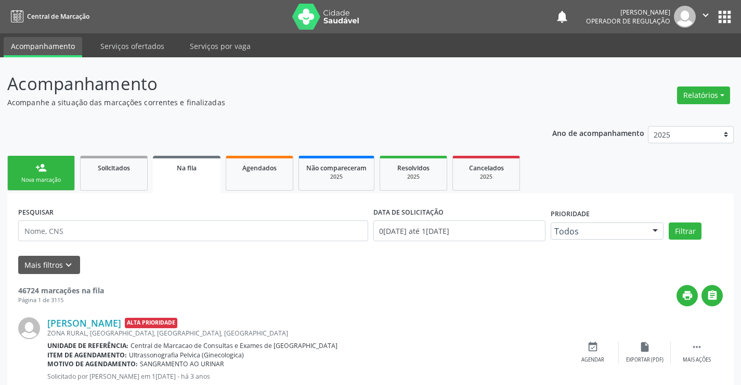
click at [67, 181] on div "Nova marcação" at bounding box center [41, 180] width 52 height 8
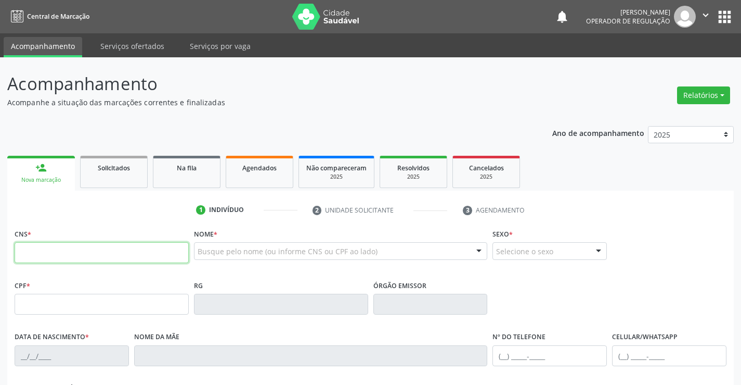
click at [51, 252] on input "text" at bounding box center [102, 252] width 174 height 21
click at [46, 248] on input "text" at bounding box center [102, 252] width 174 height 21
type input "701 4096 4444 3232"
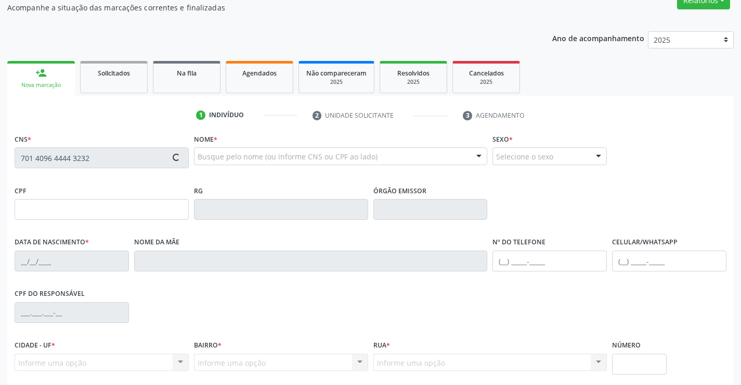
type input "09831988531"
type input "21/03/2003"
type input "(74) 98145-0646"
type input "098.319.885-31"
type input "sn"
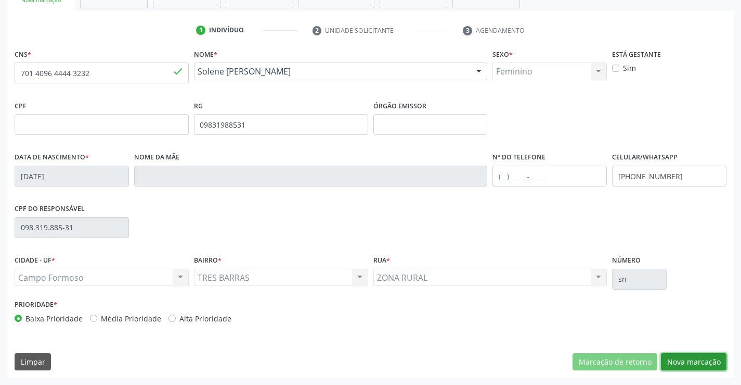
click at [686, 365] on button "Nova marcação" at bounding box center [694, 362] width 66 height 18
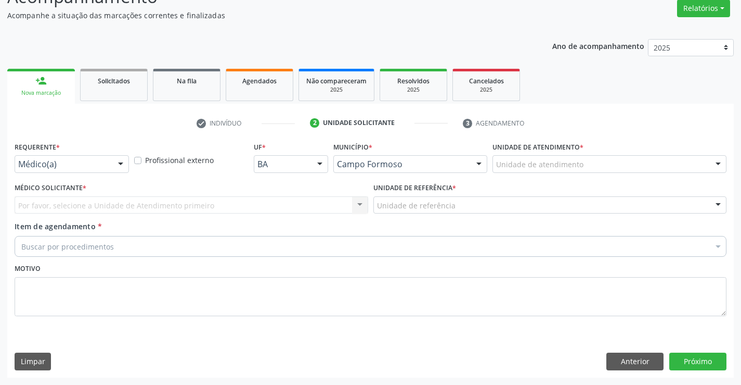
scroll to position [87, 0]
click at [123, 162] on div at bounding box center [121, 165] width 16 height 18
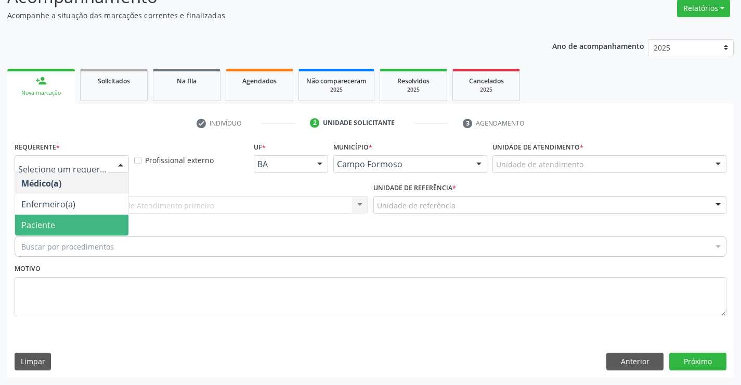
click at [82, 217] on span "Paciente" at bounding box center [71, 224] width 113 height 21
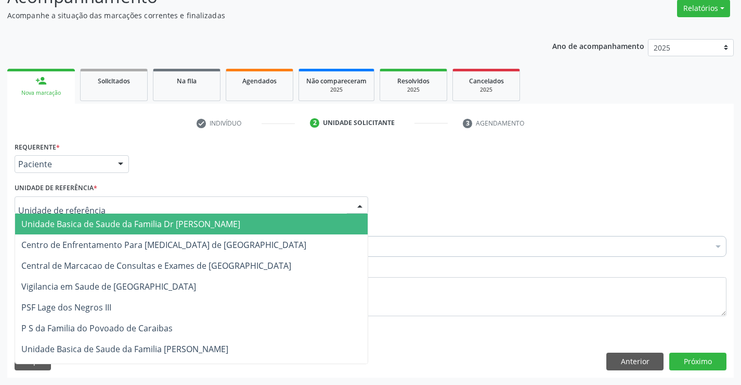
drag, startPoint x: 146, startPoint y: 203, endPoint x: 143, endPoint y: 239, distance: 35.5
click at [145, 203] on div at bounding box center [192, 205] width 354 height 18
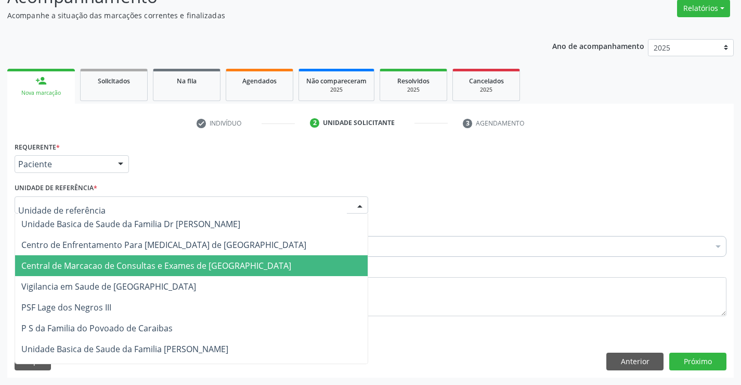
click at [141, 260] on span "Central de Marcacao de Consultas e Exames de [GEOGRAPHIC_DATA]" at bounding box center [156, 265] width 270 height 11
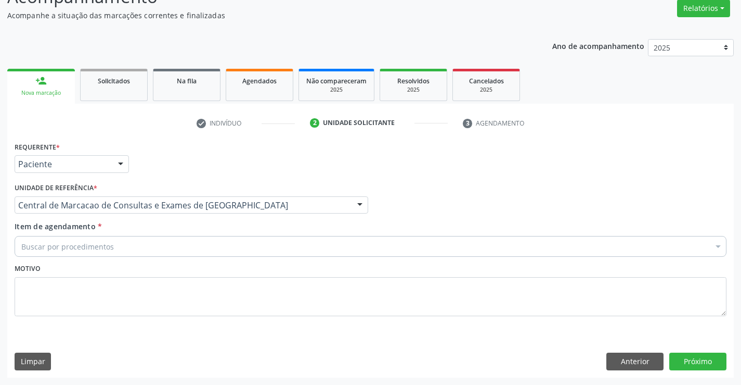
click at [157, 241] on div "Buscar por procedimentos" at bounding box center [371, 246] width 712 height 21
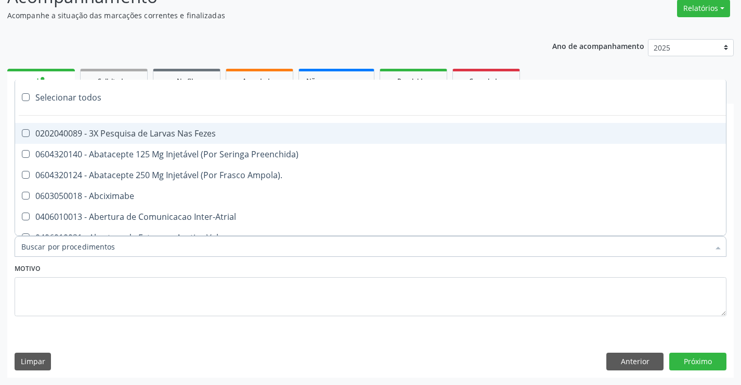
paste input "Ultrassonografia Transvaginal"
type input "Ultrassonografia Transvaginal"
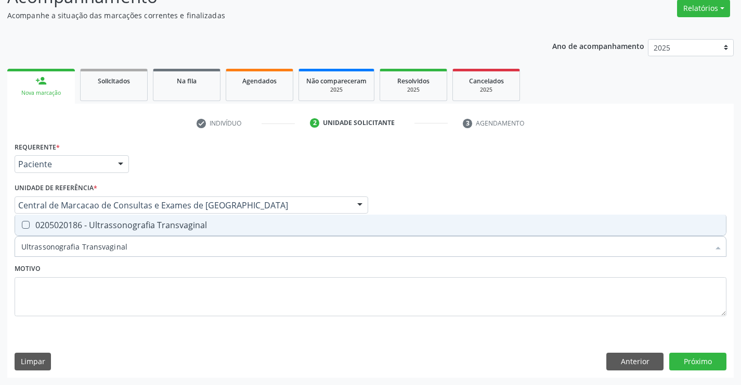
click at [144, 223] on div "0205020186 - Ultrassonografia Transvaginal" at bounding box center [370, 225] width 699 height 8
checkbox Transvaginal "true"
click at [701, 359] on button "Próximo" at bounding box center [698, 361] width 57 height 18
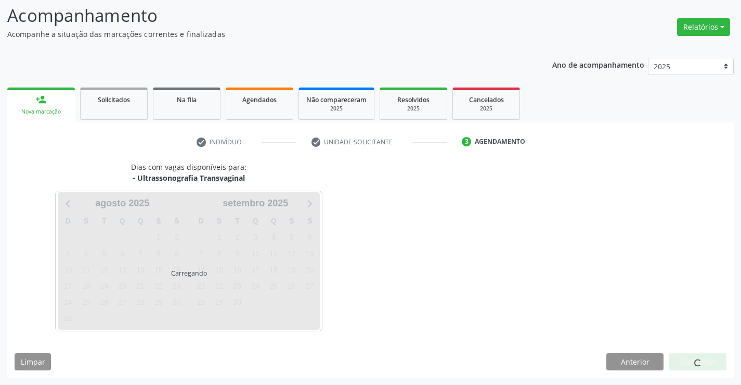
scroll to position [68, 0]
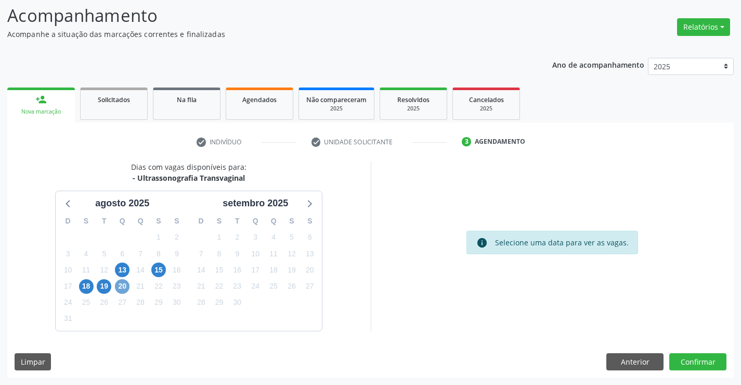
click at [124, 287] on span "20" at bounding box center [122, 286] width 15 height 15
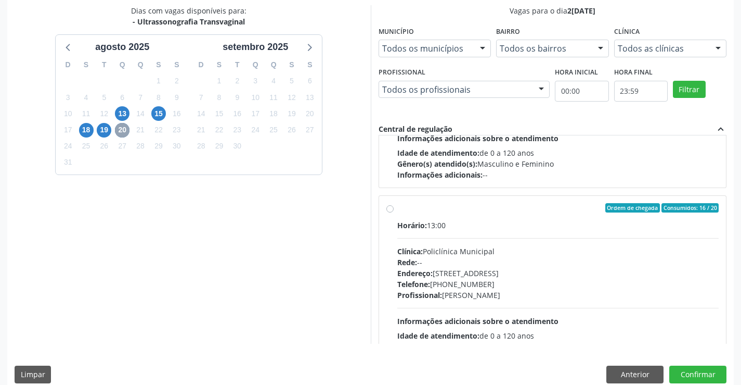
scroll to position [347, 0]
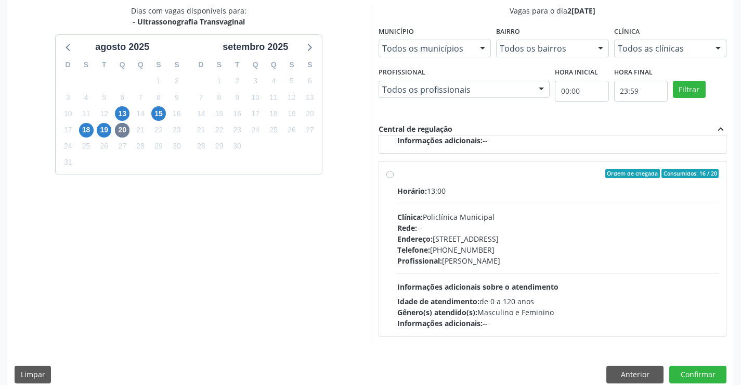
click at [434, 227] on div "Rede: --" at bounding box center [559, 227] width 322 height 11
click at [394, 178] on input "Ordem de chegada Consumidos: 16 / 20 Horário: 13:00 Clínica: Policlínica Munici…" at bounding box center [390, 173] width 7 height 9
radio input "true"
click at [676, 371] on button "Confirmar" at bounding box center [698, 374] width 57 height 18
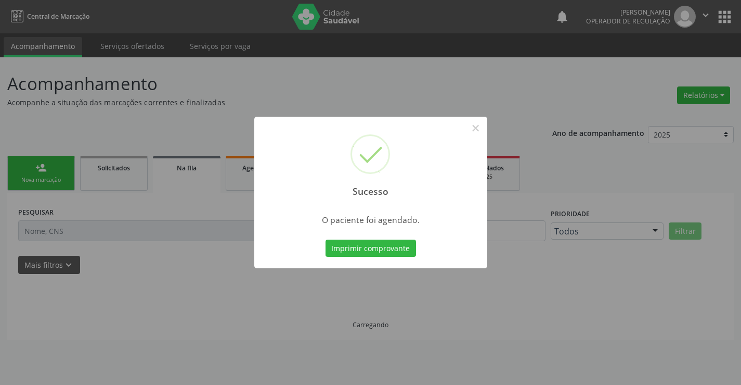
scroll to position [0, 0]
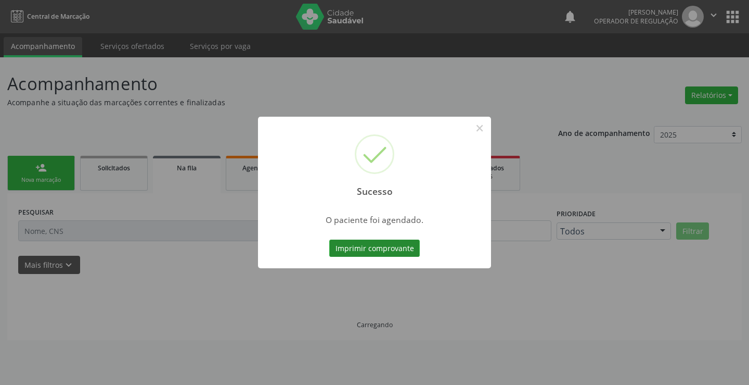
click at [415, 250] on button "Imprimir comprovante" at bounding box center [374, 248] width 91 height 18
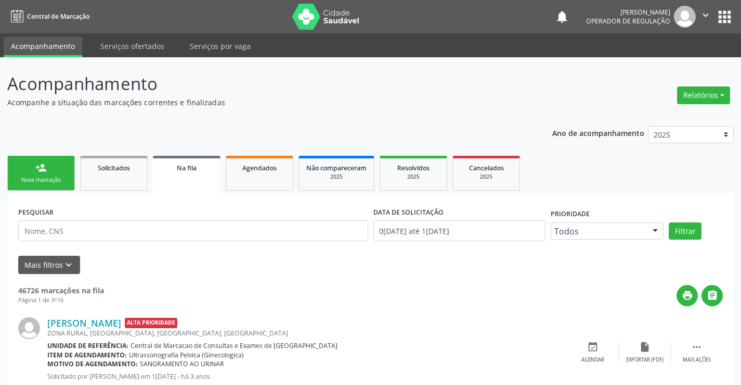
click at [54, 175] on link "person_add Nova marcação" at bounding box center [41, 173] width 68 height 35
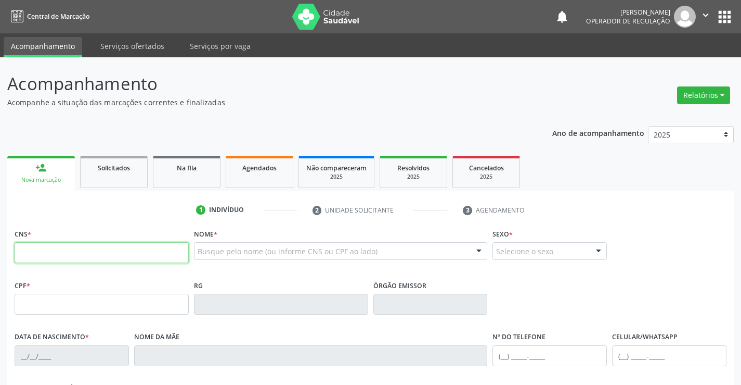
click at [55, 249] on input "text" at bounding box center [102, 252] width 174 height 21
type input "705 8004 7245 6138"
type input "1275969330"
type input "24/10/1984"
type input "007.102.175-28"
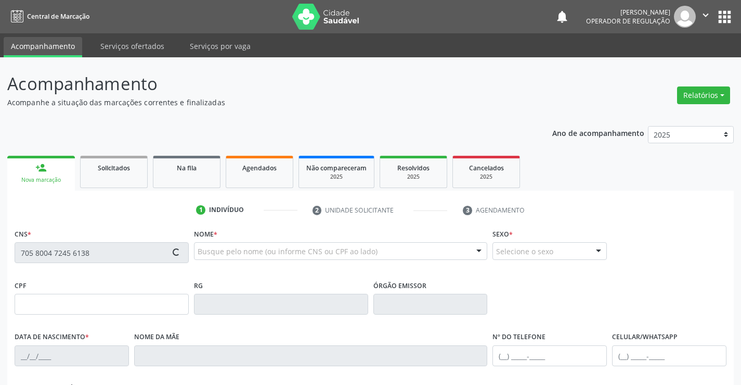
type input "S/N"
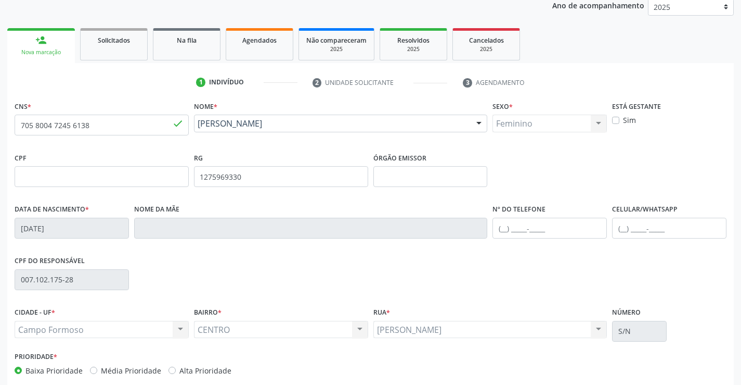
scroll to position [180, 0]
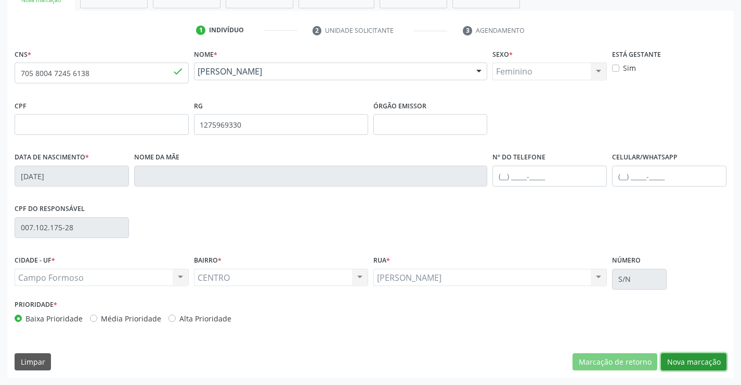
click at [677, 353] on button "Nova marcação" at bounding box center [694, 362] width 66 height 18
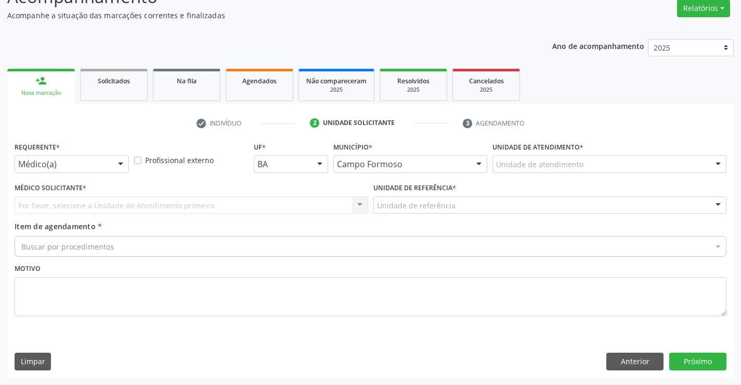
scroll to position [87, 0]
click at [107, 150] on div "Requerente * Médico(a) Médico(a) Enfermeiro(a) Paciente Nenhum resultado encont…" at bounding box center [72, 155] width 114 height 33
click at [114, 167] on div at bounding box center [121, 165] width 16 height 18
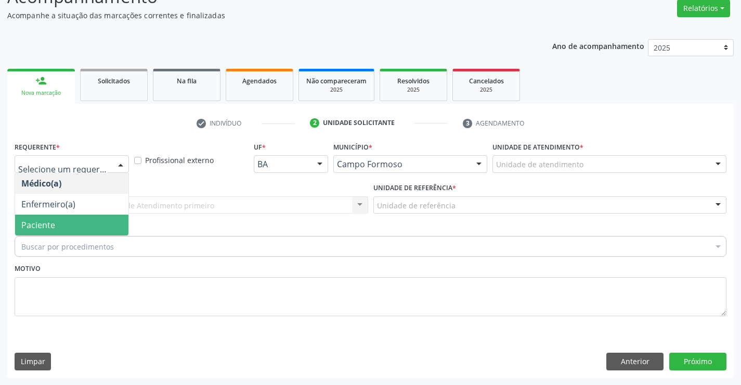
click at [55, 224] on span "Paciente" at bounding box center [71, 224] width 113 height 21
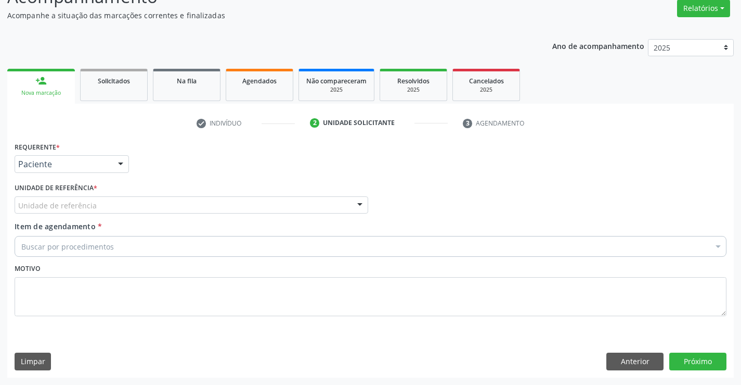
click at [149, 209] on div "Unidade de referência" at bounding box center [192, 205] width 354 height 18
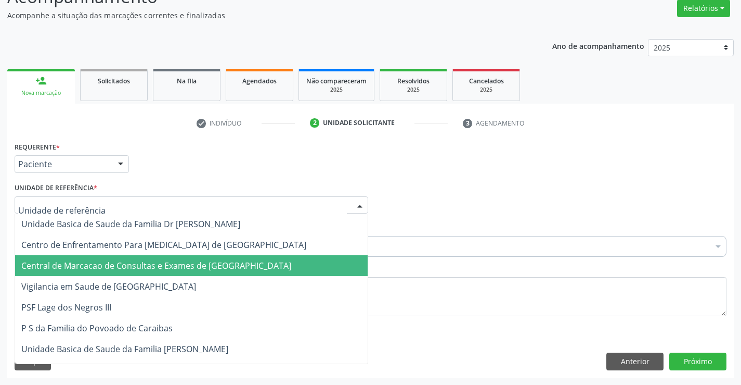
click at [151, 258] on span "Central de Marcacao de Consultas e Exames de [GEOGRAPHIC_DATA]" at bounding box center [191, 265] width 353 height 21
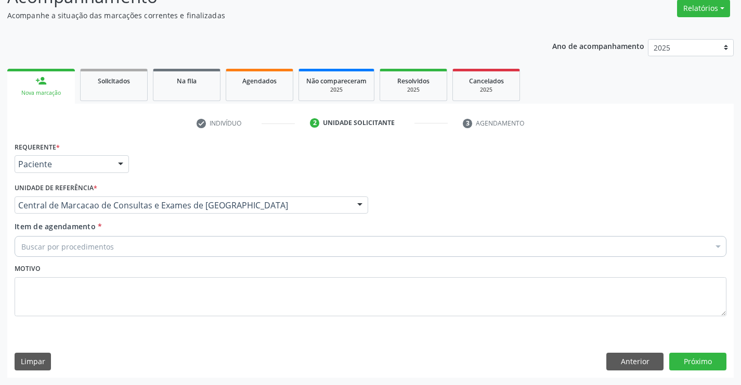
click at [157, 249] on div "Buscar por procedimentos" at bounding box center [371, 246] width 712 height 21
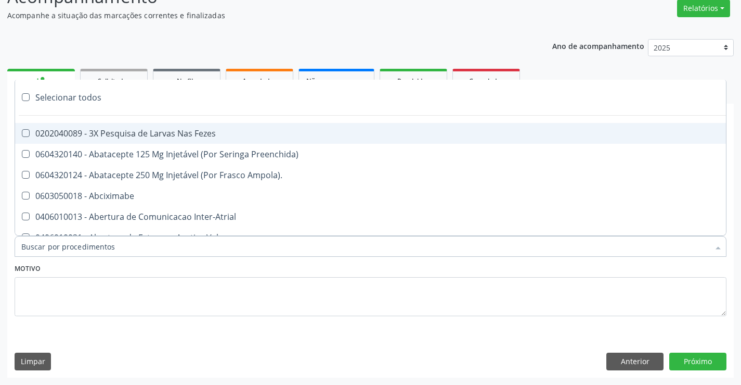
paste input "Ultrassonografia Transvaginal"
type input "Ultrassonografia Transvaginal"
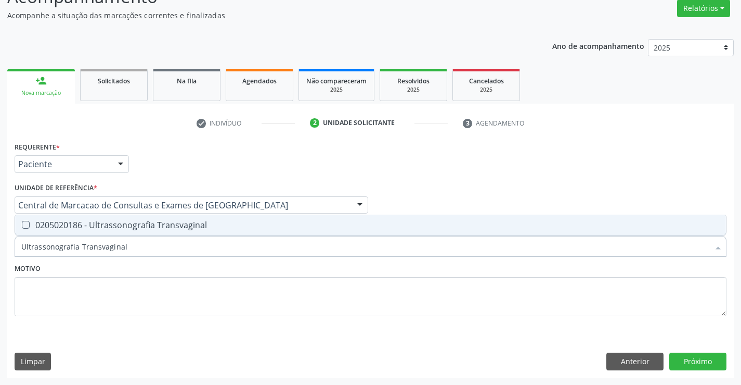
click at [171, 232] on span "0205020186 - Ultrassonografia Transvaginal" at bounding box center [370, 224] width 711 height 21
checkbox Transvaginal "true"
click at [685, 354] on button "Próximo" at bounding box center [698, 361] width 57 height 18
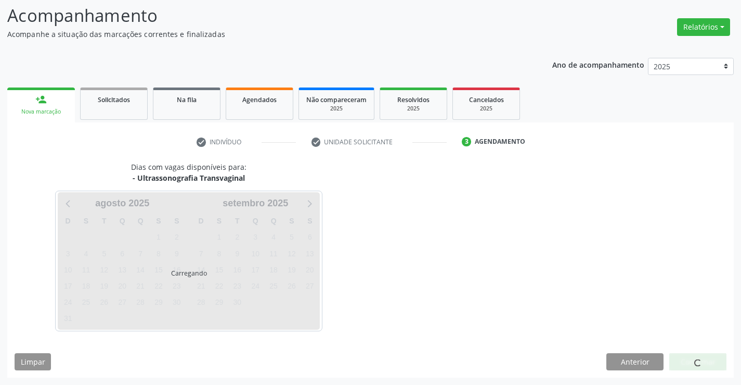
scroll to position [68, 0]
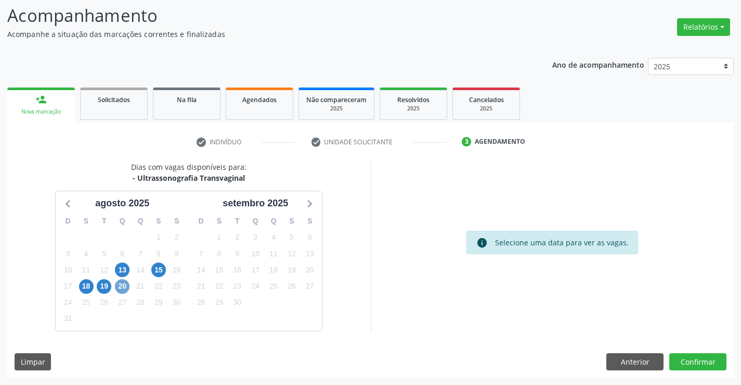
click at [128, 285] on span "20" at bounding box center [122, 286] width 15 height 15
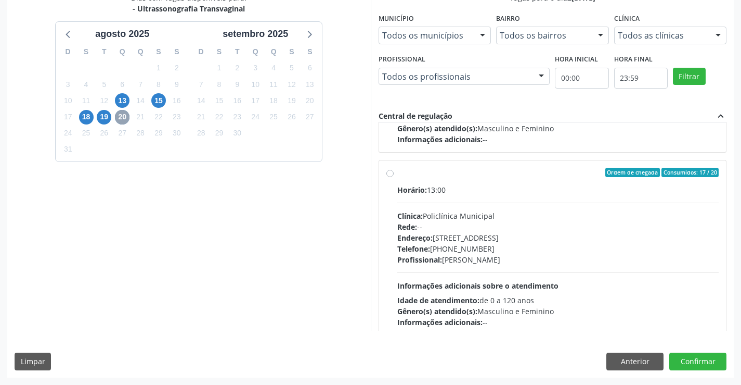
scroll to position [347, 0]
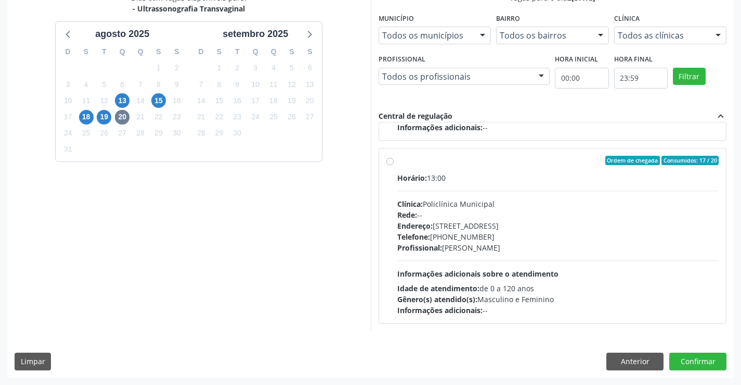
click at [451, 263] on div "Horário: 13:00 Clínica: Policlínica Municipal Rede: -- Endereço: Predio, nº 386…" at bounding box center [559, 243] width 322 height 143
click at [394, 165] on input "Ordem de chegada Consumidos: 17 / 20 Horário: 13:00 Clínica: Policlínica Munici…" at bounding box center [390, 160] width 7 height 9
radio input "true"
click at [711, 363] on button "Confirmar" at bounding box center [698, 361] width 57 height 18
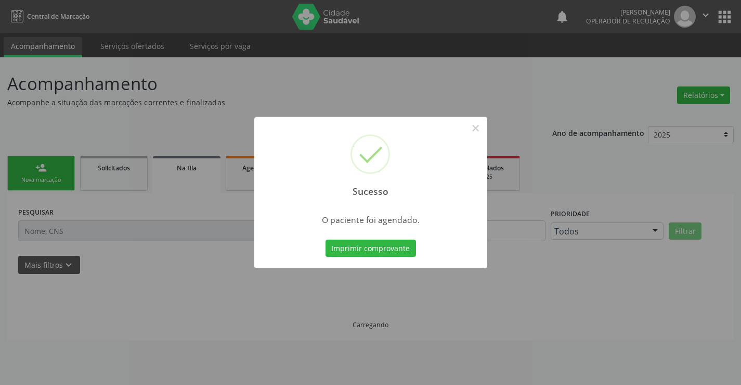
scroll to position [0, 0]
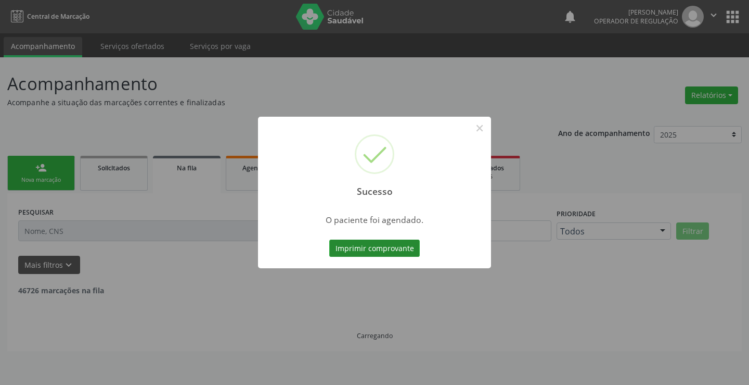
click at [388, 251] on button "Imprimir comprovante" at bounding box center [374, 248] width 91 height 18
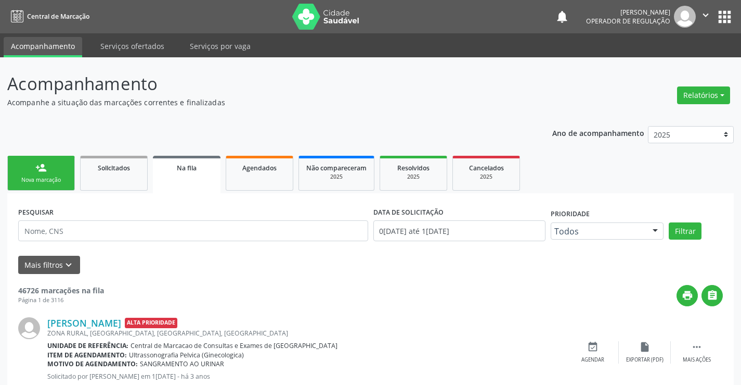
click at [51, 171] on link "person_add Nova marcação" at bounding box center [41, 173] width 68 height 35
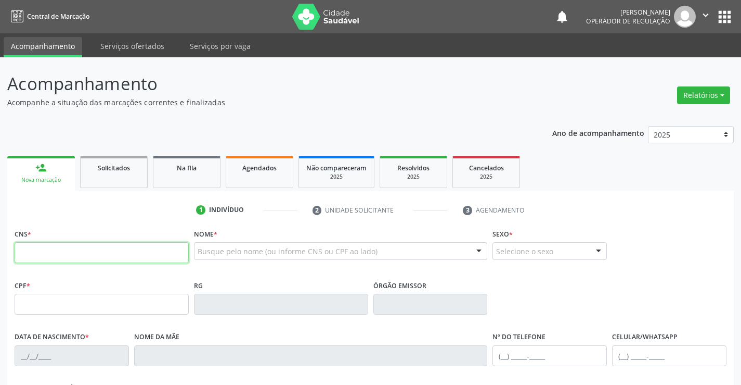
click at [40, 248] on input "text" at bounding box center [102, 252] width 174 height 21
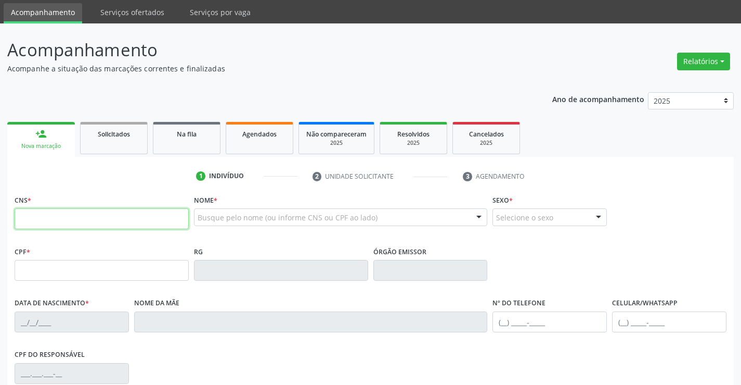
scroll to position [52, 0]
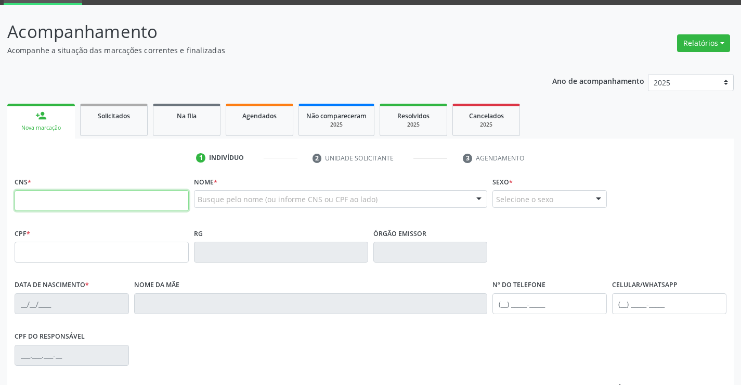
drag, startPoint x: 76, startPoint y: 196, endPoint x: 110, endPoint y: 189, distance: 34.9
click at [76, 196] on input "text" at bounding box center [102, 200] width 174 height 21
click at [63, 201] on input "text" at bounding box center [102, 200] width 174 height 21
type input "701 1020 7258 7710"
type input "1366736435"
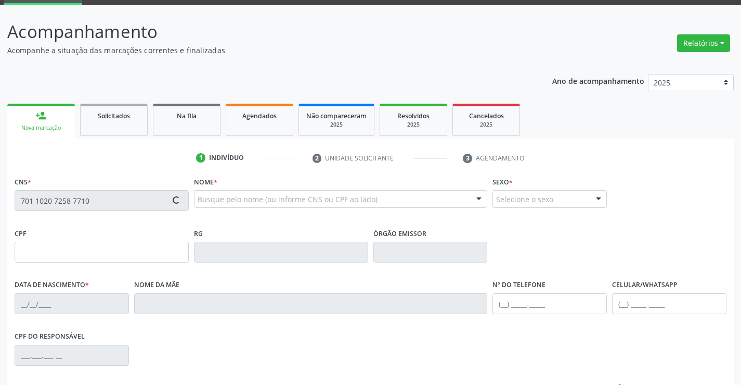
type input "29/11/1975"
type input "019.698.655-98"
type input "S/N"
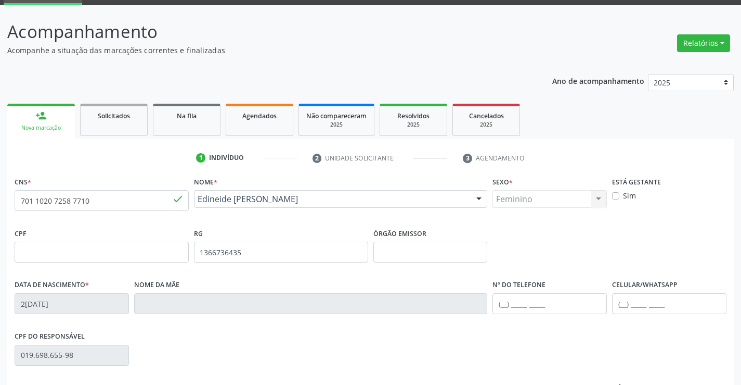
scroll to position [156, 0]
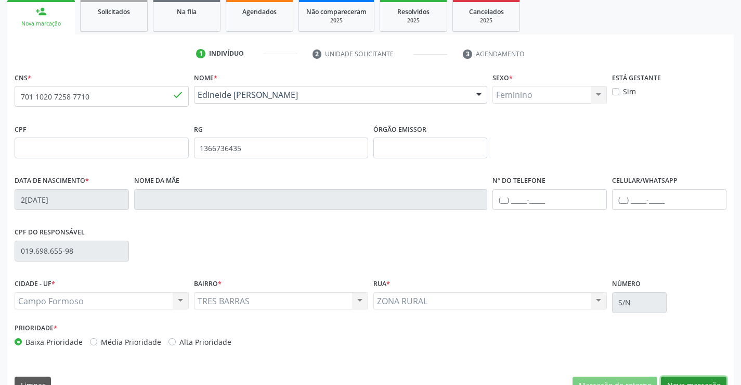
click at [686, 377] on button "Nova marcação" at bounding box center [694, 385] width 66 height 18
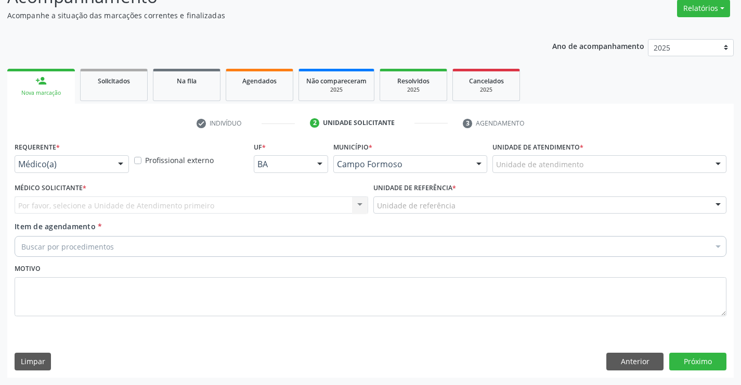
scroll to position [87, 0]
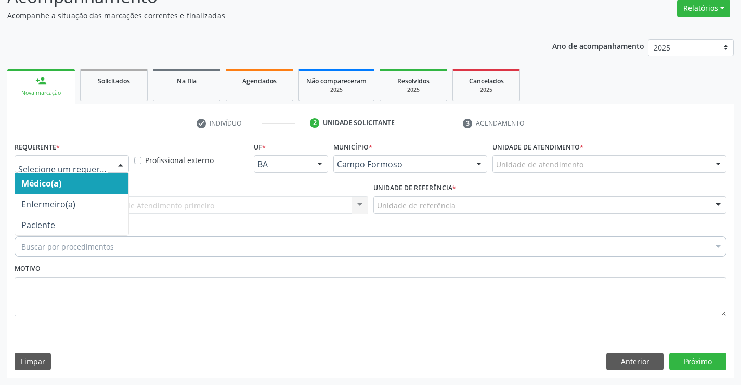
drag, startPoint x: 124, startPoint y: 163, endPoint x: 95, endPoint y: 201, distance: 47.5
click at [120, 168] on div at bounding box center [121, 165] width 16 height 18
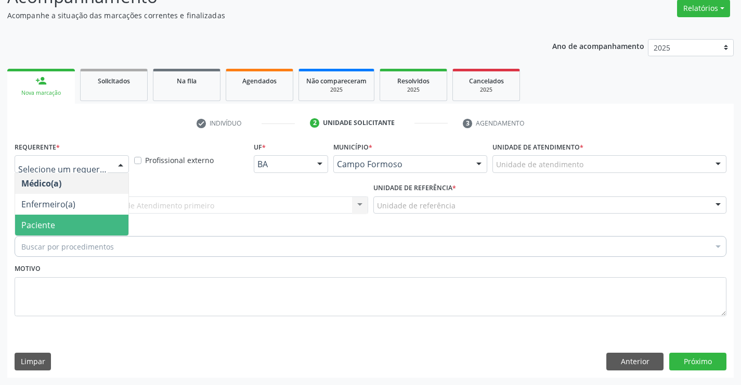
click at [79, 218] on span "Paciente" at bounding box center [71, 224] width 113 height 21
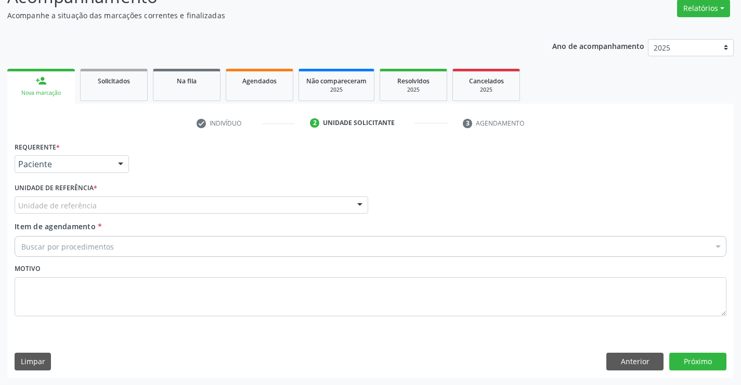
click at [161, 212] on div "Unidade de referência" at bounding box center [192, 205] width 354 height 18
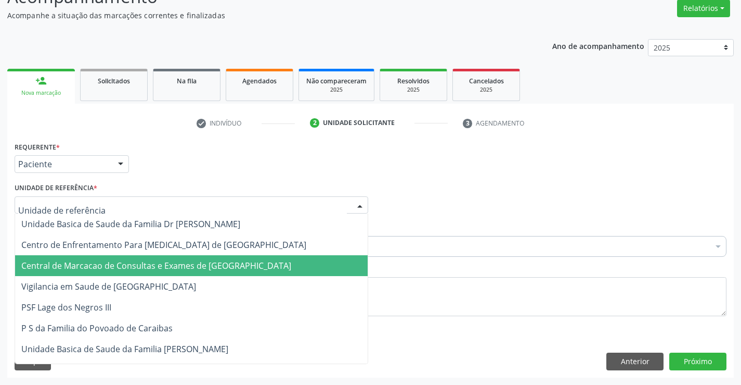
drag, startPoint x: 161, startPoint y: 261, endPoint x: 165, endPoint y: 254, distance: 7.9
click at [160, 261] on span "Central de Marcacao de Consultas e Exames de [GEOGRAPHIC_DATA]" at bounding box center [156, 265] width 270 height 11
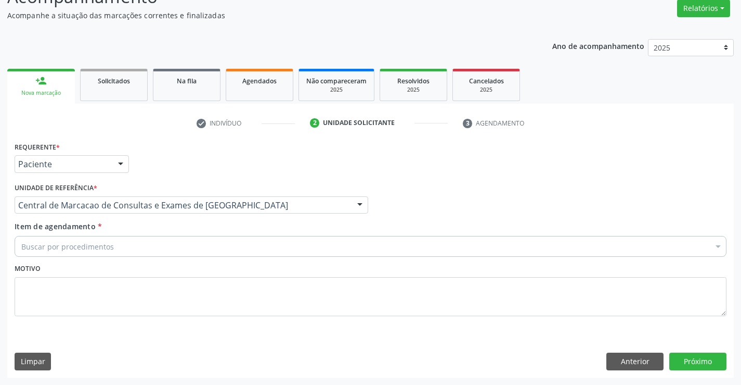
click at [173, 242] on div "Buscar por procedimentos" at bounding box center [371, 246] width 712 height 21
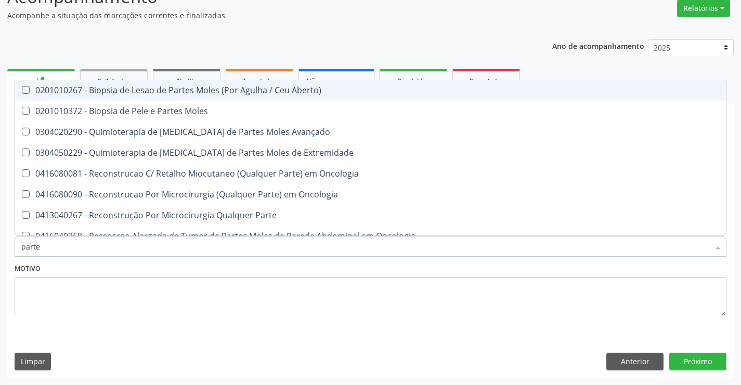
type input "partes"
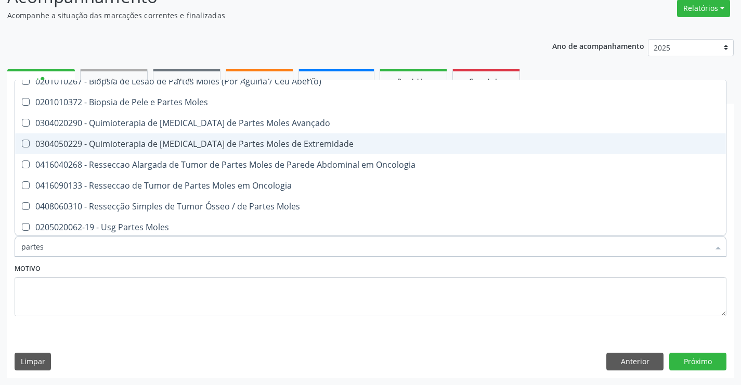
scroll to position [11, 0]
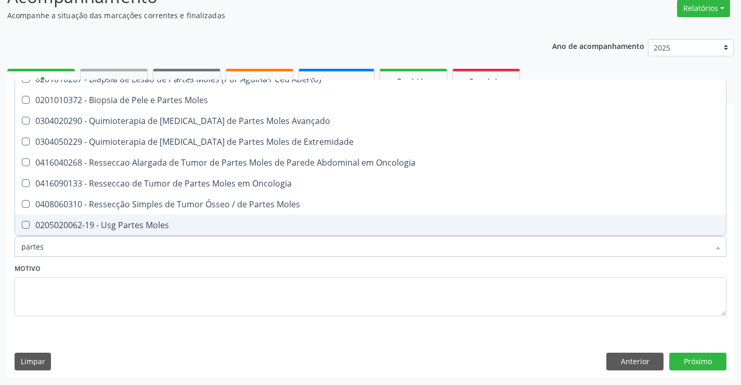
click at [128, 223] on div "0205020062-19 - Usg Partes Moles" at bounding box center [370, 225] width 699 height 8
checkbox Moles "true"
click at [679, 359] on button "Próximo" at bounding box center [698, 361] width 57 height 18
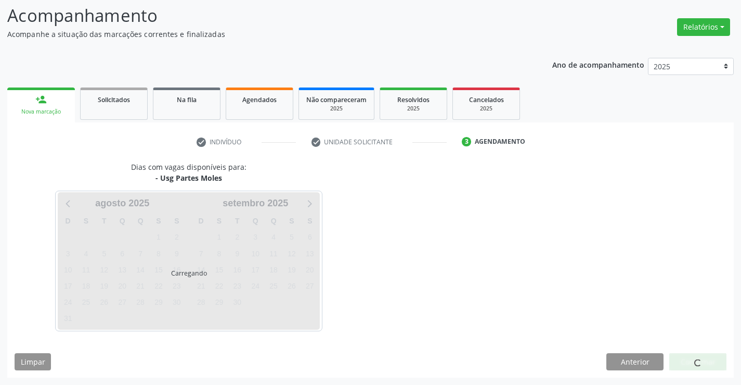
scroll to position [0, 0]
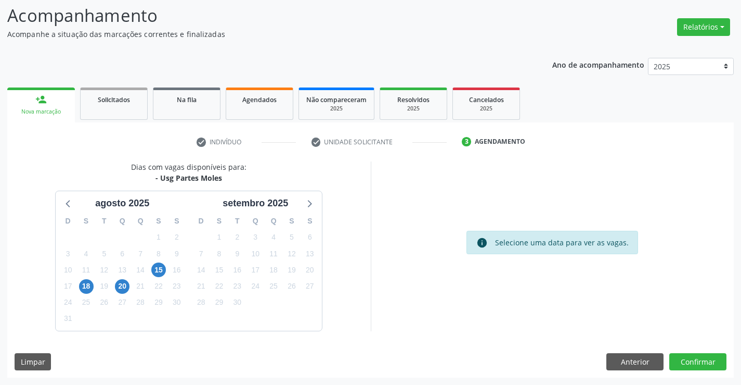
click at [168, 270] on div "16" at bounding box center [177, 270] width 18 height 16
click at [161, 267] on span "15" at bounding box center [158, 269] width 15 height 15
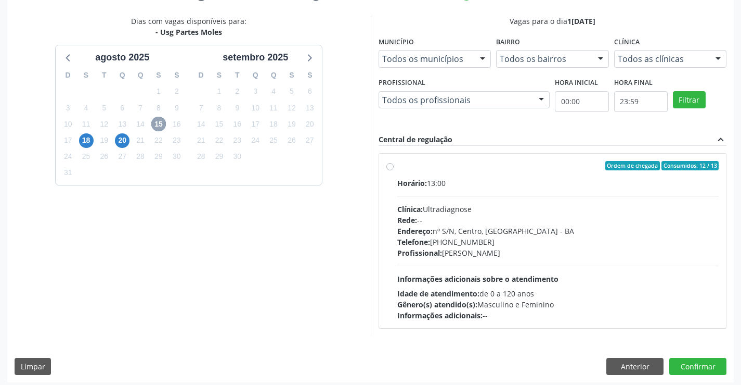
scroll to position [219, 0]
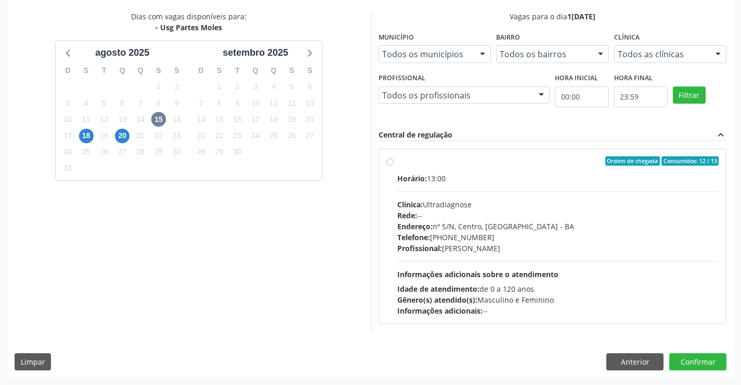
click at [500, 221] on div "Endereço: nº S/N, Centro, Campo Formoso - BA" at bounding box center [559, 226] width 322 height 11
click at [394, 165] on input "Ordem de chegada Consumidos: 12 / 13 Horário: 13:00 Clínica: Ultradiagnose Rede…" at bounding box center [390, 160] width 7 height 9
radio input "true"
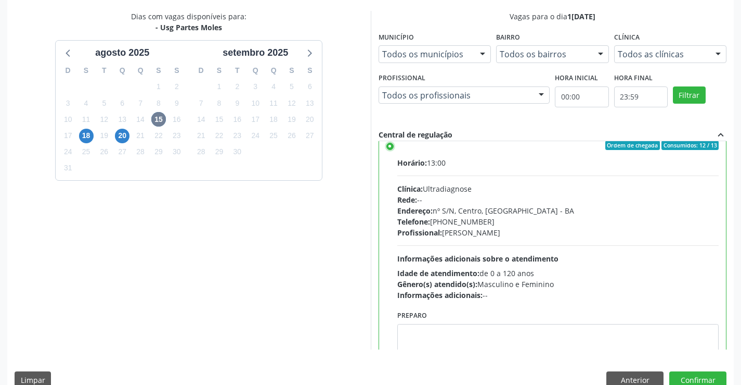
scroll to position [0, 0]
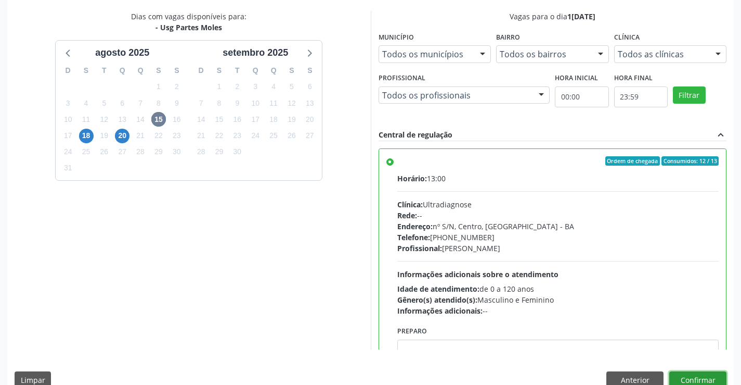
click at [693, 376] on button "Confirmar" at bounding box center [698, 380] width 57 height 18
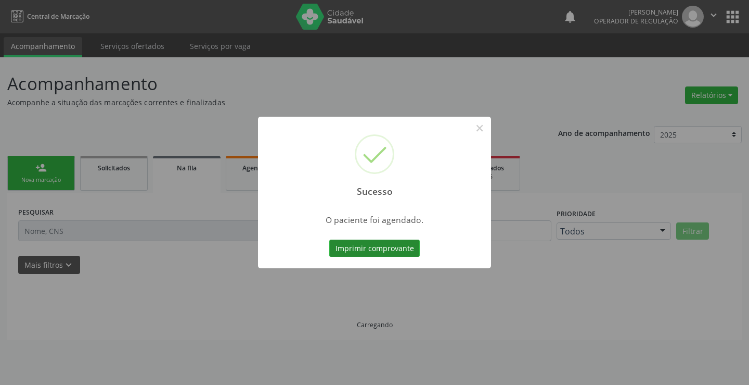
click at [378, 243] on button "Imprimir comprovante" at bounding box center [374, 248] width 91 height 18
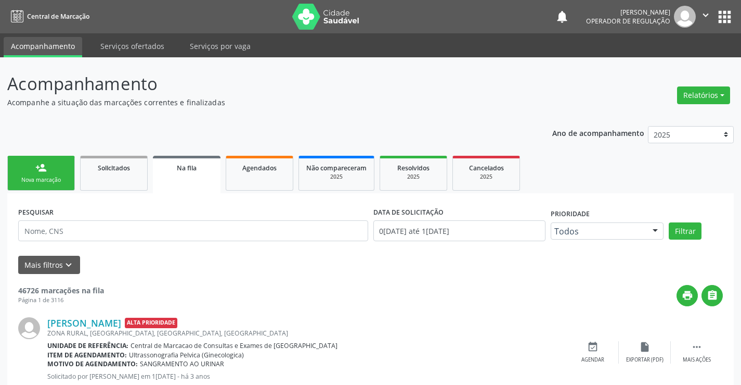
click at [44, 169] on div "person_add" at bounding box center [40, 167] width 11 height 11
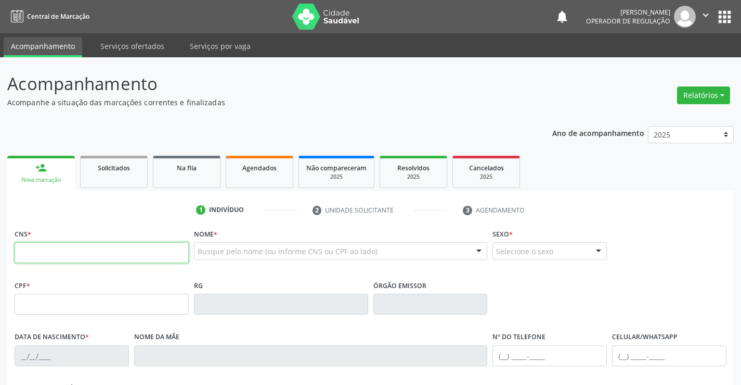
click at [81, 245] on input "text" at bounding box center [102, 252] width 174 height 21
type input "701 4066 3844 0534"
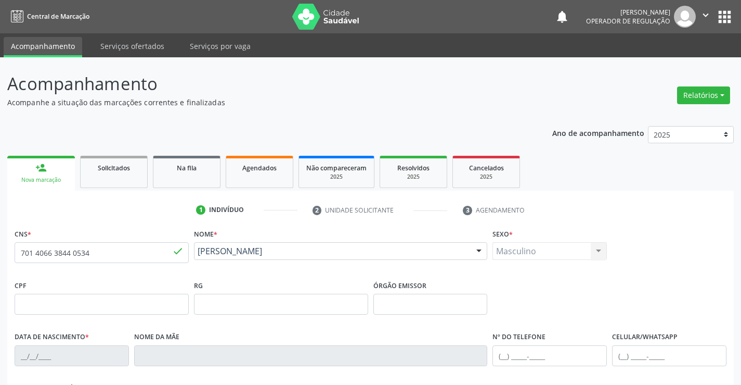
type input "0600689140"
type input "06/06/1964"
type input "(74) 99932-1358"
type input "(74) 99984-7953"
type input "SN"
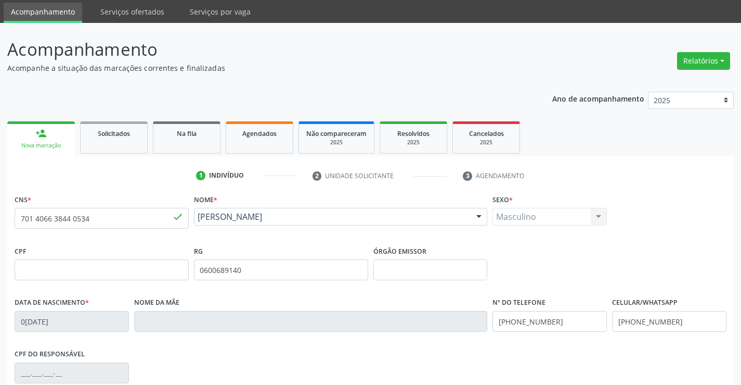
scroll to position [180, 0]
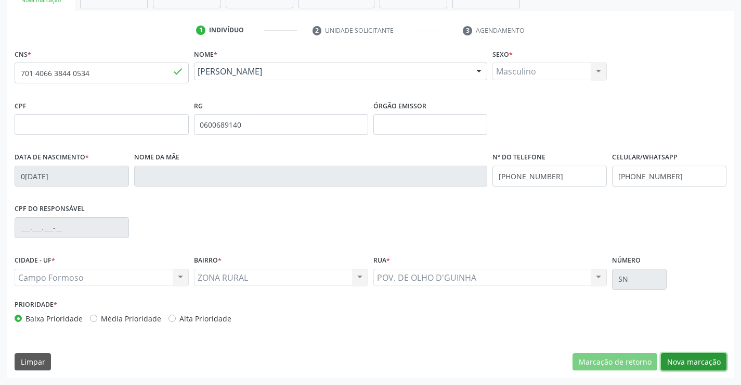
click at [687, 363] on button "Nova marcação" at bounding box center [694, 362] width 66 height 18
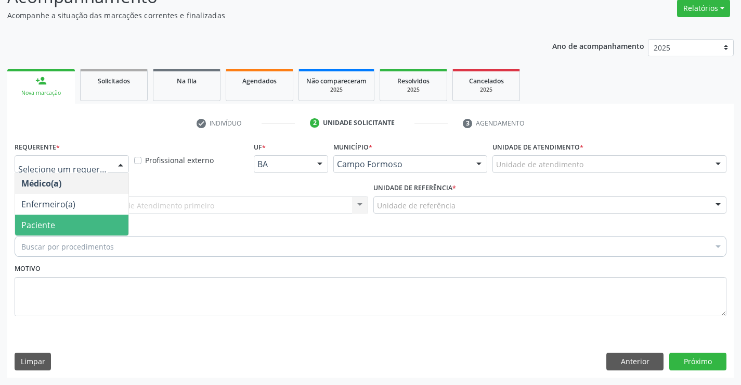
click at [68, 229] on span "Paciente" at bounding box center [71, 224] width 113 height 21
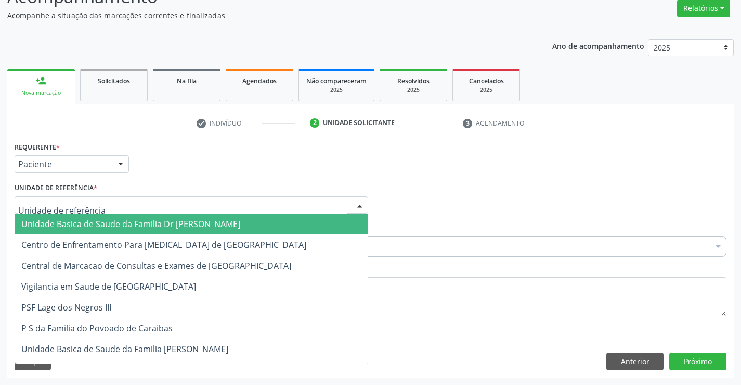
click at [131, 208] on div at bounding box center [192, 205] width 354 height 18
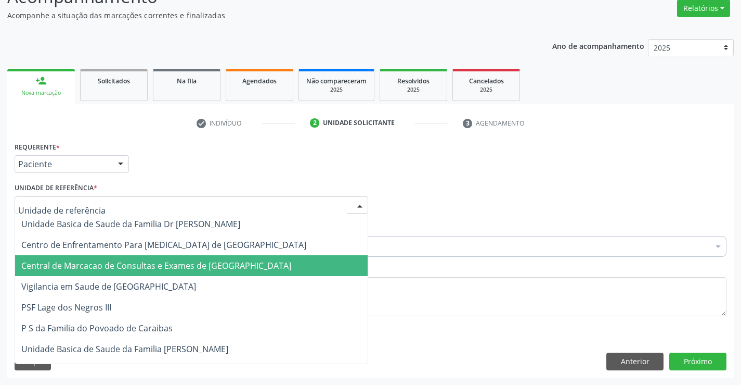
click at [155, 259] on span "Central de Marcacao de Consultas e Exames de [GEOGRAPHIC_DATA]" at bounding box center [191, 265] width 353 height 21
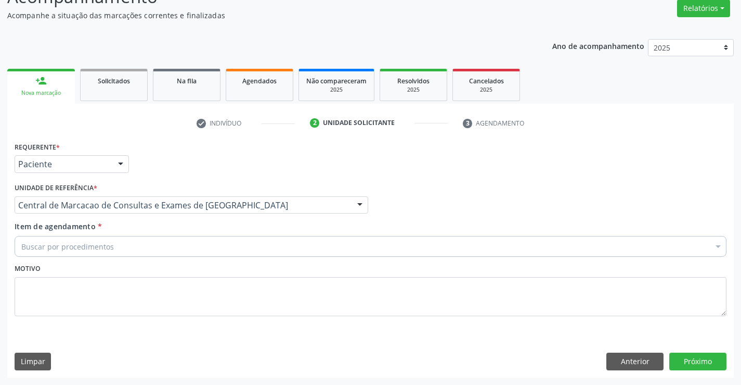
click at [201, 244] on div "Buscar por procedimentos" at bounding box center [371, 246] width 712 height 21
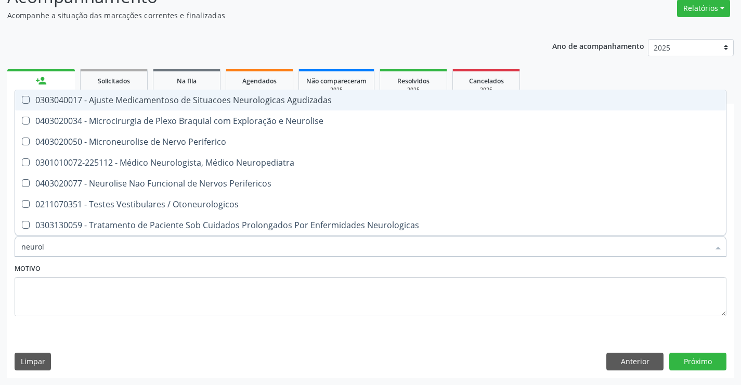
type input "neurolo"
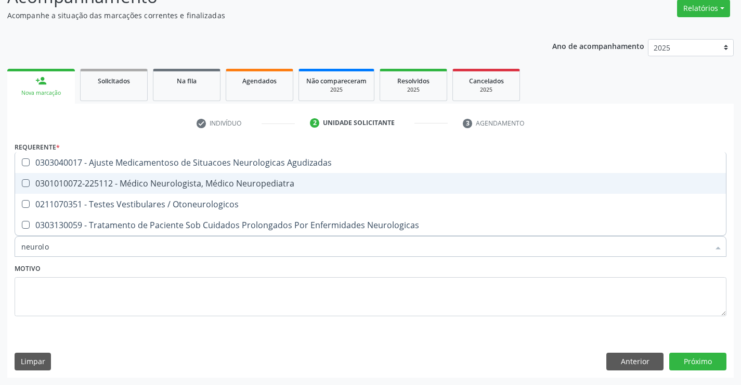
click at [220, 183] on div "0301010072-225112 - Médico Neurologista, Médico Neuropediatra" at bounding box center [370, 183] width 699 height 8
checkbox Neuropediatra "true"
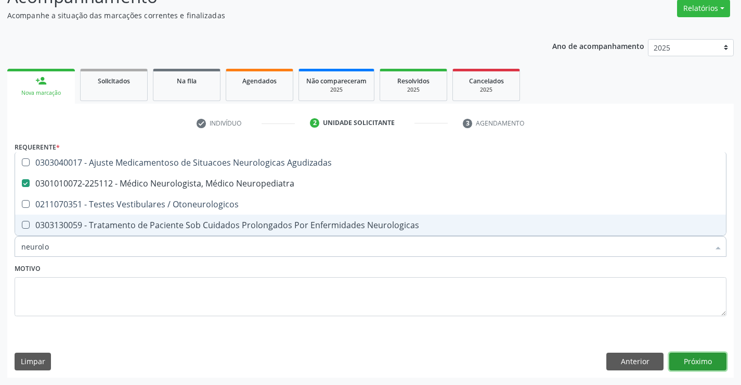
click at [686, 365] on button "Próximo" at bounding box center [698, 361] width 57 height 18
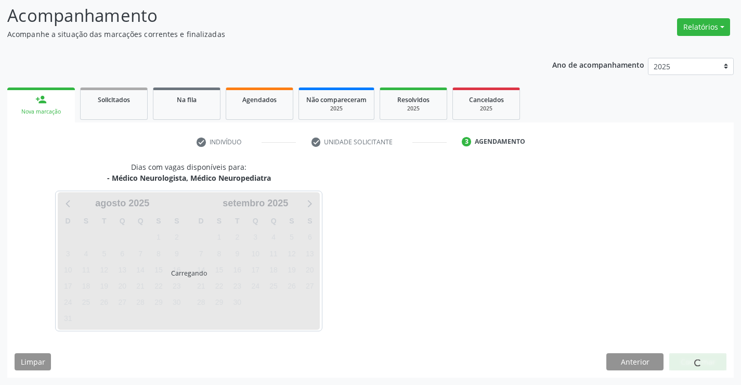
scroll to position [68, 0]
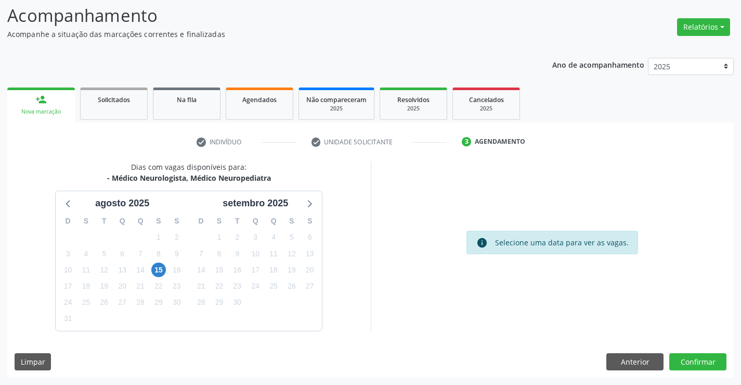
drag, startPoint x: 119, startPoint y: 176, endPoint x: 273, endPoint y: 182, distance: 154.1
click at [273, 182] on div "Dias com vagas disponíveis para: - Médico Neurologista, Médico Neuropediatra ag…" at bounding box center [189, 245] width 364 height 169
copy div "Médico Neurologista, Médico Neuropediatra"
click at [161, 271] on span "15" at bounding box center [158, 269] width 15 height 15
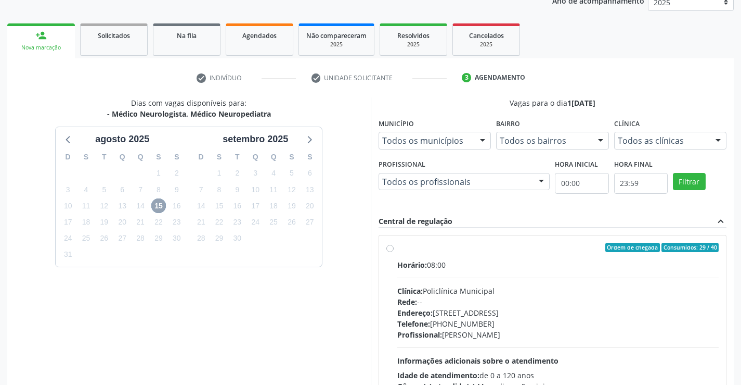
scroll to position [219, 0]
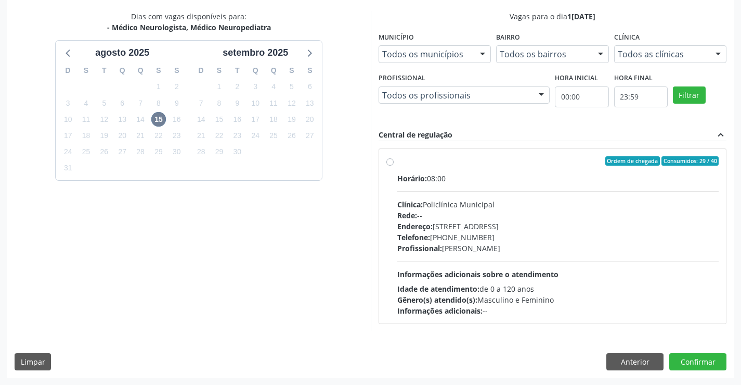
click at [356, 217] on div "Dias com vagas disponíveis para: - Médico Neurologista, Médico Neuropediatra ag…" at bounding box center [189, 170] width 364 height 319
click at [432, 206] on div "Clínica: Policlínica Municipal" at bounding box center [559, 204] width 322 height 11
click at [394, 165] on input "Ordem de chegada Consumidos: 29 / 40 Horário: 08:00 Clínica: Policlínica Munici…" at bounding box center [390, 160] width 7 height 9
radio input "true"
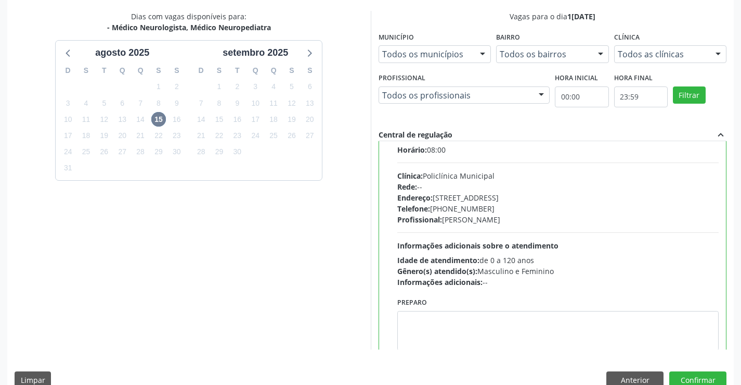
scroll to position [52, 0]
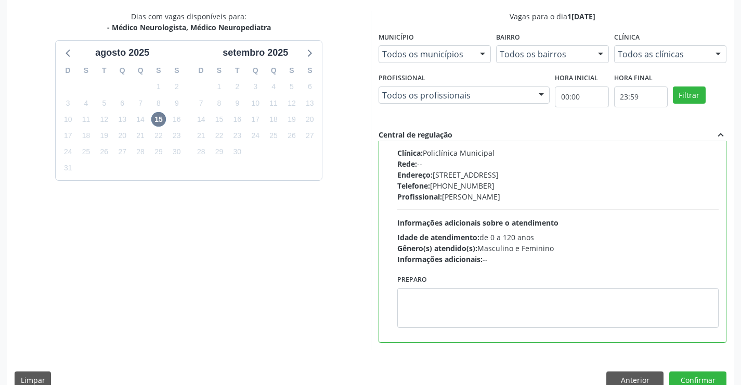
click at [706, 367] on div "Dias com vagas disponíveis para: - Médico Neurologista, Médico Neuropediatra ag…" at bounding box center [370, 203] width 727 height 385
click at [705, 377] on button "Confirmar" at bounding box center [698, 380] width 57 height 18
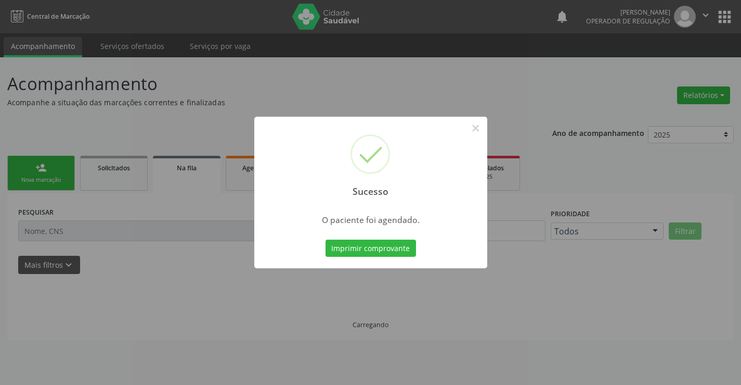
scroll to position [0, 0]
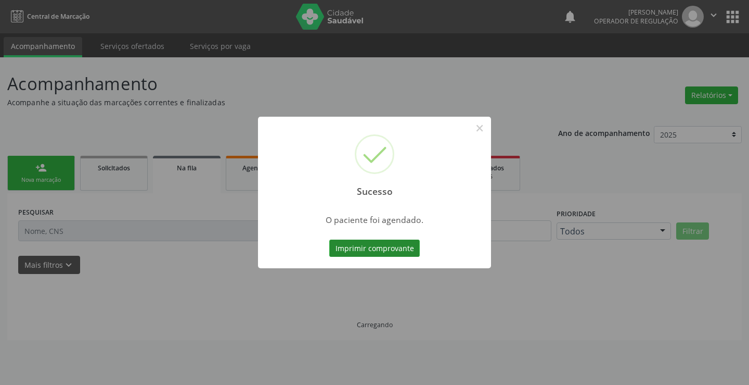
click at [395, 251] on button "Imprimir comprovante" at bounding box center [374, 248] width 91 height 18
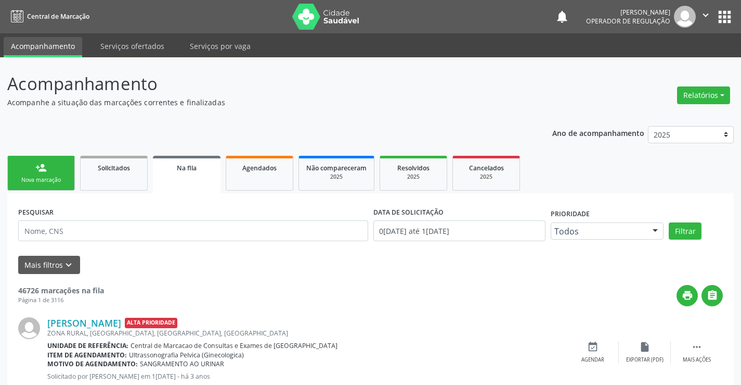
click at [59, 177] on div "Nova marcação" at bounding box center [41, 180] width 52 height 8
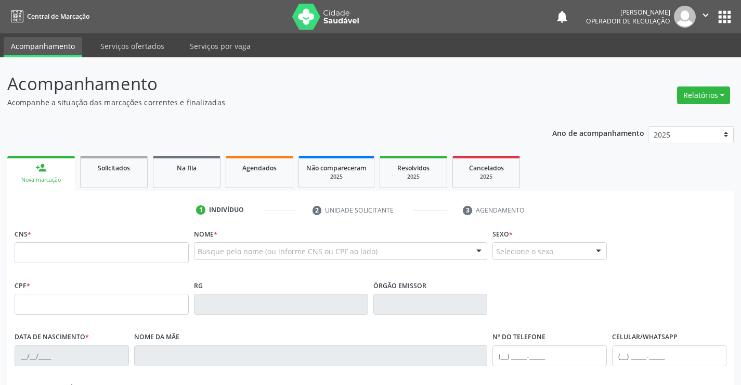
click at [64, 180] on div "Nova marcação" at bounding box center [41, 180] width 53 height 8
click at [57, 254] on input "text" at bounding box center [102, 252] width 174 height 21
type input "706 7085 1126 2013"
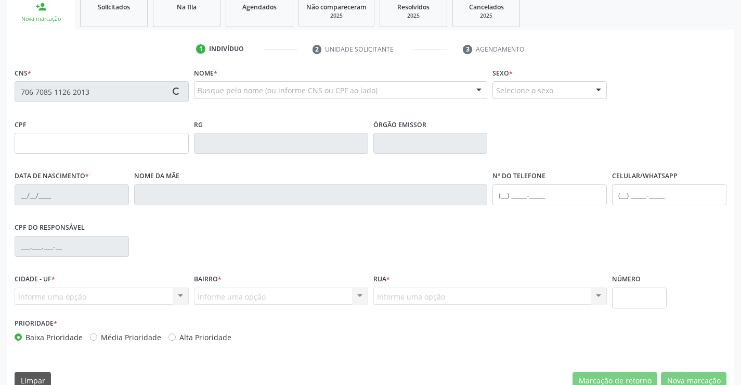
scroll to position [180, 0]
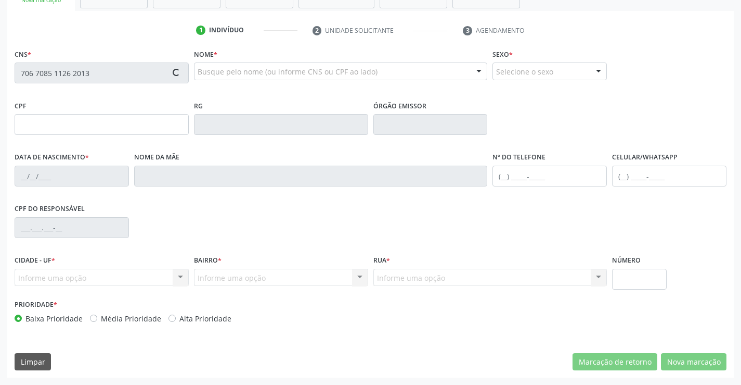
type input "23/06/1989"
type input "(87) 9632-9595"
type input "S/N"
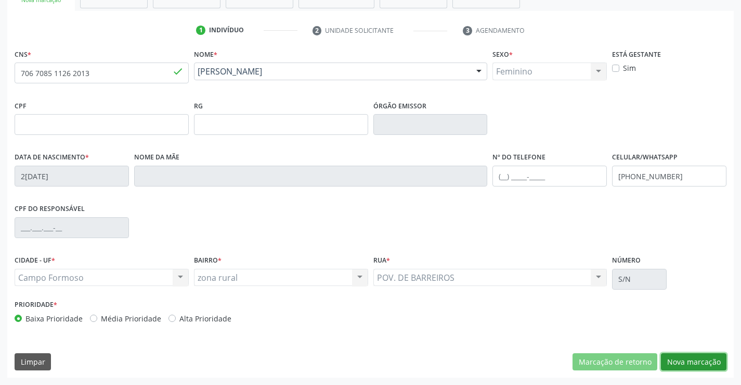
click at [703, 356] on button "Nova marcação" at bounding box center [694, 362] width 66 height 18
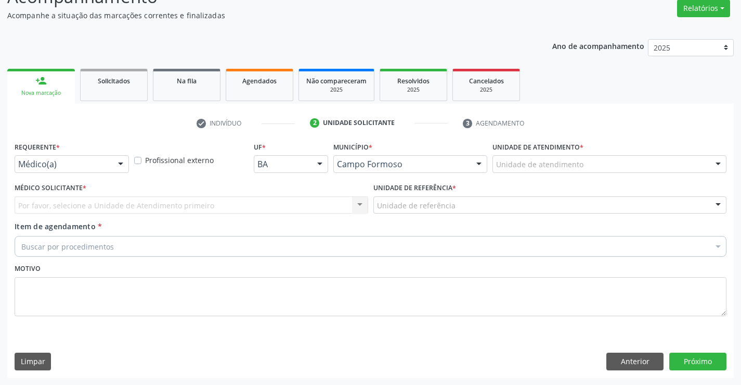
scroll to position [87, 0]
click at [110, 168] on div "Médico(a) Médico(a) Enfermeiro(a) Paciente Nenhum resultado encontrado para: " …" at bounding box center [72, 164] width 114 height 18
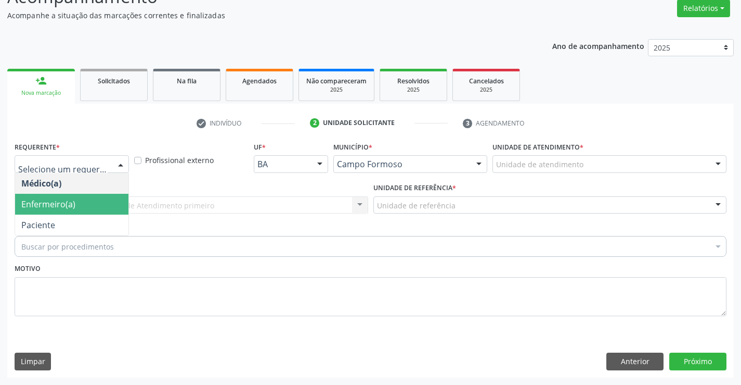
drag, startPoint x: 85, startPoint y: 209, endPoint x: 85, endPoint y: 219, distance: 10.4
click at [85, 211] on span "Enfermeiro(a)" at bounding box center [71, 204] width 113 height 21
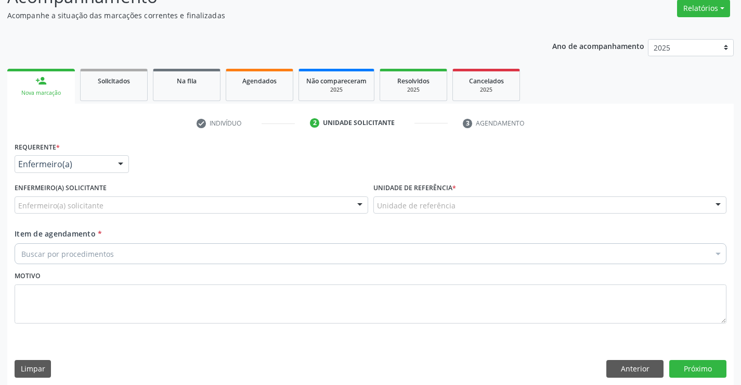
drag, startPoint x: 118, startPoint y: 160, endPoint x: 103, endPoint y: 200, distance: 43.5
click at [117, 163] on div at bounding box center [121, 165] width 16 height 18
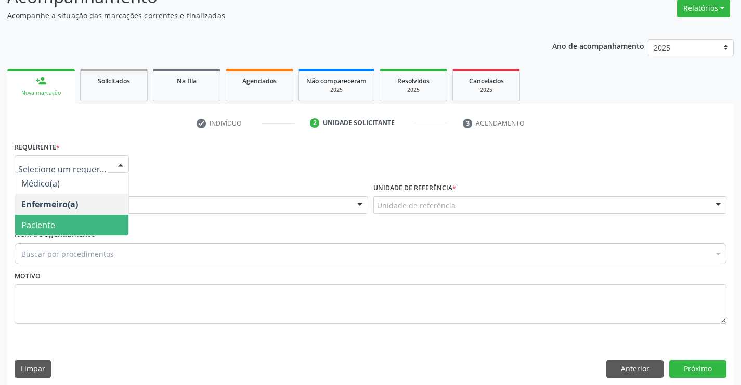
click at [82, 227] on span "Paciente" at bounding box center [71, 224] width 113 height 21
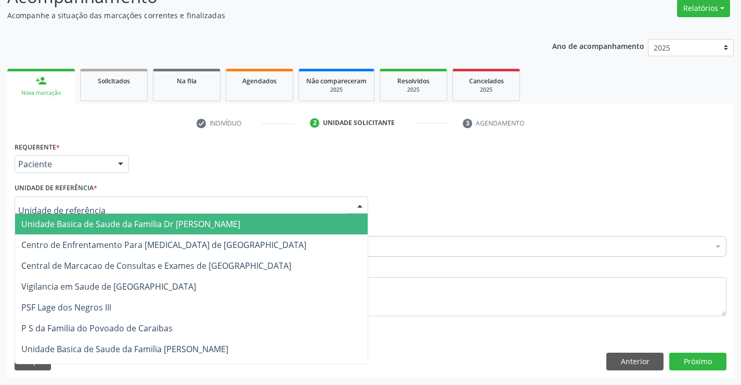
drag, startPoint x: 145, startPoint y: 208, endPoint x: 148, endPoint y: 238, distance: 30.3
click at [145, 208] on div at bounding box center [192, 205] width 354 height 18
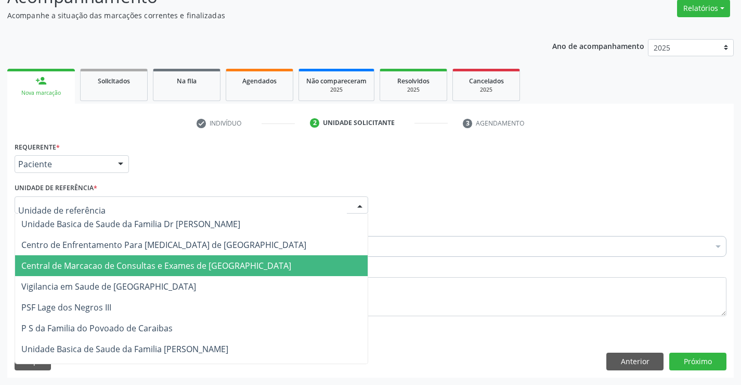
click at [143, 265] on span "Central de Marcacao de Consultas e Exames de [GEOGRAPHIC_DATA]" at bounding box center [156, 265] width 270 height 11
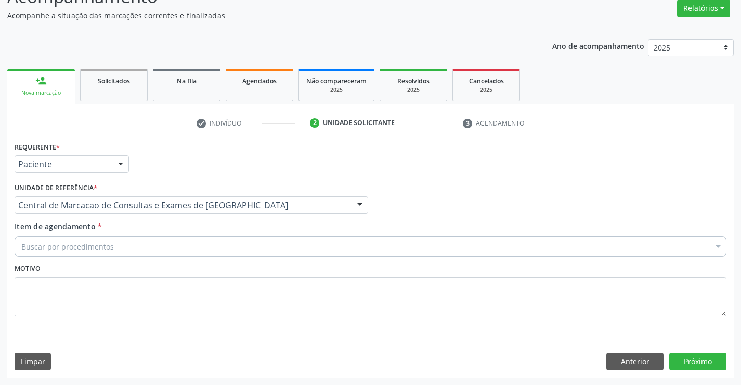
click at [174, 245] on div "Buscar por procedimentos" at bounding box center [371, 246] width 712 height 21
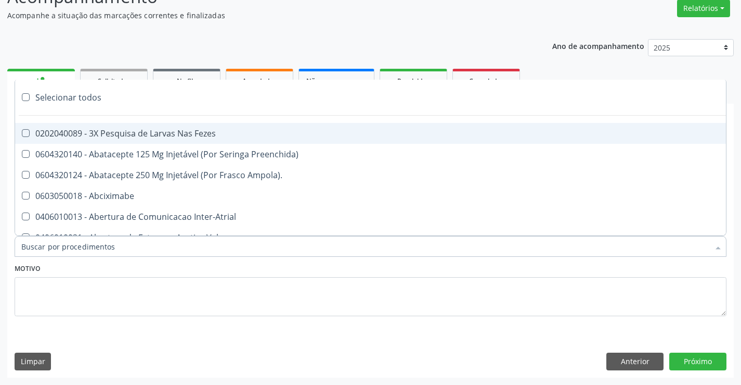
paste input "Médico Neurologista, Médico Neuropediatra"
type input "Médico Neurologista, Médico Neuropediatra"
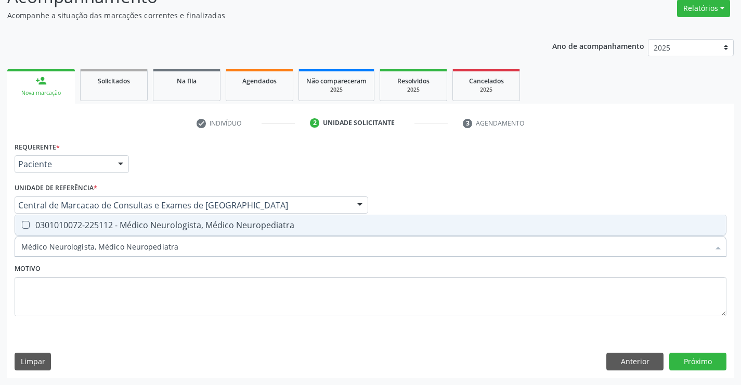
drag, startPoint x: 182, startPoint y: 225, endPoint x: 549, endPoint y: 319, distance: 379.7
click at [182, 225] on div "0301010072-225112 - Médico Neurologista, Médico Neuropediatra" at bounding box center [370, 225] width 699 height 8
checkbox Neuropediatra "true"
click at [699, 361] on button "Próximo" at bounding box center [698, 361] width 57 height 18
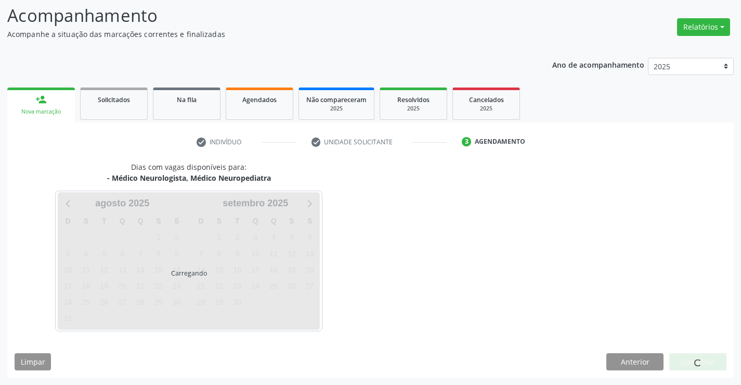
scroll to position [68, 0]
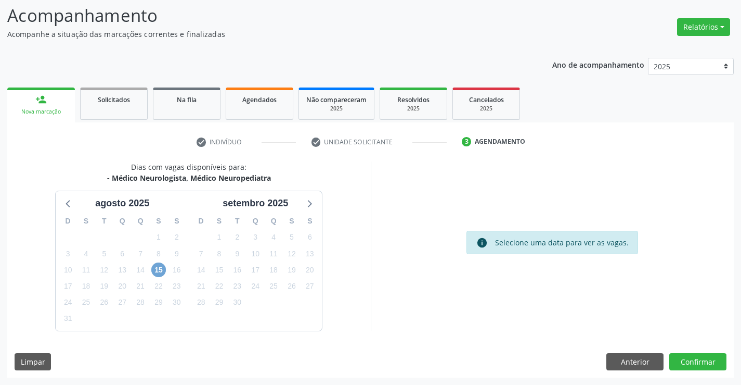
click at [156, 270] on span "15" at bounding box center [158, 269] width 15 height 15
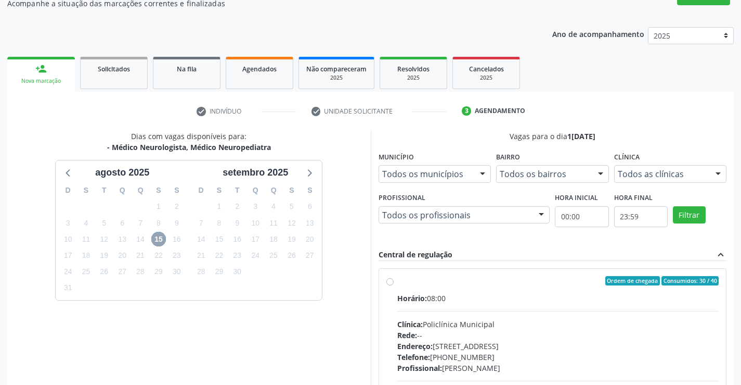
scroll to position [219, 0]
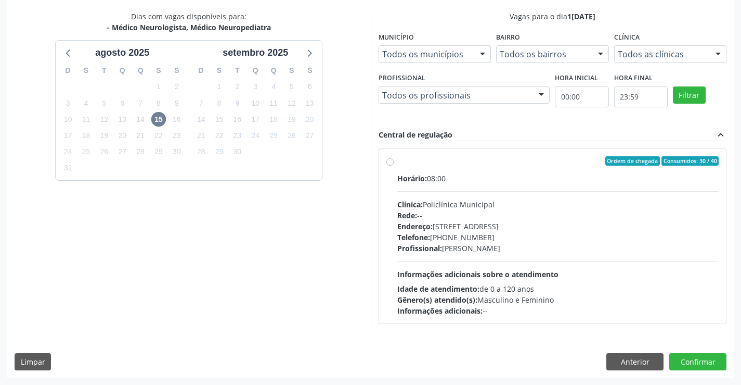
click at [449, 272] on span "Informações adicionais sobre o atendimento" at bounding box center [478, 274] width 161 height 10
click at [394, 165] on input "Ordem de chegada Consumidos: 30 / 40 Horário: 08:00 Clínica: Policlínica Munici…" at bounding box center [390, 160] width 7 height 9
radio input "true"
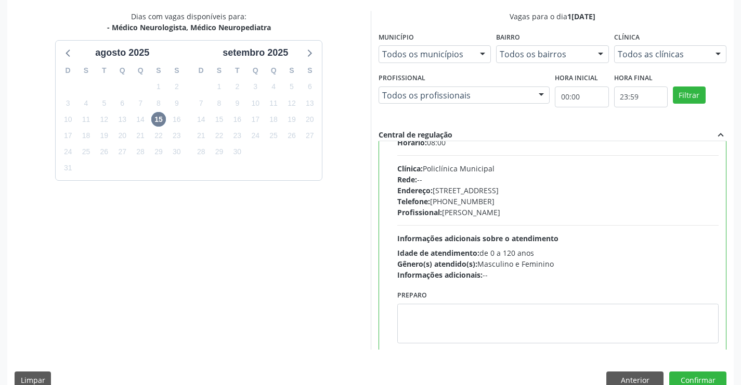
scroll to position [52, 0]
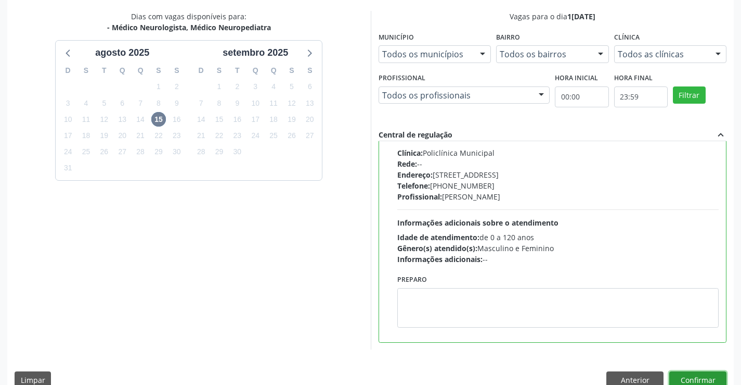
click at [686, 378] on button "Confirmar" at bounding box center [698, 380] width 57 height 18
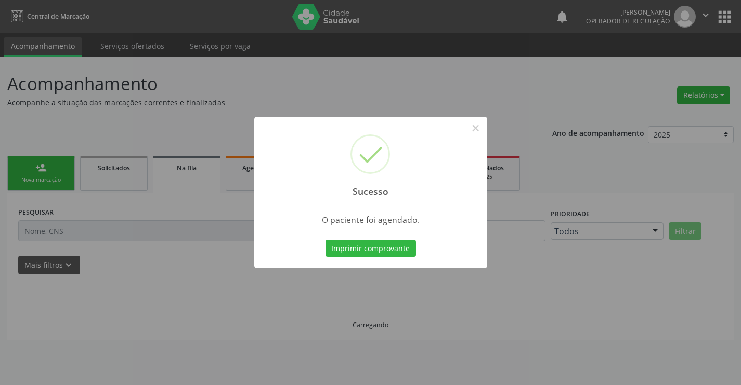
scroll to position [0, 0]
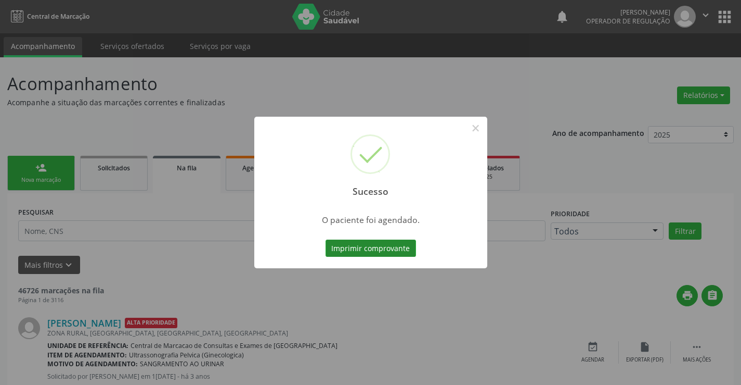
click at [391, 250] on button "Imprimir comprovante" at bounding box center [371, 248] width 91 height 18
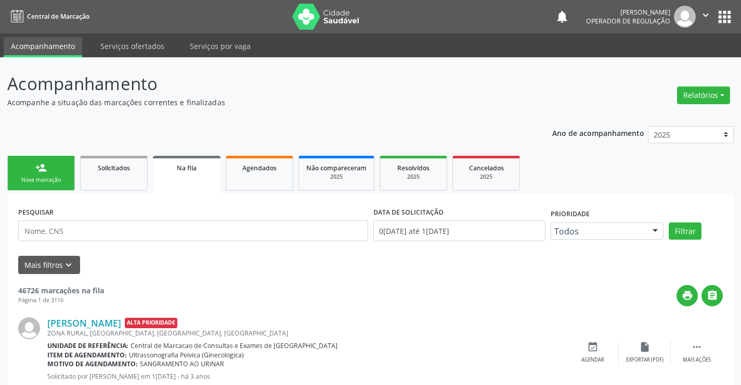
click at [56, 168] on link "person_add Nova marcação" at bounding box center [41, 173] width 68 height 35
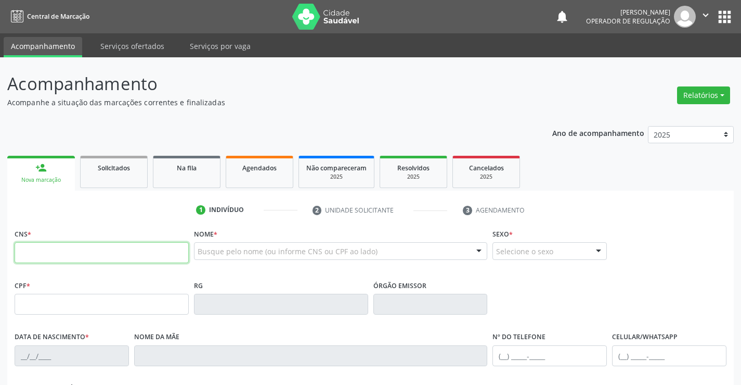
click at [53, 254] on input "text" at bounding box center [102, 252] width 174 height 21
type input "700 5041 0641 0354"
type input "0850164702"
type input "12/02/1978"
type input "(74) 99115-2452"
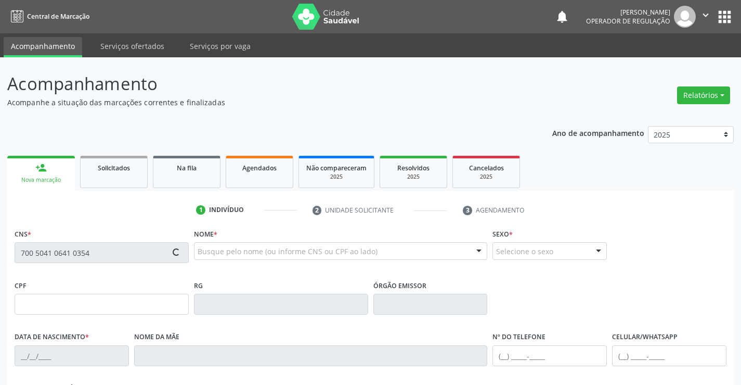
type input "(74) 99115-2452"
type input "49"
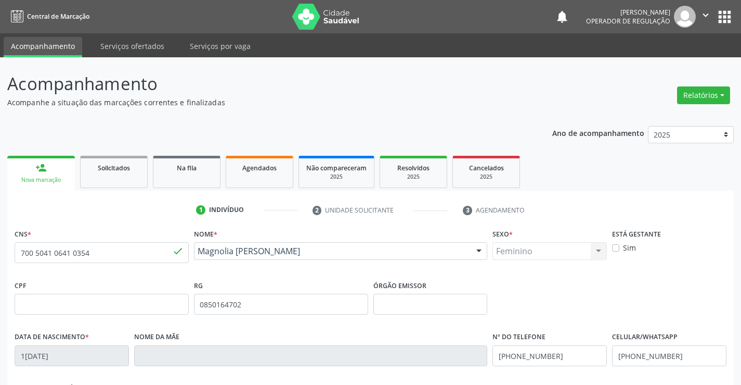
scroll to position [104, 0]
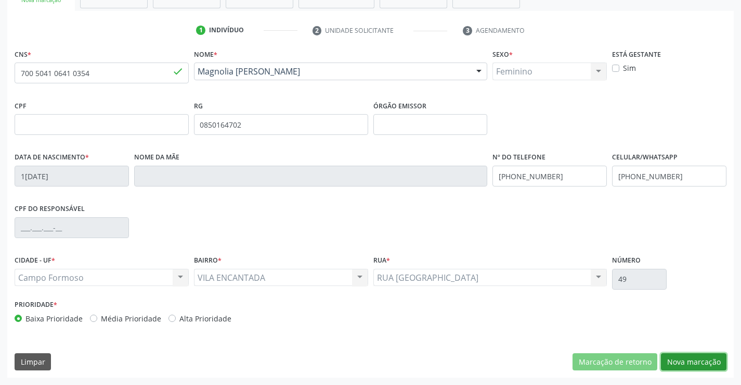
click at [696, 363] on button "Nova marcação" at bounding box center [694, 362] width 66 height 18
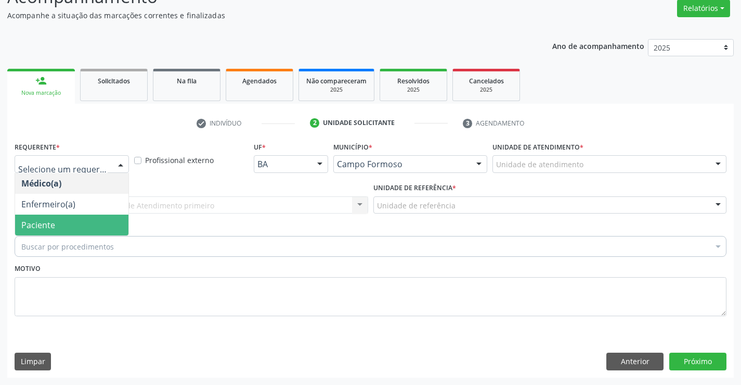
click at [82, 225] on span "Paciente" at bounding box center [71, 224] width 113 height 21
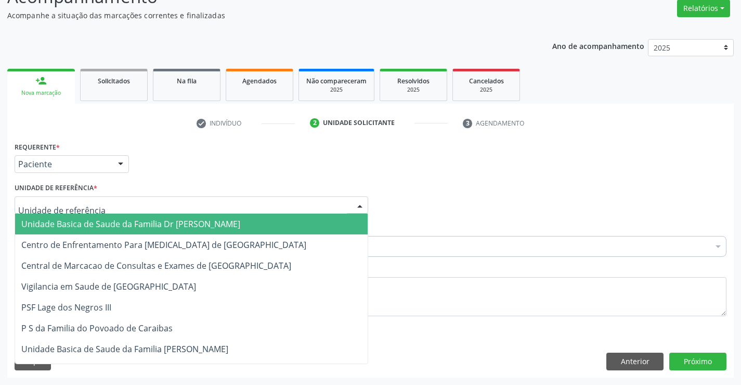
click at [160, 197] on div at bounding box center [192, 205] width 354 height 18
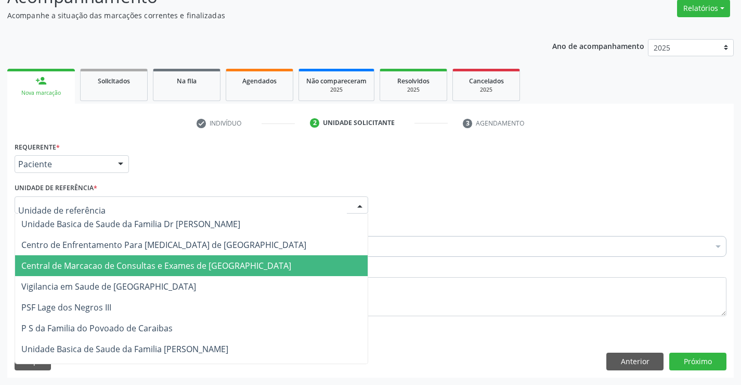
click at [155, 260] on span "Central de Marcacao de Consultas e Exames de [GEOGRAPHIC_DATA]" at bounding box center [156, 265] width 270 height 11
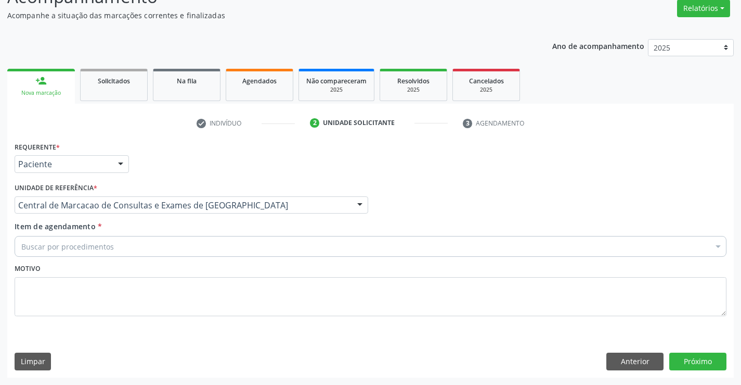
click at [171, 246] on div "Buscar por procedimentos" at bounding box center [371, 246] width 712 height 21
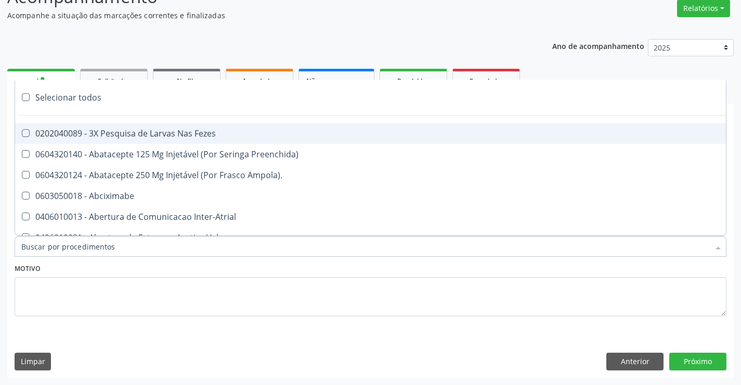
paste input "Médico Neurologista, Médico Neuropediatra"
type input "Médico Neurologista, Médico Neuropediatra"
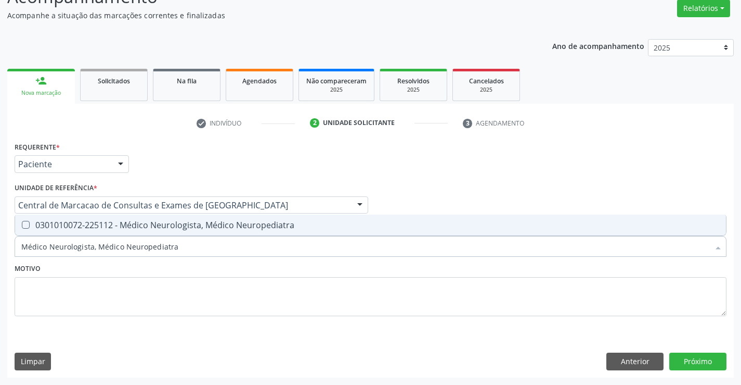
click at [156, 222] on div "0301010072-225112 - Médico Neurologista, Médico Neuropediatra" at bounding box center [370, 225] width 699 height 8
checkbox Neuropediatra "true"
click at [683, 356] on button "Próximo" at bounding box center [698, 361] width 57 height 18
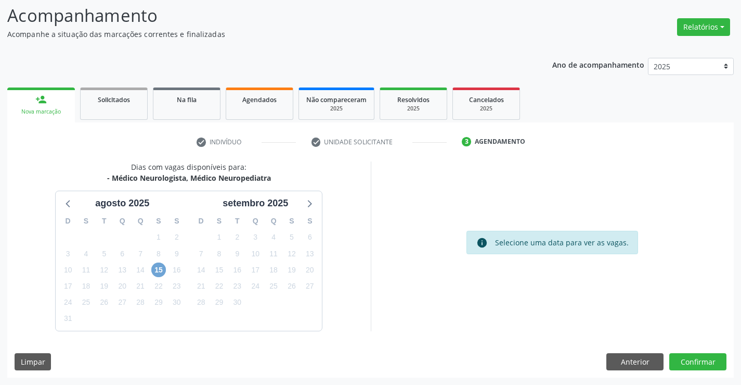
click at [160, 266] on span "15" at bounding box center [158, 269] width 15 height 15
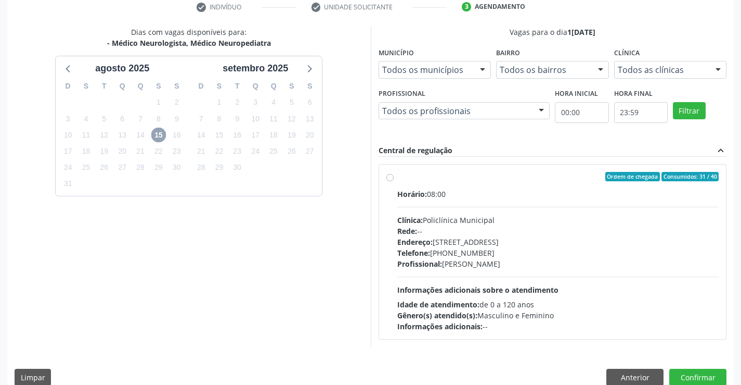
scroll to position [219, 0]
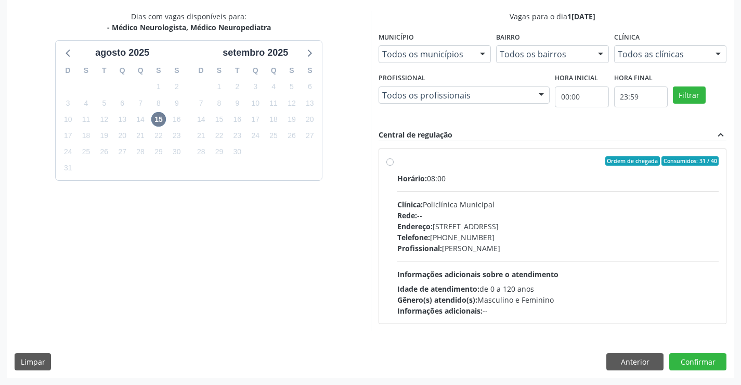
click at [509, 255] on div "Horário: 08:00 Clínica: Policlínica Municipal Rede: -- Endereço: Predio, nº 386…" at bounding box center [559, 244] width 322 height 143
click at [394, 165] on input "Ordem de chegada Consumidos: 31 / 40 Horário: 08:00 Clínica: Policlínica Munici…" at bounding box center [390, 160] width 7 height 9
radio input "true"
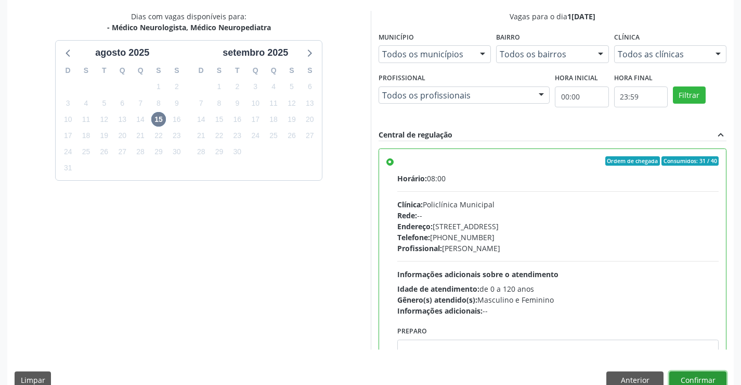
click at [683, 378] on button "Confirmar" at bounding box center [698, 380] width 57 height 18
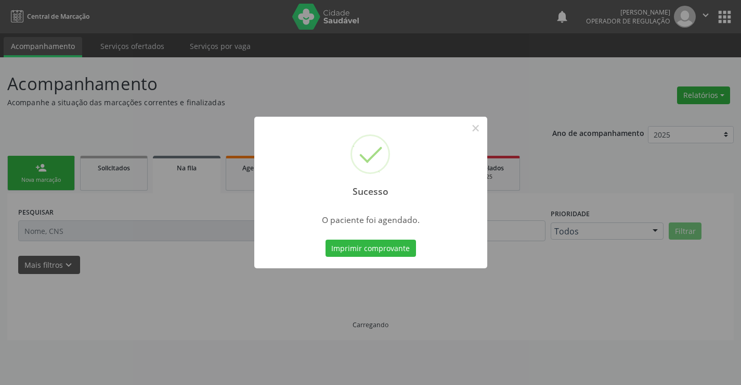
scroll to position [0, 0]
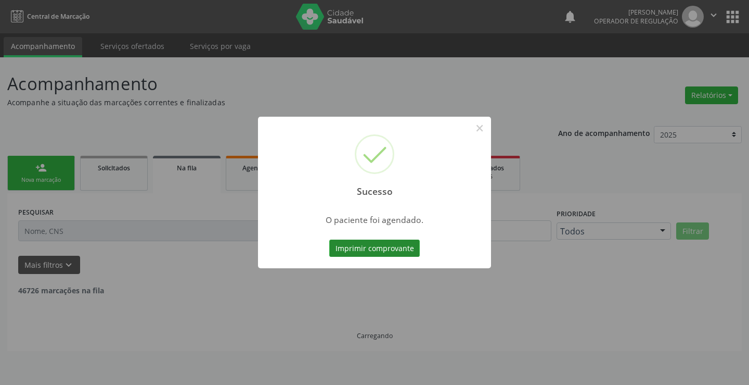
click at [400, 247] on button "Imprimir comprovante" at bounding box center [374, 248] width 91 height 18
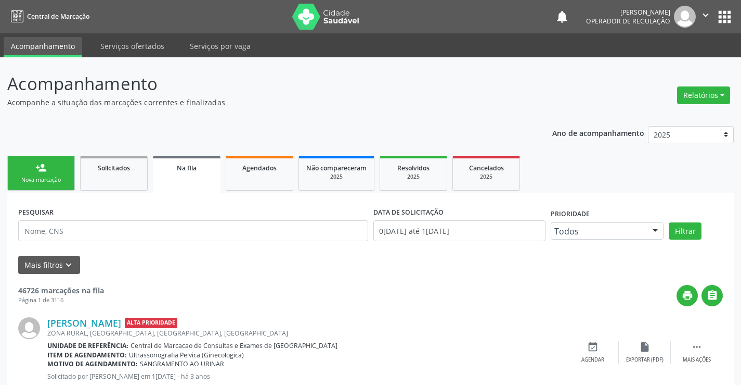
click at [64, 169] on link "person_add Nova marcação" at bounding box center [41, 173] width 68 height 35
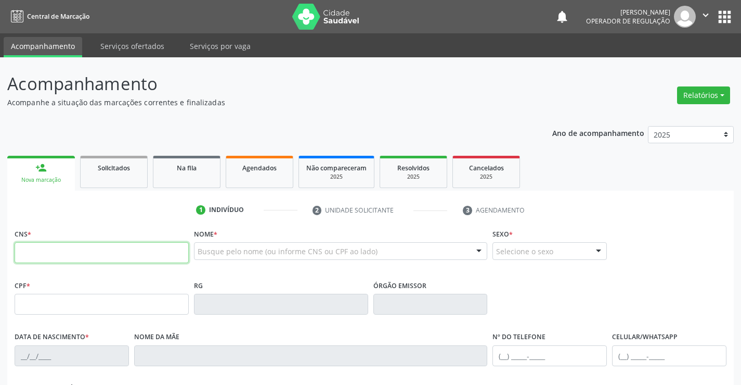
click at [62, 257] on input "text" at bounding box center [102, 252] width 174 height 21
type input "700 5059 0577 1553"
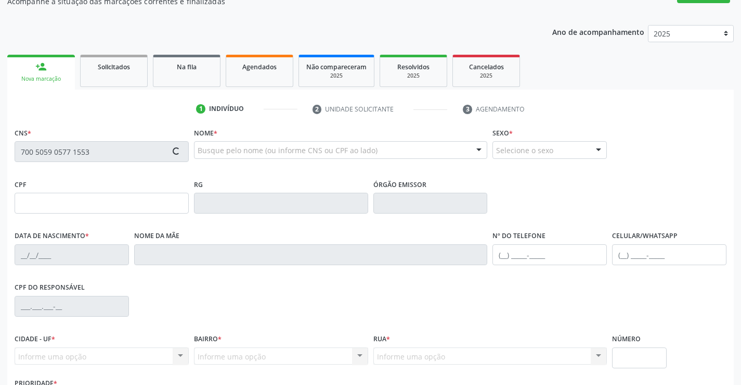
scroll to position [104, 0]
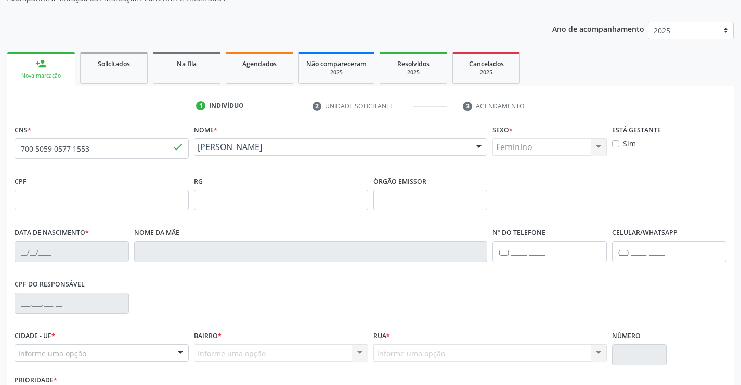
type input "0824172108"
type input "22/09/1944"
type input "(74) 99118-0870"
type input "S/N"
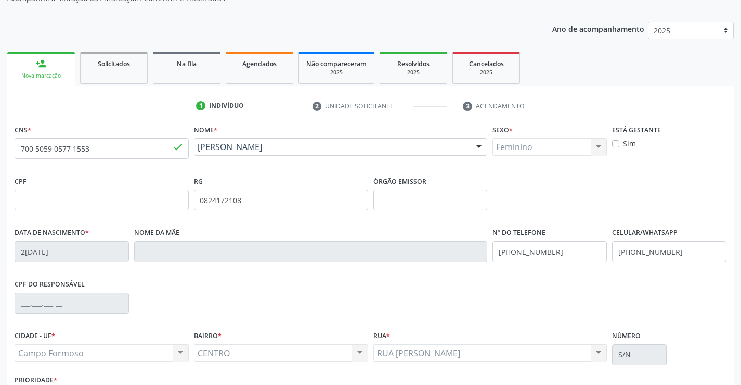
scroll to position [180, 0]
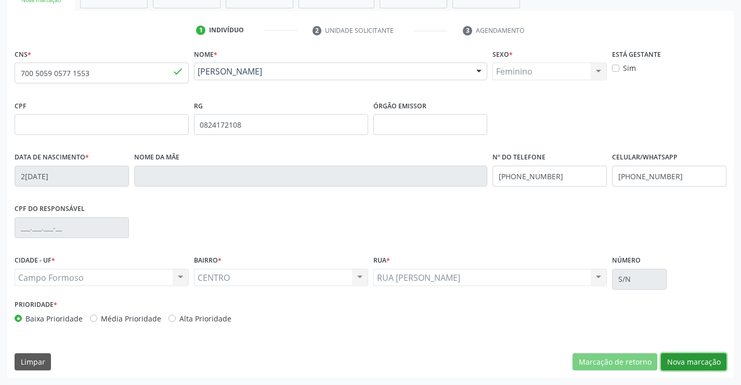
click at [690, 353] on button "Nova marcação" at bounding box center [694, 362] width 66 height 18
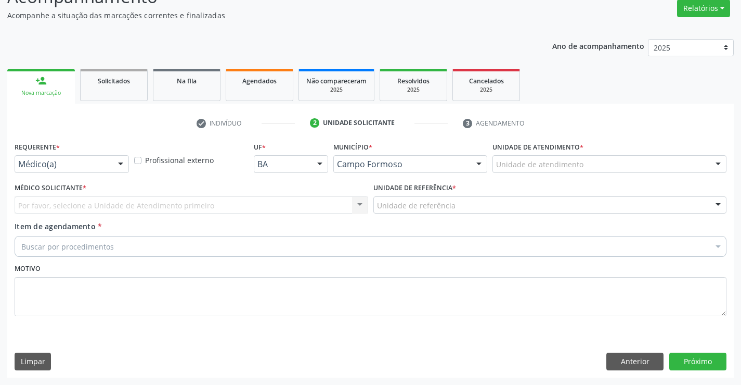
scroll to position [87, 0]
click at [118, 156] on div at bounding box center [121, 165] width 16 height 18
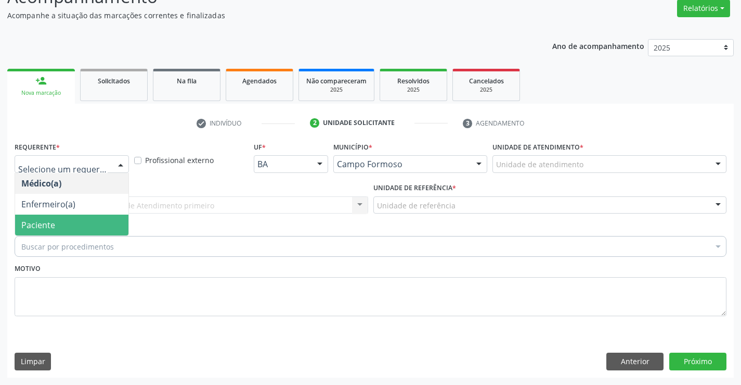
click at [68, 228] on span "Paciente" at bounding box center [71, 224] width 113 height 21
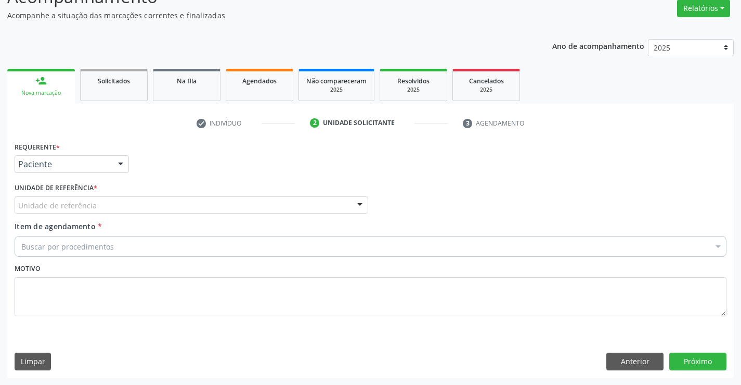
click at [170, 208] on div "Unidade de referência" at bounding box center [192, 205] width 354 height 18
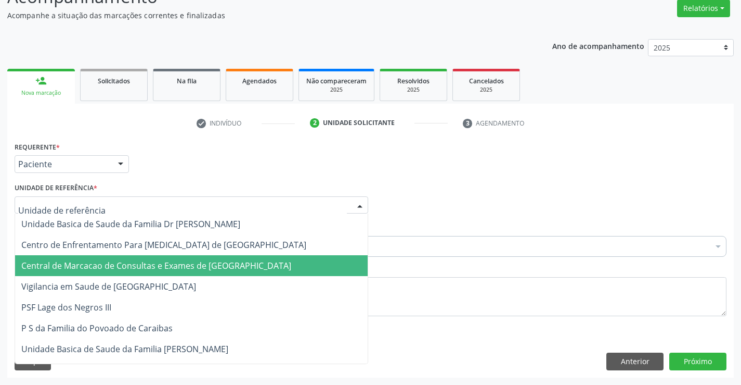
click at [170, 268] on span "Central de Marcacao de Consultas e Exames de [GEOGRAPHIC_DATA]" at bounding box center [156, 265] width 270 height 11
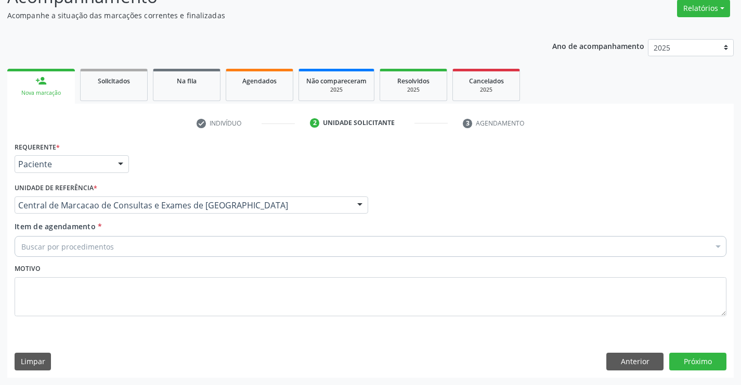
click at [184, 249] on div "Buscar por procedimentos" at bounding box center [371, 246] width 712 height 21
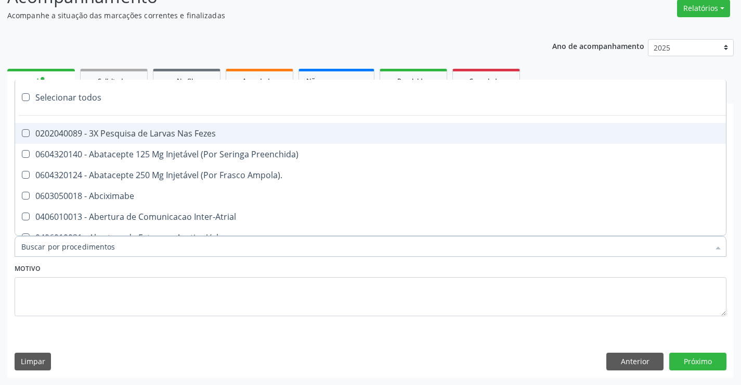
paste input "Médico Neurologista, Médico Neuropediatra"
type input "Médico Neurologista, Médico Neuropediatra"
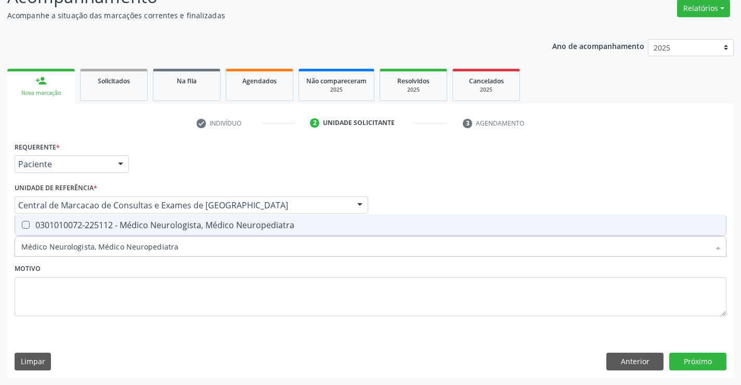
click at [174, 221] on div "0301010072-225112 - Médico Neurologista, Médico Neuropediatra" at bounding box center [370, 225] width 699 height 8
checkbox Neuropediatra "true"
click at [705, 362] on button "Próximo" at bounding box center [698, 361] width 57 height 18
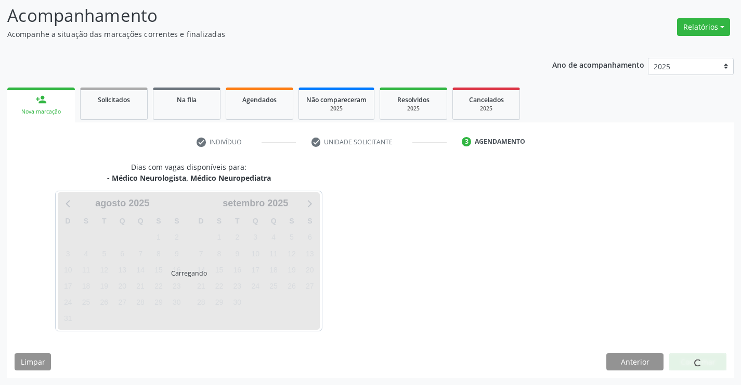
scroll to position [68, 0]
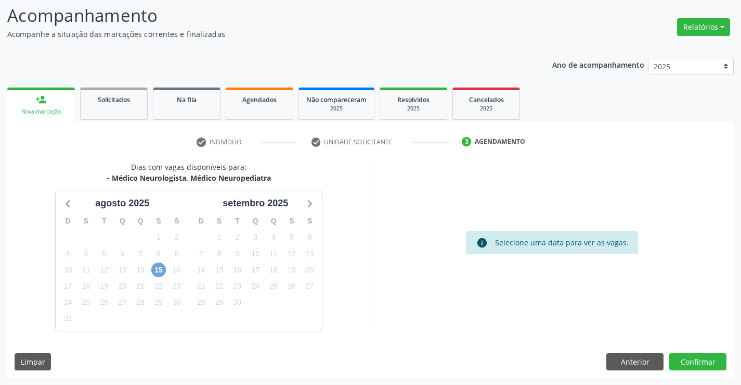
click at [152, 270] on span "15" at bounding box center [158, 269] width 15 height 15
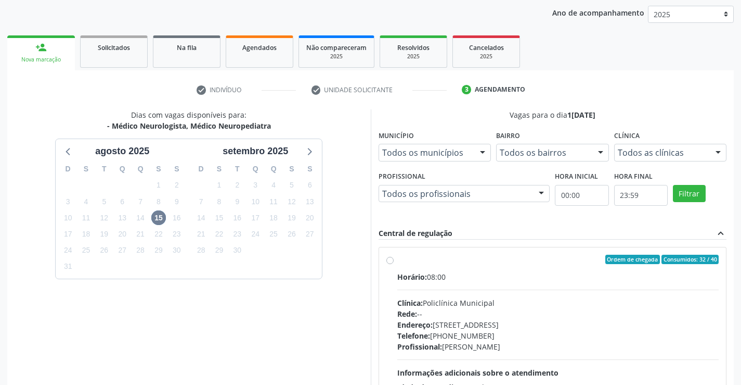
click at [464, 304] on div "Clínica: Policlínica Municipal" at bounding box center [559, 302] width 322 height 11
click at [394, 264] on input "Ordem de chegada Consumidos: 32 / 40 Horário: 08:00 Clínica: Policlínica Munici…" at bounding box center [390, 258] width 7 height 9
radio input "true"
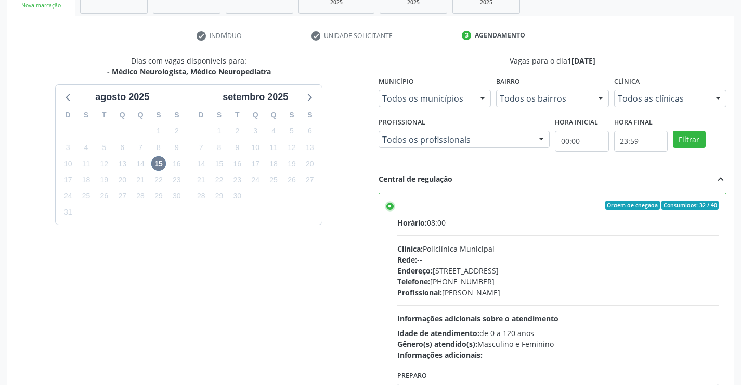
scroll to position [237, 0]
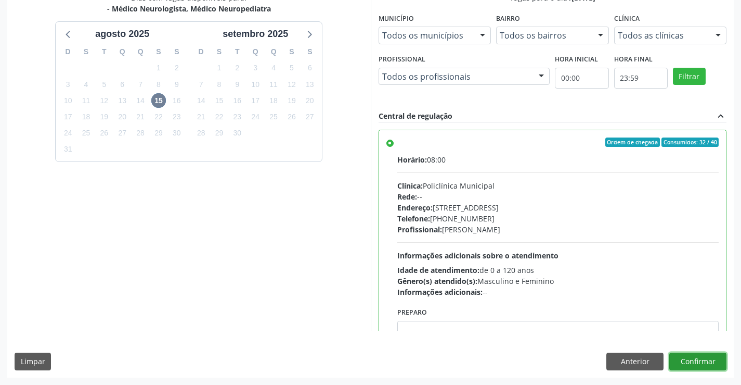
click at [699, 365] on button "Confirmar" at bounding box center [698, 361] width 57 height 18
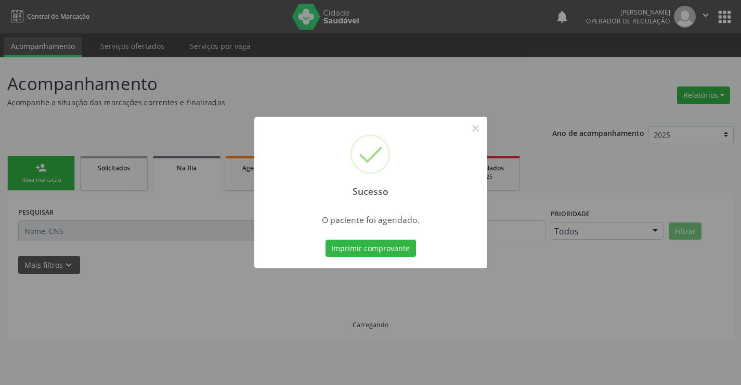
scroll to position [0, 0]
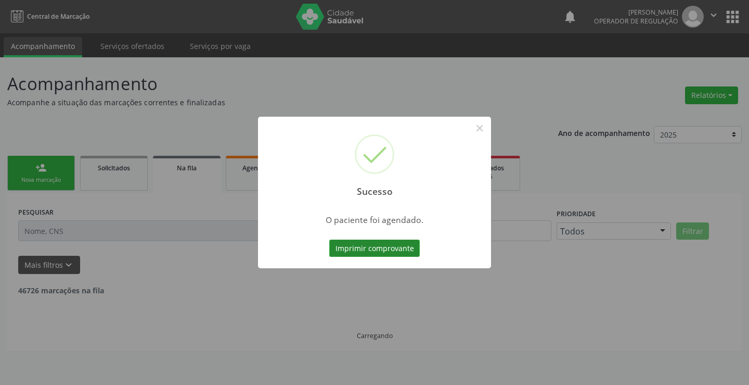
click at [389, 250] on button "Imprimir comprovante" at bounding box center [374, 248] width 91 height 18
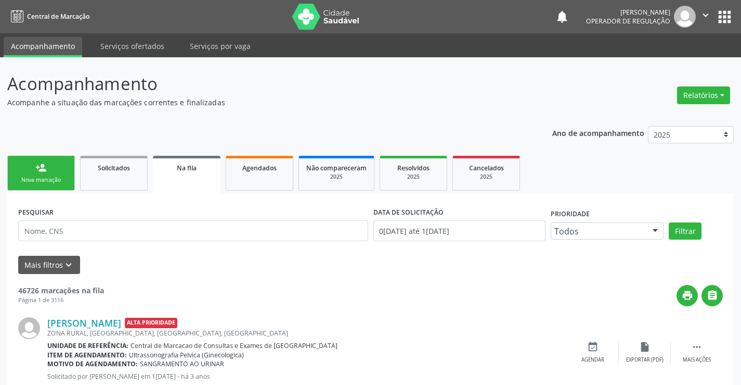
click at [35, 174] on link "person_add Nova marcação" at bounding box center [41, 173] width 68 height 35
click at [60, 171] on link "person_add Nova marcação" at bounding box center [41, 173] width 68 height 35
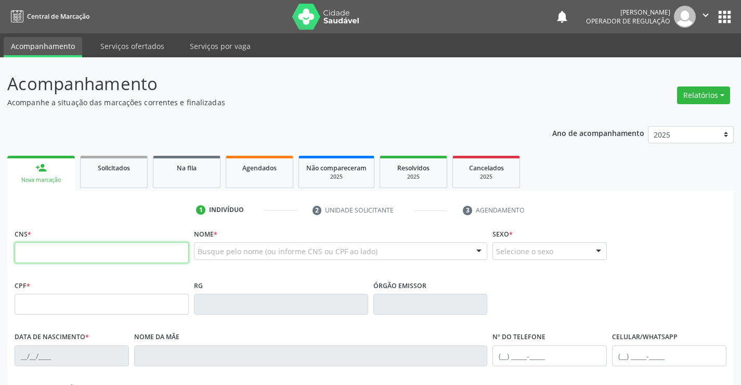
click at [60, 258] on input "text" at bounding box center [102, 252] width 174 height 21
type input "701 2000 6354 3010"
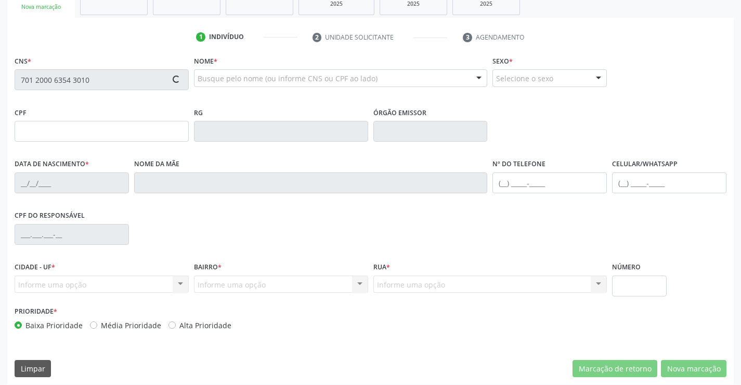
scroll to position [180, 0]
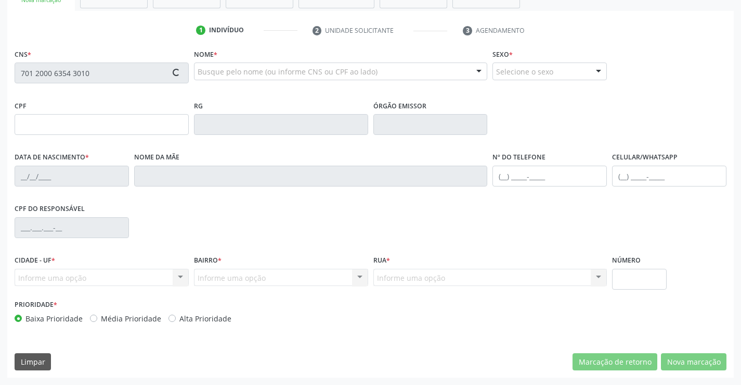
type input "2012329950"
type input "25/09/1991"
type input "(75) 99249-9478"
type input "S/N"
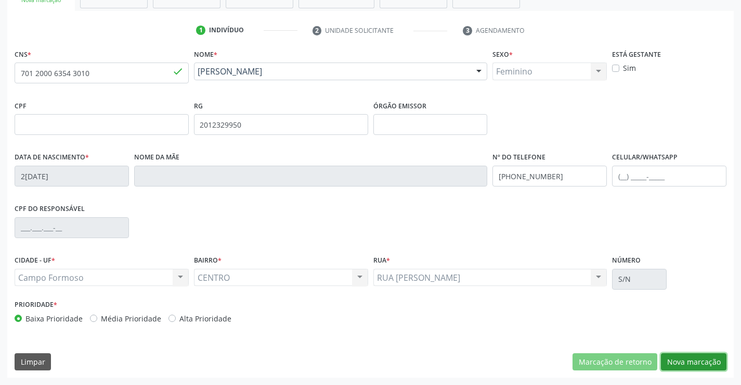
click at [693, 364] on button "Nova marcação" at bounding box center [694, 362] width 66 height 18
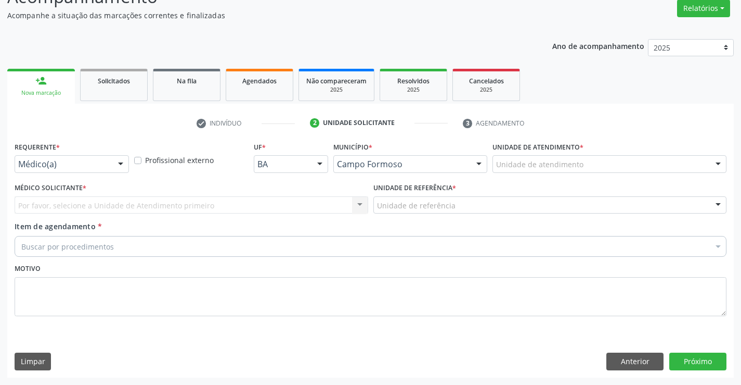
scroll to position [87, 0]
click at [96, 158] on div "Médico(a)" at bounding box center [72, 164] width 114 height 18
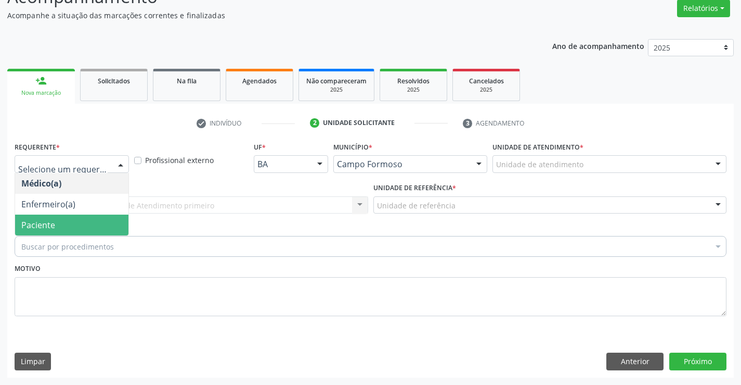
click at [65, 227] on span "Paciente" at bounding box center [71, 224] width 113 height 21
click at [374, 201] on div "Unidade de referência" at bounding box center [551, 205] width 354 height 18
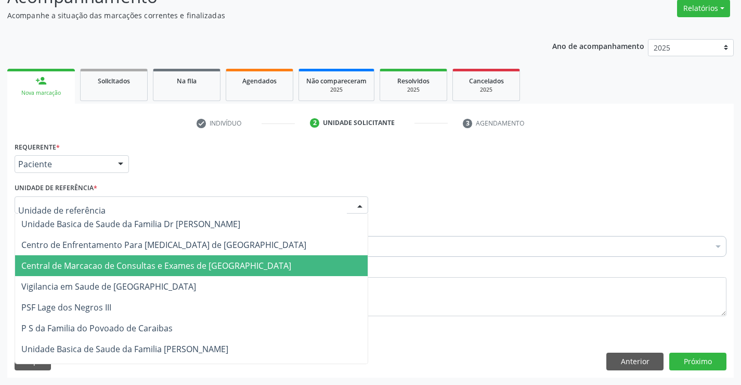
click at [206, 267] on span "Central de Marcacao de Consultas e Exames de [GEOGRAPHIC_DATA]" at bounding box center [156, 265] width 270 height 11
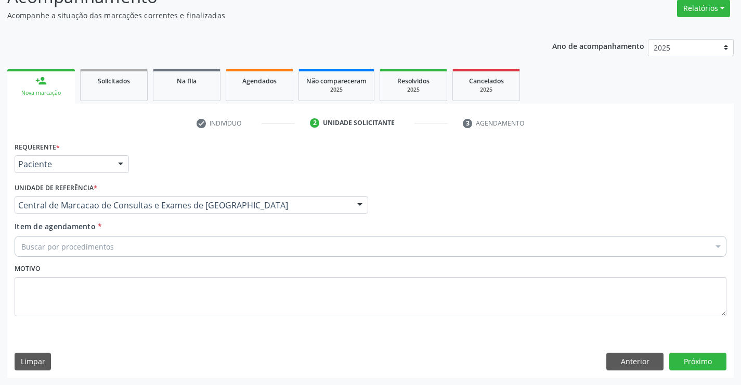
click at [216, 245] on div "Buscar por procedimentos" at bounding box center [371, 246] width 712 height 21
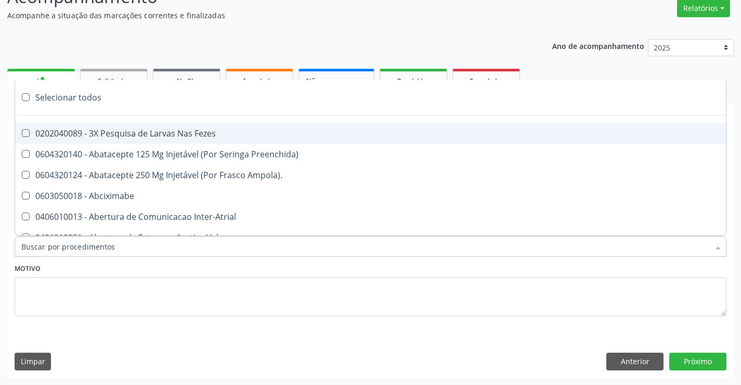
paste input "Médico Neurologista, Médico Neuropediatra"
type input "Médico Neurologista, Médico Neuropediatra"
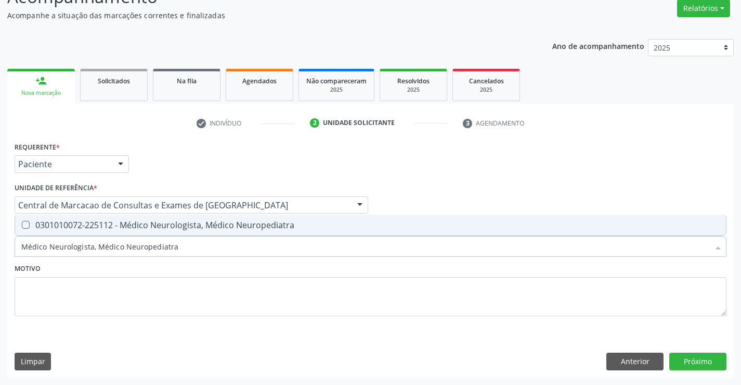
click at [202, 224] on div "0301010072-225112 - Médico Neurologista, Médico Neuropediatra" at bounding box center [370, 225] width 699 height 8
checkbox Neuropediatra "true"
click at [694, 358] on button "Próximo" at bounding box center [698, 361] width 57 height 18
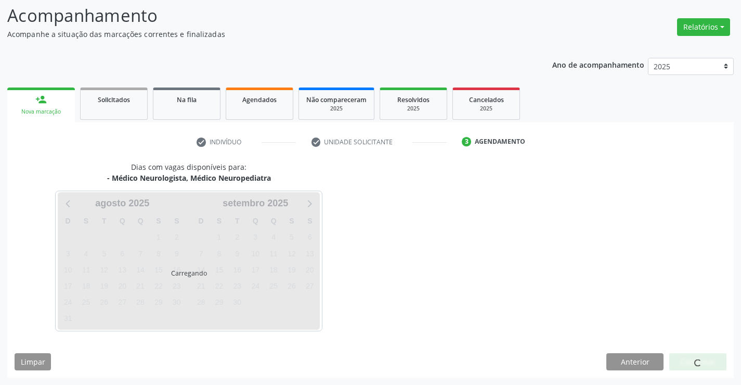
scroll to position [68, 0]
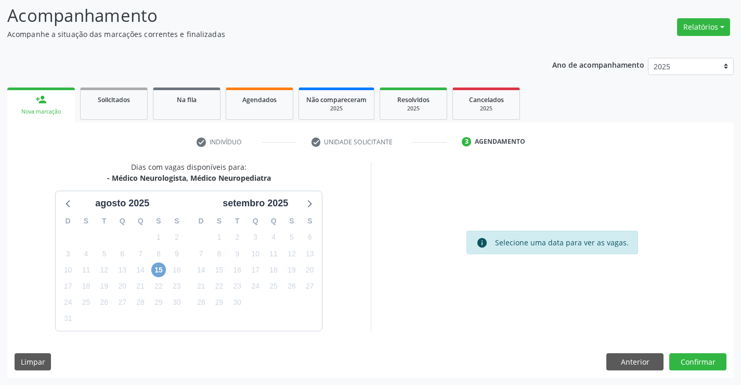
click at [159, 270] on span "15" at bounding box center [158, 269] width 15 height 15
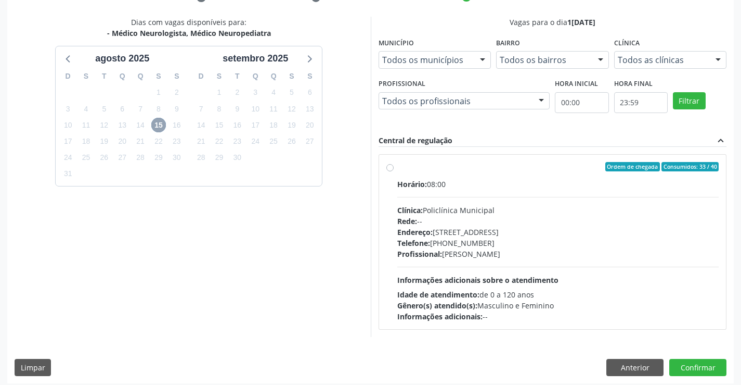
scroll to position [219, 0]
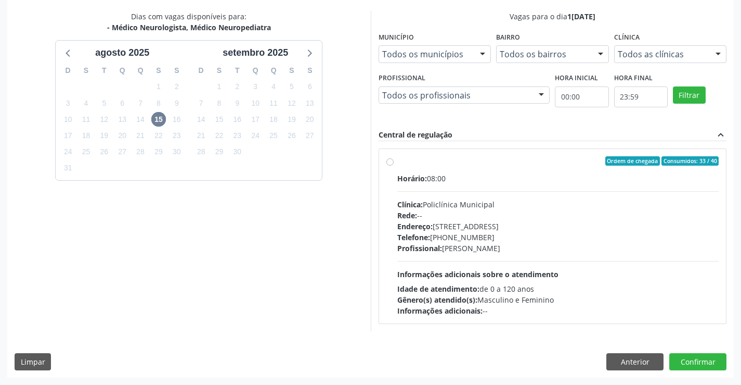
click at [437, 210] on div "Rede: --" at bounding box center [559, 215] width 322 height 11
click at [394, 165] on input "Ordem de chegada Consumidos: 33 / 40 Horário: 08:00 Clínica: Policlínica Munici…" at bounding box center [390, 160] width 7 height 9
radio input "true"
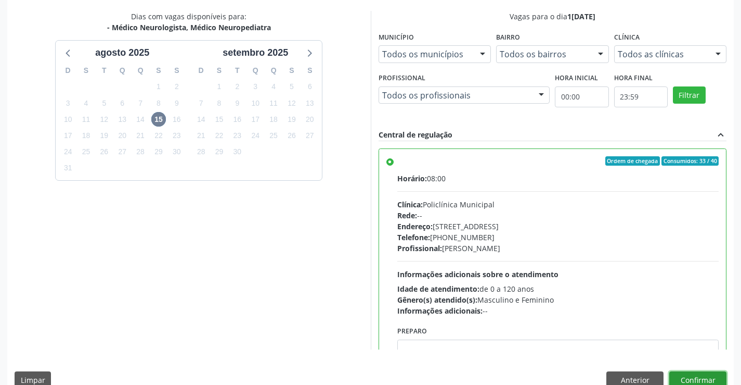
click at [719, 379] on button "Confirmar" at bounding box center [698, 380] width 57 height 18
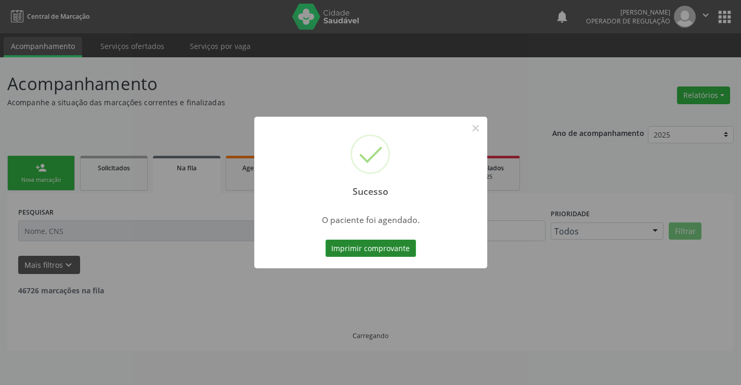
click at [378, 242] on button "Imprimir comprovante" at bounding box center [371, 248] width 91 height 18
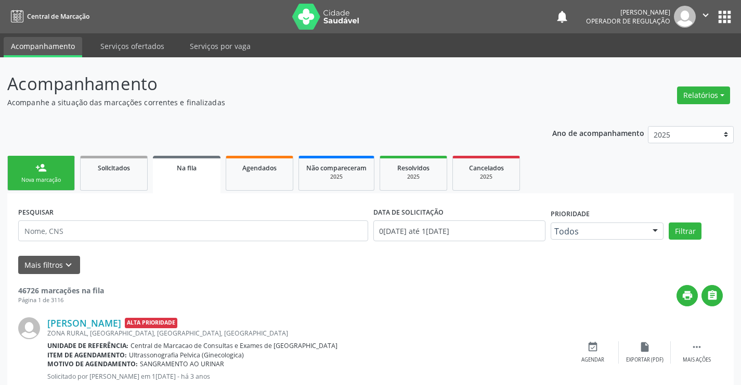
click at [55, 173] on div "Sucesso × O paciente foi agendado. Imprimir comprovante Cancel" at bounding box center [370, 192] width 741 height 385
click at [50, 190] on div "Sucesso × O paciente foi agendado. Imprimir comprovante Cancel" at bounding box center [370, 192] width 741 height 385
click at [51, 175] on div "Sucesso × O paciente foi agendado. Imprimir comprovante Cancel" at bounding box center [370, 192] width 741 height 385
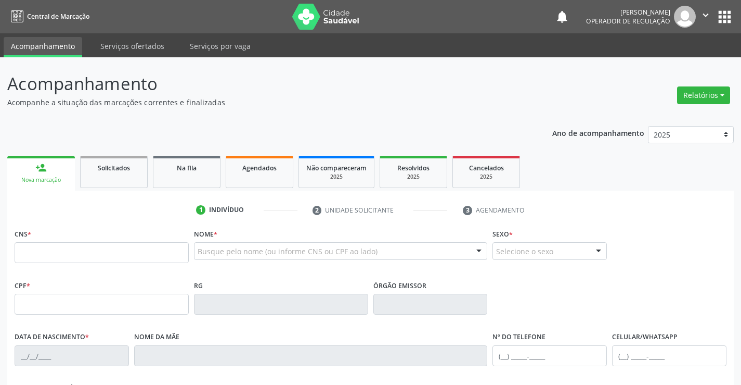
click at [100, 250] on input "text" at bounding box center [102, 252] width 174 height 21
click at [113, 243] on input "text" at bounding box center [102, 252] width 174 height 21
type input "705 2034 8677 8076"
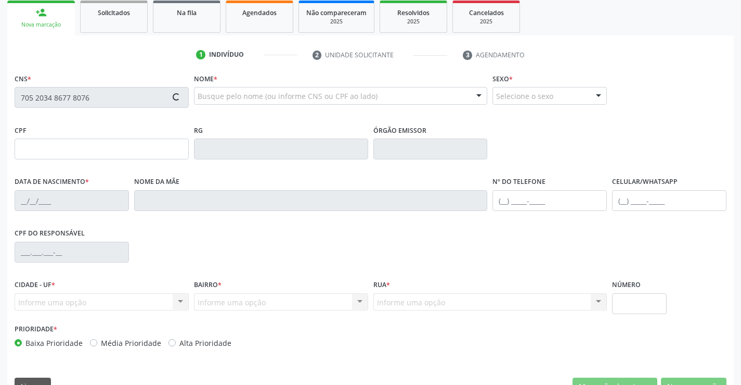
type input "0746853092"
type input "[DATE]"
type input "[PHONE_NUMBER]"
type input "617.820.255-53"
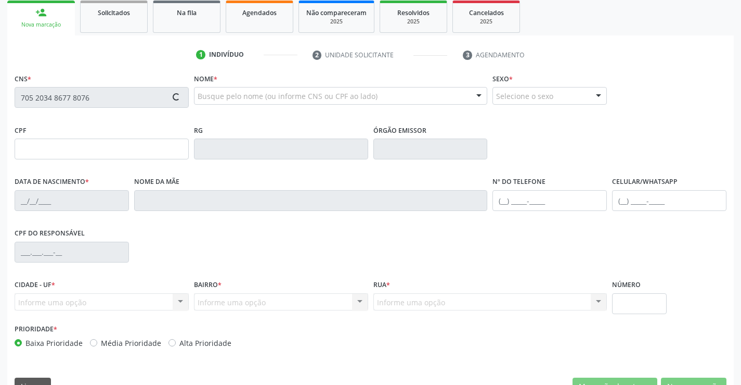
type input "102"
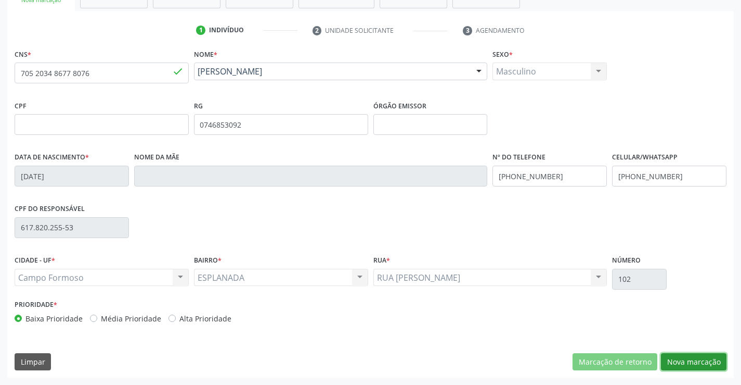
click at [684, 359] on button "Nova marcação" at bounding box center [694, 362] width 66 height 18
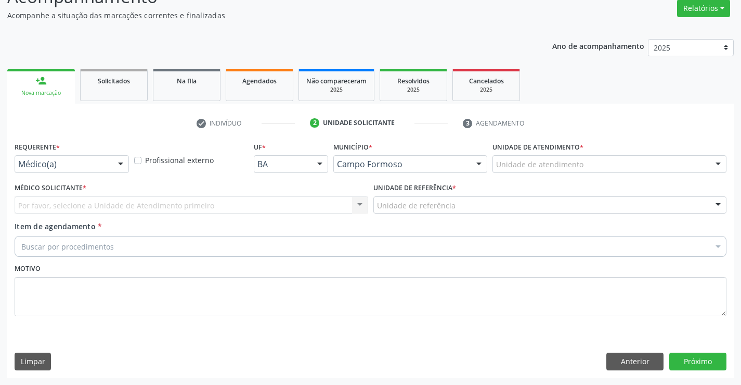
scroll to position [87, 0]
click at [128, 172] on div "Médico(a) Enfermeiro(a) Paciente Nenhum resultado encontrado para: " " Não há n…" at bounding box center [72, 164] width 114 height 18
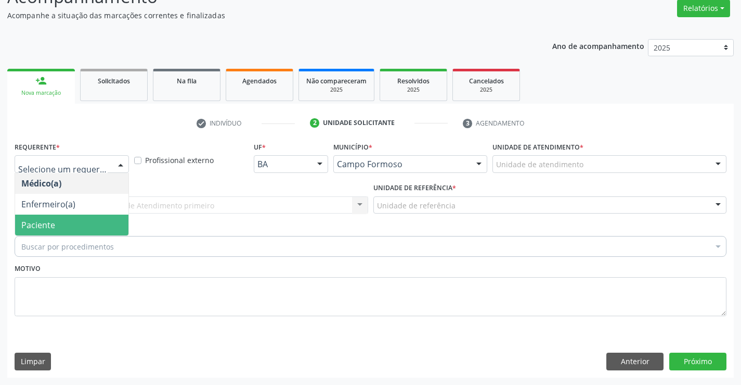
click at [84, 232] on span "Paciente" at bounding box center [71, 224] width 113 height 21
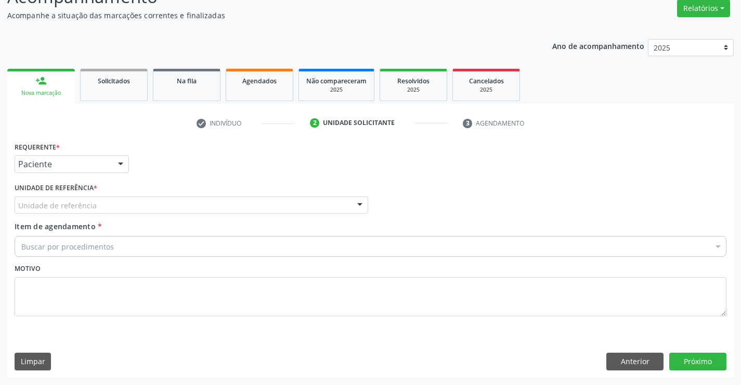
click at [134, 207] on div "Unidade de referência" at bounding box center [192, 205] width 354 height 18
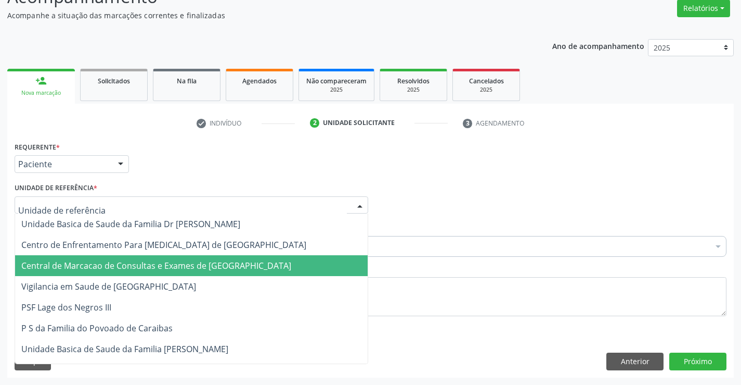
click at [121, 264] on span "Central de Marcacao de Consultas e Exames de [GEOGRAPHIC_DATA]" at bounding box center [156, 265] width 270 height 11
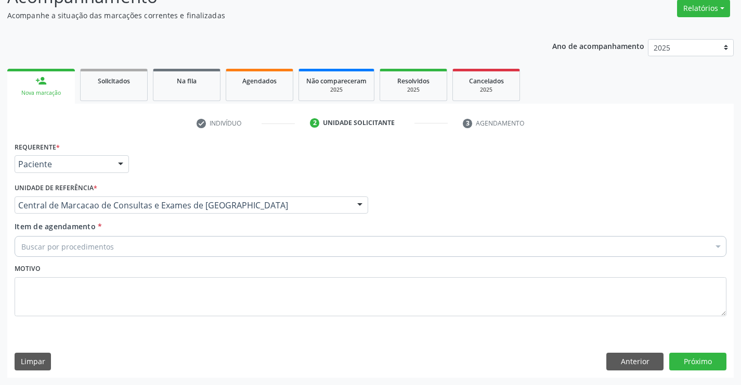
click at [136, 246] on div "Buscar por procedimentos" at bounding box center [371, 246] width 712 height 21
click at [21, 238] on input "Item de agendamento *" at bounding box center [21, 246] width 0 height 21
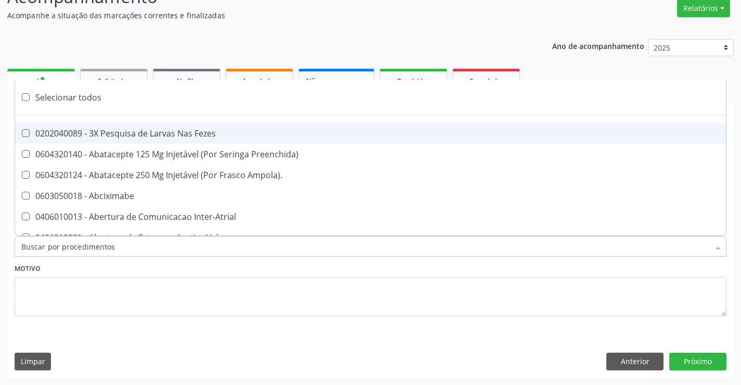
click at [122, 240] on input "Item de agendamento *" at bounding box center [365, 246] width 688 height 21
paste input "Médico Neurologista, Médico Neuropediatra"
type input "Médico Neurologista, Médico Neuropediatra"
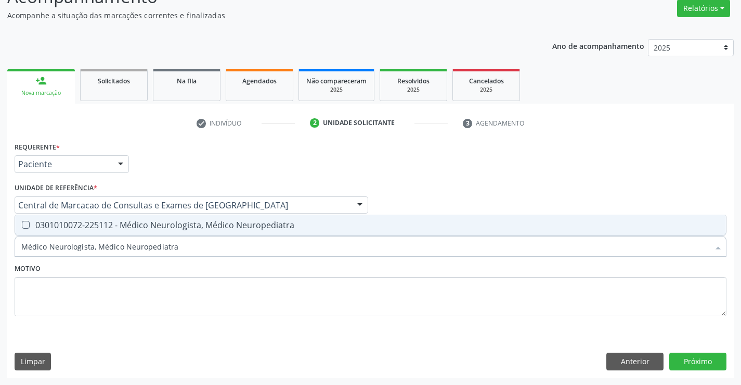
click at [145, 222] on div "0301010072-225112 - Médico Neurologista, Médico Neuropediatra" at bounding box center [370, 225] width 699 height 8
checkbox Neuropediatra "true"
click at [692, 359] on button "Próximo" at bounding box center [698, 361] width 57 height 18
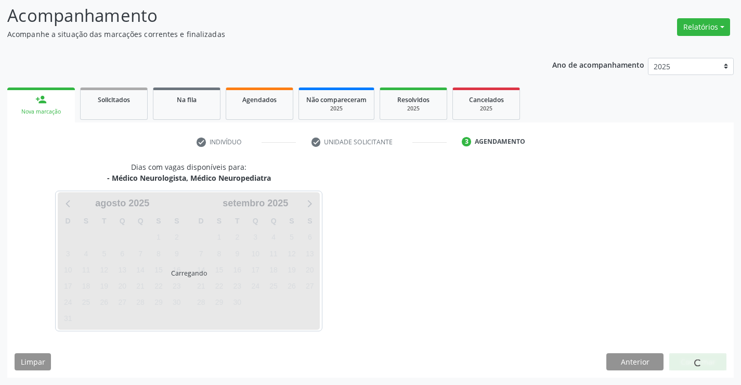
scroll to position [68, 0]
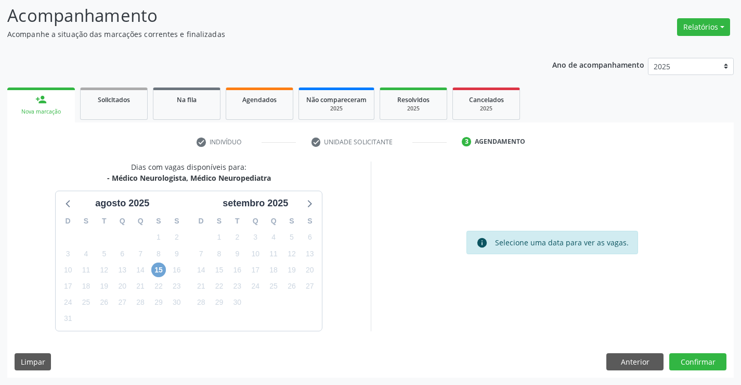
click at [160, 268] on span "15" at bounding box center [158, 269] width 15 height 15
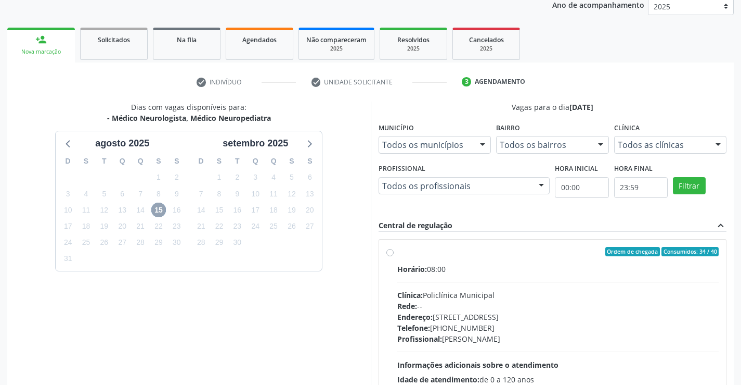
scroll to position [219, 0]
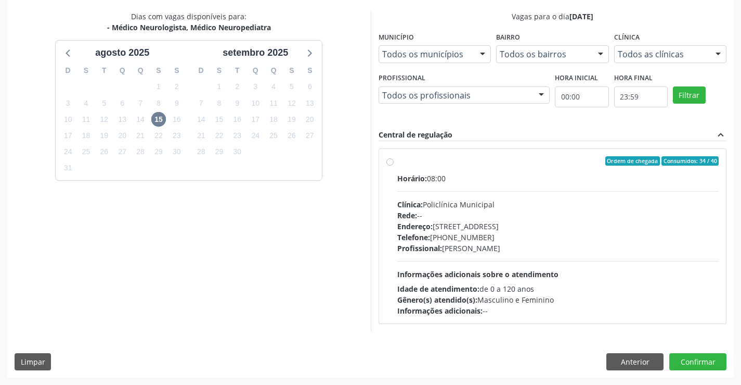
click at [493, 226] on div "Endereço: [STREET_ADDRESS]" at bounding box center [559, 226] width 322 height 11
click at [394, 165] on input "Ordem de chegada Consumidos: 34 / 40 Horário: 08:00 Clínica: Policlínica Munici…" at bounding box center [390, 160] width 7 height 9
radio input "true"
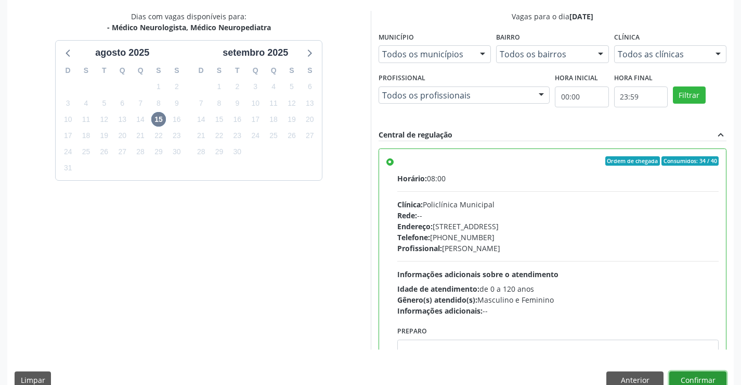
click at [697, 377] on button "Confirmar" at bounding box center [698, 380] width 57 height 18
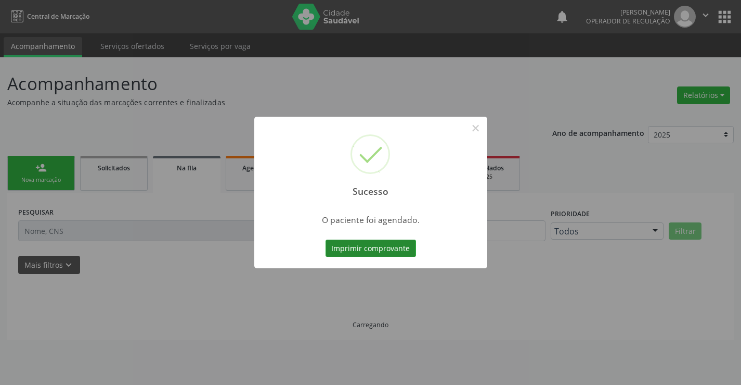
scroll to position [0, 0]
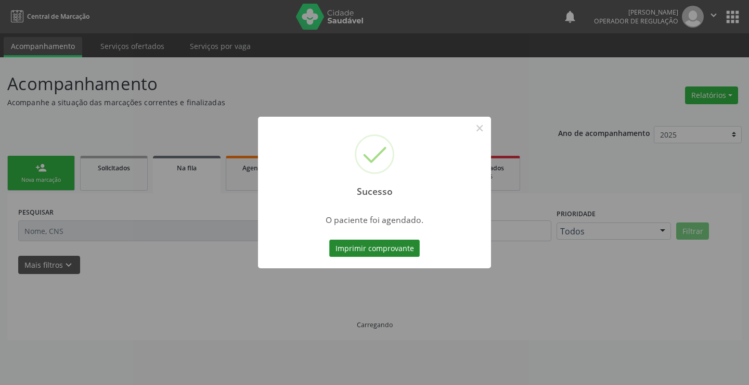
click at [358, 248] on button "Imprimir comprovante" at bounding box center [374, 248] width 91 height 18
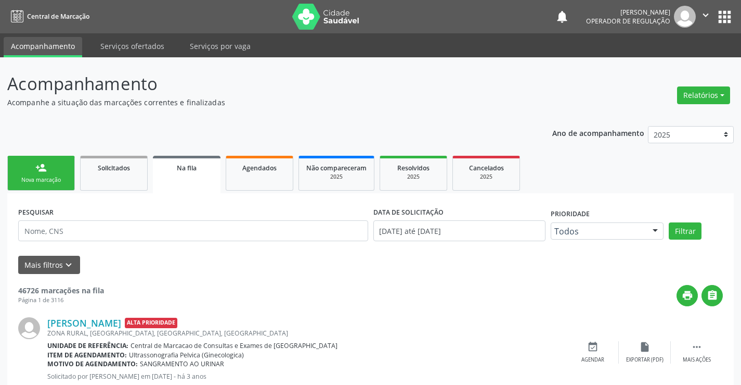
click at [60, 168] on link "person_add Nova marcação" at bounding box center [41, 173] width 68 height 35
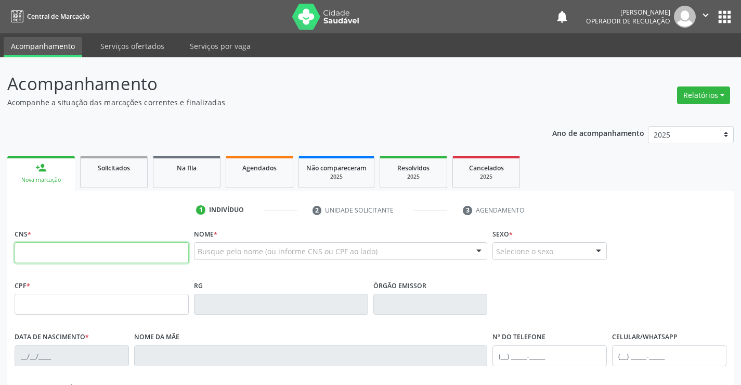
click at [82, 247] on input "text" at bounding box center [102, 252] width 174 height 21
type input "703 2036 9794 1396"
type input "520041021"
type input "[DATE]"
type input "[PHONE_NUMBER]"
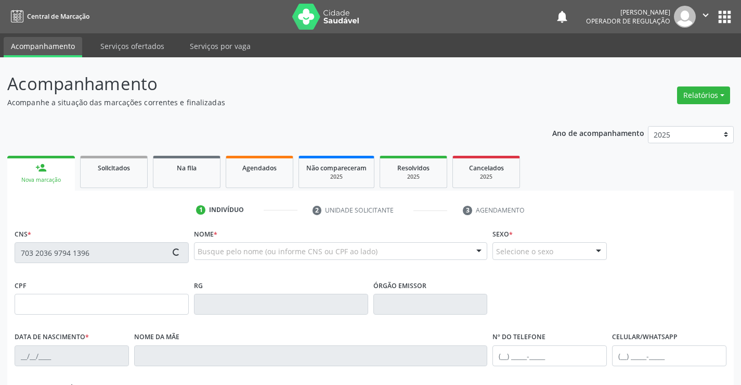
type input "119"
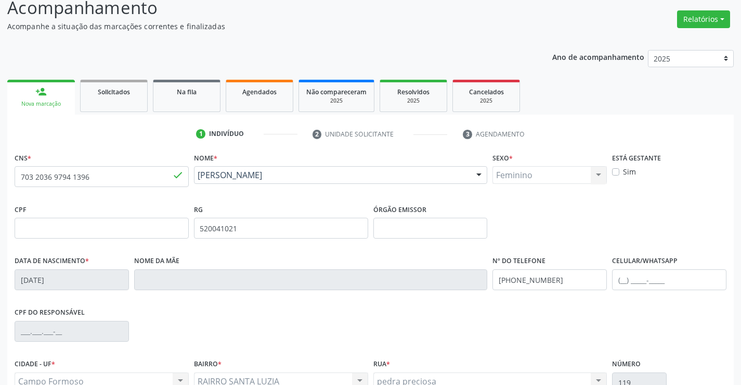
scroll to position [180, 0]
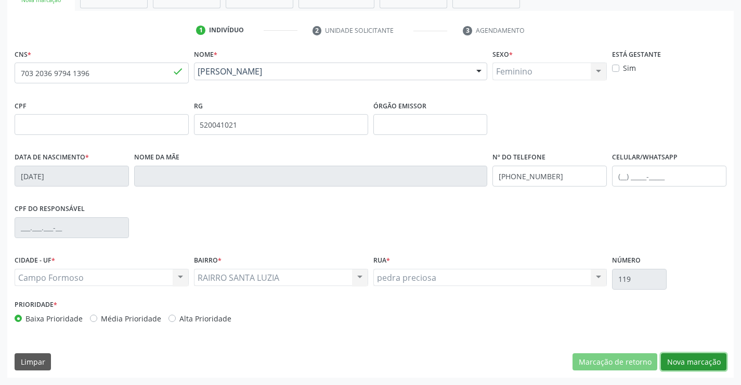
click at [698, 366] on button "Nova marcação" at bounding box center [694, 362] width 66 height 18
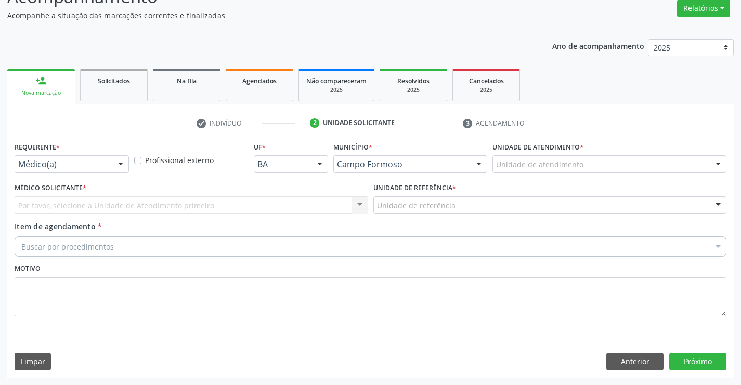
scroll to position [87, 0]
click at [128, 163] on div at bounding box center [121, 165] width 16 height 18
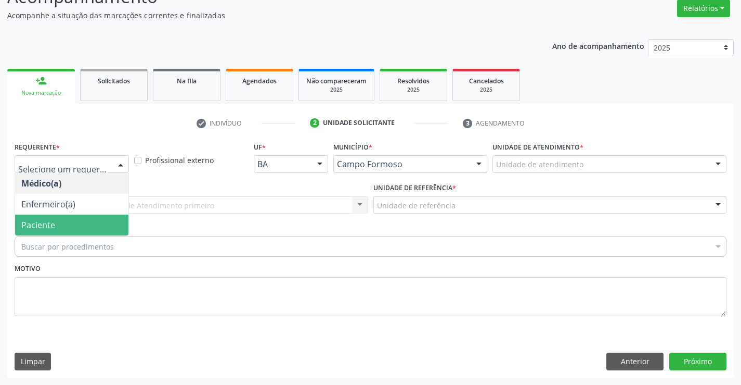
click at [61, 220] on span "Paciente" at bounding box center [71, 224] width 113 height 21
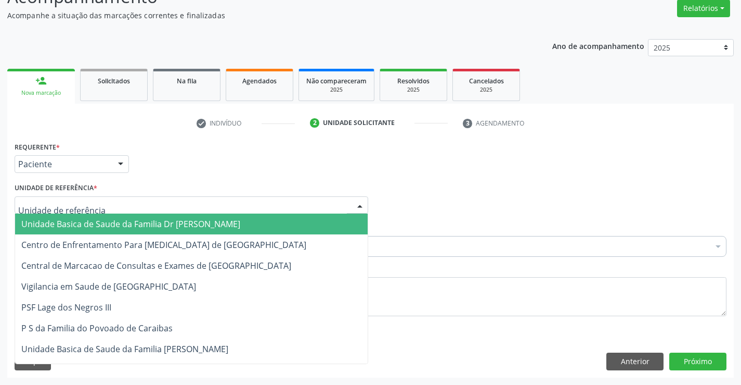
drag, startPoint x: 183, startPoint y: 209, endPoint x: 182, endPoint y: 250, distance: 41.1
click at [182, 210] on div at bounding box center [192, 205] width 354 height 18
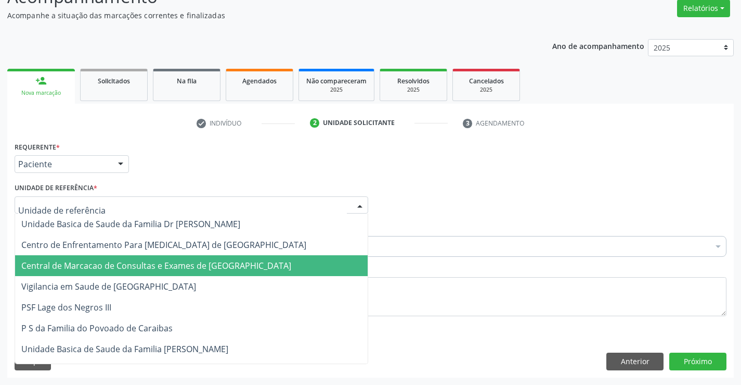
click at [183, 256] on span "Central de Marcacao de Consultas e Exames de [GEOGRAPHIC_DATA]" at bounding box center [191, 265] width 353 height 21
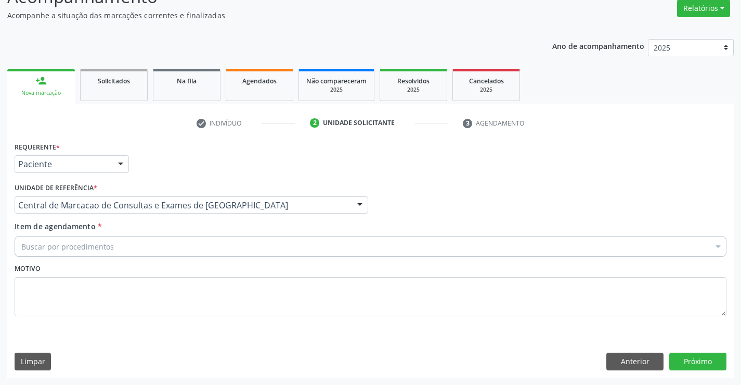
click at [187, 242] on div "Buscar por procedimentos" at bounding box center [371, 246] width 712 height 21
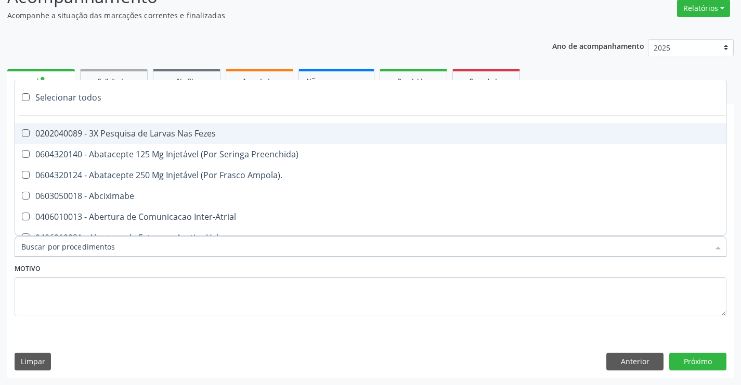
paste input "Médico Neurologista, Médico Neuropediatra"
type input "Médico Neurologista, Médico Neuropediatra"
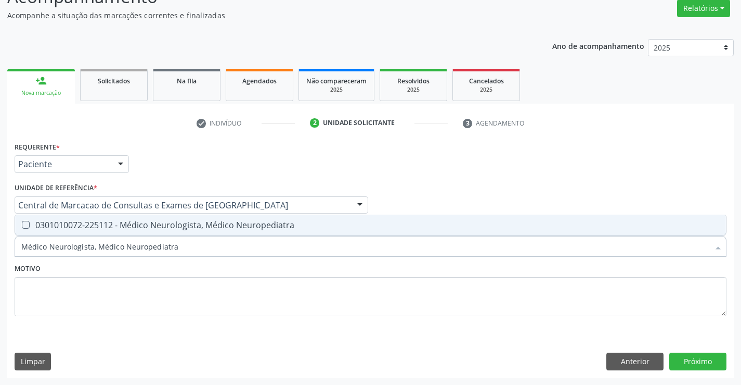
click at [140, 219] on span "0301010072-225112 - Médico Neurologista, Médico Neuropediatra" at bounding box center [370, 224] width 711 height 21
checkbox Neuropediatra "true"
click at [713, 363] on button "Próximo" at bounding box center [698, 361] width 57 height 18
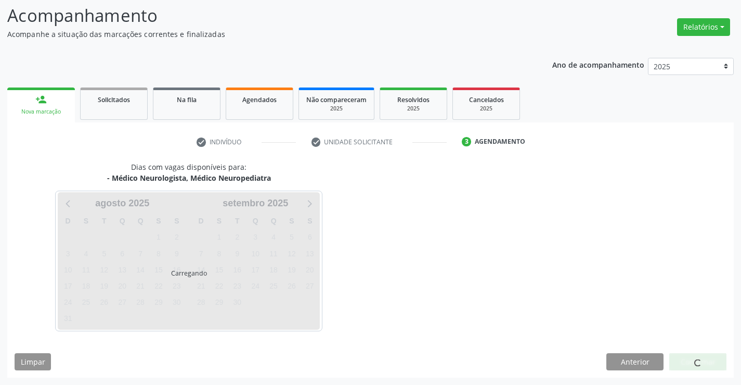
scroll to position [68, 0]
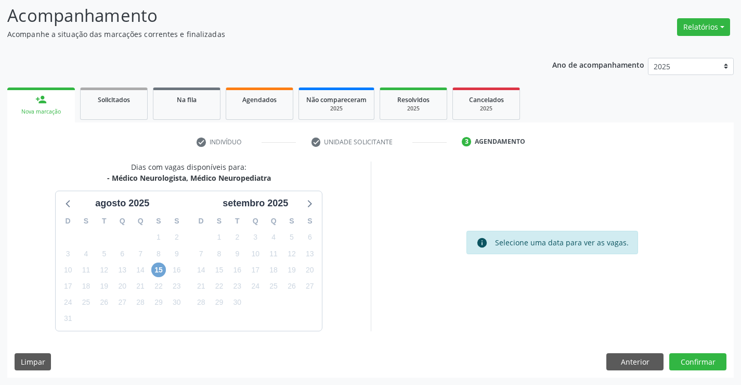
click at [162, 270] on span "15" at bounding box center [158, 269] width 15 height 15
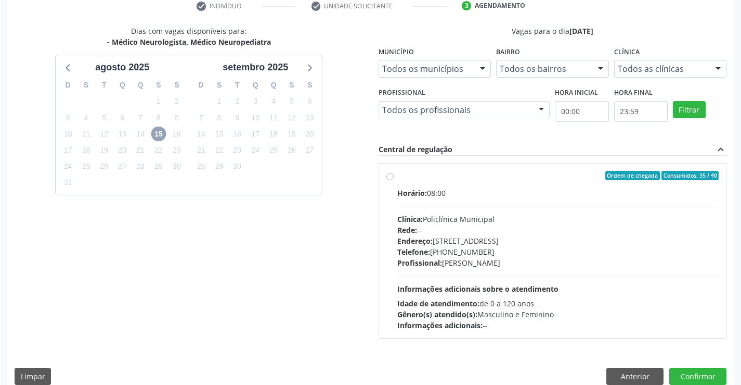
scroll to position [219, 0]
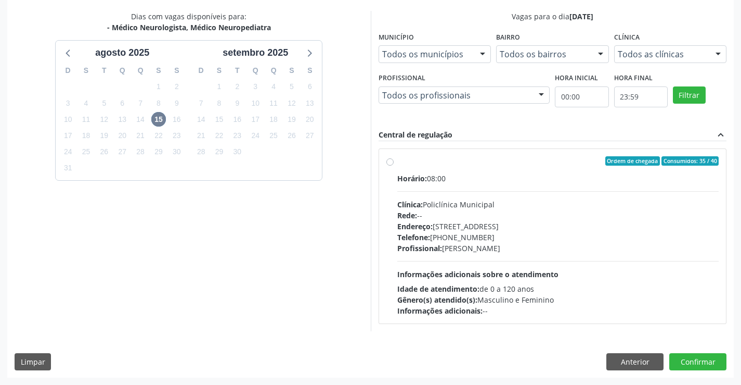
click at [457, 229] on div "Endereço: [STREET_ADDRESS]" at bounding box center [559, 226] width 322 height 11
click at [394, 165] on input "Ordem de chegada Consumidos: 35 / 40 Horário: 08:00 Clínica: Policlínica Munici…" at bounding box center [390, 160] width 7 height 9
radio input "true"
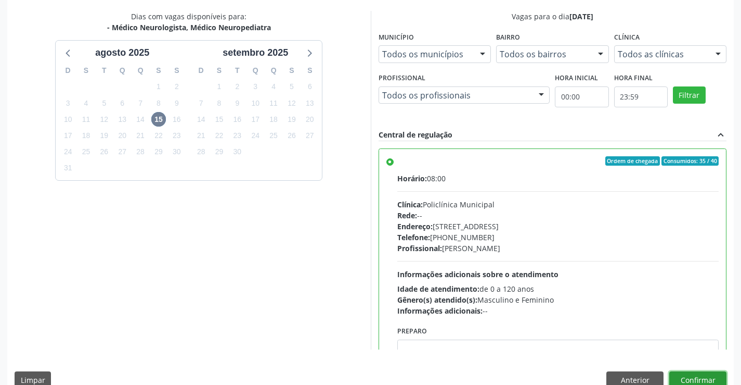
click at [713, 376] on button "Confirmar" at bounding box center [698, 380] width 57 height 18
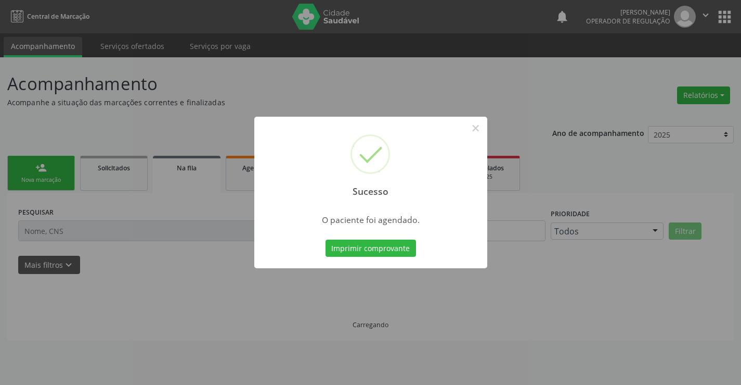
scroll to position [0, 0]
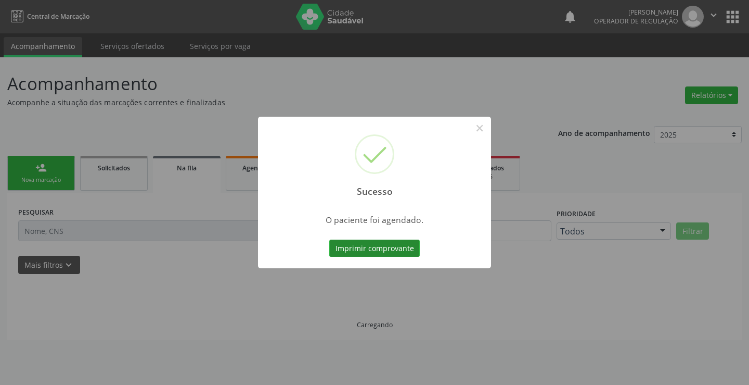
click at [357, 248] on button "Imprimir comprovante" at bounding box center [374, 248] width 91 height 18
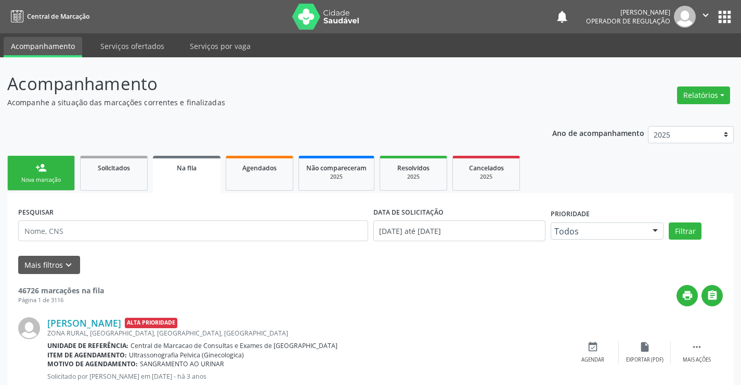
click at [22, 177] on div "Nova marcação" at bounding box center [41, 180] width 52 height 8
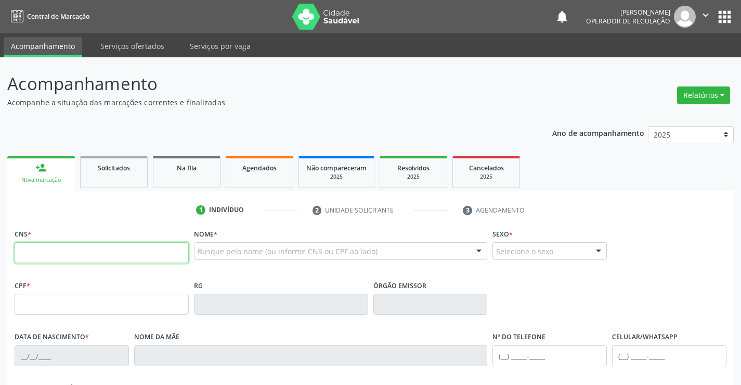
click at [76, 253] on input "text" at bounding box center [102, 252] width 174 height 21
type input "705 4034 0206 0991"
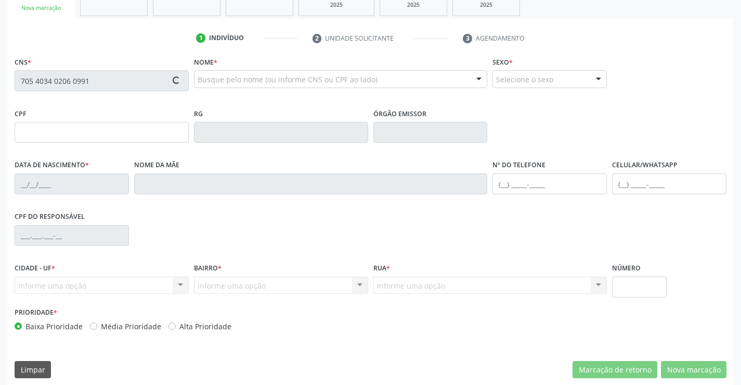
scroll to position [180, 0]
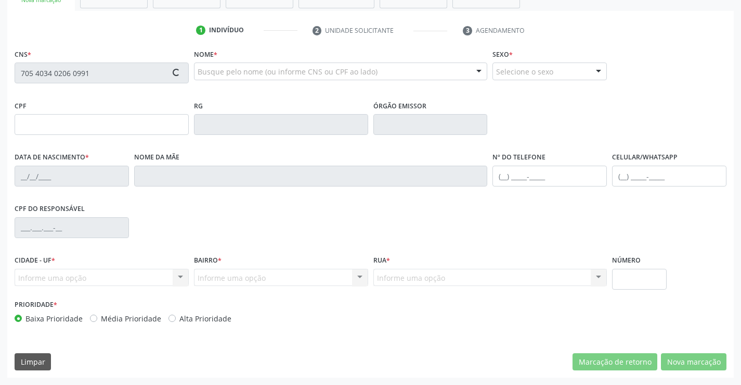
type input "617.800.905-44"
type input "0757286640"
type input "03/12/1971"
type input "(74) 99128-5394"
type input "(74) 99111-4639"
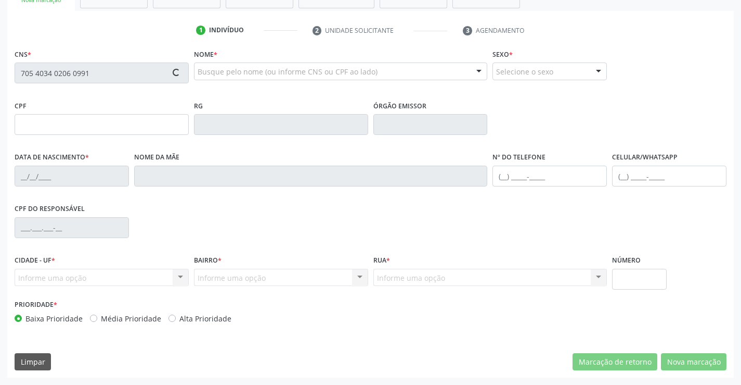
type input "617.800.905-44"
type input "S/N"
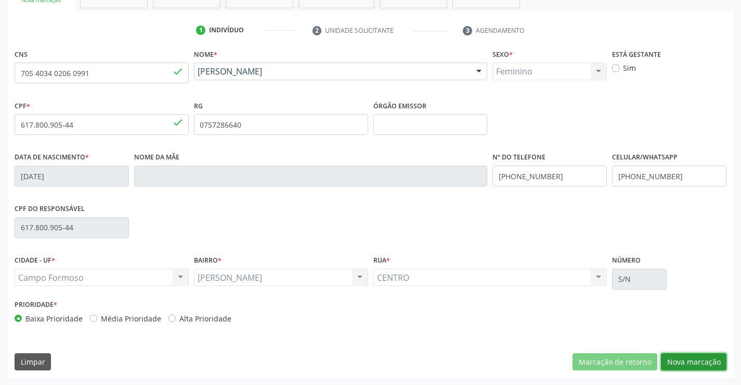
click at [693, 363] on button "Nova marcação" at bounding box center [694, 362] width 66 height 18
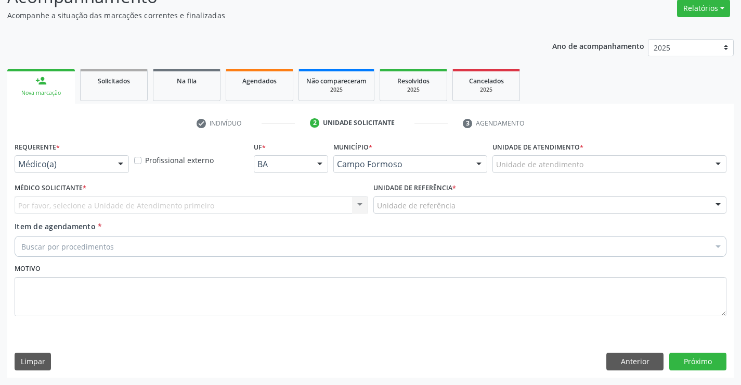
click at [120, 165] on div at bounding box center [121, 165] width 16 height 18
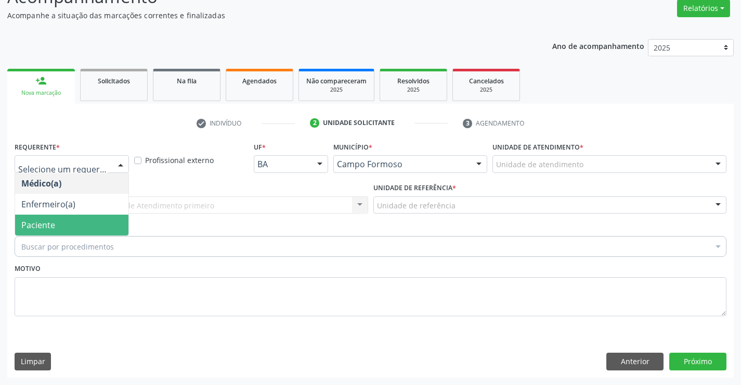
click at [66, 221] on span "Paciente" at bounding box center [71, 224] width 113 height 21
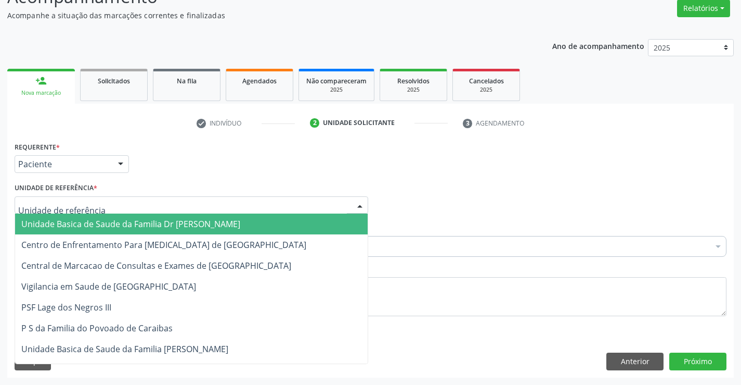
click at [162, 204] on div at bounding box center [192, 205] width 354 height 18
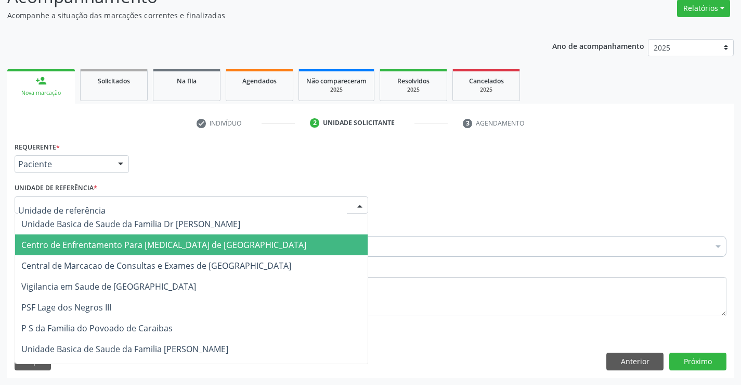
click at [169, 250] on span "Centro de Enfrentamento Para [MEDICAL_DATA] de [GEOGRAPHIC_DATA]" at bounding box center [163, 244] width 285 height 11
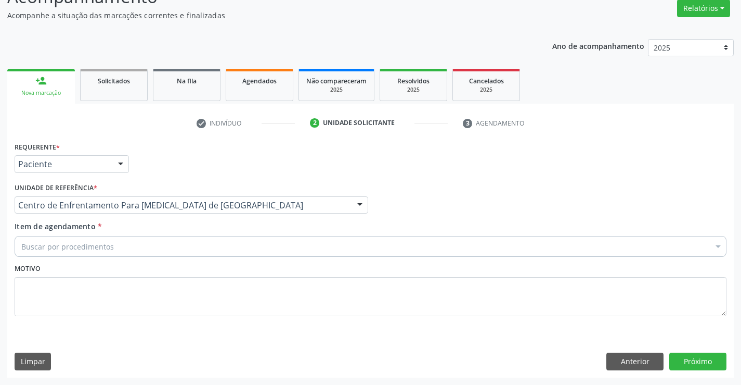
drag, startPoint x: 200, startPoint y: 207, endPoint x: 199, endPoint y: 221, distance: 14.1
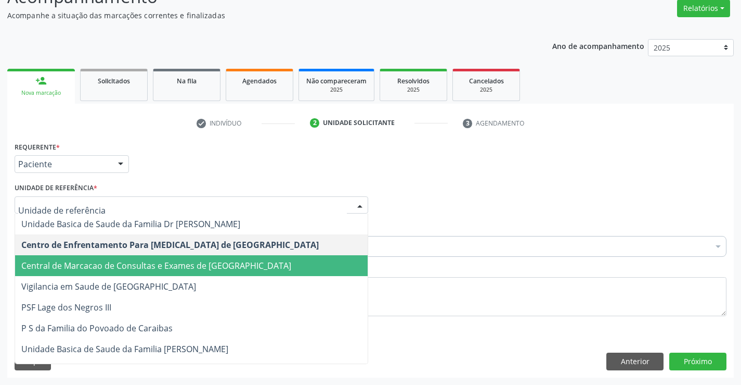
click at [197, 267] on span "Central de Marcacao de Consultas e Exames de [GEOGRAPHIC_DATA]" at bounding box center [156, 265] width 270 height 11
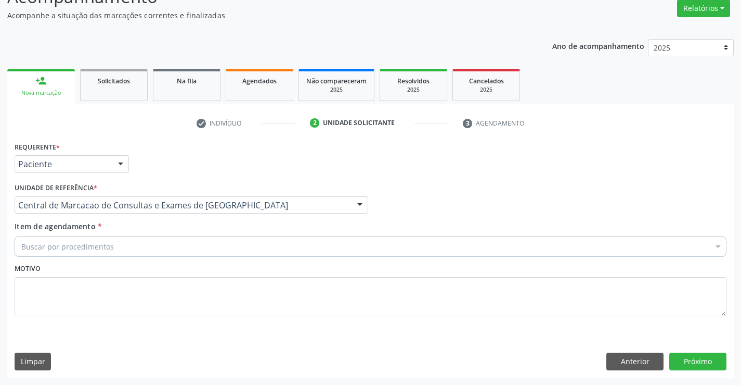
click at [216, 250] on div "Buscar por procedimentos" at bounding box center [371, 246] width 712 height 21
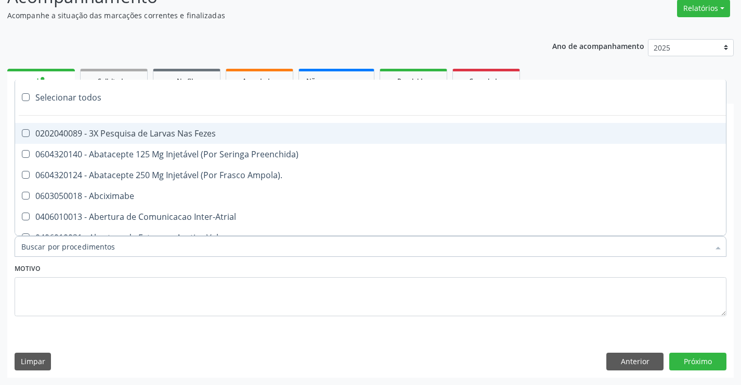
paste input "Médico Neurologista, Médico Neuropediatra"
type input "Médico Neurologista, Médico Neuropediatra"
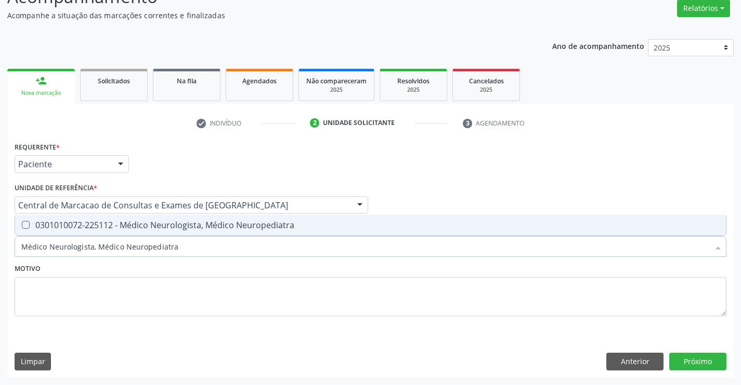
click at [175, 222] on div "0301010072-225112 - Médico Neurologista, Médico Neuropediatra" at bounding box center [370, 225] width 699 height 8
checkbox Neuropediatra "true"
click at [711, 359] on button "Próximo" at bounding box center [698, 361] width 57 height 18
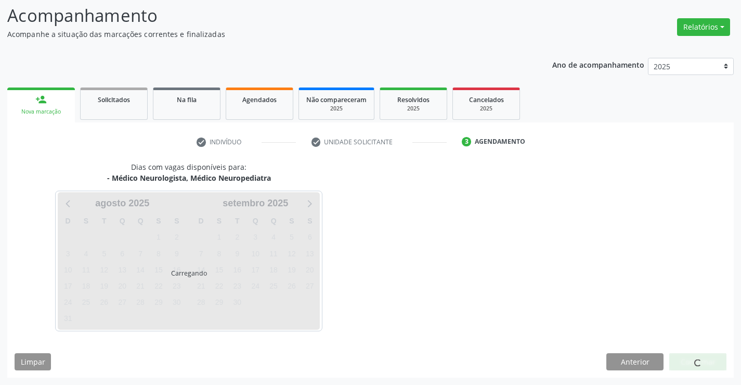
scroll to position [68, 0]
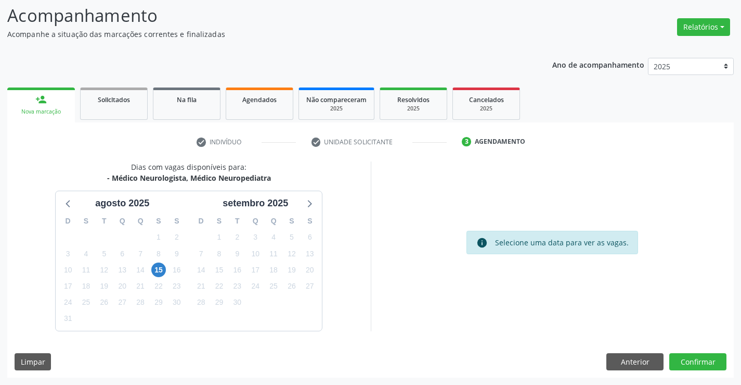
click at [150, 268] on div "15" at bounding box center [159, 270] width 18 height 16
click at [160, 270] on span "15" at bounding box center [158, 269] width 15 height 15
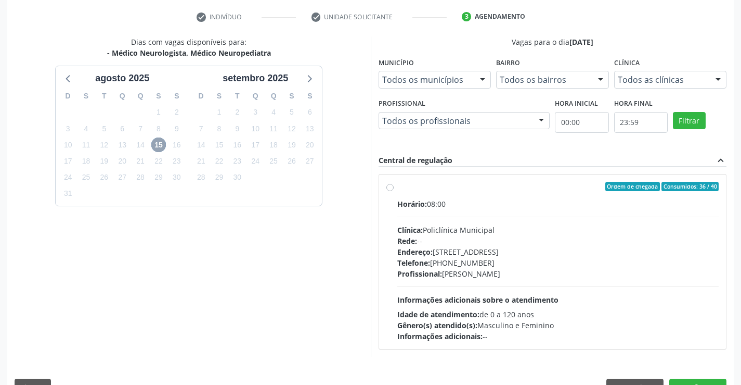
scroll to position [219, 0]
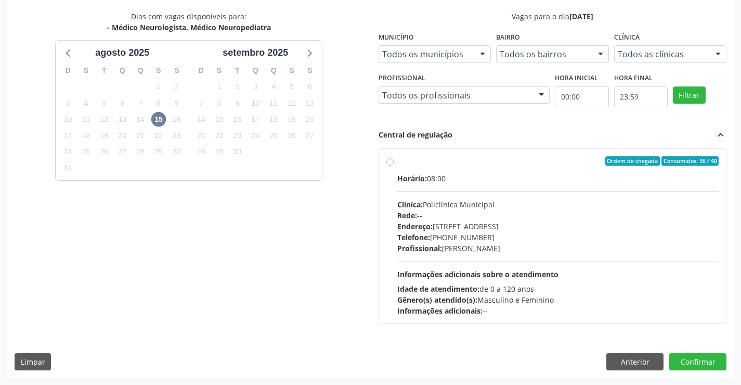
click at [493, 219] on div "Rede: --" at bounding box center [559, 215] width 322 height 11
click at [394, 165] on input "Ordem de chegada Consumidos: 36 / 40 Horário: 08:00 Clínica: Policlínica Munici…" at bounding box center [390, 160] width 7 height 9
radio input "true"
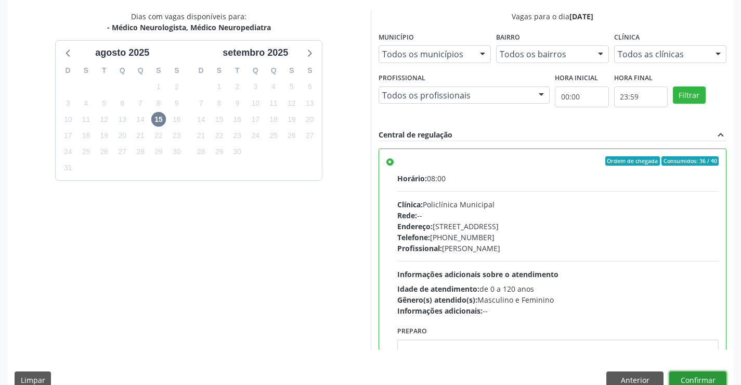
click at [694, 374] on button "Confirmar" at bounding box center [698, 380] width 57 height 18
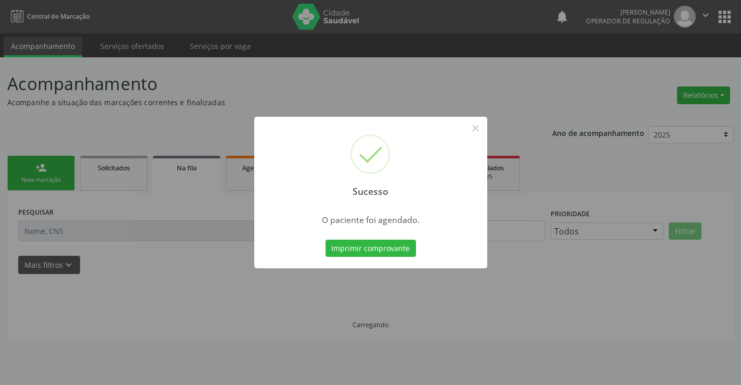
scroll to position [0, 0]
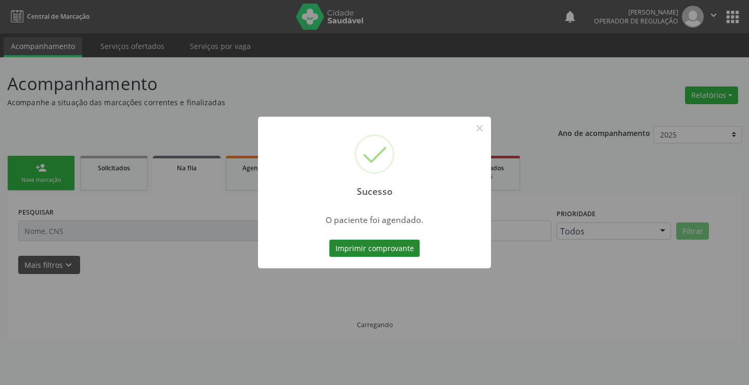
click at [401, 242] on button "Imprimir comprovante" at bounding box center [374, 248] width 91 height 18
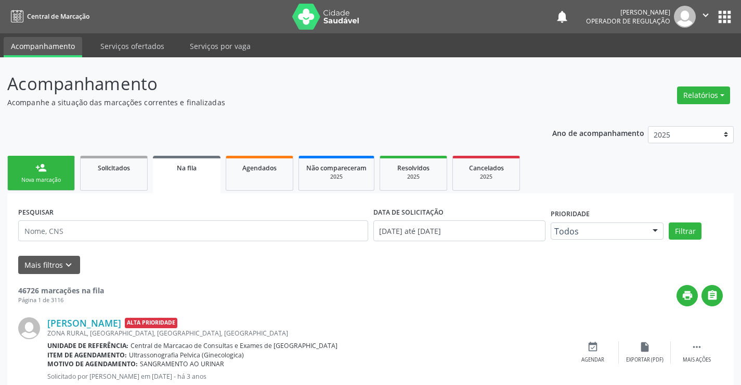
click at [40, 177] on div "Nova marcação" at bounding box center [41, 180] width 52 height 8
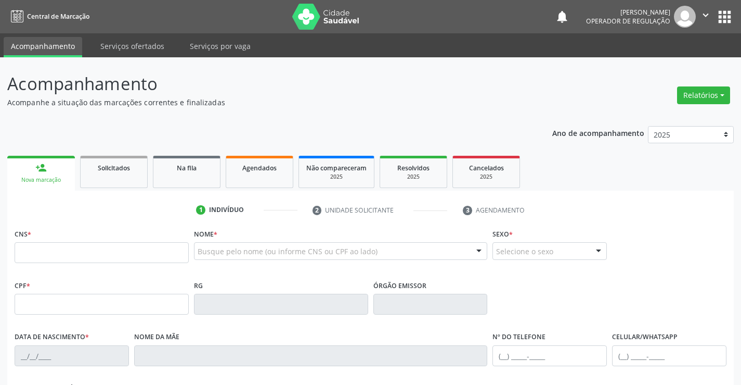
click at [50, 172] on link "person_add Nova marcação" at bounding box center [41, 173] width 68 height 35
click at [65, 246] on input "text" at bounding box center [102, 252] width 174 height 21
type input "700 0067 0935 0309"
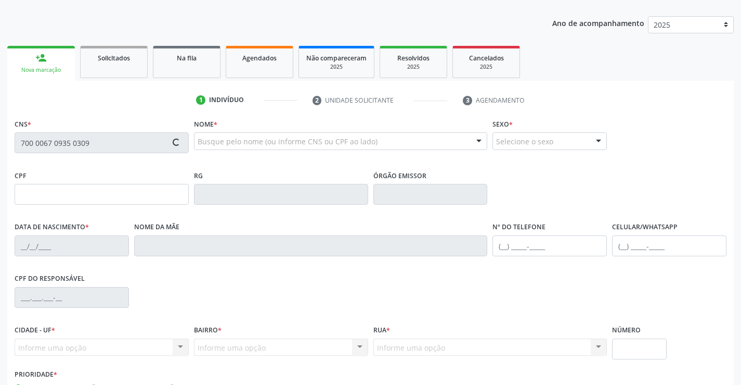
type input "2229702866"
type input "11/03/2002"
type input "(74) 99941-5801"
type input "091.125.865-52"
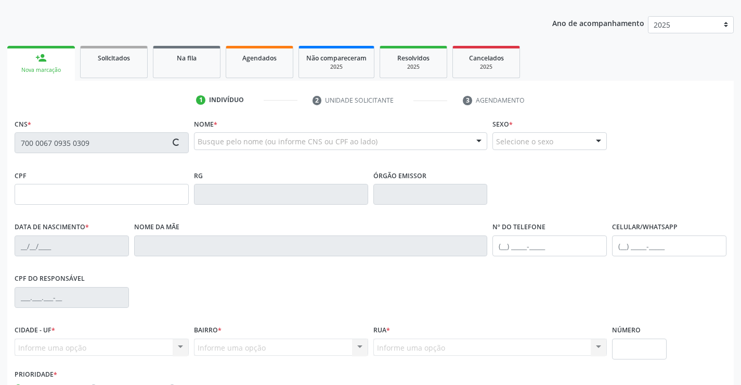
type input "133"
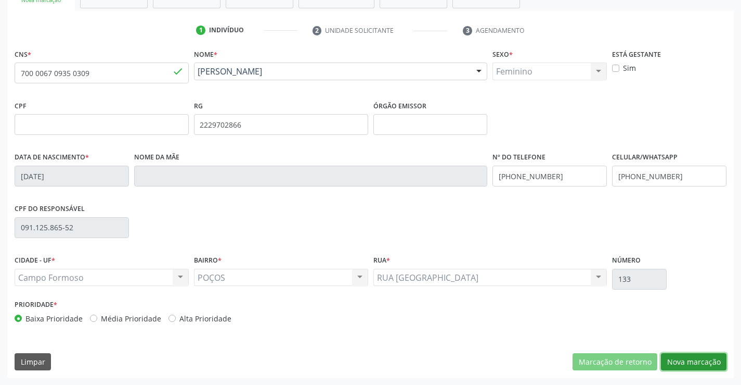
click at [689, 360] on button "Nova marcação" at bounding box center [694, 362] width 66 height 18
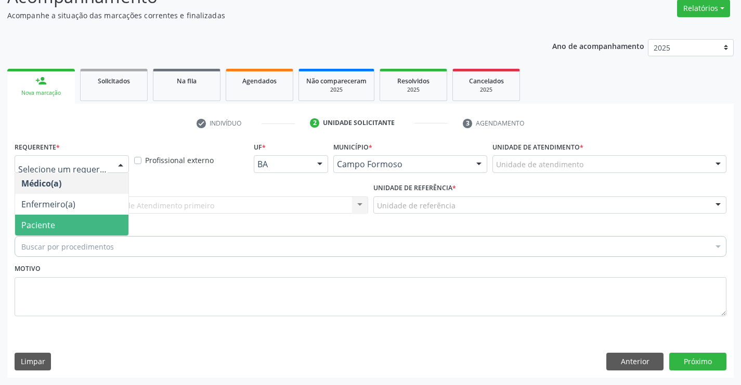
click at [79, 217] on span "Paciente" at bounding box center [71, 224] width 113 height 21
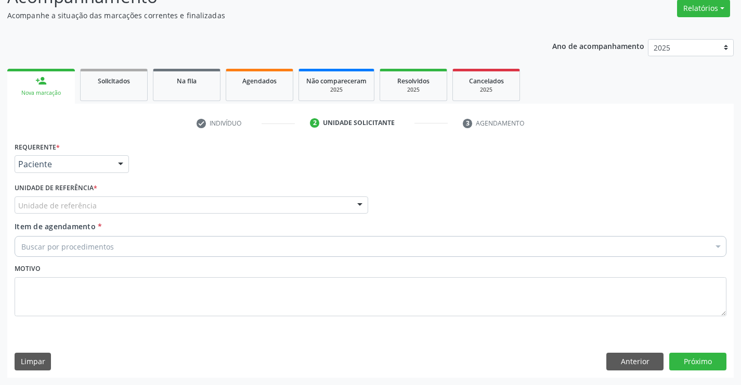
drag, startPoint x: 150, startPoint y: 204, endPoint x: 148, endPoint y: 249, distance: 44.8
click at [149, 213] on div "Unidade de referência" at bounding box center [192, 205] width 354 height 18
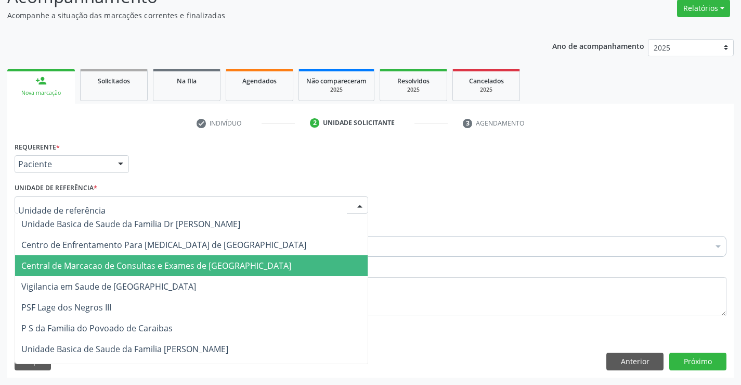
click at [148, 260] on span "Central de Marcacao de Consultas e Exames de [GEOGRAPHIC_DATA]" at bounding box center [156, 265] width 270 height 11
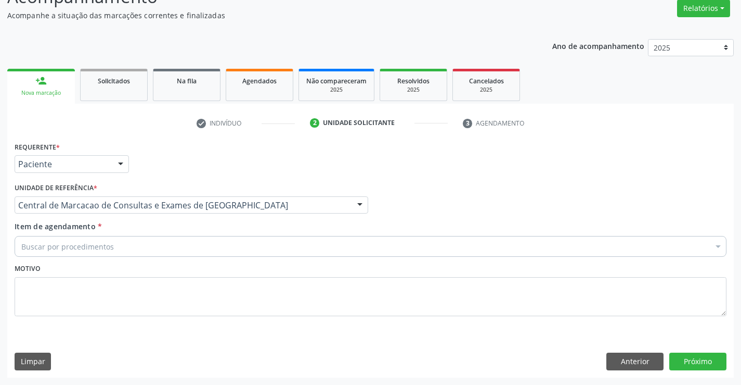
click at [151, 232] on div "Item de agendamento * Buscar por procedimentos Selecionar todos 0202040089 - 3X…" at bounding box center [371, 237] width 712 height 33
click at [151, 245] on div "Buscar por procedimentos" at bounding box center [371, 246] width 712 height 21
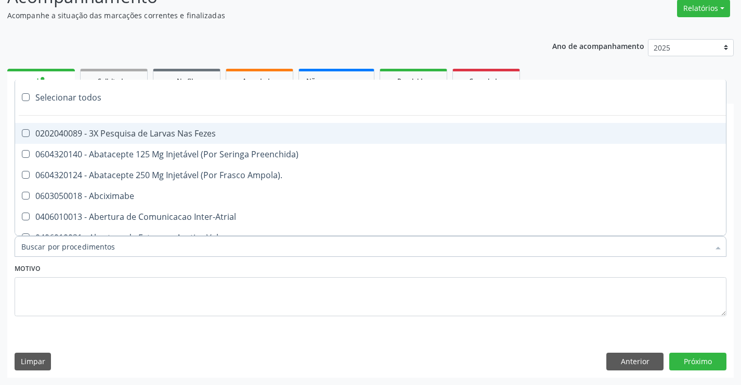
paste input "Médico Neurologista, Médico Neuropediatra"
type input "Médico Neurologista, Médico Neuropediatra"
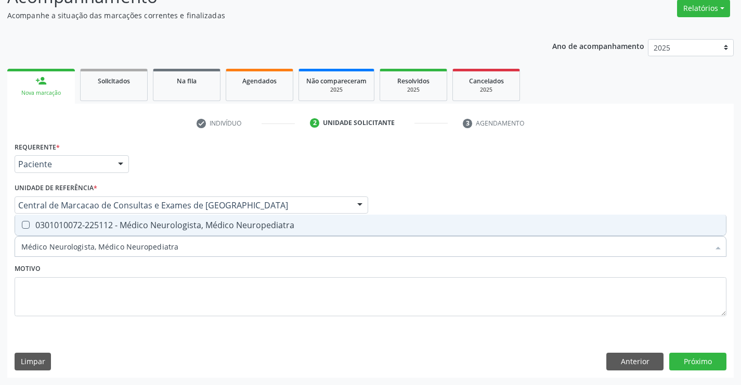
click at [153, 224] on div "0301010072-225112 - Médico Neurologista, Médico Neuropediatra" at bounding box center [370, 225] width 699 height 8
checkbox Neuropediatra "true"
click at [699, 364] on button "Próximo" at bounding box center [698, 361] width 57 height 18
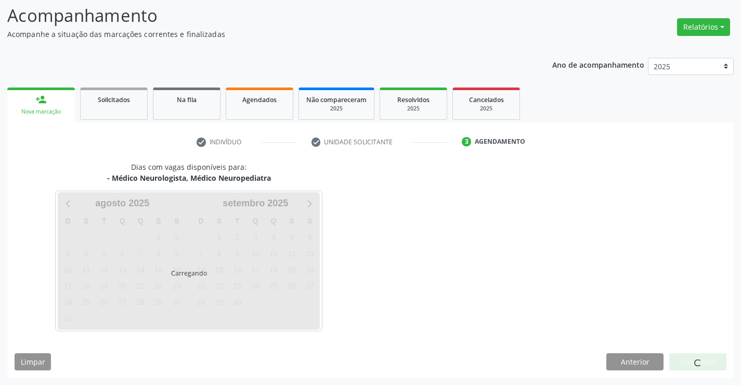
scroll to position [68, 0]
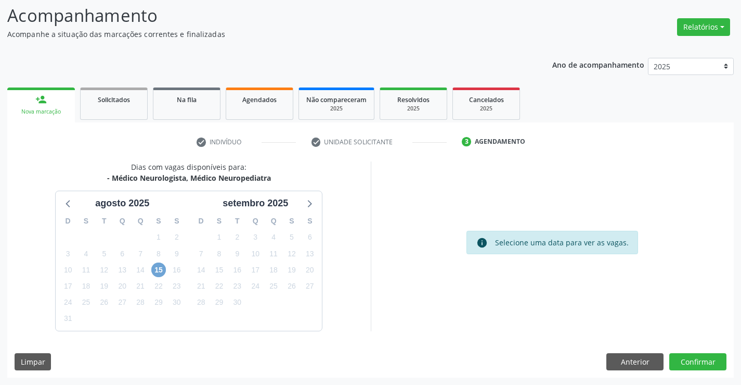
click at [156, 268] on span "15" at bounding box center [158, 269] width 15 height 15
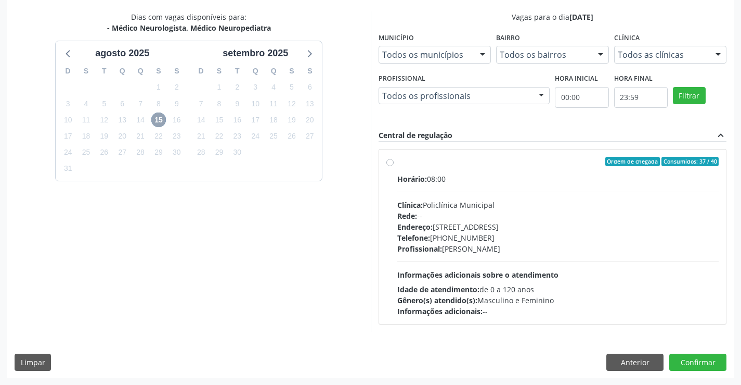
scroll to position [219, 0]
click at [491, 228] on div "Endereço: Predio, nº 386, Centro, Campo Formoso - BA" at bounding box center [559, 226] width 322 height 11
click at [394, 165] on input "Ordem de chegada Consumidos: 37 / 40 Horário: 08:00 Clínica: Policlínica Munici…" at bounding box center [390, 160] width 7 height 9
radio input "true"
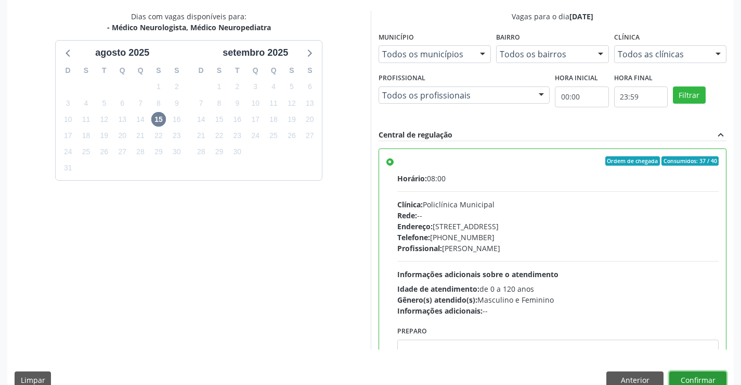
click at [689, 380] on button "Confirmar" at bounding box center [698, 380] width 57 height 18
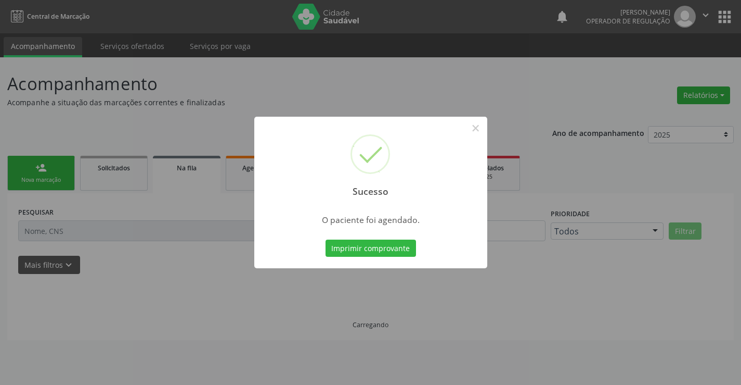
scroll to position [0, 0]
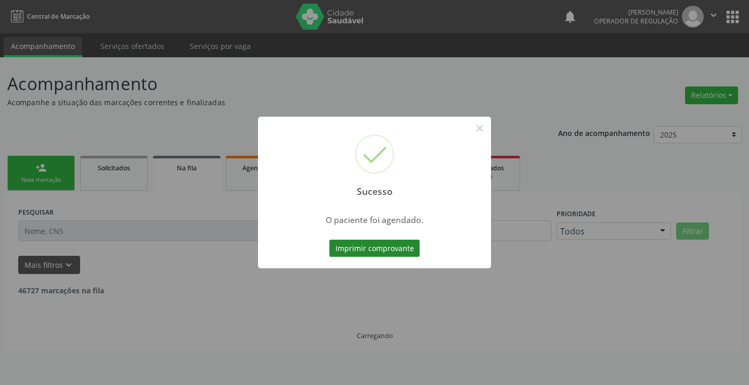
click at [410, 250] on button "Imprimir comprovante" at bounding box center [374, 248] width 91 height 18
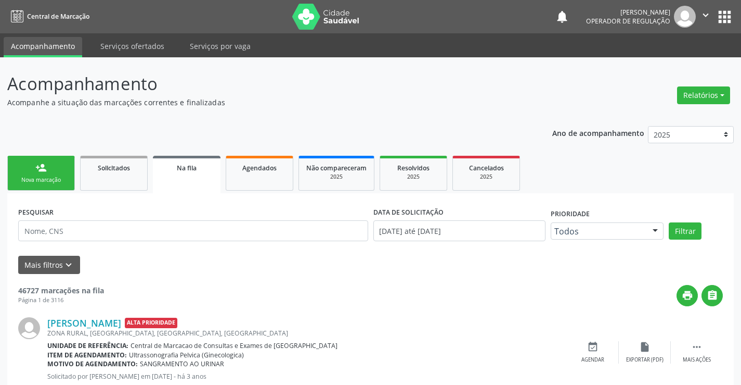
click at [42, 164] on div "person_add" at bounding box center [40, 167] width 11 height 11
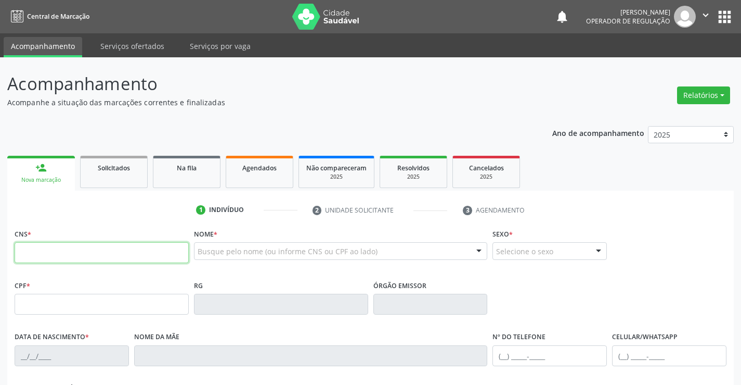
click at [51, 245] on input "text" at bounding box center [102, 252] width 174 height 21
paste input "text"
click at [140, 251] on input "text" at bounding box center [102, 252] width 174 height 21
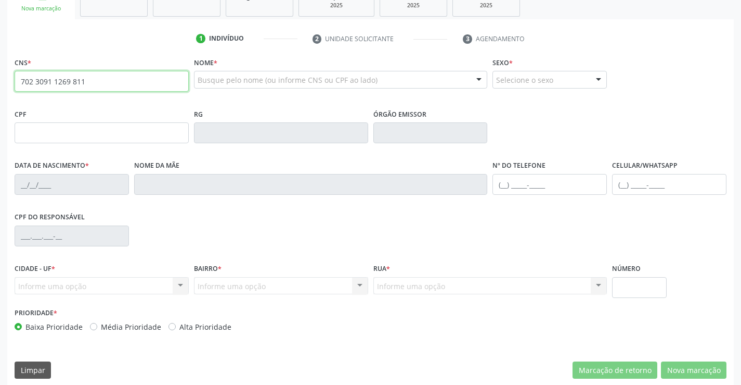
scroll to position [180, 0]
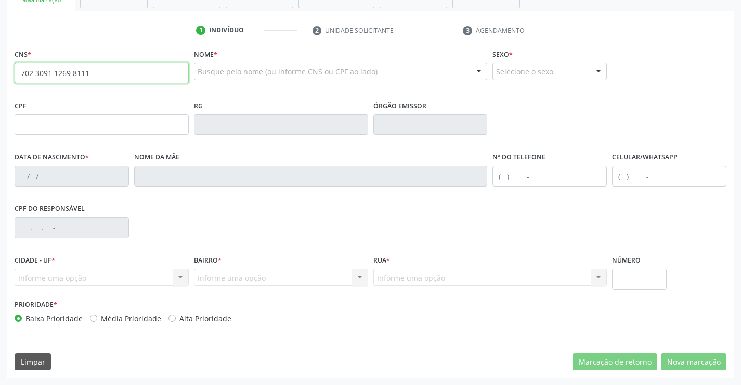
type input "702 3091 1269 8111"
type input "0863947468"
type input "13/08/1978"
type input "(74) 98802-1771"
type input "(74) 99194-8770"
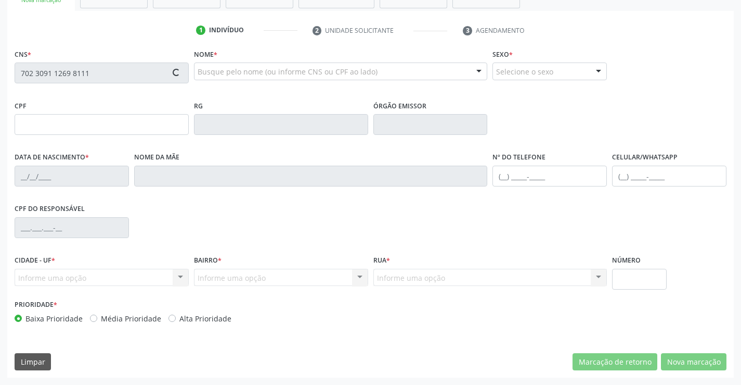
type input "029.136.685-69"
type input "S/N"
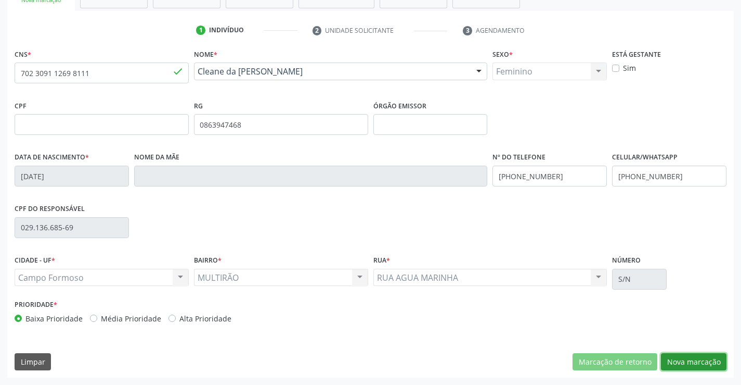
click at [693, 353] on button "Nova marcação" at bounding box center [694, 362] width 66 height 18
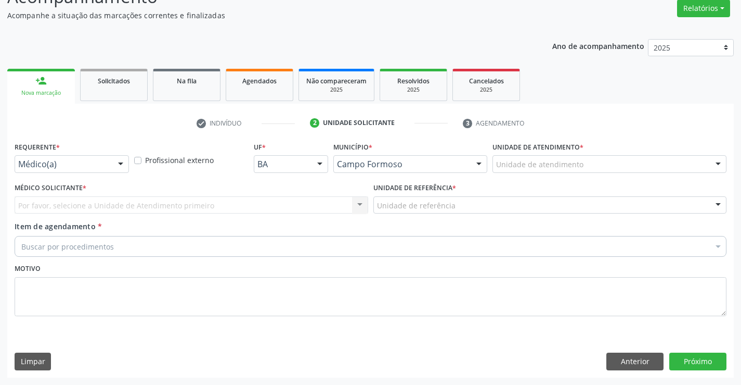
drag, startPoint x: 111, startPoint y: 159, endPoint x: 94, endPoint y: 191, distance: 36.5
click at [110, 160] on div "Médico(a) Médico(a) Enfermeiro(a) Paciente Nenhum resultado encontrado para: " …" at bounding box center [72, 164] width 114 height 18
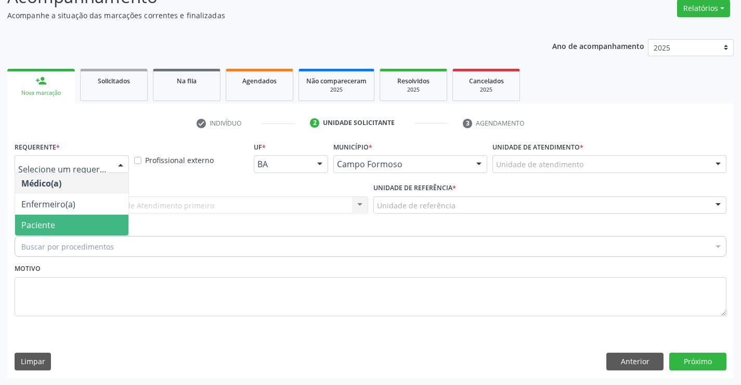
click at [70, 218] on span "Paciente" at bounding box center [71, 224] width 113 height 21
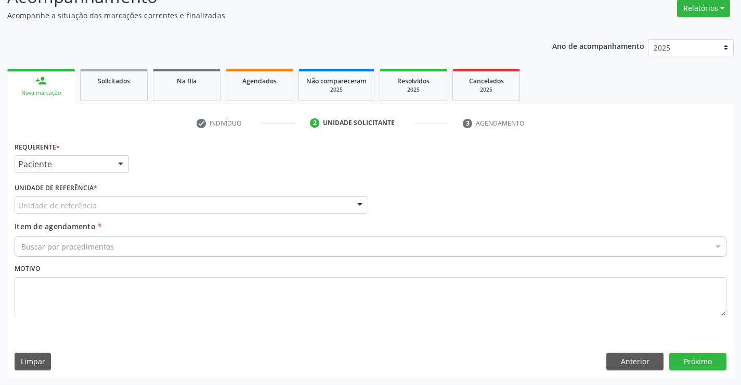
click at [125, 203] on div "Unidade de referência" at bounding box center [192, 205] width 354 height 18
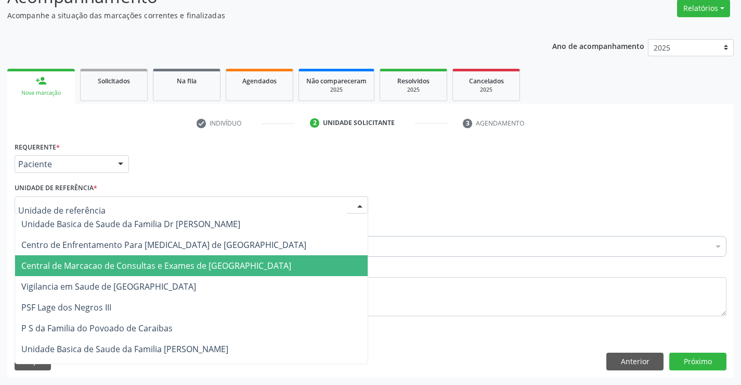
click at [152, 267] on span "Central de Marcacao de Consultas e Exames de [GEOGRAPHIC_DATA]" at bounding box center [156, 265] width 270 height 11
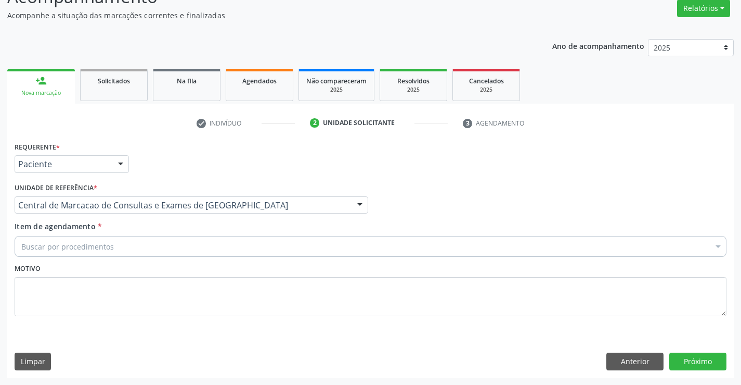
click at [171, 245] on div "Buscar por procedimentos" at bounding box center [371, 246] width 712 height 21
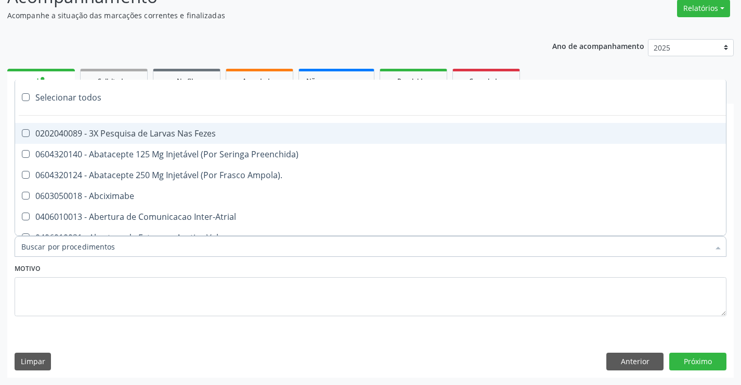
paste input "Médico Neurologista, Médico Neuropediatra"
type input "Médico Neurologista, Médico Neuropediatra"
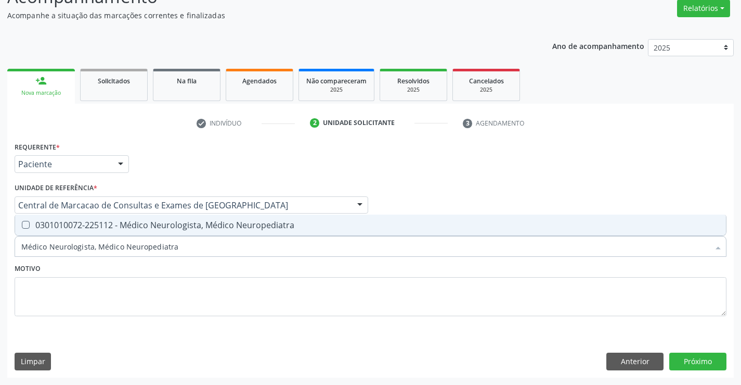
click at [178, 223] on div "0301010072-225112 - Médico Neurologista, Médico Neuropediatra" at bounding box center [370, 225] width 699 height 8
checkbox Neuropediatra "true"
click at [709, 358] on button "Próximo" at bounding box center [698, 361] width 57 height 18
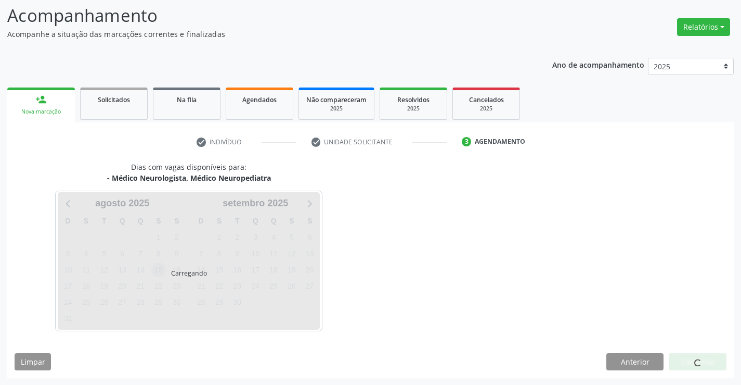
scroll to position [68, 0]
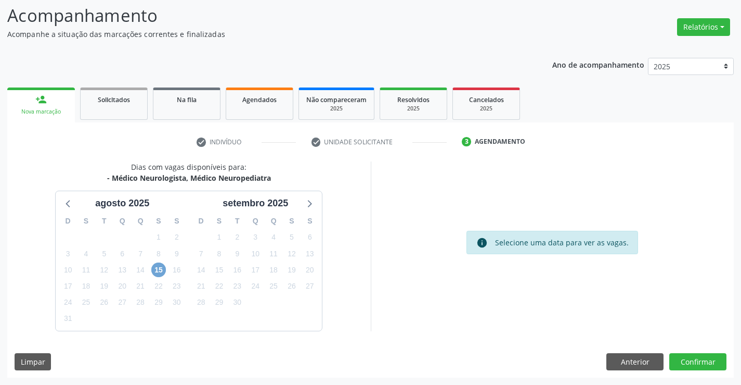
click at [157, 268] on span "15" at bounding box center [158, 269] width 15 height 15
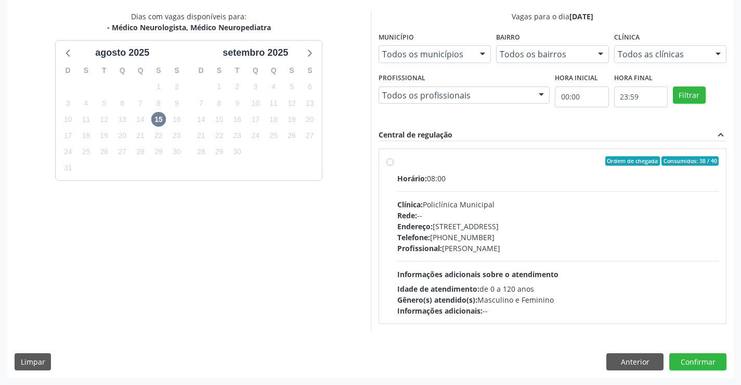
click at [505, 237] on div "Telefone: (74) 6451312" at bounding box center [559, 237] width 322 height 11
click at [394, 165] on input "Ordem de chegada Consumidos: 38 / 40 Horário: 08:00 Clínica: Policlínica Munici…" at bounding box center [390, 160] width 7 height 9
radio input "true"
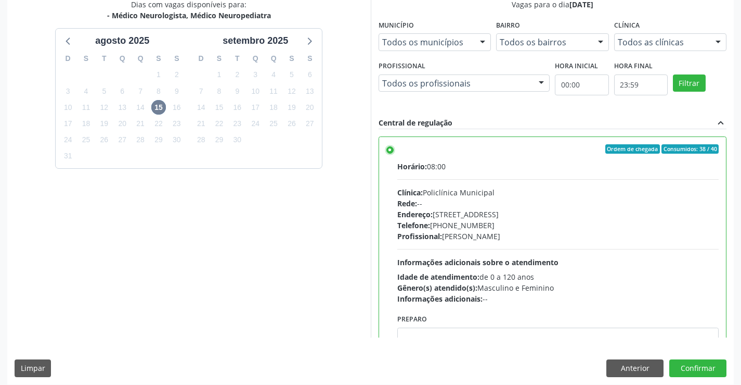
scroll to position [237, 0]
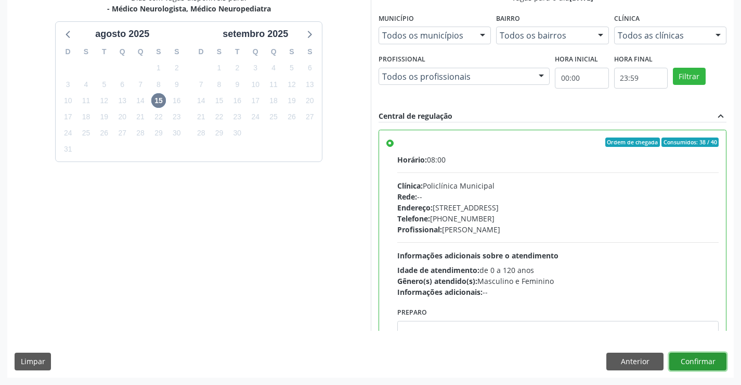
click at [713, 367] on button "Confirmar" at bounding box center [698, 361] width 57 height 18
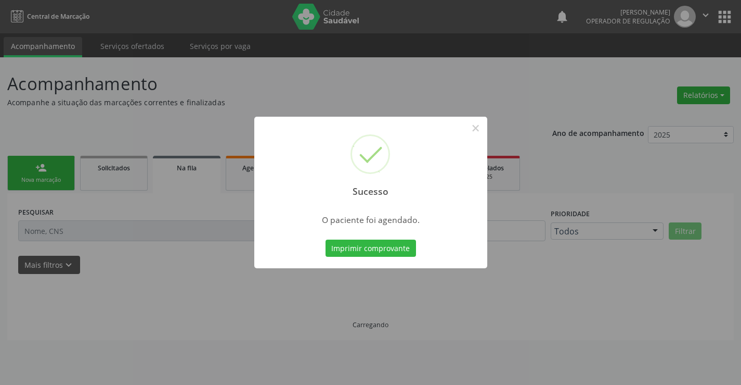
scroll to position [0, 0]
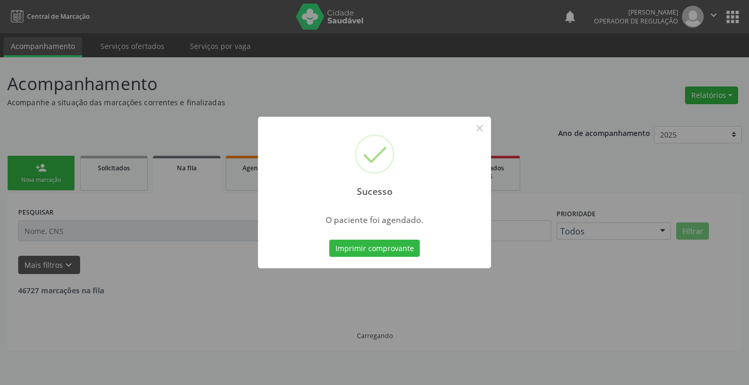
click at [392, 233] on div "Sucesso × O paciente foi agendado. Imprimir comprovante Cancel" at bounding box center [374, 193] width 233 height 152
click at [389, 245] on button "Imprimir comprovante" at bounding box center [374, 248] width 91 height 18
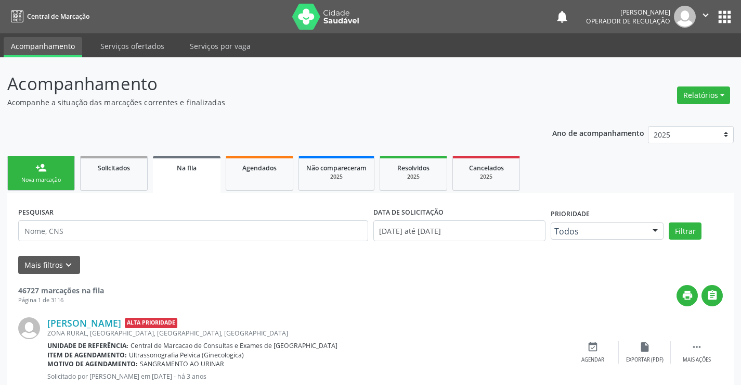
click at [52, 175] on link "person_add Nova marcação" at bounding box center [41, 173] width 68 height 35
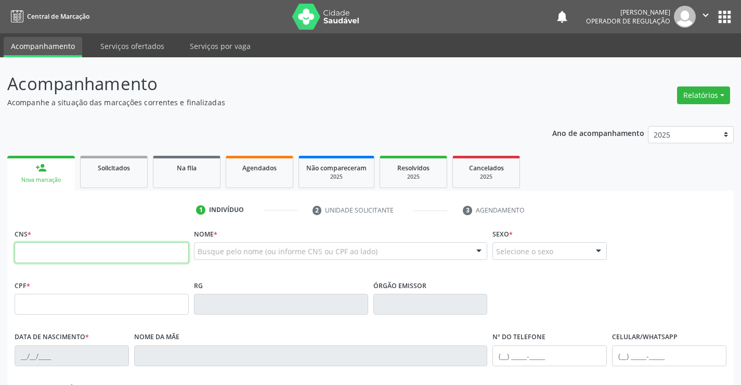
click at [73, 245] on input "text" at bounding box center [102, 252] width 174 height 21
click at [282, 243] on div "Busque pelo nome (ou informe CNS ou CPF ao lado)" at bounding box center [341, 251] width 294 height 18
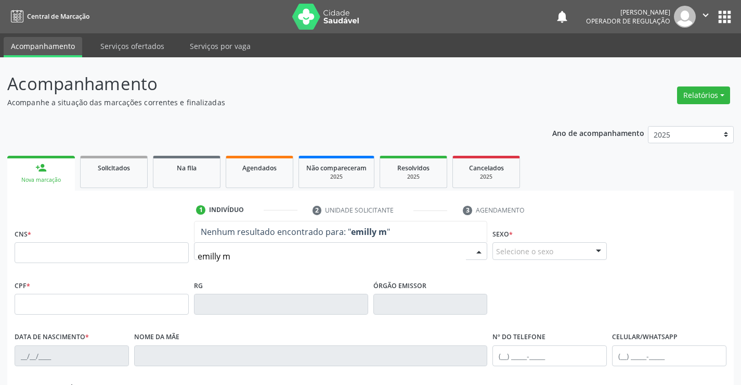
type input "emilly mi"
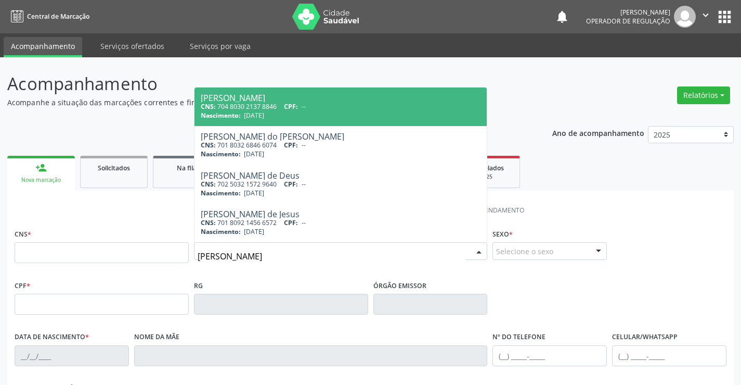
click at [295, 108] on span "CPF:" at bounding box center [291, 106] width 14 height 9
type input "704 8030 2137 8846"
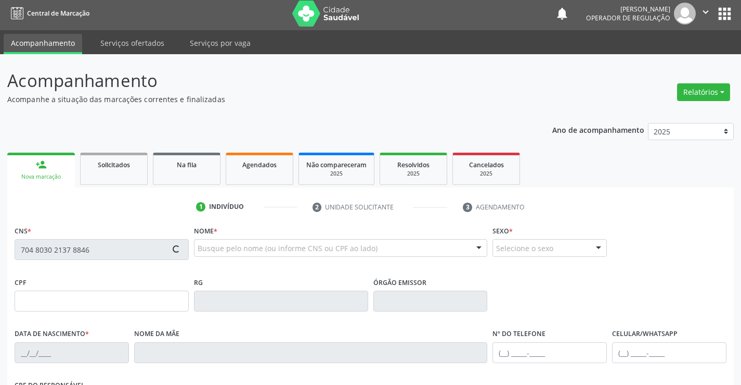
type input "2184133209"
type input "10/08/1997"
type input "Maria Elenita Maia da Silva"
type input "(74) 99119-0983"
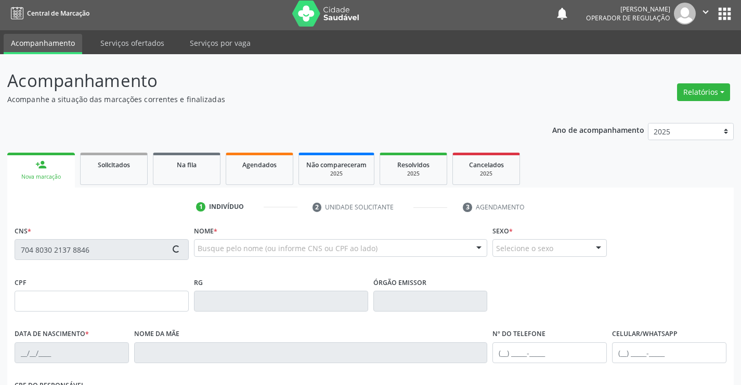
type input "864.464.335-57"
type input "90"
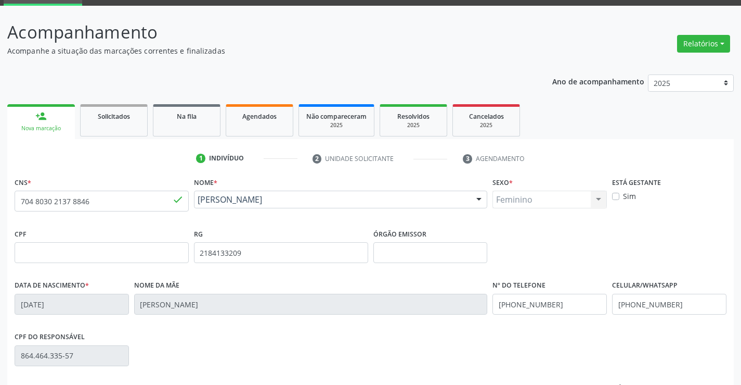
scroll to position [180, 0]
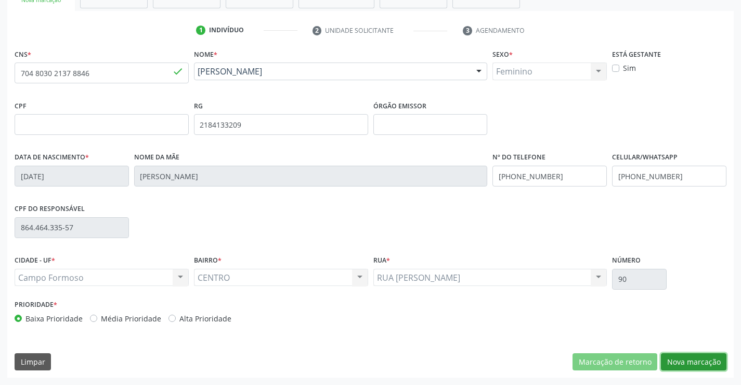
click at [699, 359] on button "Nova marcação" at bounding box center [694, 362] width 66 height 18
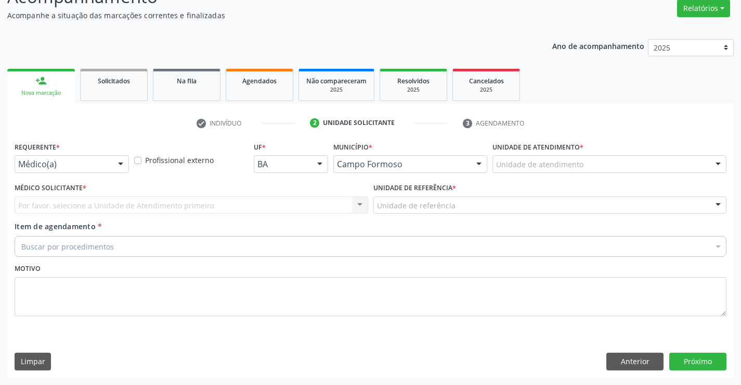
scroll to position [87, 0]
click at [113, 165] on div at bounding box center [121, 165] width 16 height 18
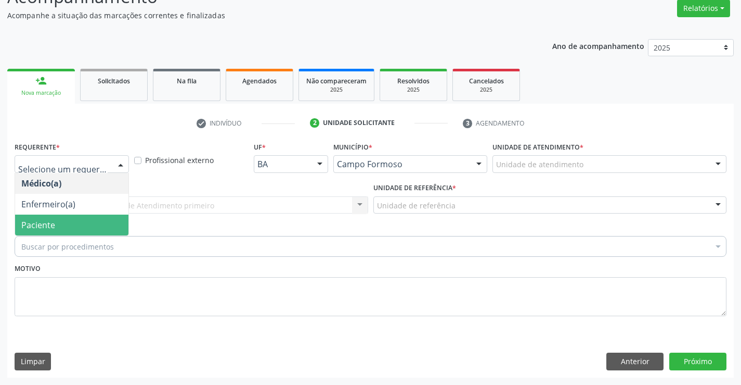
click at [82, 226] on span "Paciente" at bounding box center [71, 224] width 113 height 21
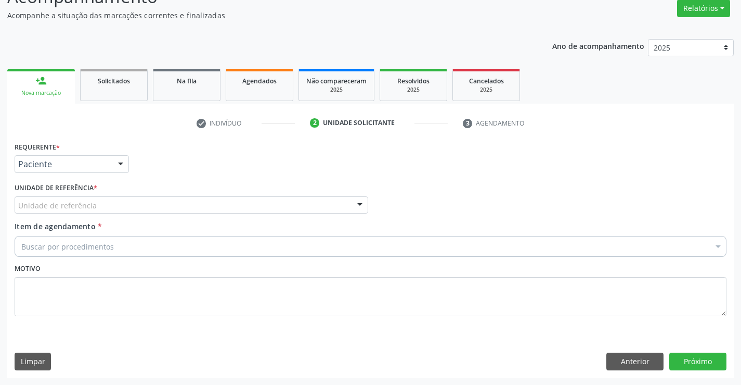
click at [146, 207] on div "Unidade de referência" at bounding box center [192, 205] width 354 height 18
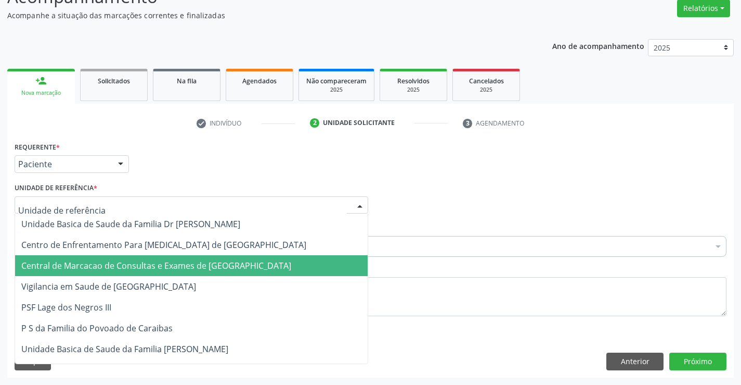
click at [157, 269] on span "Central de Marcacao de Consultas e Exames de [GEOGRAPHIC_DATA]" at bounding box center [156, 265] width 270 height 11
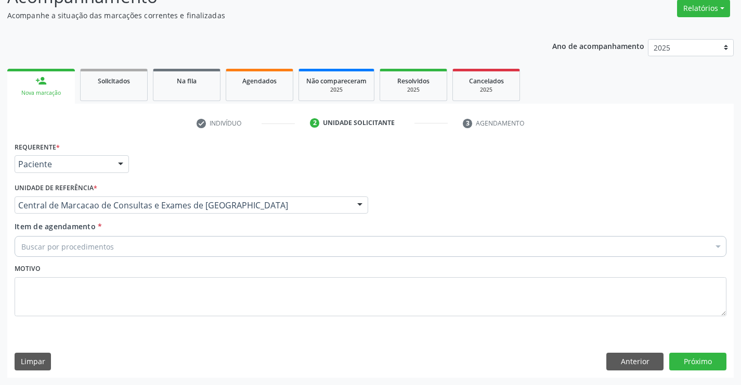
click at [166, 250] on div "Buscar por procedimentos" at bounding box center [371, 246] width 712 height 21
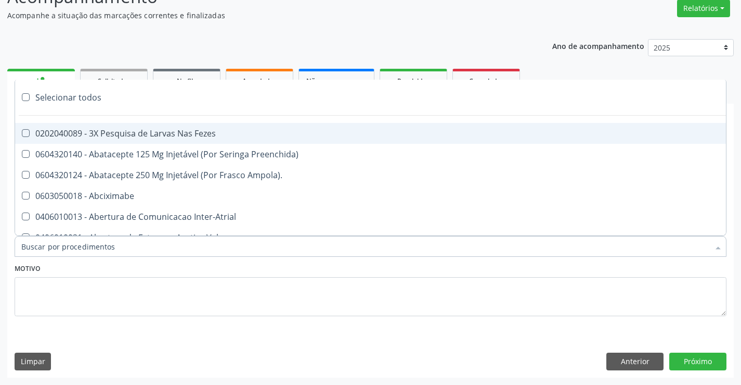
paste input "Médico Neurologista, Médico Neuropediatra"
type input "Médico Neurologista, Médico Neuropediatra"
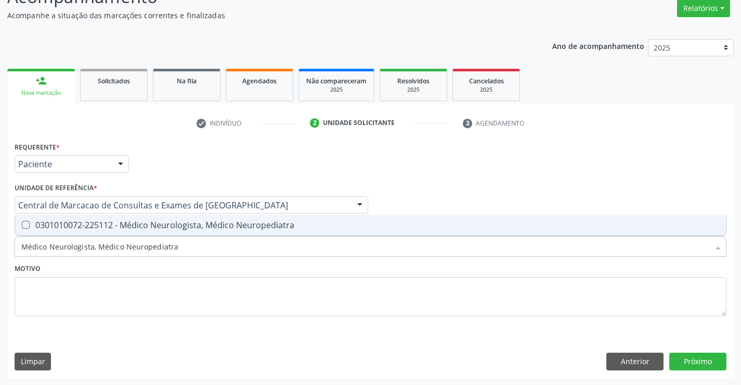
click at [172, 233] on span "0301010072-225112 - Médico Neurologista, Médico Neuropediatra" at bounding box center [370, 224] width 711 height 21
checkbox Neuropediatra "true"
click at [678, 353] on button "Próximo" at bounding box center [698, 361] width 57 height 18
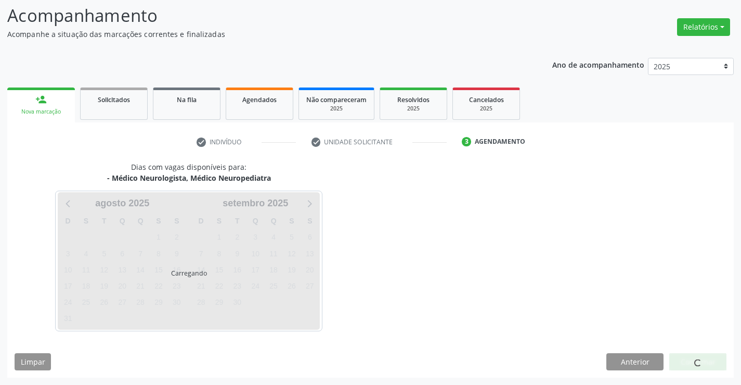
scroll to position [68, 0]
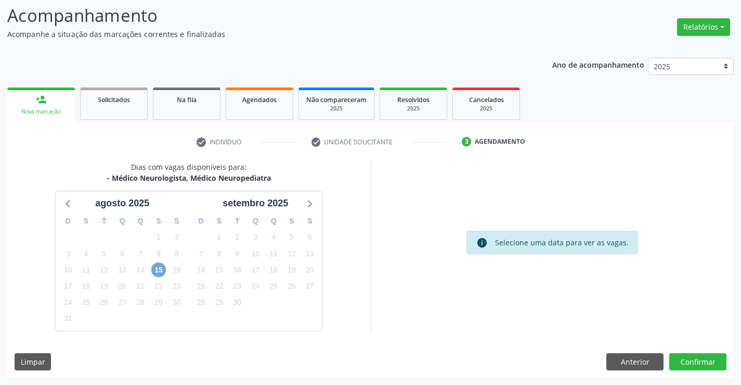
click at [161, 270] on span "15" at bounding box center [158, 269] width 15 height 15
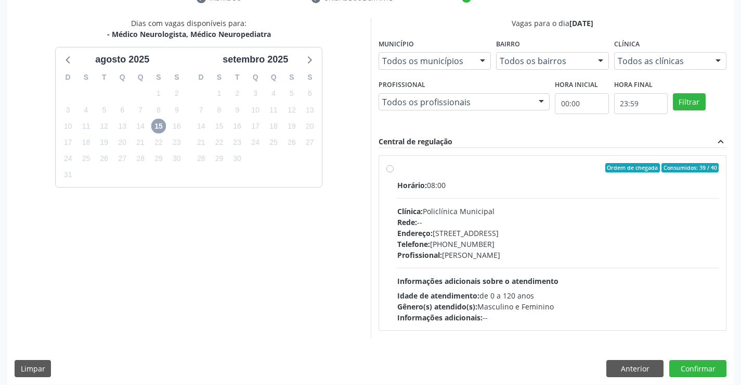
scroll to position [219, 0]
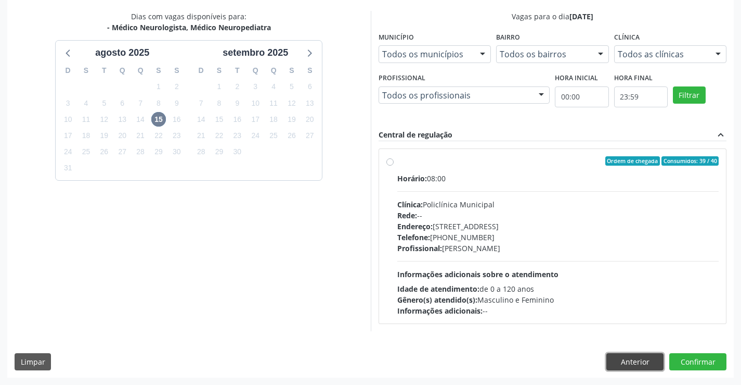
click at [641, 368] on button "Anterior" at bounding box center [635, 362] width 57 height 18
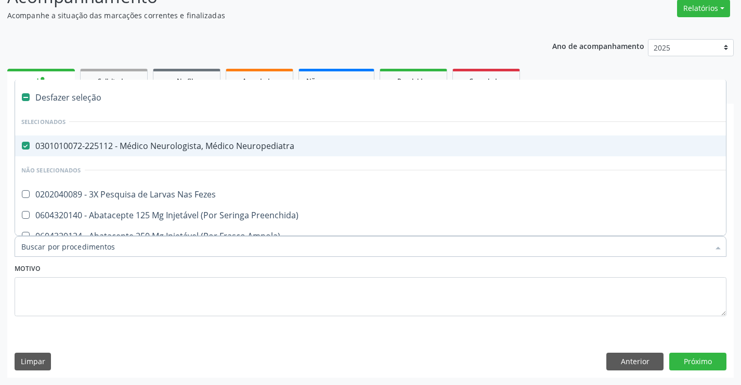
click at [234, 146] on div "0301010072-225112 - Médico Neurologista, Médico Neuropediatra" at bounding box center [426, 146] width 810 height 8
checkbox Neuropediatra "false"
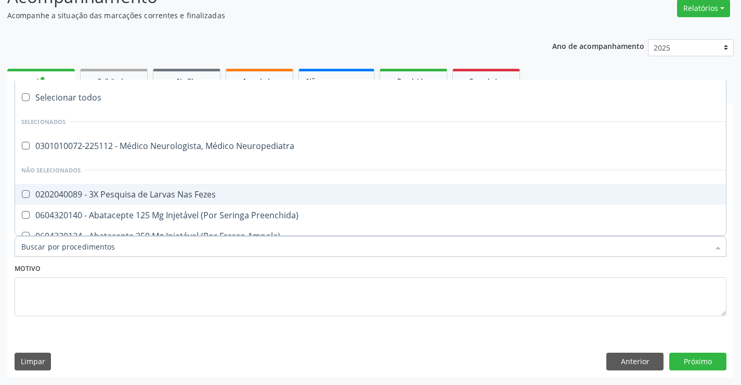
click at [174, 249] on input "Item de agendamento *" at bounding box center [365, 246] width 688 height 21
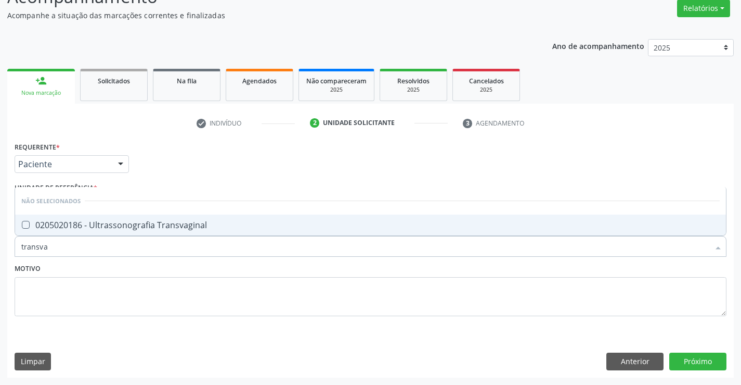
type input "transvag"
click at [176, 229] on div "0205020186 - Ultrassonografia Transvaginal" at bounding box center [370, 225] width 699 height 8
checkbox Transvaginal "true"
click at [679, 369] on button "Próximo" at bounding box center [698, 361] width 57 height 18
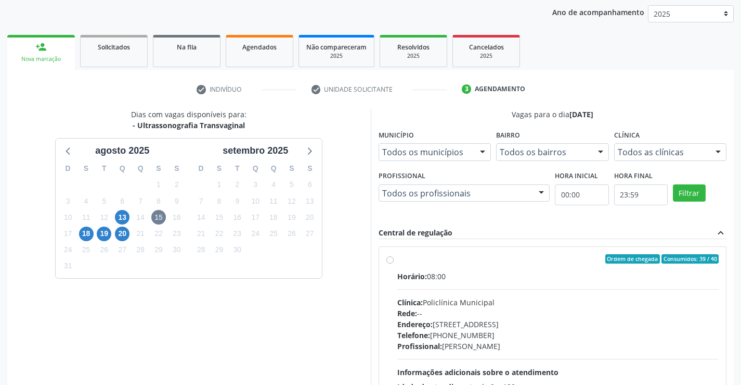
scroll to position [139, 0]
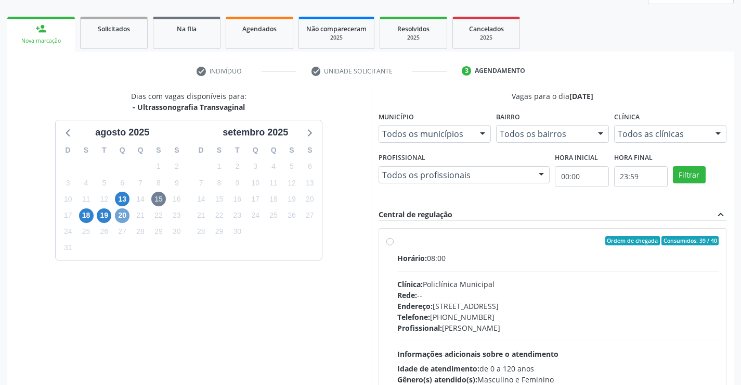
click at [124, 221] on span "20" at bounding box center [122, 215] width 15 height 15
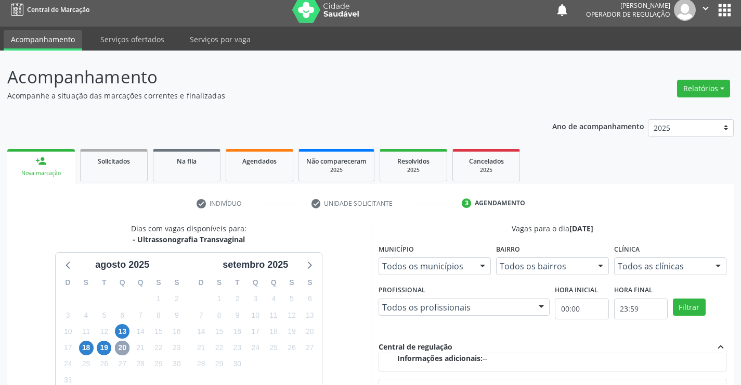
scroll to position [0, 0]
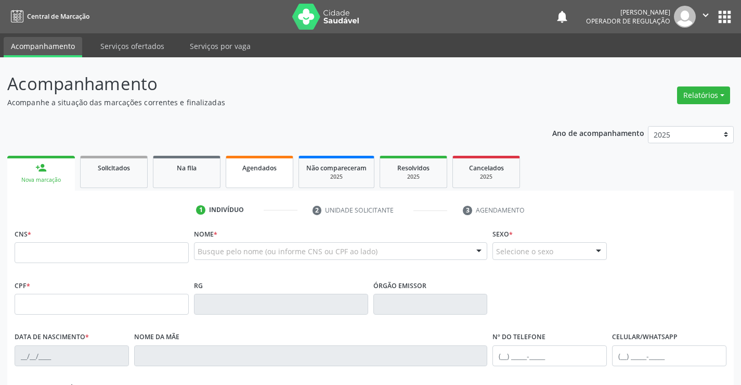
click at [244, 171] on span "Agendados" at bounding box center [259, 167] width 34 height 9
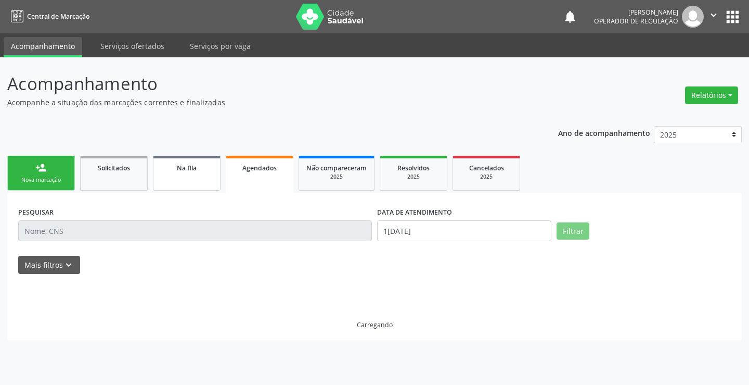
click at [183, 172] on div "Na fila" at bounding box center [187, 167] width 52 height 11
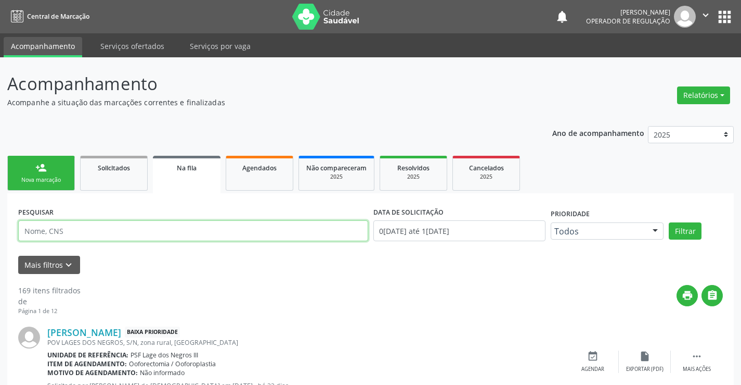
click at [267, 232] on input "text" at bounding box center [193, 230] width 350 height 21
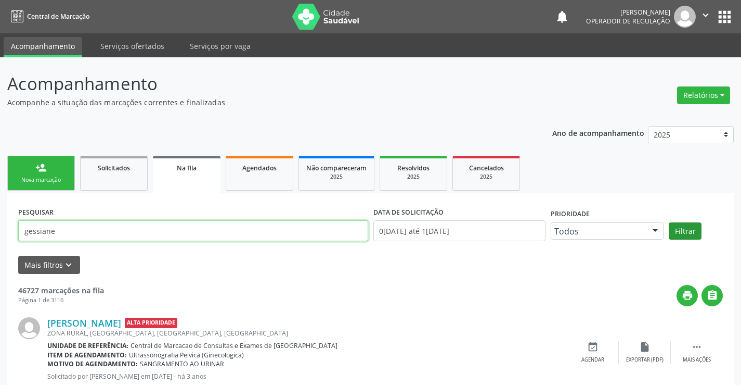
type input "gessiane"
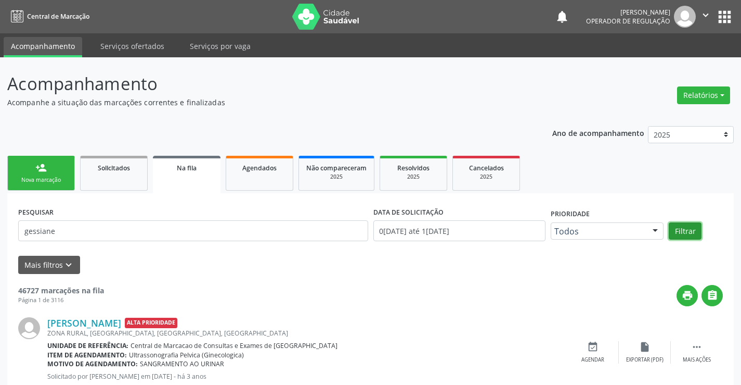
click at [695, 228] on button "Filtrar" at bounding box center [685, 231] width 33 height 18
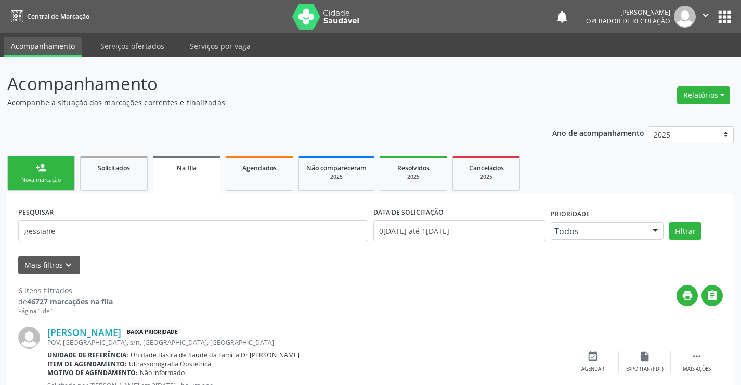
click at [24, 175] on link "person_add Nova marcação" at bounding box center [41, 173] width 68 height 35
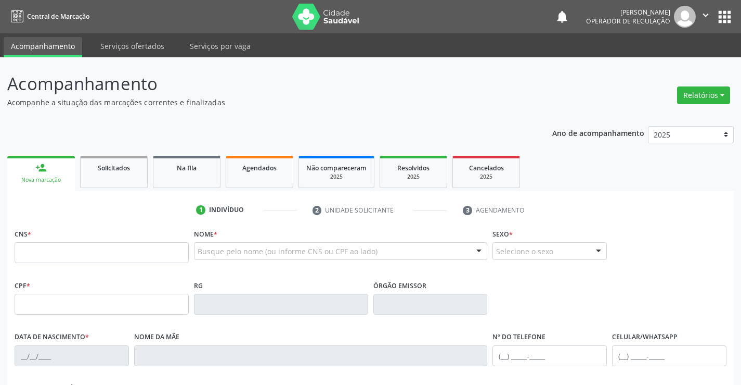
click at [212, 239] on label "Nome *" at bounding box center [205, 234] width 23 height 16
click at [173, 215] on ul "1 Indivíduo 2 Unidade solicitante 3 Agendamento" at bounding box center [370, 209] width 727 height 17
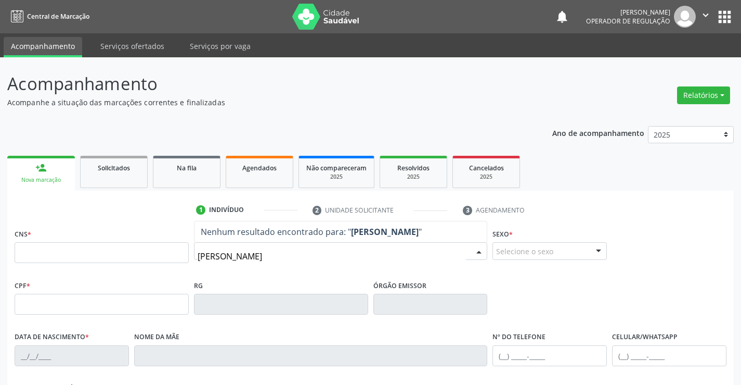
type input "[PERSON_NAME]"
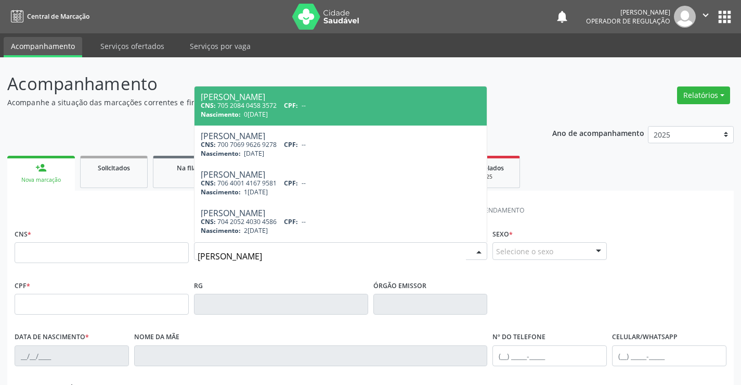
click at [254, 112] on span "0[DATE]" at bounding box center [256, 114] width 24 height 9
type input "705 2084 0458 3572"
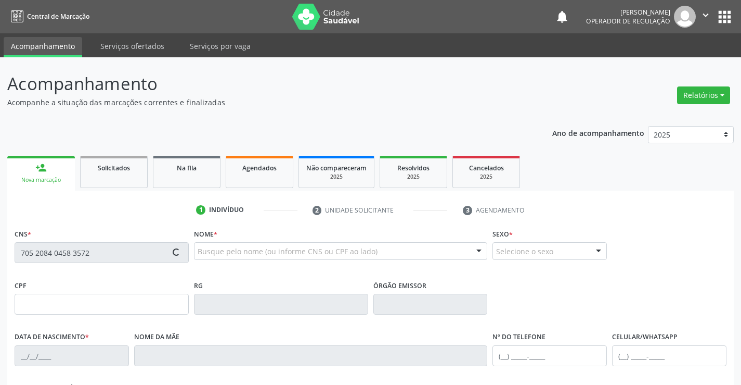
type input "006676015520211"
type input "0[DATE]"
type input "[PHONE_NUMBER]"
type input "126.512.365-94"
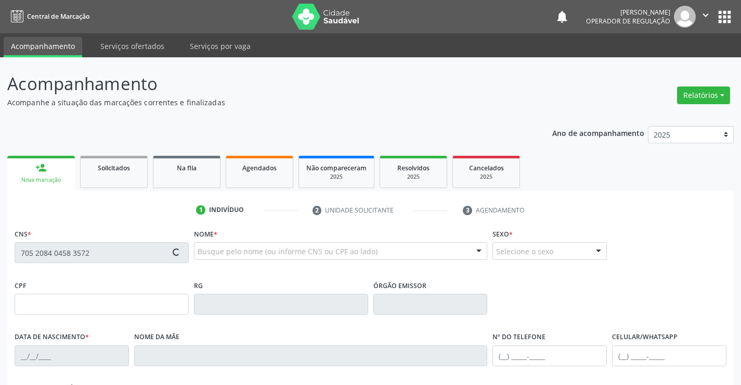
type input "S/N"
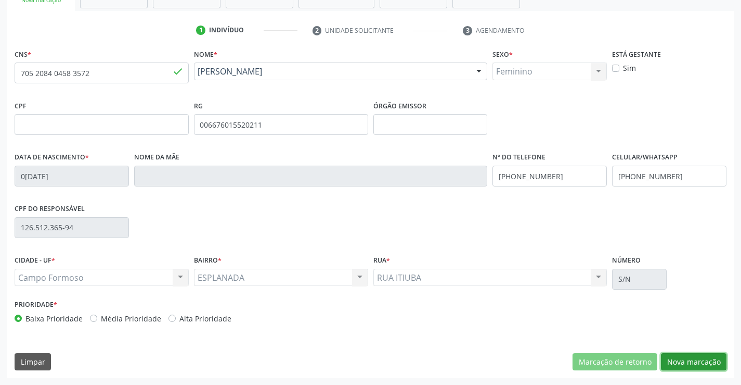
drag, startPoint x: 696, startPoint y: 369, endPoint x: 689, endPoint y: 359, distance: 12.1
click at [696, 368] on button "Nova marcação" at bounding box center [694, 362] width 66 height 18
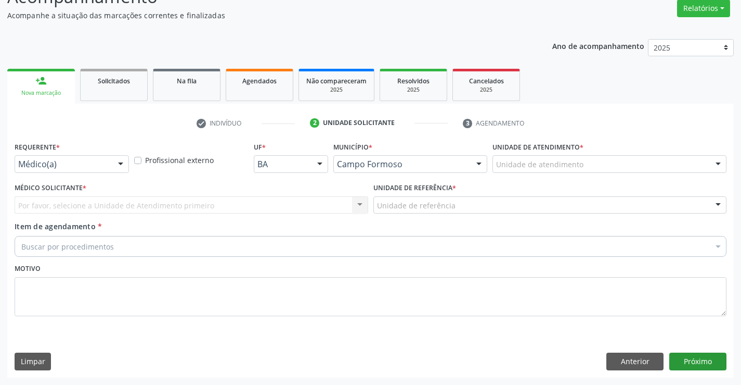
scroll to position [87, 0]
click at [689, 359] on button "Próximo" at bounding box center [698, 361] width 57 height 18
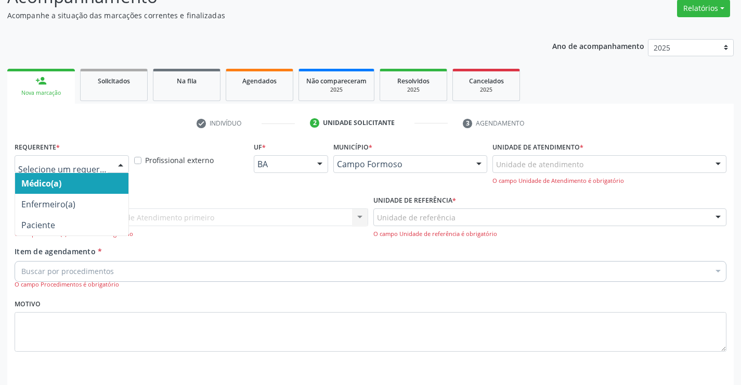
click at [94, 158] on div at bounding box center [72, 164] width 114 height 18
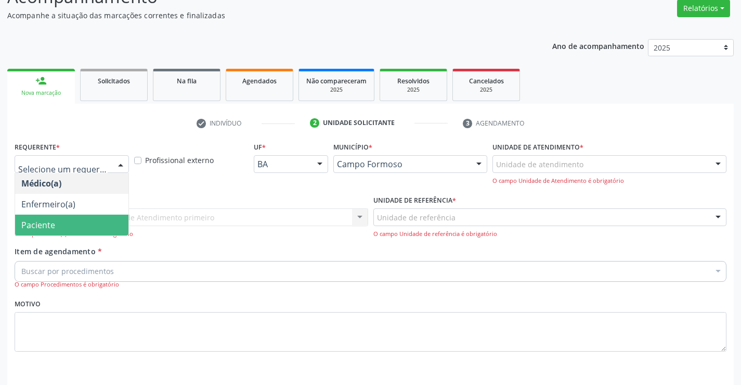
drag, startPoint x: 58, startPoint y: 219, endPoint x: 153, endPoint y: 204, distance: 95.8
click at [59, 220] on span "Paciente" at bounding box center [71, 224] width 113 height 21
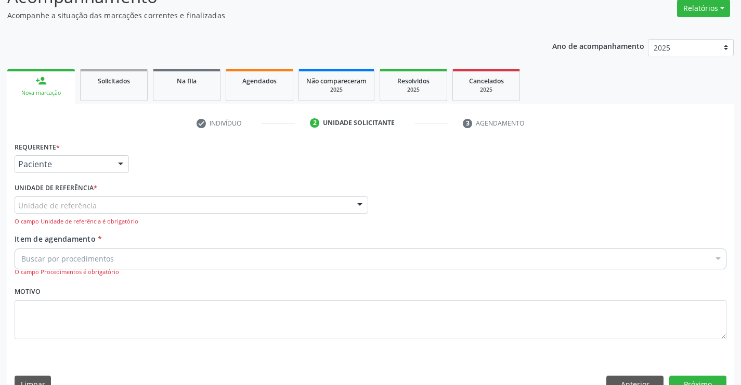
drag, startPoint x: 129, startPoint y: 201, endPoint x: 93, endPoint y: 221, distance: 41.7
click at [127, 201] on div "Unidade de referência" at bounding box center [192, 205] width 354 height 18
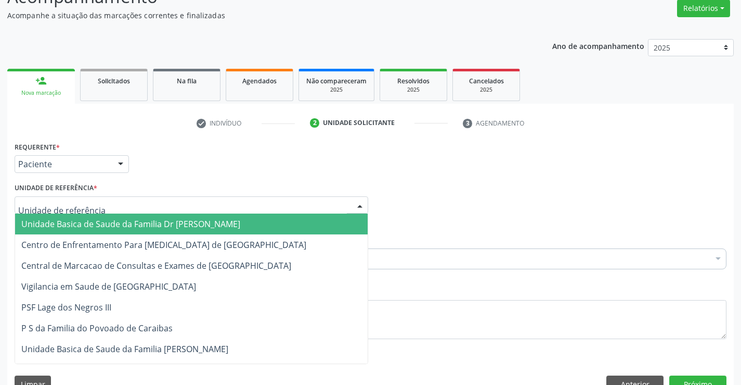
click at [81, 228] on span "Unidade Basica de Saude da Familia Dr [PERSON_NAME]" at bounding box center [130, 223] width 219 height 11
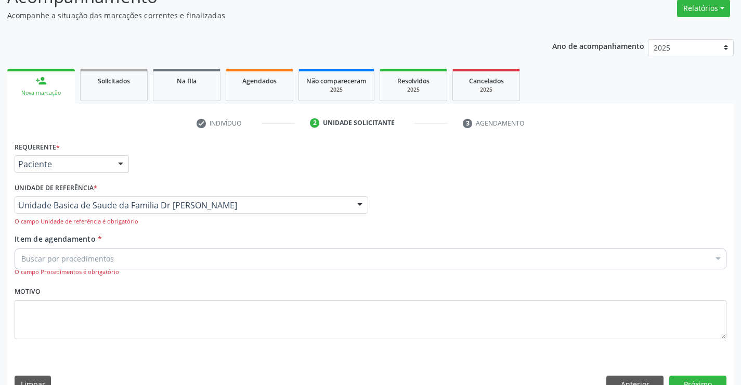
drag, startPoint x: 71, startPoint y: 237, endPoint x: 73, endPoint y: 247, distance: 10.7
click at [70, 237] on span "Item de agendamento" at bounding box center [55, 239] width 81 height 10
click at [21, 248] on input "Item de agendamento *" at bounding box center [21, 258] width 0 height 21
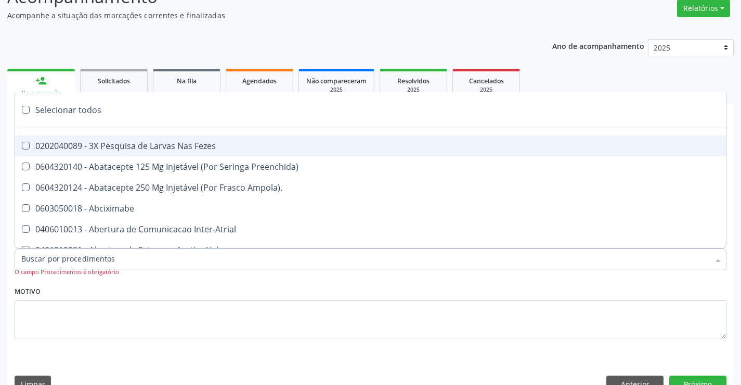
click at [71, 253] on input "Item de agendamento *" at bounding box center [365, 258] width 688 height 21
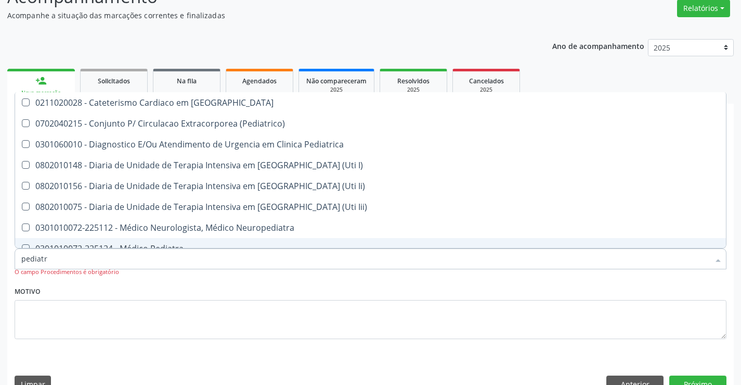
type input "pediatra"
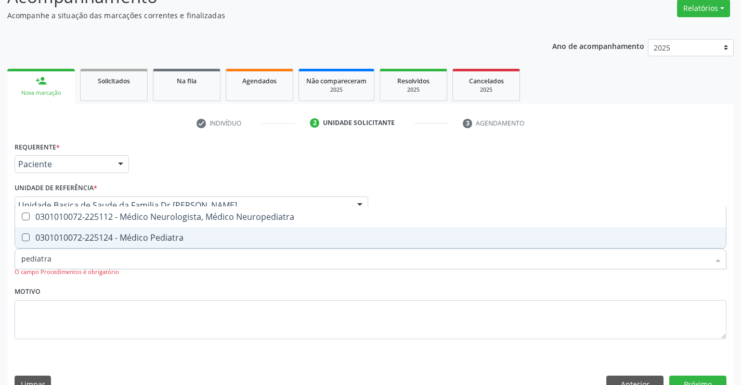
click at [142, 241] on div "0301010072-225124 - Médico Pediatra" at bounding box center [370, 237] width 699 height 8
checkbox Pediatra "true"
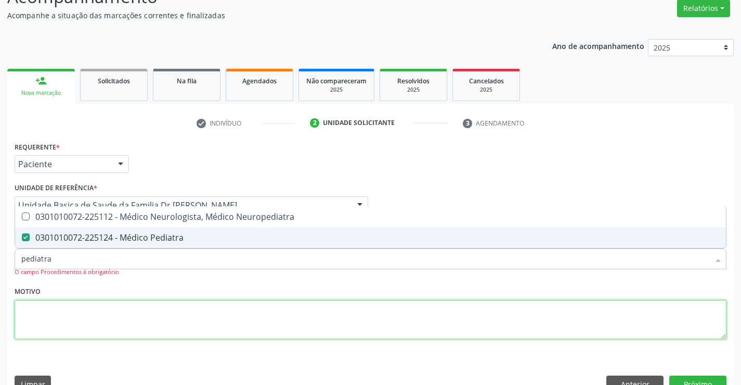
click at [139, 317] on textarea at bounding box center [371, 320] width 712 height 40
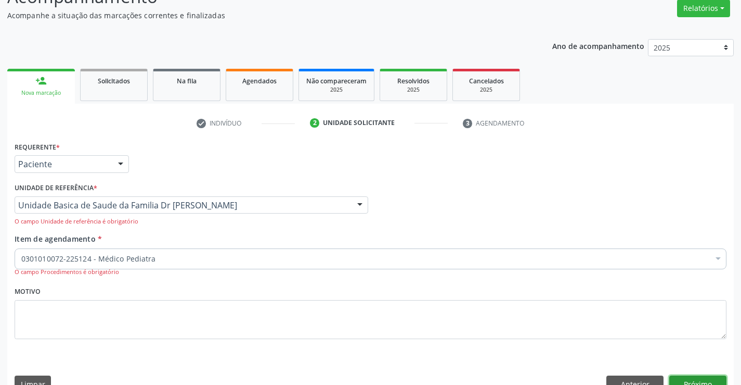
click at [693, 379] on button "Próximo" at bounding box center [698, 384] width 57 height 18
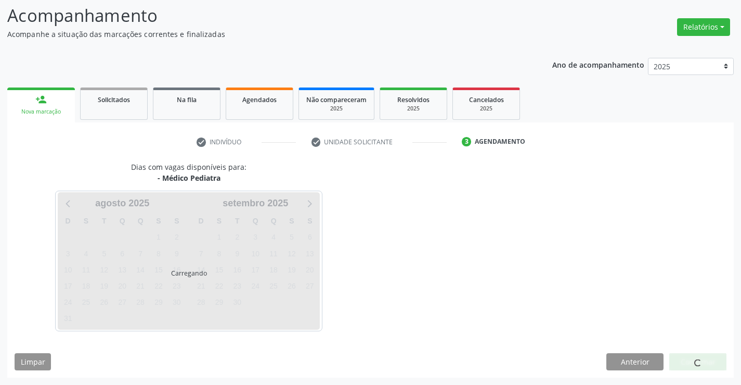
scroll to position [68, 0]
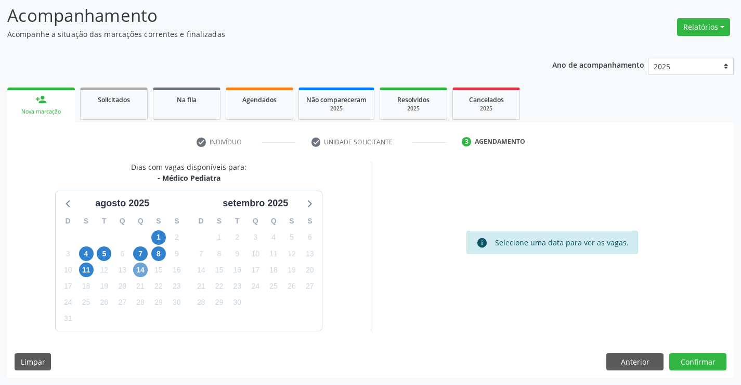
click at [140, 266] on span "14" at bounding box center [140, 269] width 15 height 15
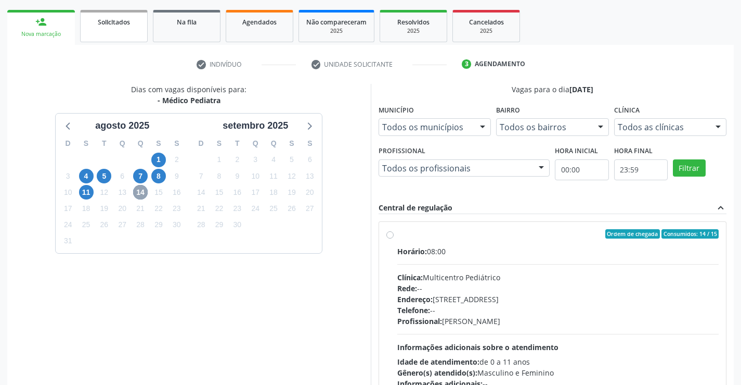
scroll to position [0, 0]
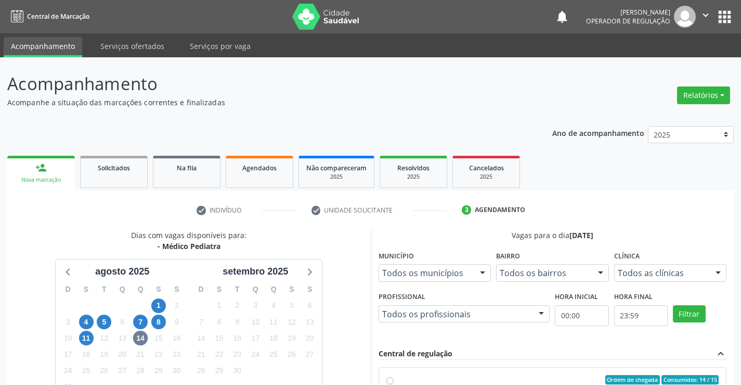
click at [51, 163] on link "person_add Nova marcação" at bounding box center [41, 173] width 68 height 35
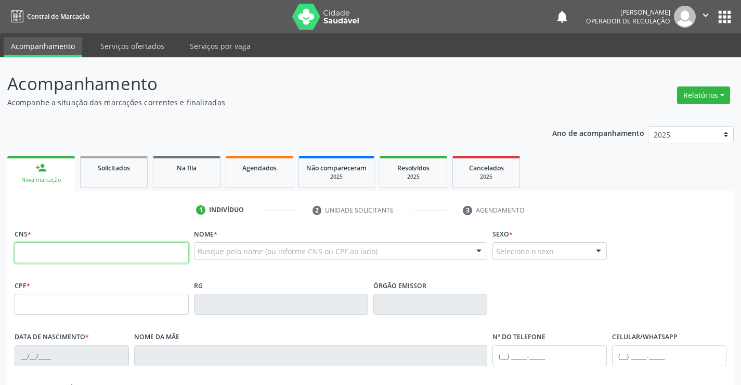
click at [107, 249] on input "text" at bounding box center [102, 252] width 174 height 21
paste input "703 0028 3221 5873"
type input "703 0028 3221 5873"
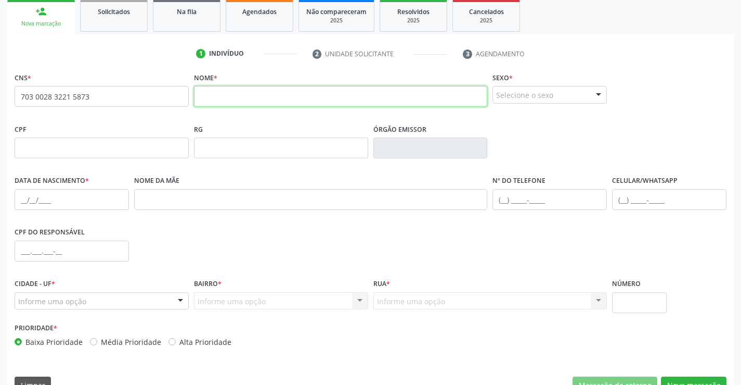
click at [250, 90] on input "text" at bounding box center [341, 96] width 294 height 21
type input "c"
type input "[PERSON_NAME]"
click at [551, 95] on div "Selecione o sexo" at bounding box center [550, 95] width 114 height 18
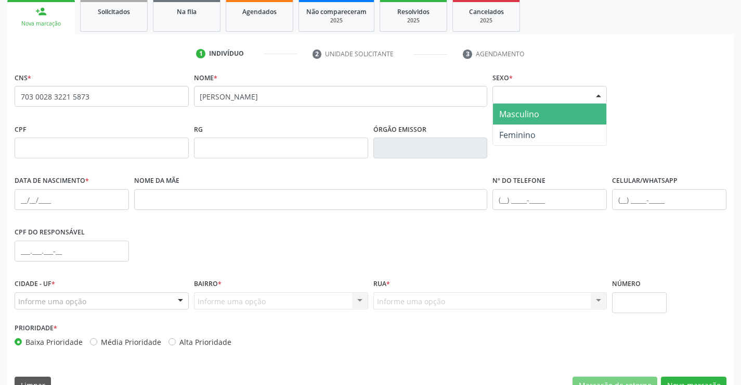
click at [526, 120] on span "Masculino" at bounding box center [549, 114] width 113 height 21
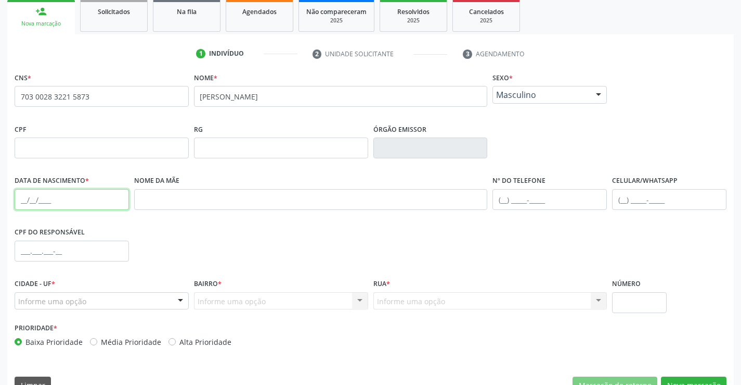
click at [23, 209] on input "text" at bounding box center [72, 199] width 114 height 21
type input "[DATE]"
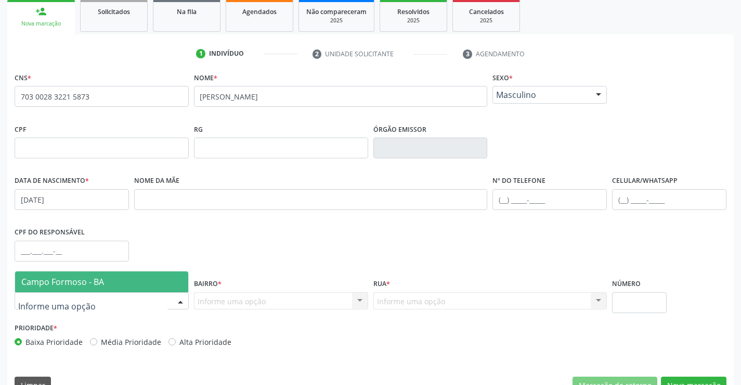
click at [188, 301] on div at bounding box center [181, 301] width 16 height 18
click at [173, 277] on span "Campo Formoso - BA" at bounding box center [101, 281] width 173 height 21
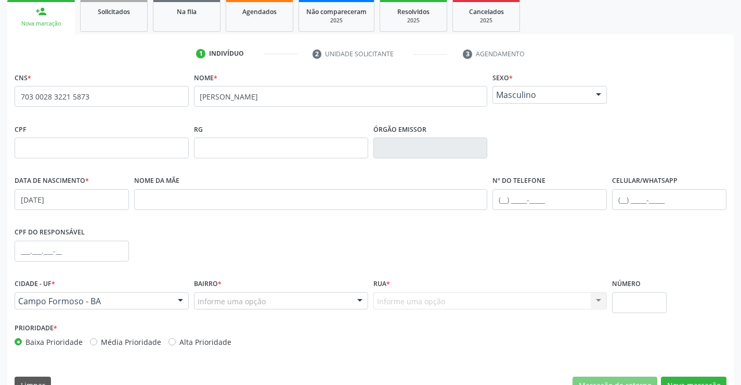
click at [354, 294] on div "Informe uma opção CENTRO BAIRRO [GEOGRAPHIC_DATA] zona rural [GEOGRAPHIC_DATA] …" at bounding box center [281, 301] width 174 height 18
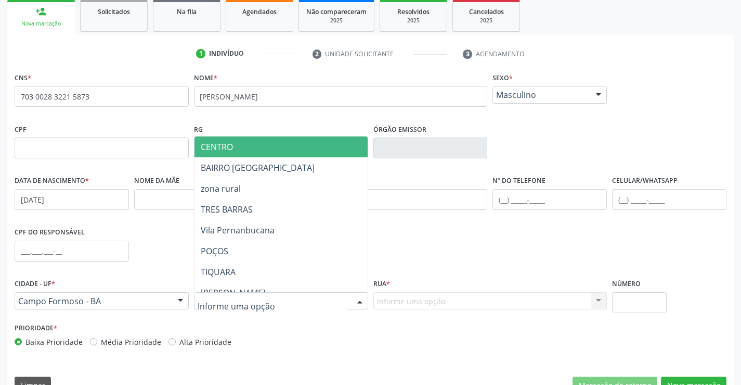
click at [283, 150] on span "CENTRO" at bounding box center [307, 146] width 225 height 21
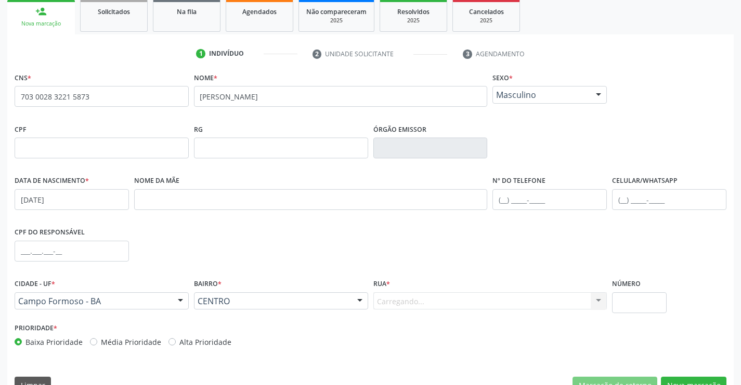
click at [519, 296] on div "Carregando... Nenhum resultado encontrado para: " " Nenhuma opção encontrada. D…" at bounding box center [491, 301] width 234 height 18
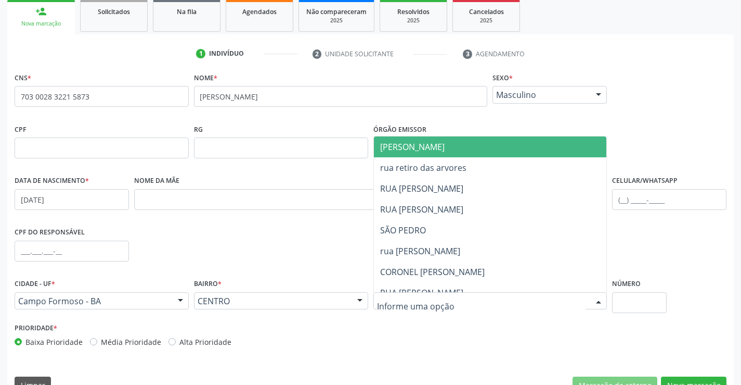
click at [601, 299] on div at bounding box center [599, 301] width 16 height 18
drag, startPoint x: 401, startPoint y: 143, endPoint x: 596, endPoint y: 308, distance: 255.4
click at [402, 146] on span "[PERSON_NAME]" at bounding box center [412, 146] width 65 height 11
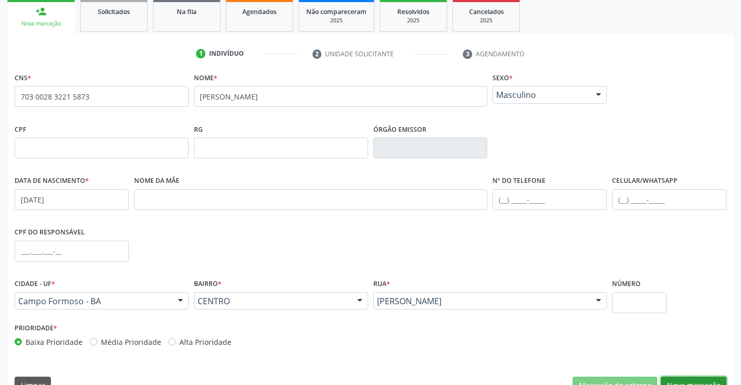
click at [685, 379] on button "Nova marcação" at bounding box center [694, 385] width 66 height 18
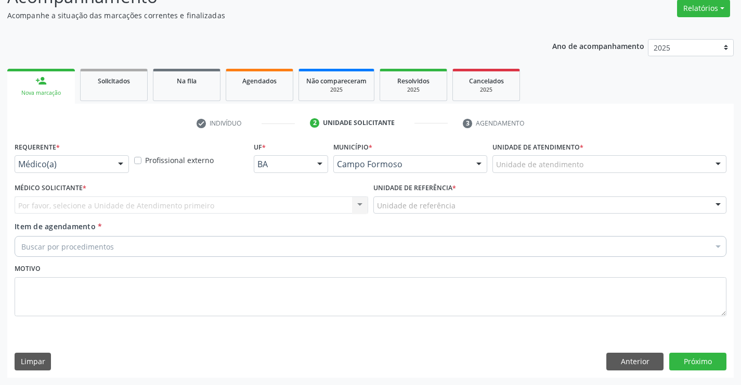
scroll to position [87, 0]
drag, startPoint x: 121, startPoint y: 160, endPoint x: 96, endPoint y: 230, distance: 74.2
click at [121, 161] on div at bounding box center [121, 165] width 16 height 18
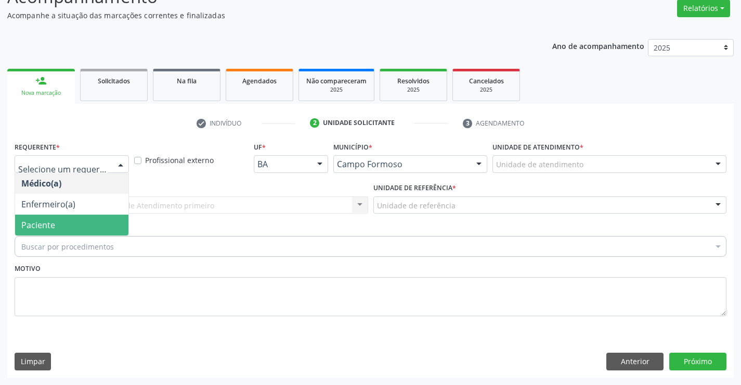
click at [81, 238] on div "Buscar por procedimentos" at bounding box center [371, 246] width 712 height 21
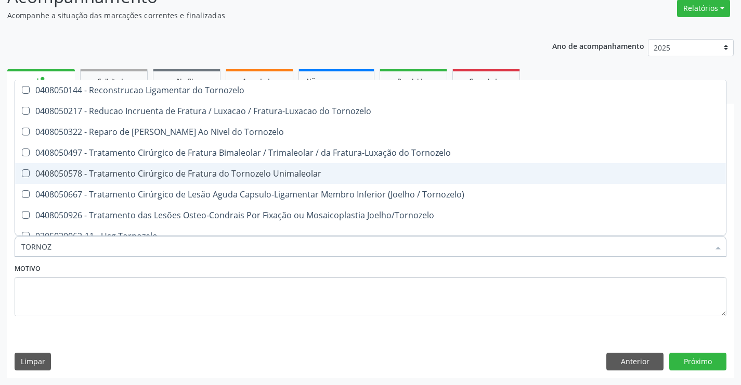
type input "TORNOZE"
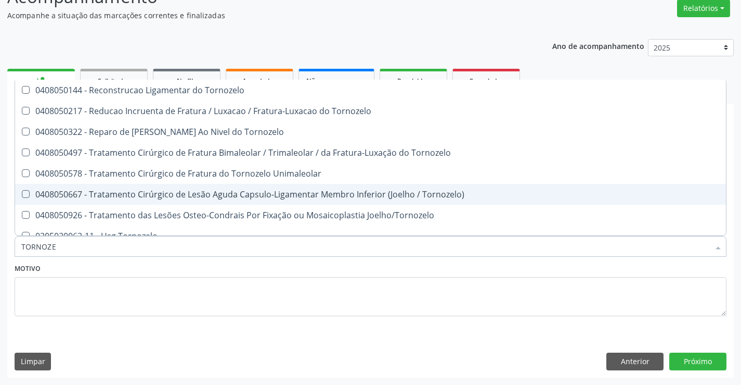
scroll to position [11, 0]
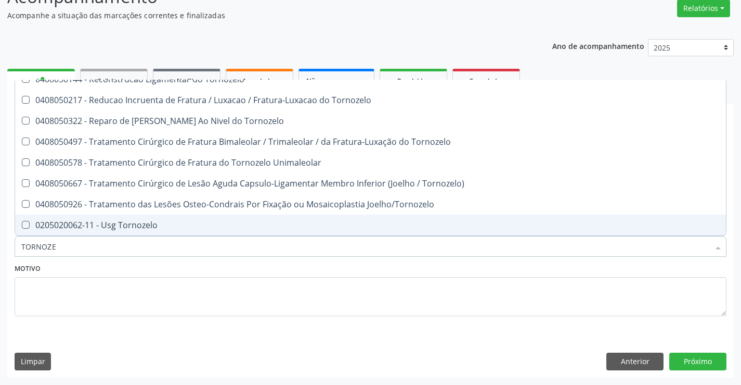
click at [122, 222] on div "0205020062-11 - Usg Tornozelo" at bounding box center [370, 225] width 699 height 8
checkbox Tornozelo "true"
click at [707, 361] on button "Próximo" at bounding box center [698, 361] width 57 height 18
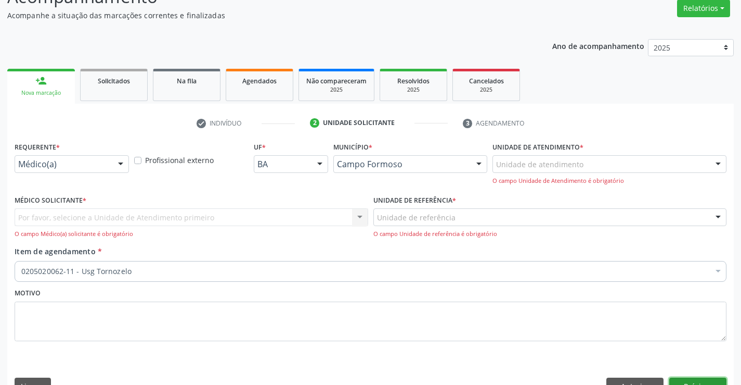
scroll to position [0, 0]
click at [108, 162] on div "Médico(a)" at bounding box center [72, 164] width 114 height 18
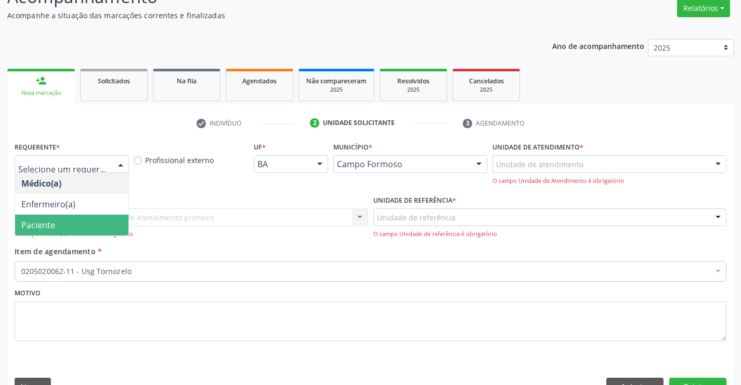
click at [66, 227] on span "Paciente" at bounding box center [71, 224] width 113 height 21
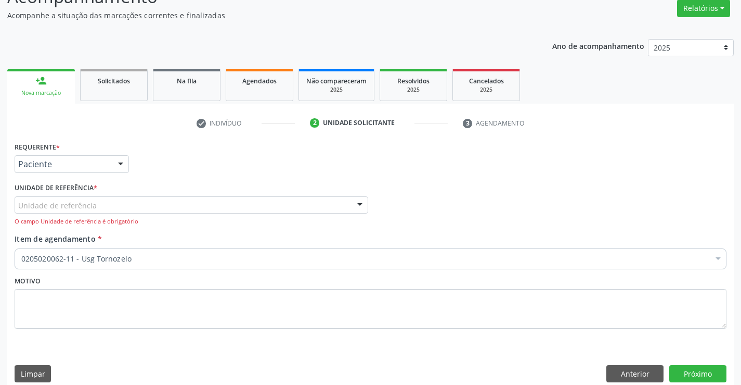
click at [170, 214] on div "Unidade de referência Unidade Basica de Saude da Familia Dr [PERSON_NAME] Centr…" at bounding box center [192, 211] width 354 height 30
click at [181, 207] on div "Unidade de referência" at bounding box center [192, 205] width 354 height 18
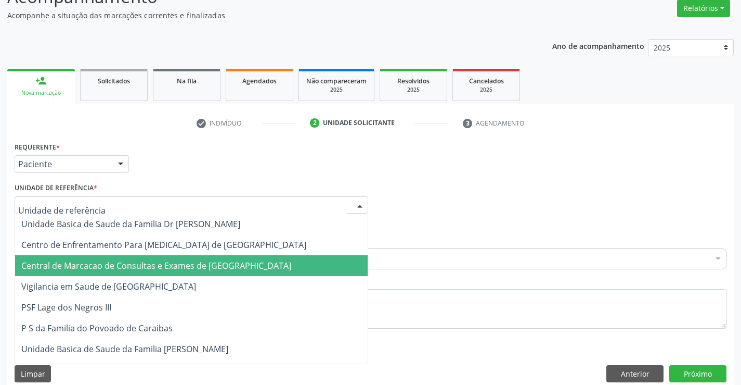
click at [178, 262] on span "Central de Marcacao de Consultas e Exames de [GEOGRAPHIC_DATA]" at bounding box center [156, 265] width 270 height 11
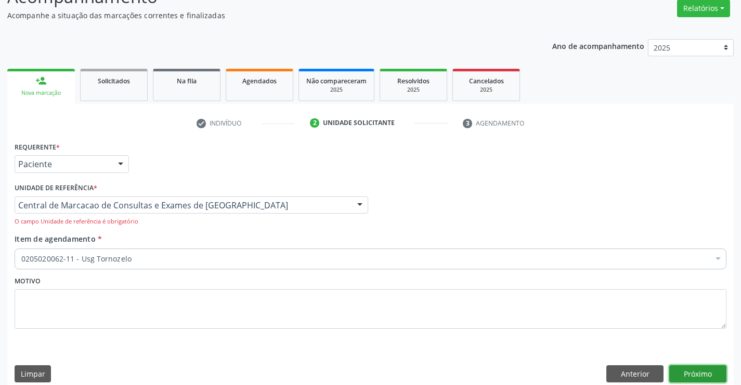
click at [688, 373] on button "Próximo" at bounding box center [698, 374] width 57 height 18
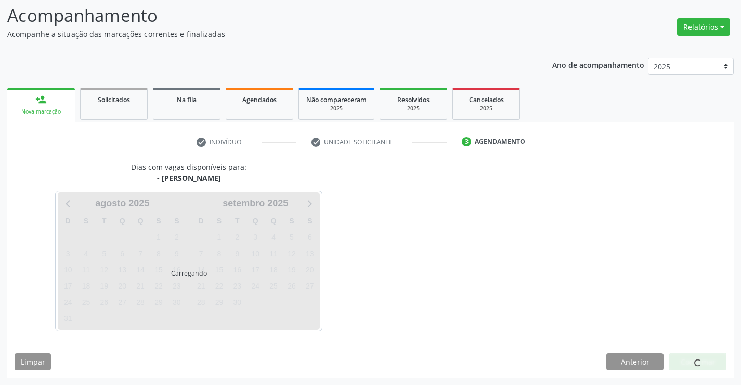
scroll to position [68, 0]
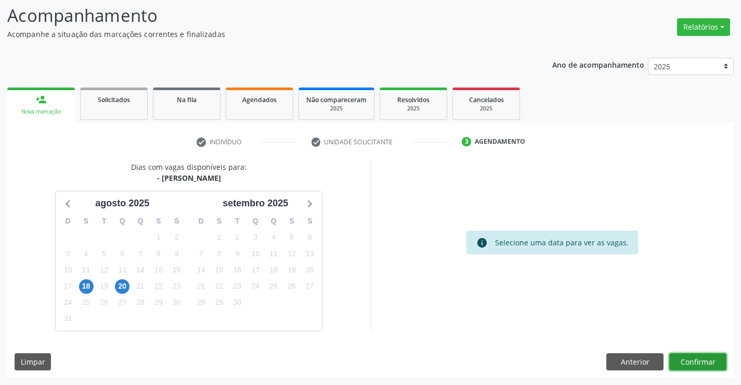
click at [688, 359] on button "Confirmar" at bounding box center [698, 362] width 57 height 18
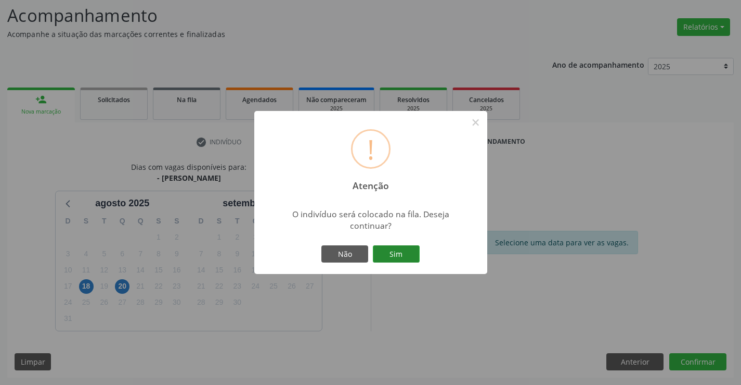
click at [411, 250] on button "Sim" at bounding box center [396, 254] width 47 height 18
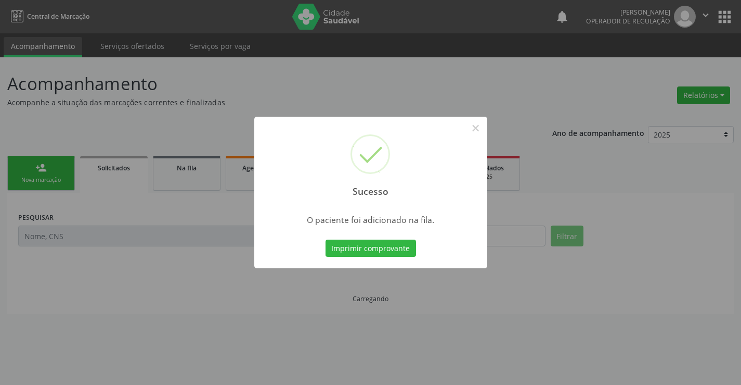
scroll to position [0, 0]
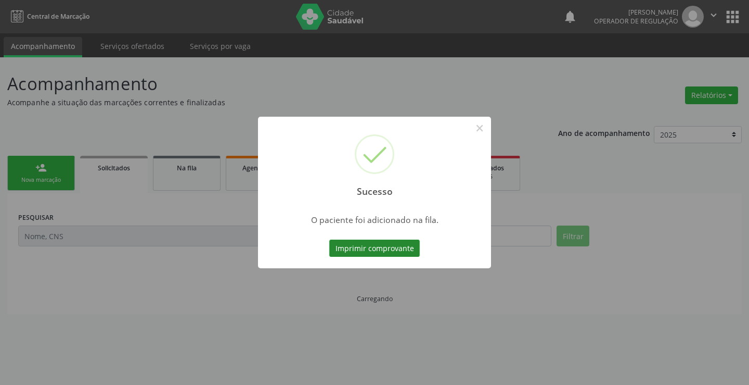
click at [367, 250] on button "Imprimir comprovante" at bounding box center [374, 248] width 91 height 18
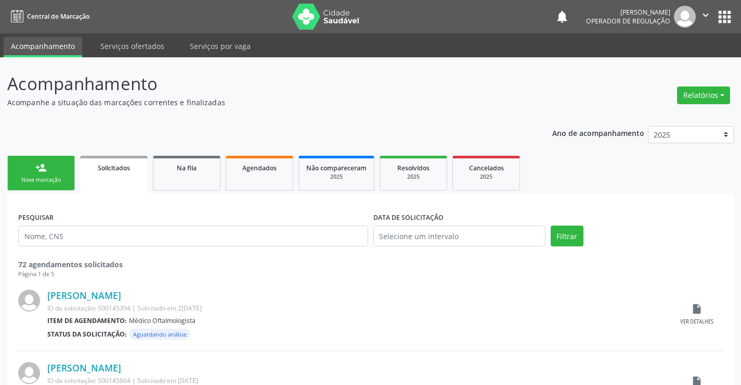
click at [484, 24] on nav "Central de Marcação notifications [PERSON_NAME] Operador de regulação  Configu…" at bounding box center [370, 16] width 741 height 33
click at [55, 176] on div "Nova marcação" at bounding box center [41, 180] width 52 height 8
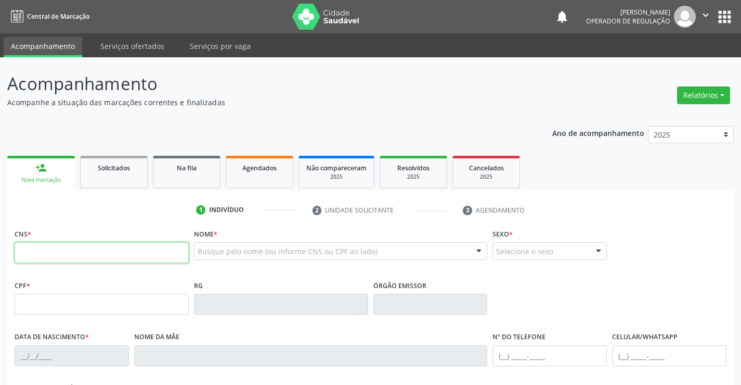
click at [118, 252] on input "text" at bounding box center [102, 252] width 174 height 21
type input "706 9061 7333 1336"
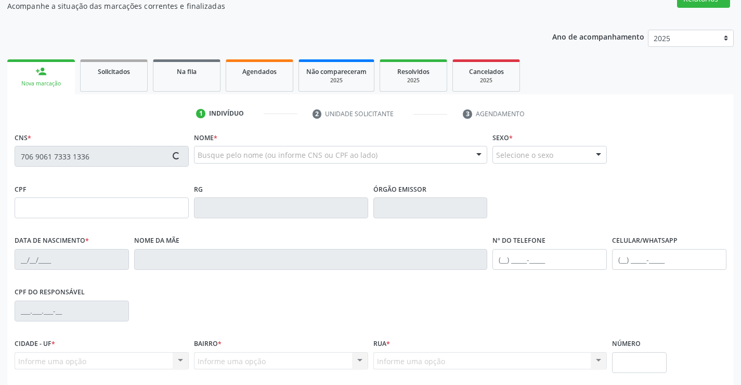
scroll to position [156, 0]
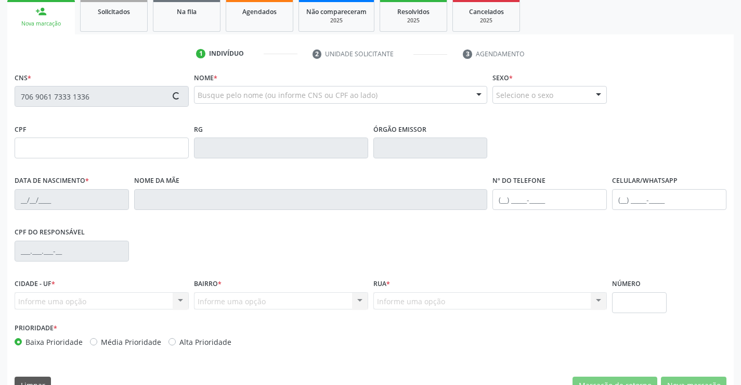
type input "0527101818"
type input "[DATE]"
type input "[PHONE_NUMBER]"
type input "S/N"
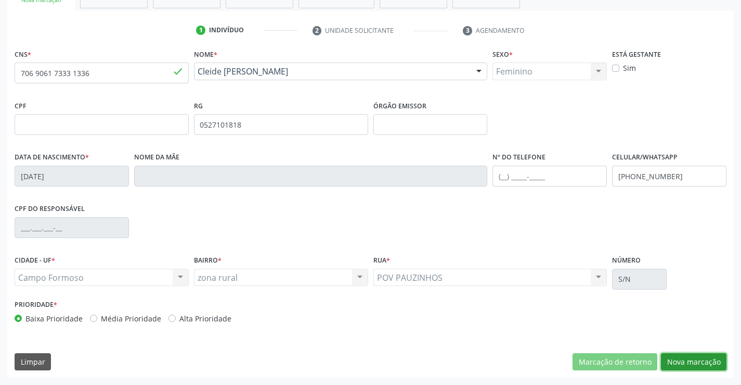
click at [698, 361] on button "Nova marcação" at bounding box center [694, 362] width 66 height 18
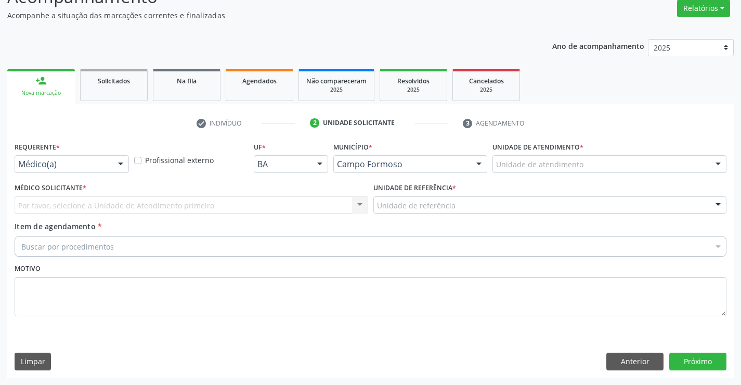
scroll to position [87, 0]
click at [114, 163] on div at bounding box center [121, 165] width 16 height 18
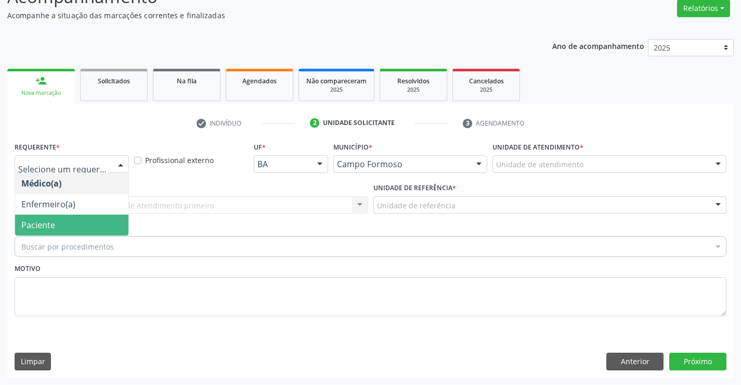
click at [61, 219] on span "Paciente" at bounding box center [71, 224] width 113 height 21
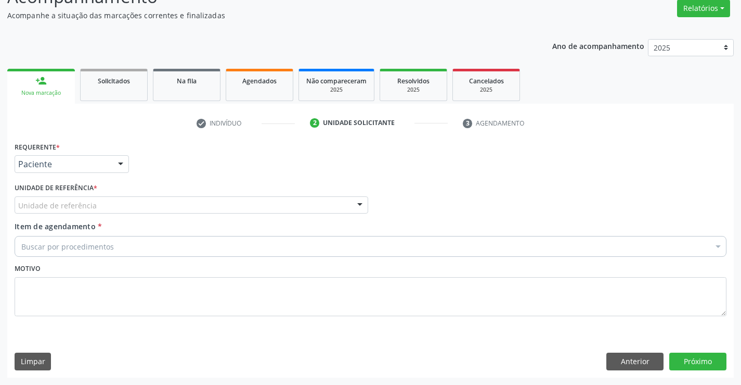
click at [124, 204] on div "Unidade de referência" at bounding box center [192, 205] width 354 height 18
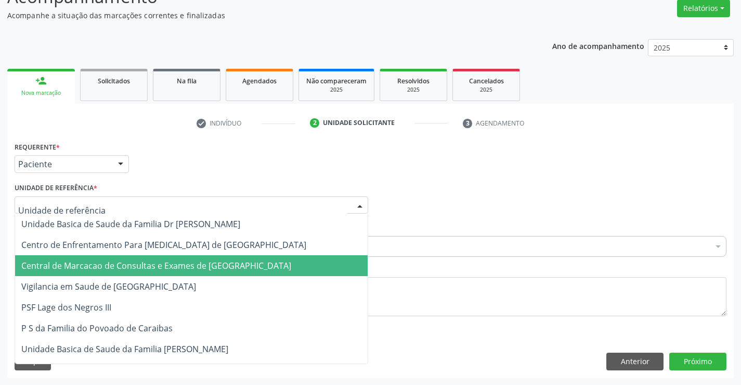
click at [127, 262] on span "Central de Marcacao de Consultas e Exames de [GEOGRAPHIC_DATA]" at bounding box center [156, 265] width 270 height 11
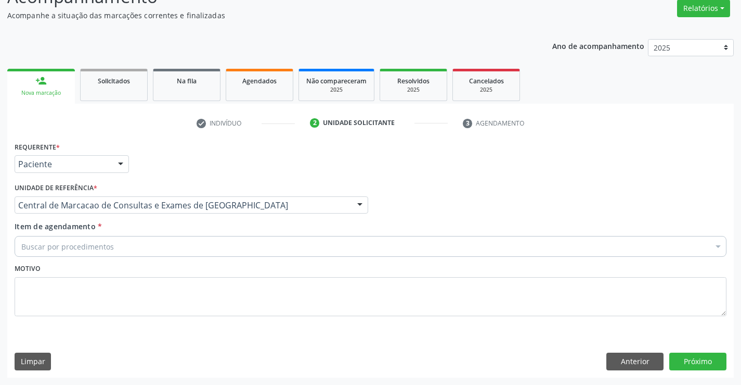
click at [149, 251] on div "Buscar por procedimentos" at bounding box center [371, 246] width 712 height 21
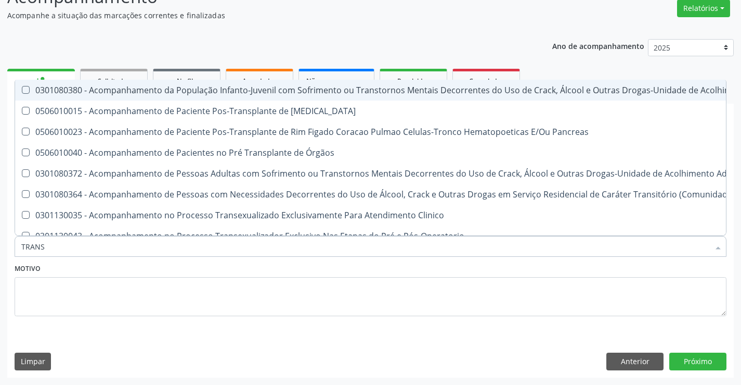
type input "TRANSV"
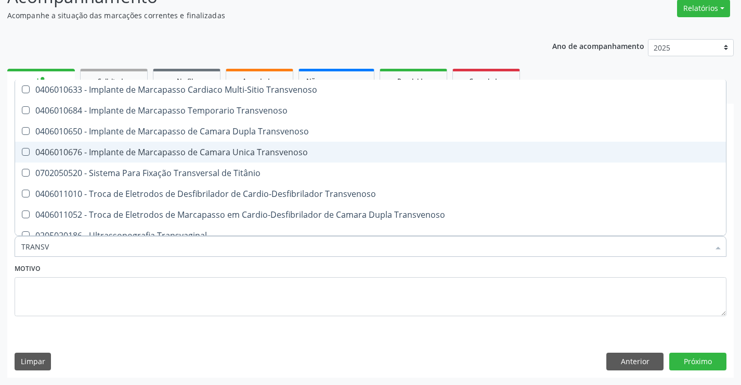
scroll to position [115, 0]
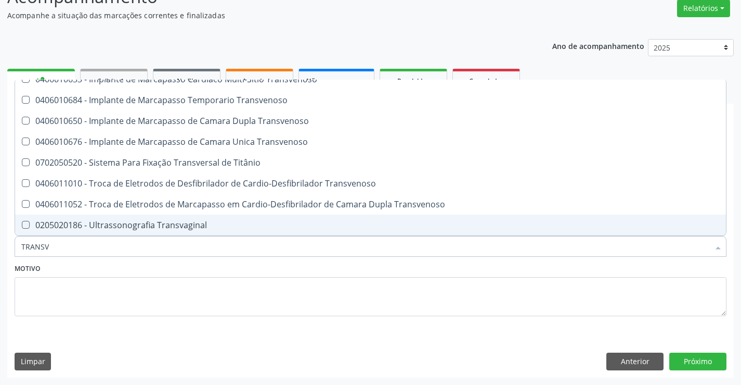
click at [154, 222] on div "0205020186 - Ultrassonografia Transvaginal" at bounding box center [370, 225] width 699 height 8
checkbox Transvaginal "true"
click at [143, 246] on input "TRANSV" at bounding box center [365, 246] width 688 height 21
type input "DE"
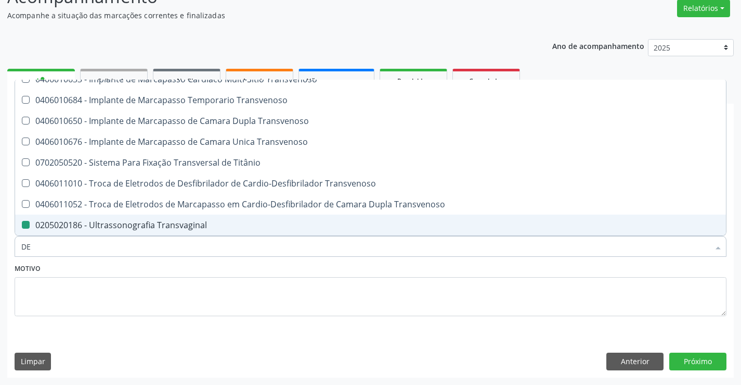
checkbox Transvaginal "false"
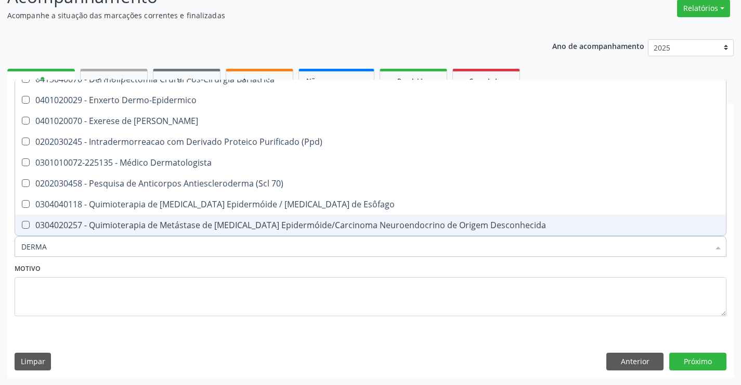
scroll to position [0, 0]
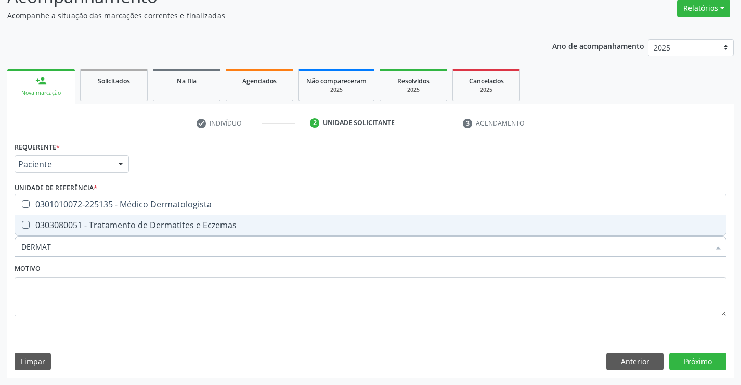
type input "DERMATO"
click at [148, 225] on div "0301010072-225135 - Médico Dermatologista" at bounding box center [370, 225] width 699 height 8
checkbox Dermatologista "true"
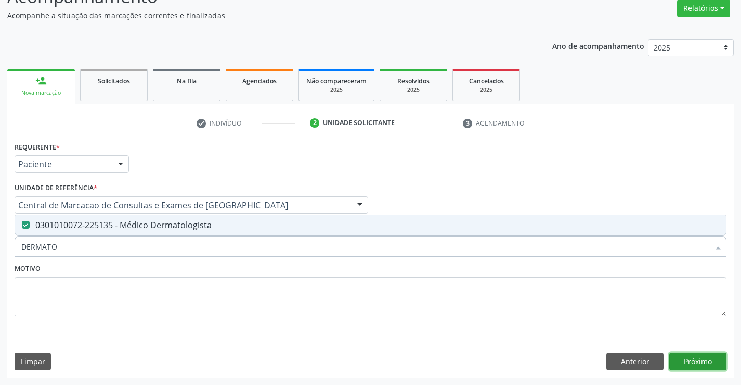
click at [712, 361] on button "Próximo" at bounding box center [698, 361] width 57 height 18
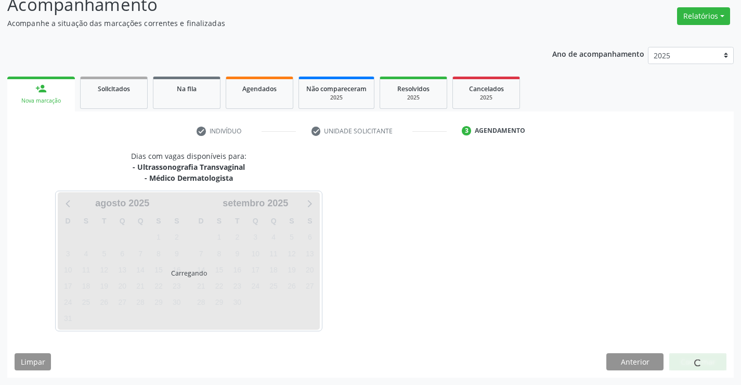
scroll to position [87, 0]
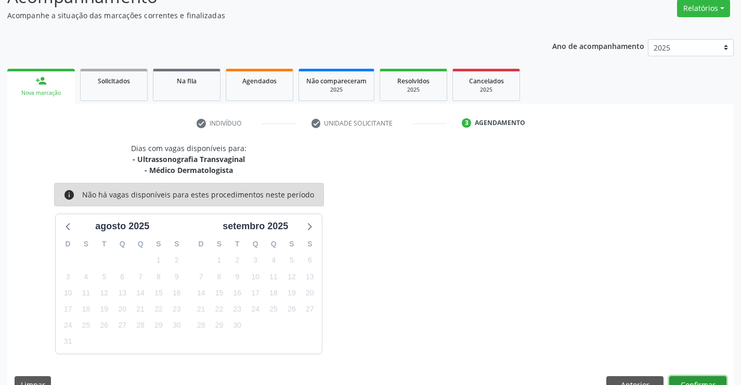
click at [697, 384] on button "Confirmar" at bounding box center [698, 385] width 57 height 18
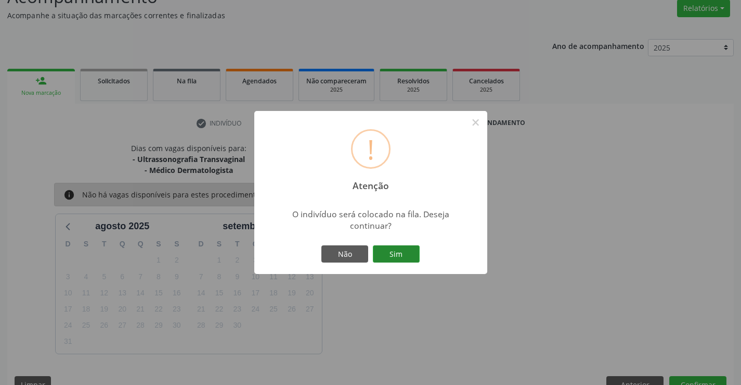
click at [407, 253] on button "Sim" at bounding box center [396, 254] width 47 height 18
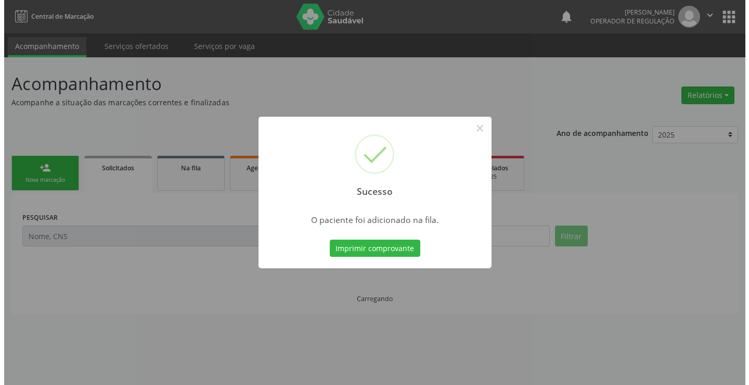
scroll to position [0, 0]
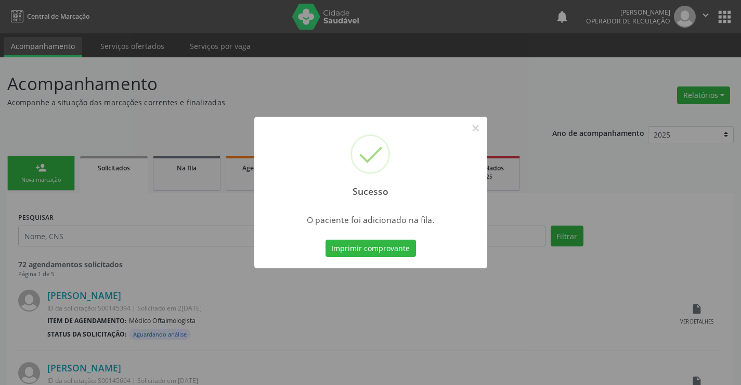
click at [326, 239] on button "Imprimir comprovante" at bounding box center [371, 248] width 91 height 18
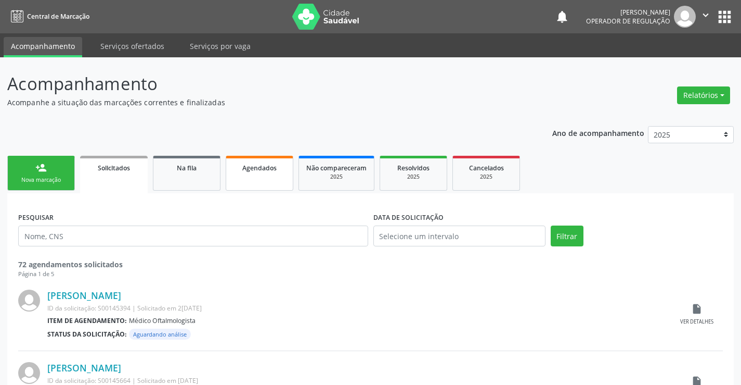
click at [259, 177] on link "Agendados" at bounding box center [260, 173] width 68 height 35
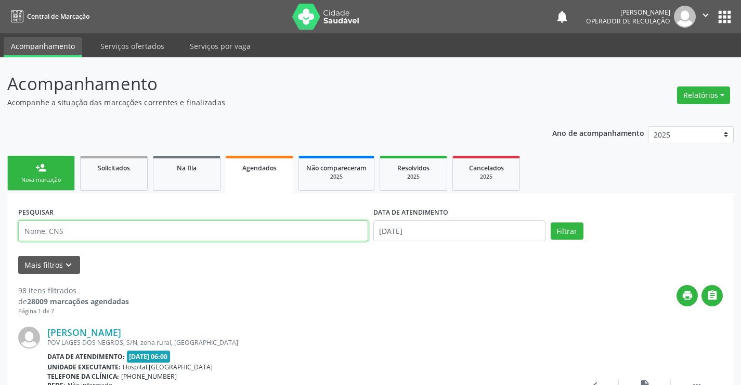
click at [327, 232] on input "text" at bounding box center [193, 230] width 350 height 21
type input "700907939460796"
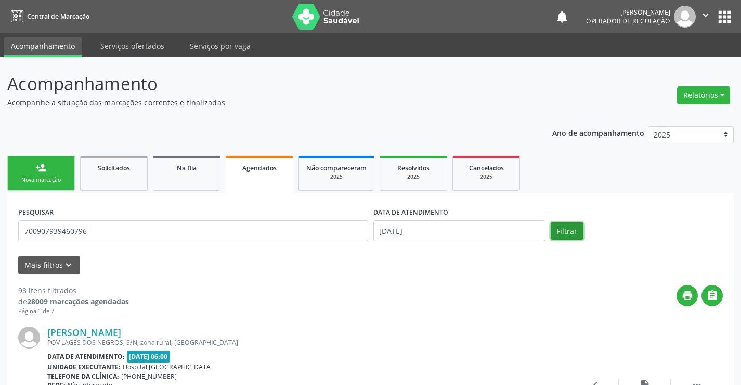
click at [583, 232] on button "Filtrar" at bounding box center [567, 231] width 33 height 18
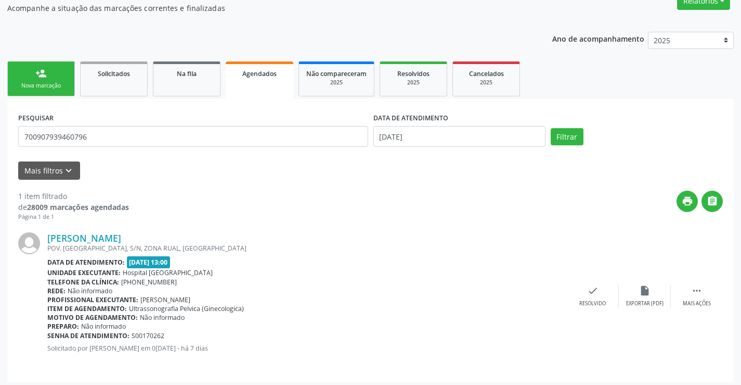
scroll to position [98, 0]
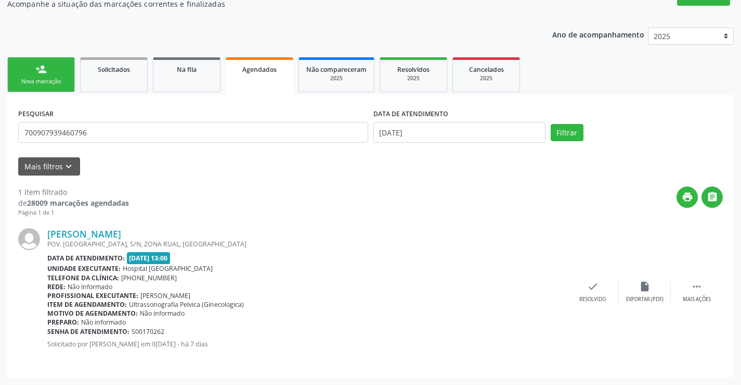
click at [30, 69] on link "person_add Nova marcação" at bounding box center [41, 74] width 68 height 35
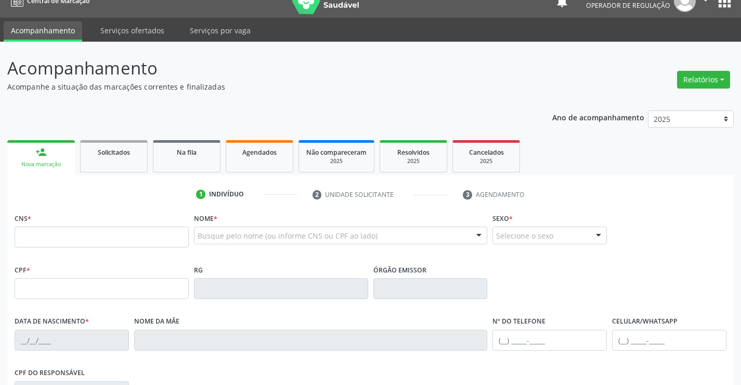
scroll to position [0, 0]
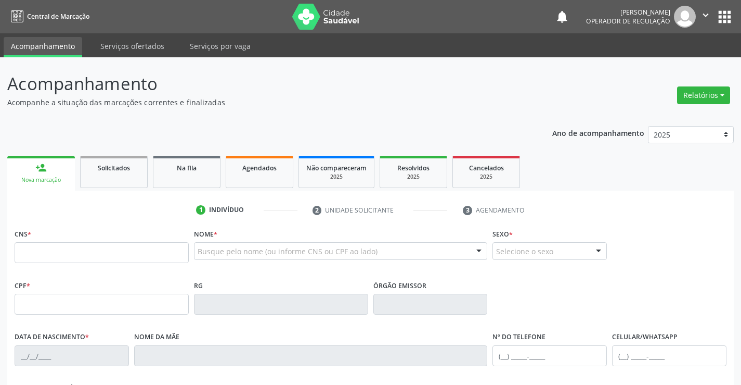
click at [702, 14] on icon "" at bounding box center [705, 14] width 11 height 11
click at [664, 66] on link "Sair" at bounding box center [680, 63] width 72 height 15
